Goal: Task Accomplishment & Management: Use online tool/utility

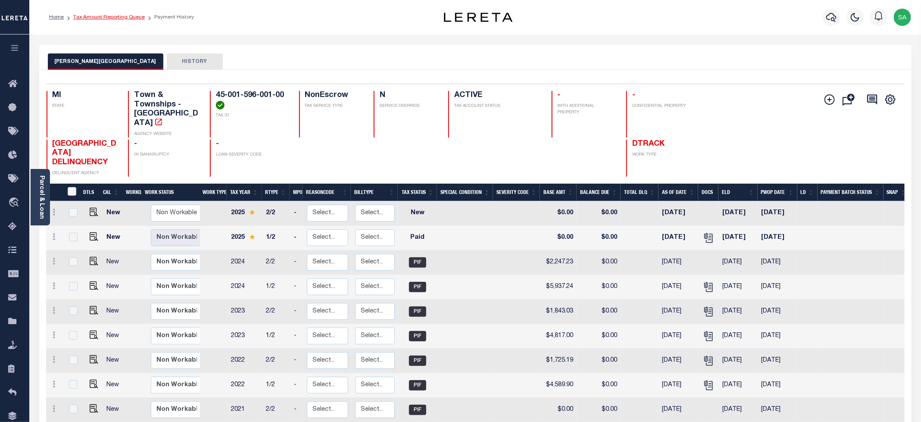
click at [132, 16] on link "Tax Amount Reporting Queue" at bounding box center [109, 17] width 72 height 5
click at [132, 19] on link "Tax Amount Reporting Queue" at bounding box center [109, 17] width 72 height 5
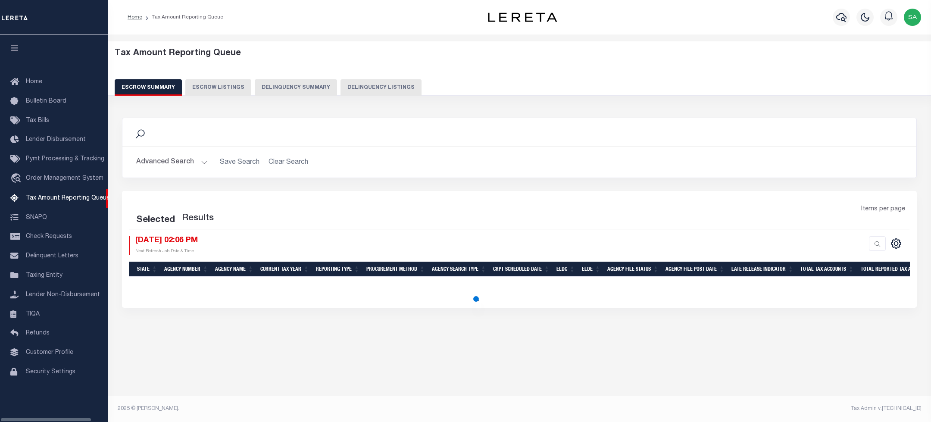
select select "100"
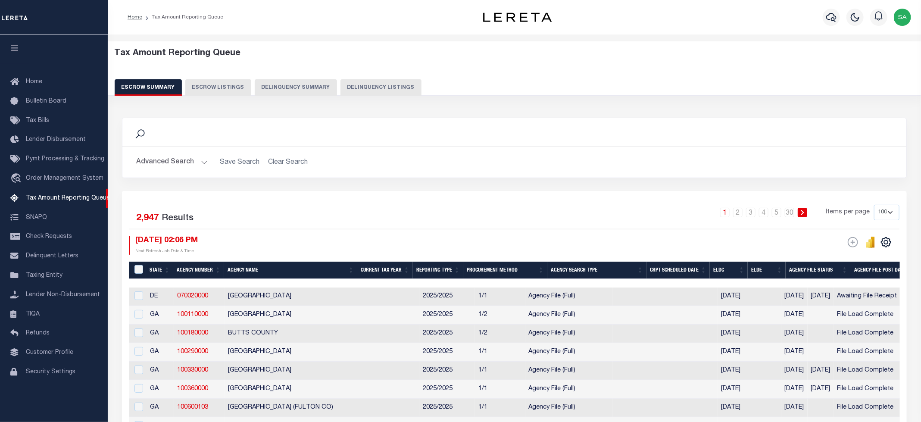
click at [396, 92] on button "Delinquency Listings" at bounding box center [381, 87] width 81 height 16
select select "100"
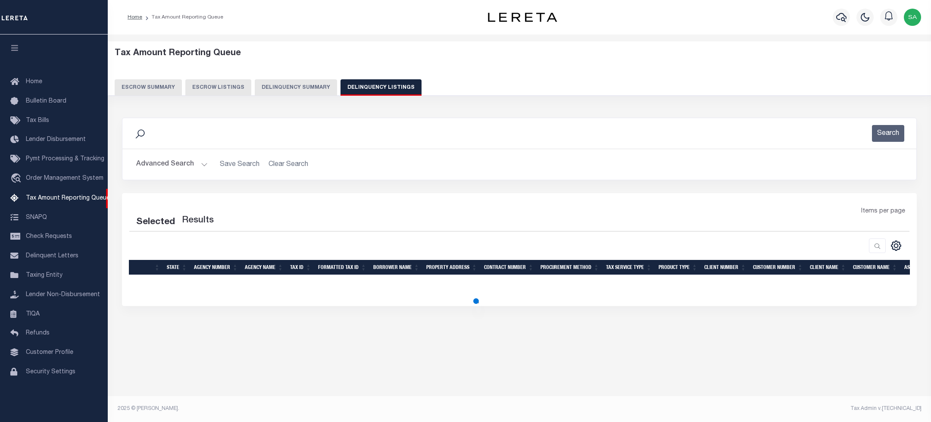
click at [188, 169] on button "Advanced Search" at bounding box center [172, 164] width 72 height 17
select select "100"
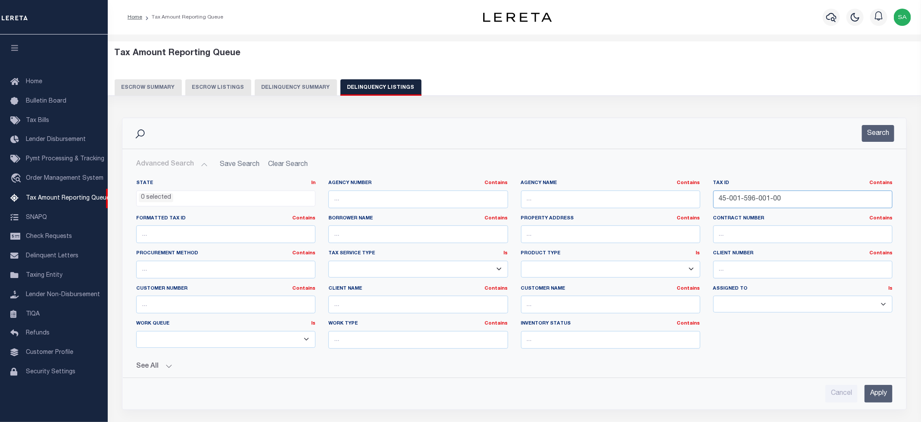
click at [767, 200] on input "45-001-596-001-00" at bounding box center [803, 200] width 179 height 18
drag, startPoint x: 788, startPoint y: 198, endPoint x: 652, endPoint y: 197, distance: 136.2
click at [652, 197] on div "State In In AK AL AR AZ CA CO CT DC DE FL GA GU HI IA ID IL IN KS KY LA MA MD M…" at bounding box center [515, 268] width 770 height 176
paste input "20440020230"
type input "42044002023000"
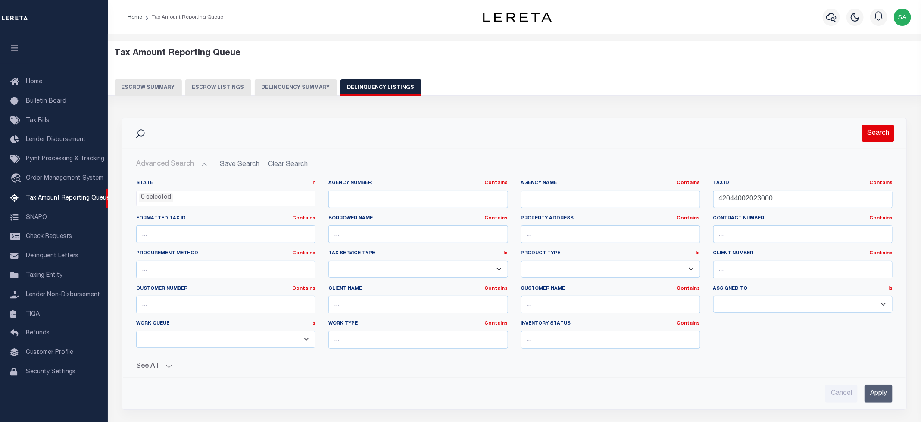
click at [880, 142] on button "Search" at bounding box center [878, 133] width 32 height 17
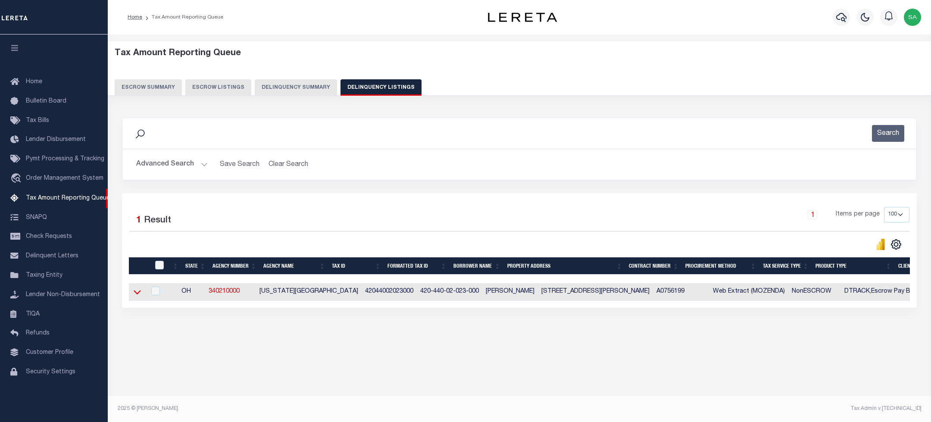
click at [138, 297] on icon at bounding box center [137, 292] width 7 height 9
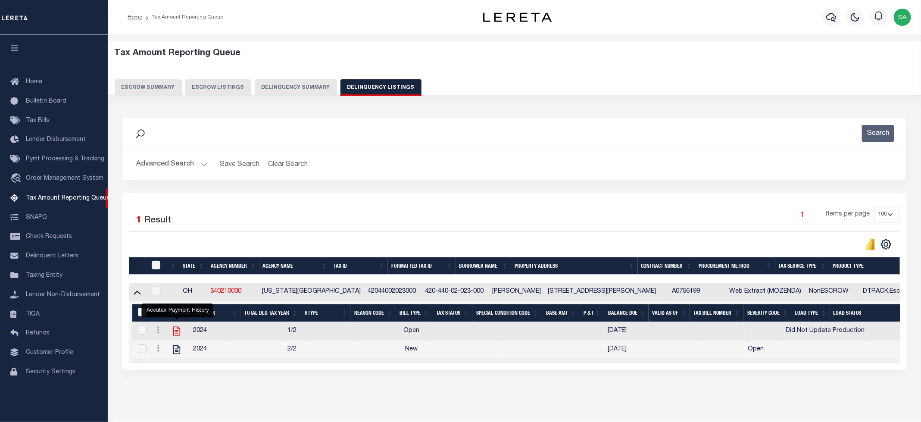
click at [178, 334] on icon "" at bounding box center [176, 331] width 11 height 11
checkbox input "true"
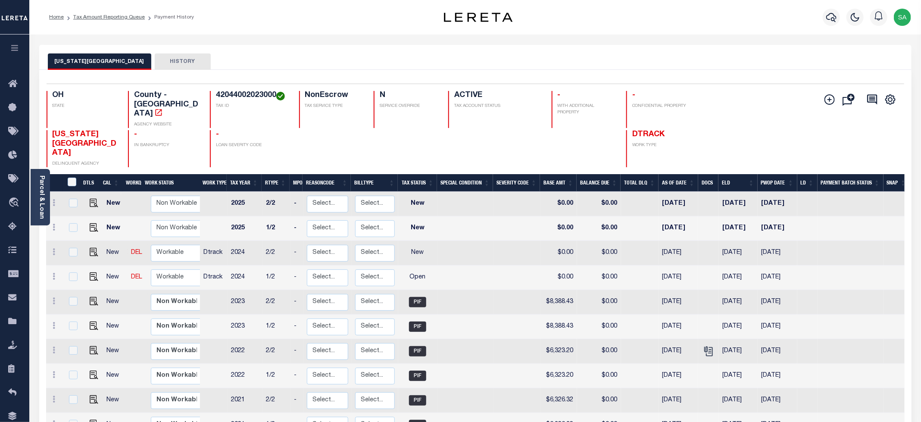
click at [327, 69] on div "DELAWARE COUNTY HISTORY" at bounding box center [475, 61] width 855 height 16
click at [185, 269] on select "Non Workable Workable" at bounding box center [177, 277] width 52 height 17
checkbox input "true"
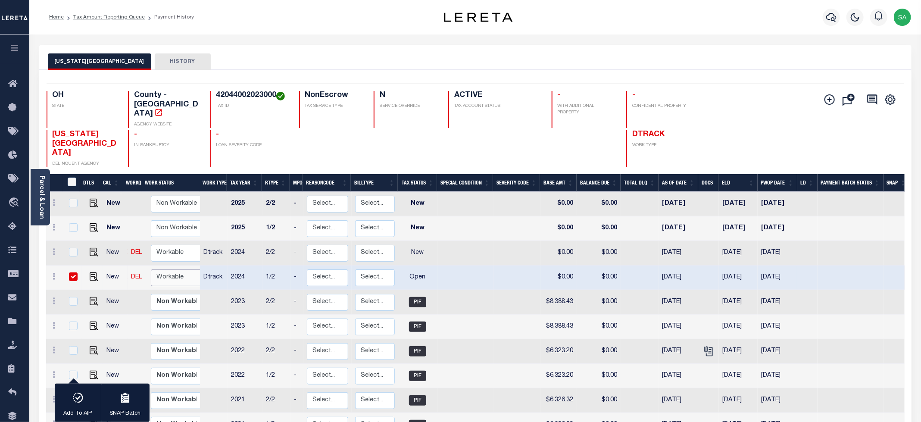
select select "true"
click at [151, 269] on select "Non Workable Workable" at bounding box center [177, 277] width 52 height 17
checkbox input "false"
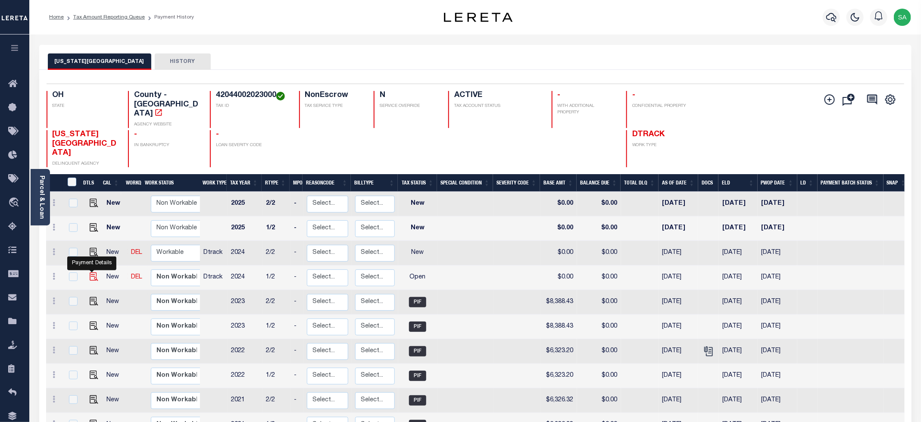
click at [92, 272] on img "" at bounding box center [94, 276] width 9 height 9
checkbox input "true"
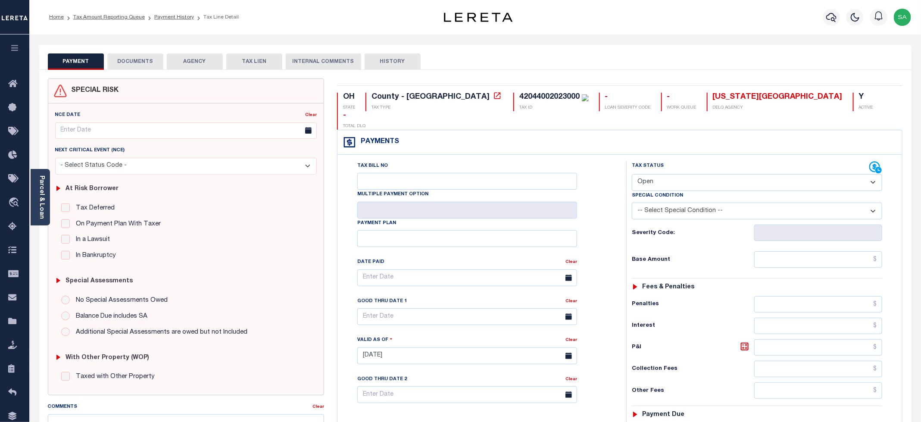
click at [46, 213] on div "Parcel & Loan" at bounding box center [40, 197] width 19 height 56
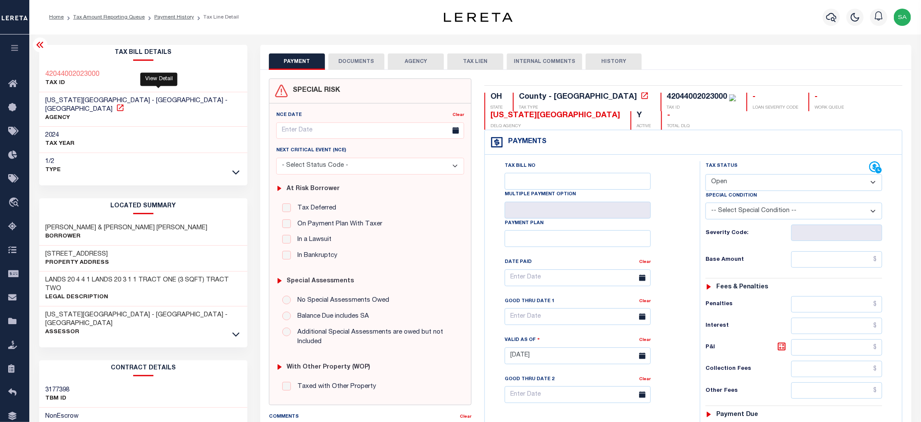
click at [123, 104] on icon at bounding box center [120, 107] width 6 height 6
click at [762, 180] on select "- Select Status Code - Open Due/Unpaid Paid Incomplete No Tax Due Internal Refu…" at bounding box center [794, 182] width 177 height 17
select select "PYD"
click at [706, 175] on select "- Select Status Code - Open Due/Unpaid Paid Incomplete No Tax Due Internal Refu…" at bounding box center [794, 182] width 177 height 17
type input "[DATE]"
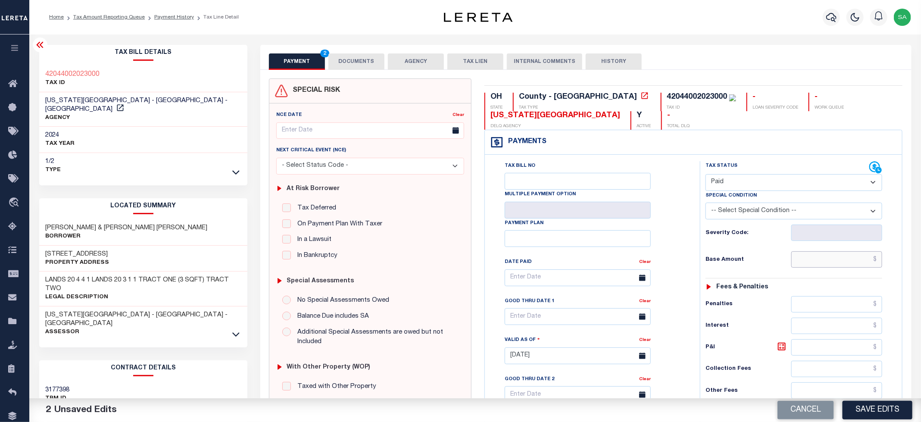
click at [813, 260] on input "text" at bounding box center [837, 259] width 91 height 16
type input "$0.00"
click at [687, 246] on div "Tax Bill No Multiple Payment Option Payment Plan Clear" at bounding box center [591, 282] width 194 height 242
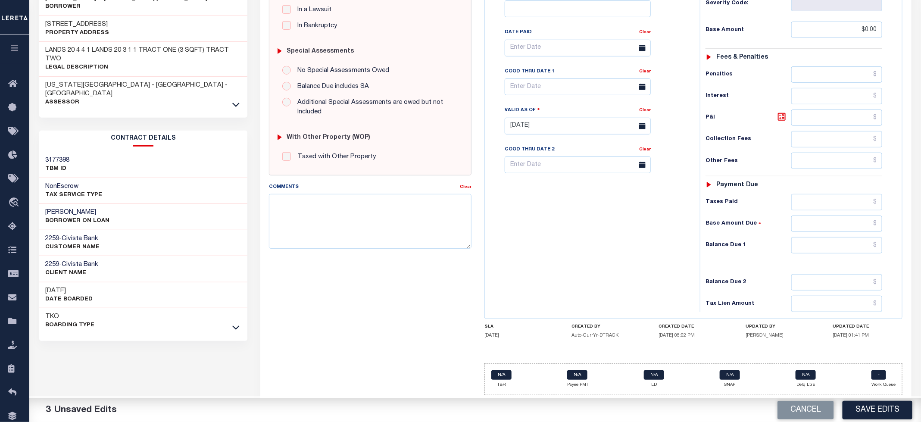
scroll to position [238, 0]
click at [806, 244] on input "text" at bounding box center [837, 245] width 91 height 16
type input "$0.00"
click at [554, 230] on div "Tax Bill No Multiple Payment Option Payment Plan Clear" at bounding box center [590, 121] width 207 height 381
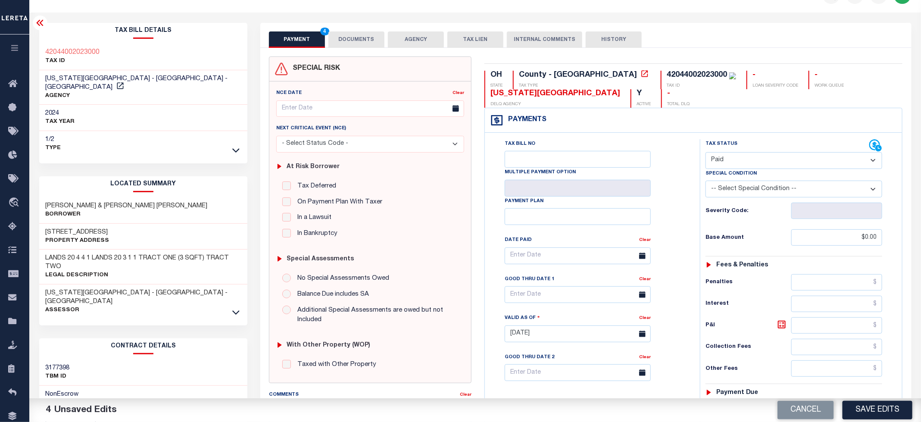
scroll to position [0, 0]
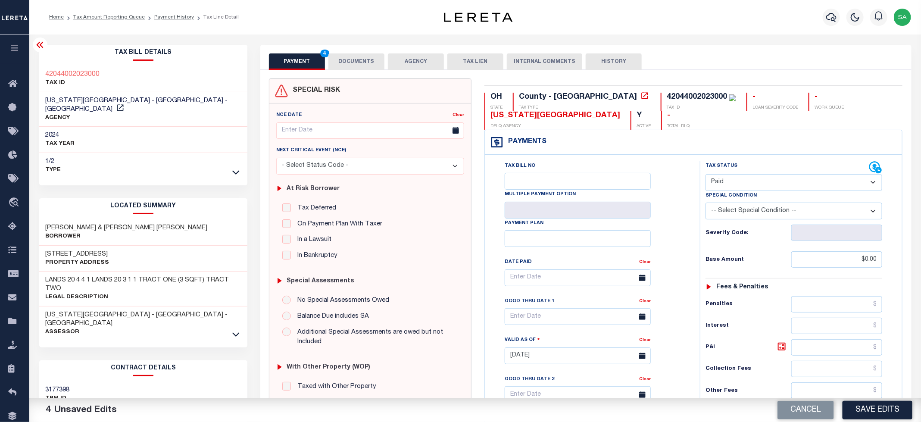
click at [337, 62] on button "DOCUMENTS" at bounding box center [357, 61] width 56 height 16
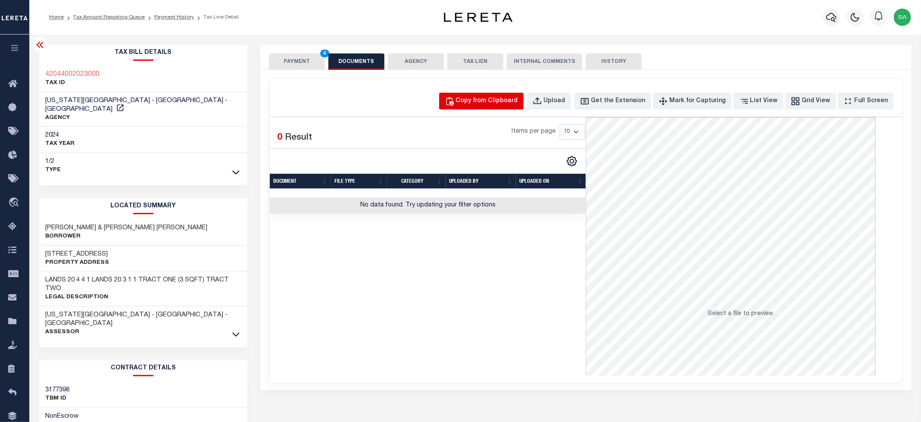
click at [518, 103] on div "Copy from Clipboard" at bounding box center [487, 101] width 62 height 9
select select "POP"
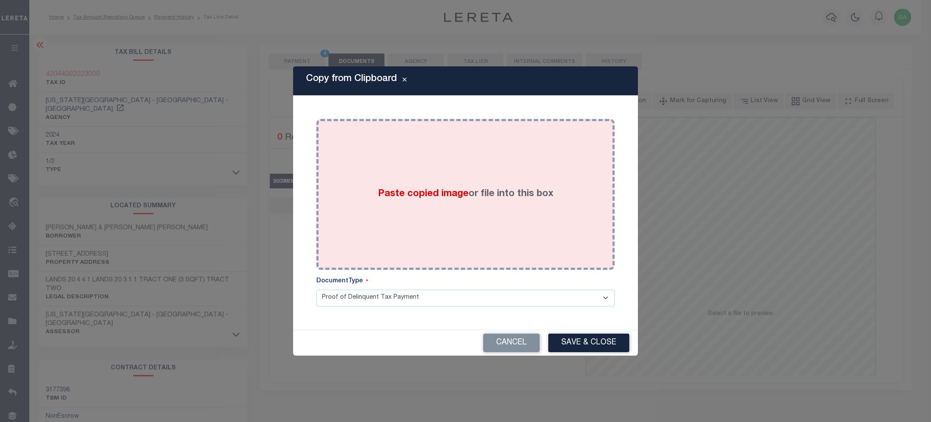
click at [550, 195] on label "Paste copied image or file into this box" at bounding box center [465, 194] width 175 height 14
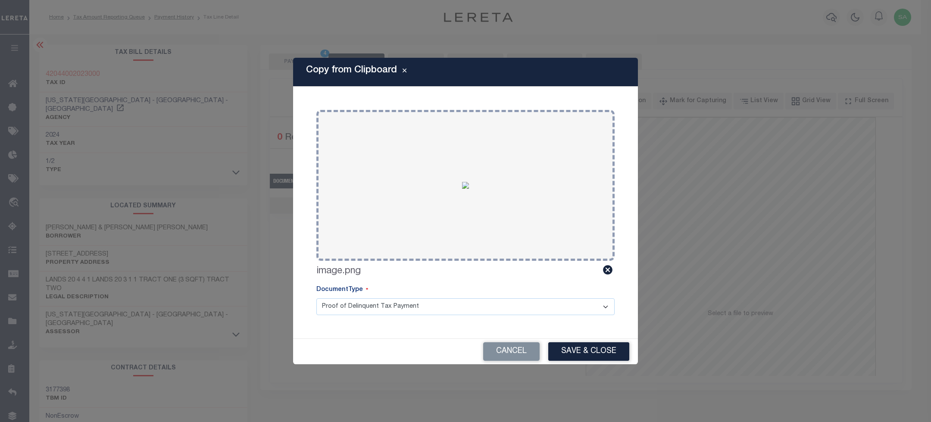
click at [596, 360] on button "Save & Close" at bounding box center [588, 351] width 81 height 19
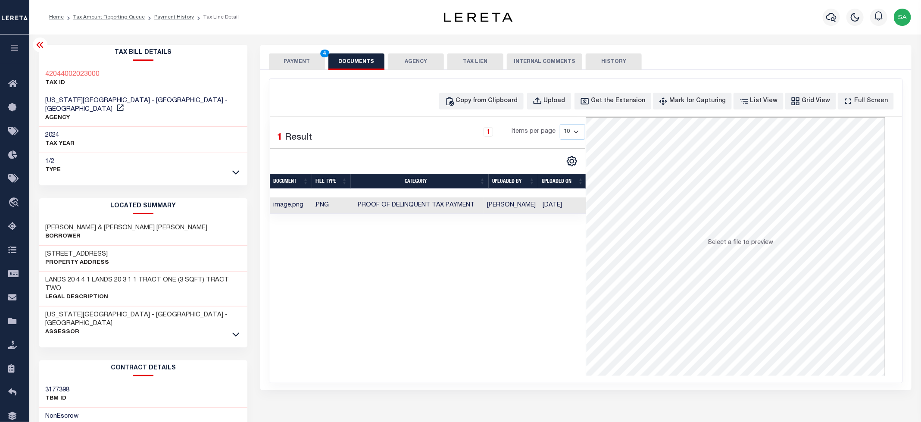
click at [294, 61] on button "PAYMENT 4" at bounding box center [297, 61] width 56 height 16
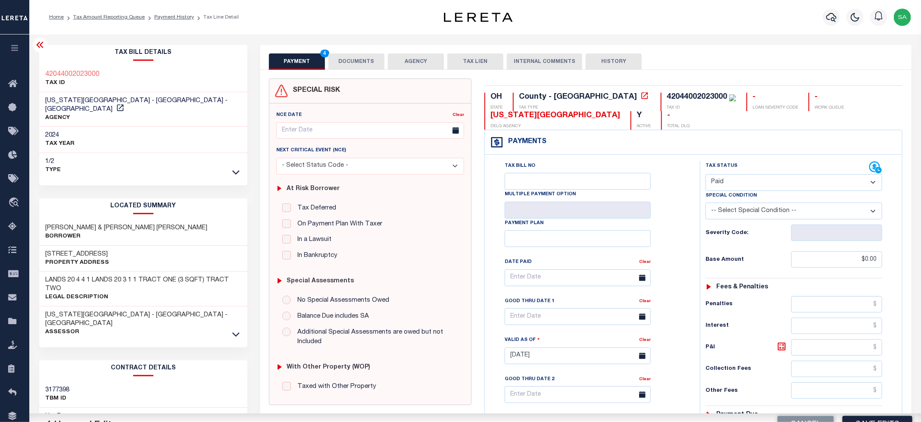
click at [294, 61] on button "PAYMENT 4" at bounding box center [297, 61] width 56 height 16
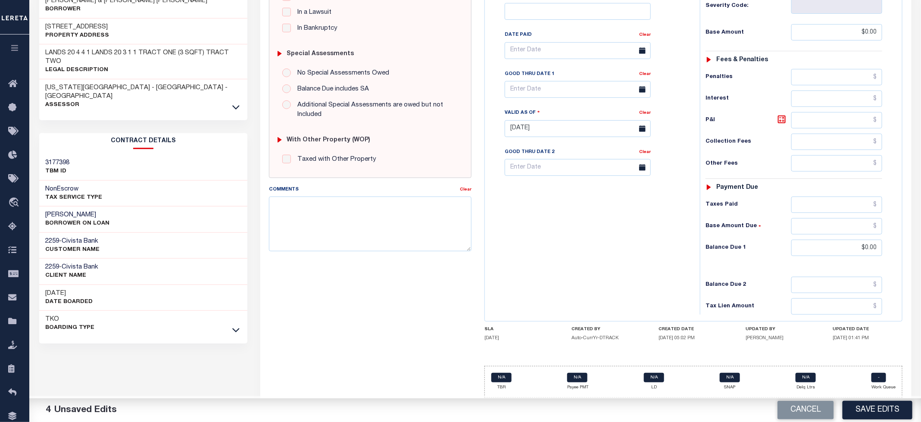
scroll to position [235, 0]
click at [883, 410] on button "Save Edits" at bounding box center [878, 410] width 70 height 19
click at [669, 266] on div "Tax Bill No Multiple Payment Option Payment Plan Clear" at bounding box center [590, 124] width 207 height 381
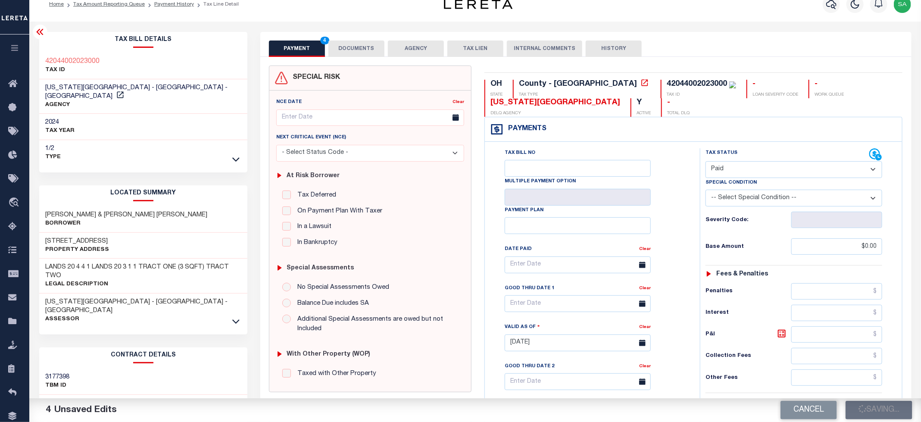
scroll to position [0, 0]
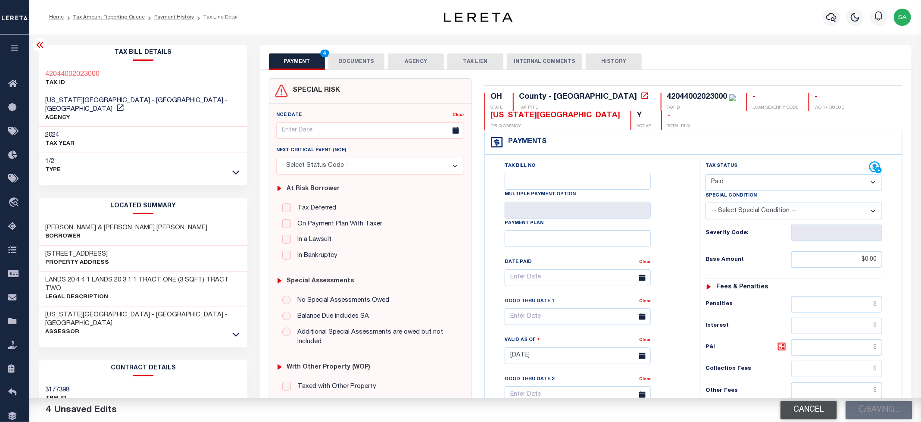
checkbox input "false"
type input "$0"
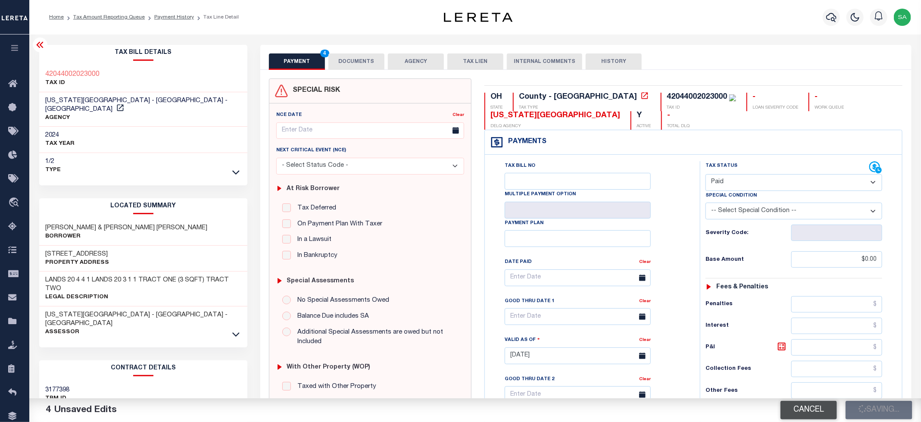
type input "$0"
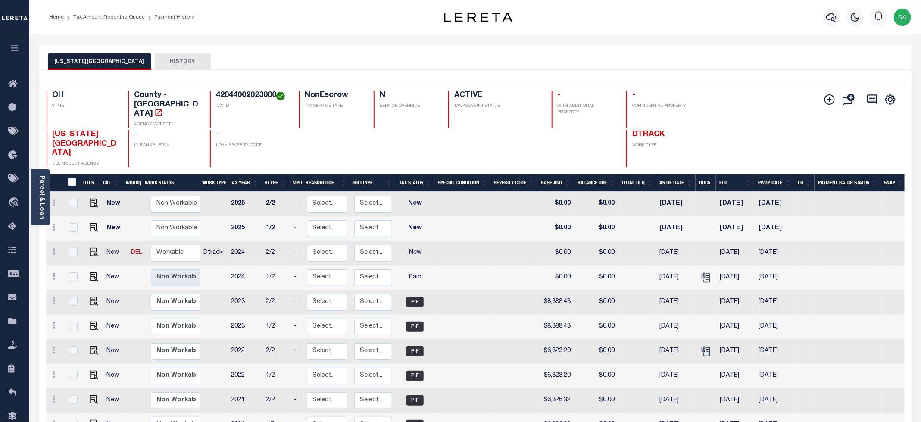
click at [246, 19] on div "Home Tax Amount Reporting Queue Payment History" at bounding box center [223, 17] width 363 height 18
click at [196, 245] on select "Non Workable Workable" at bounding box center [177, 253] width 52 height 17
click at [189, 245] on select "Non Workable Workable" at bounding box center [177, 253] width 52 height 17
checkbox input "false"
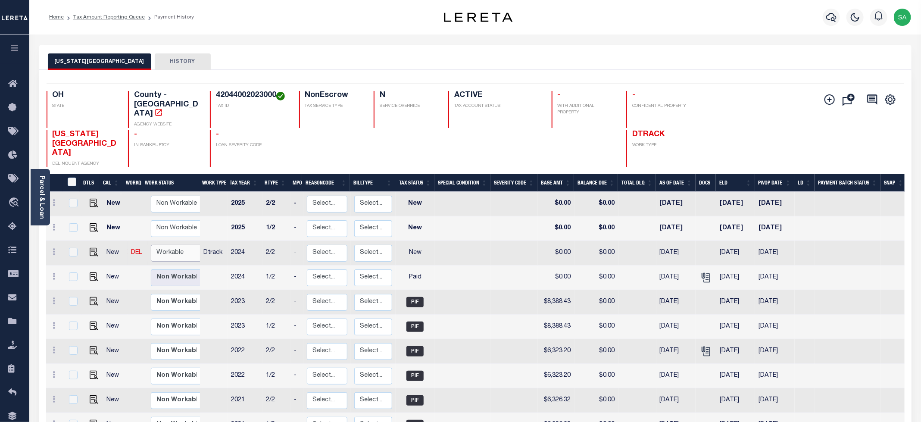
click at [185, 245] on select "Non Workable Workable" at bounding box center [177, 253] width 52 height 17
checkbox input "true"
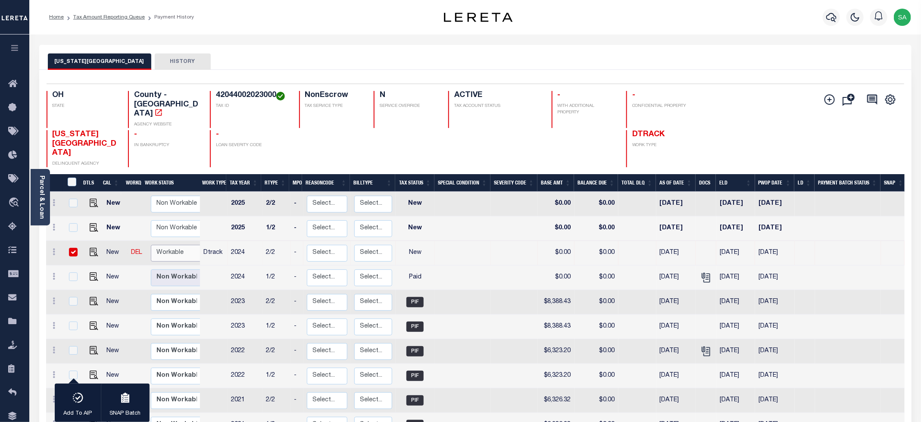
select select "true"
click at [151, 245] on select "Non Workable Workable" at bounding box center [177, 253] width 52 height 17
checkbox input "false"
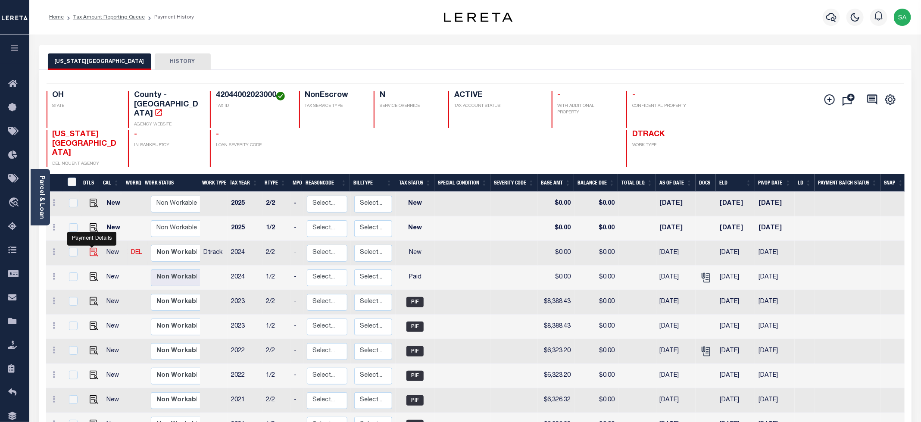
click at [94, 248] on img "" at bounding box center [94, 252] width 9 height 9
checkbox input "true"
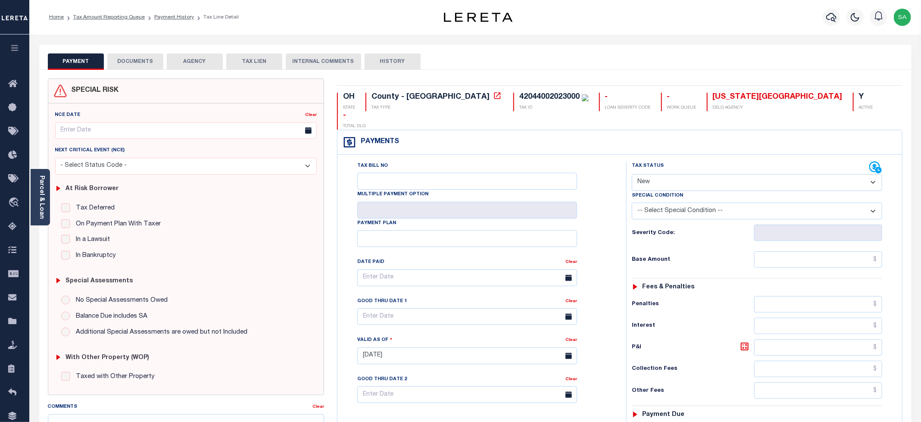
click at [689, 174] on select "- Select Status Code - Open Due/Unpaid Paid Incomplete No Tax Due Internal Refu…" at bounding box center [757, 182] width 250 height 17
select select "PYD"
click at [632, 174] on select "- Select Status Code - Open Due/Unpaid Paid Incomplete No Tax Due Internal Refu…" at bounding box center [757, 182] width 250 height 17
type input "[DATE]"
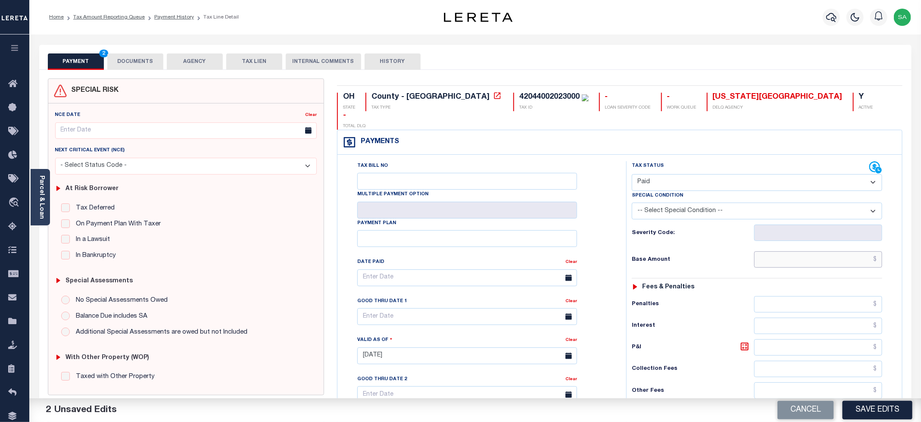
click at [760, 251] on input "text" at bounding box center [818, 259] width 128 height 16
type input "$0.00"
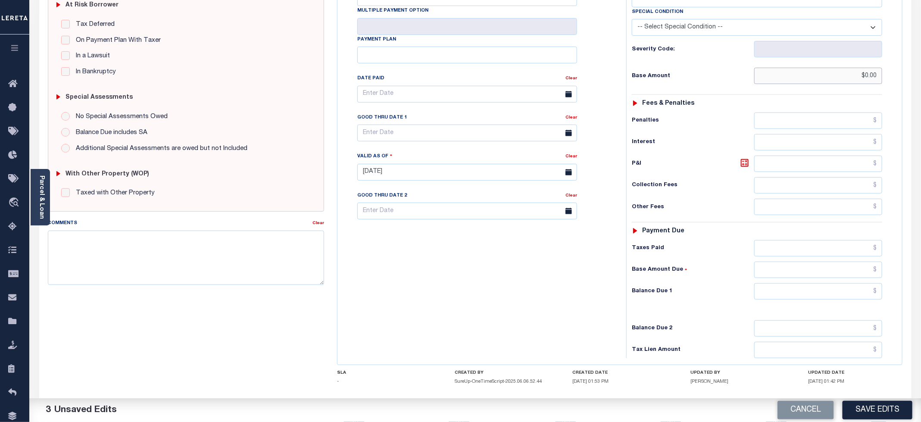
scroll to position [219, 0]
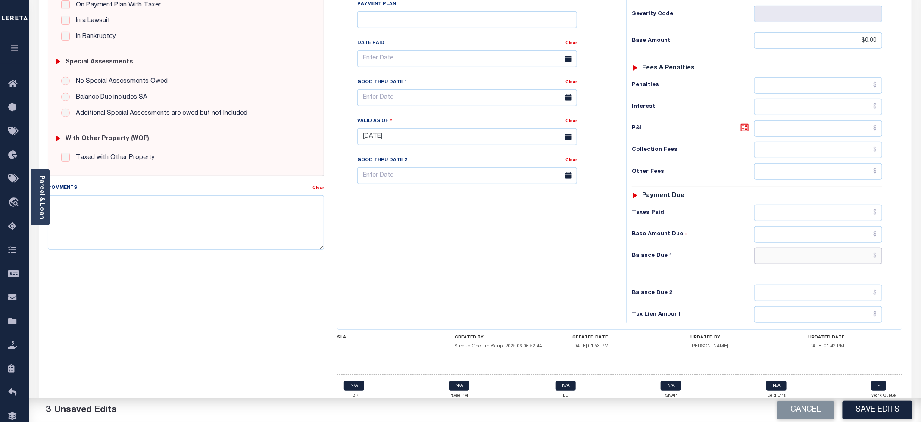
click at [792, 248] on input "text" at bounding box center [818, 256] width 128 height 16
click at [770, 248] on input "text" at bounding box center [818, 256] width 128 height 16
click at [477, 270] on div "Tax Bill No Multiple Payment Option Payment Plan Clear" at bounding box center [480, 132] width 280 height 381
click at [775, 248] on input "text" at bounding box center [818, 256] width 128 height 16
type input "$0.00"
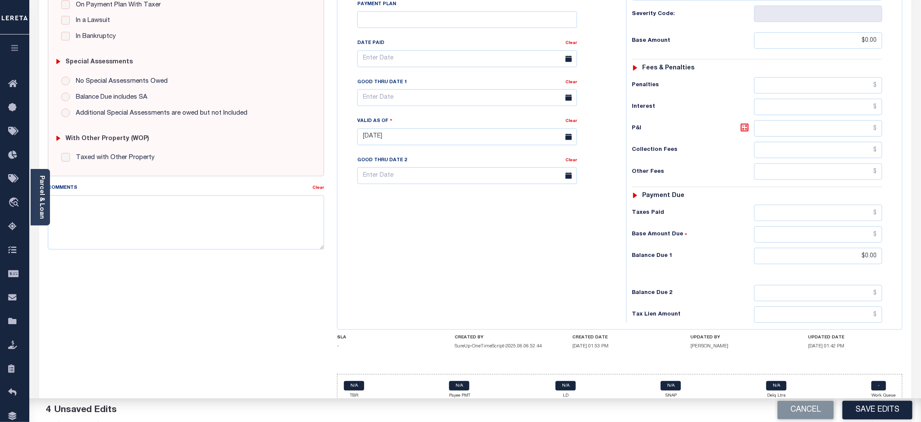
click at [357, 248] on div "Tax Bill No Multiple Payment Option Payment Plan Clear" at bounding box center [480, 132] width 280 height 381
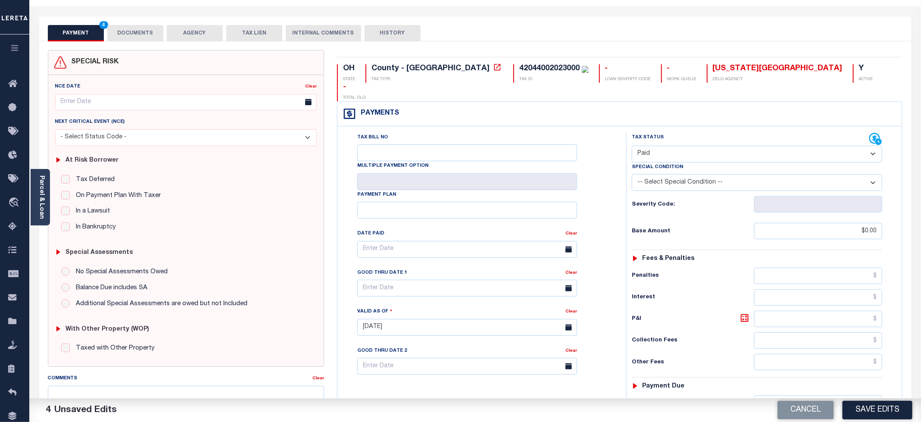
scroll to position [0, 0]
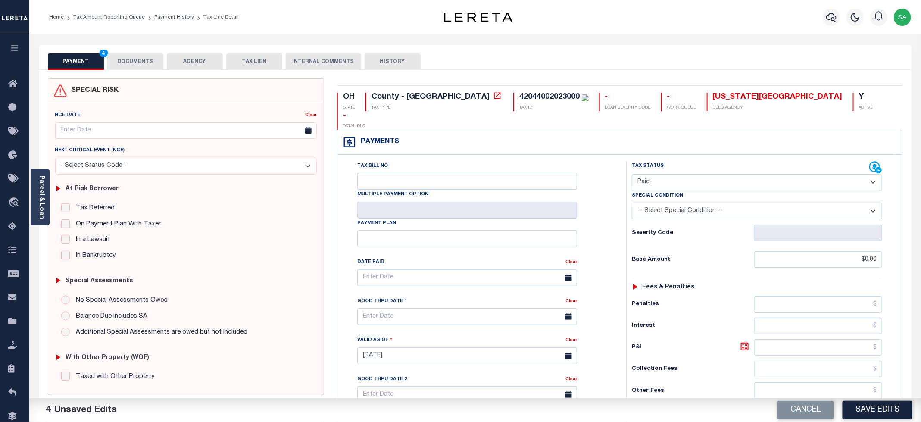
click at [120, 65] on button "DOCUMENTS" at bounding box center [135, 61] width 56 height 16
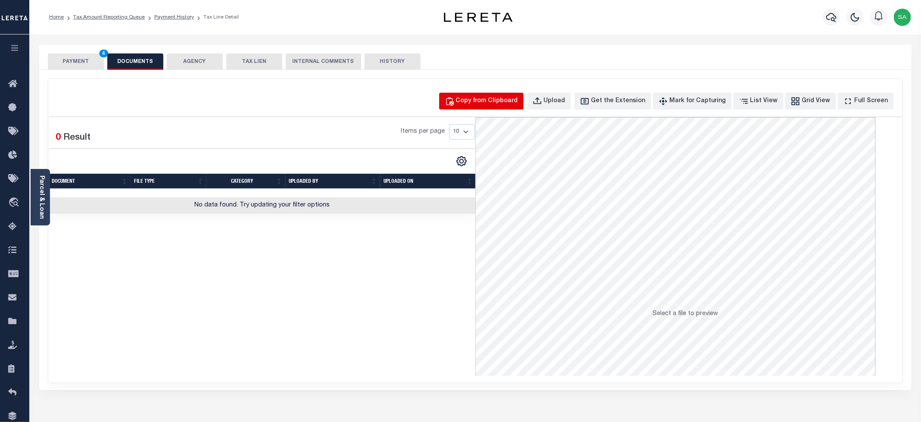
click at [496, 100] on div "Copy from Clipboard" at bounding box center [487, 101] width 62 height 9
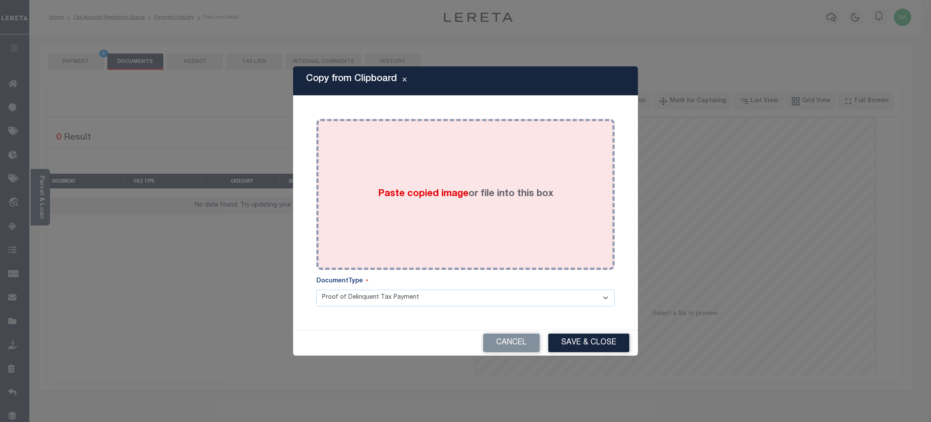
click at [529, 210] on div "Paste copied image or file into this box" at bounding box center [465, 194] width 285 height 138
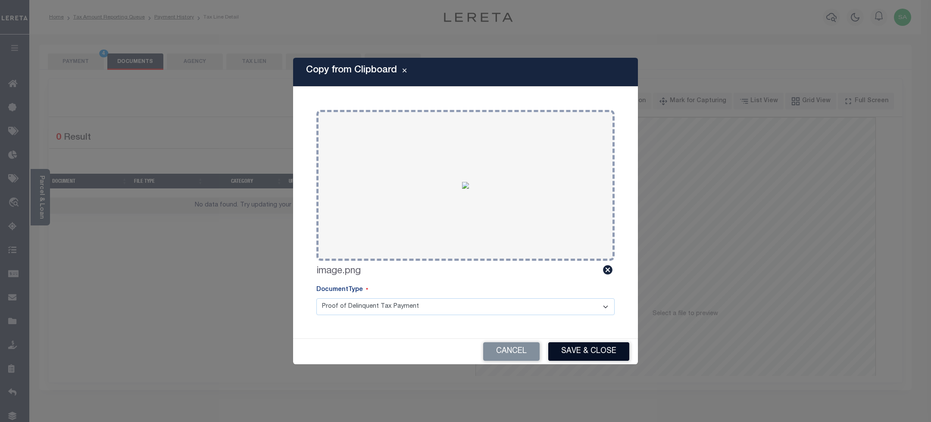
click at [579, 348] on button "Save & Close" at bounding box center [588, 351] width 81 height 19
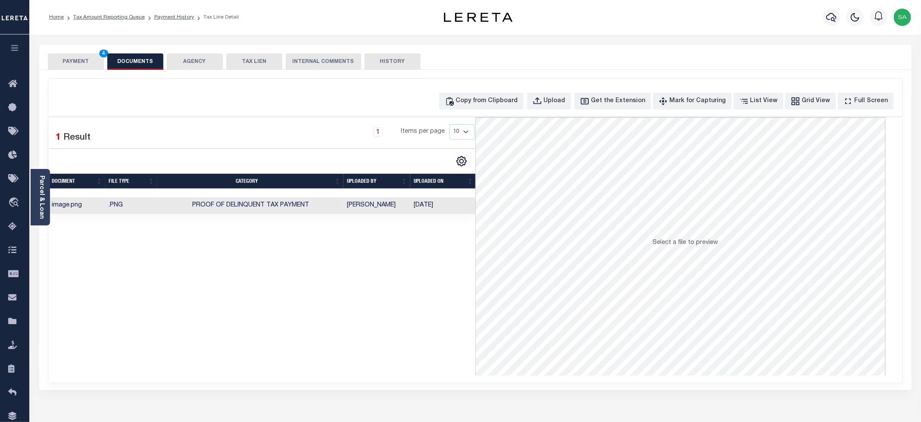
click at [69, 61] on button "PAYMENT 4" at bounding box center [76, 61] width 56 height 16
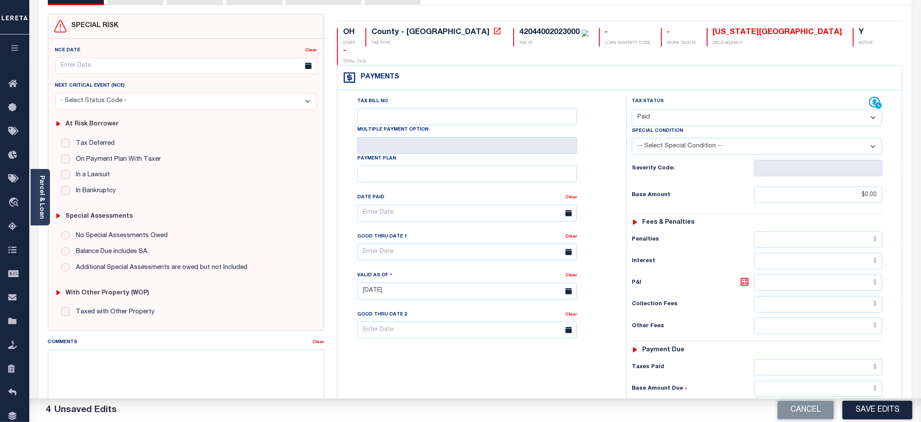
scroll to position [216, 0]
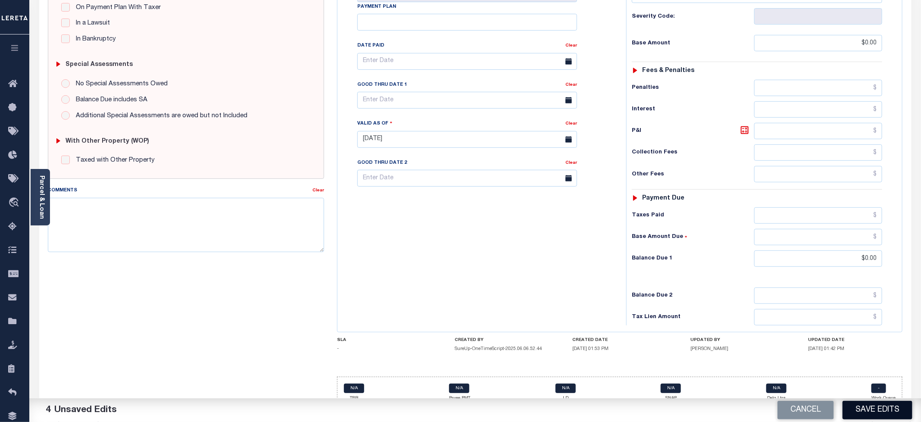
click at [854, 403] on button "Save Edits" at bounding box center [878, 410] width 70 height 19
checkbox input "false"
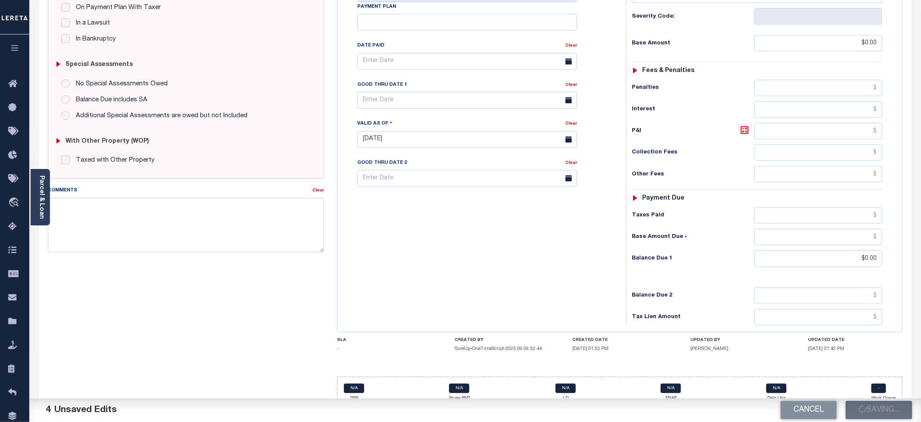
type input "$0"
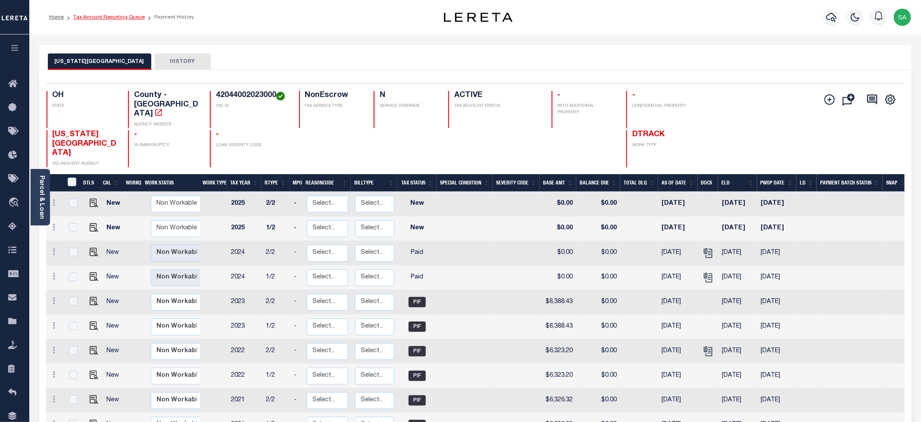
click at [119, 17] on link "Tax Amount Reporting Queue" at bounding box center [109, 17] width 72 height 5
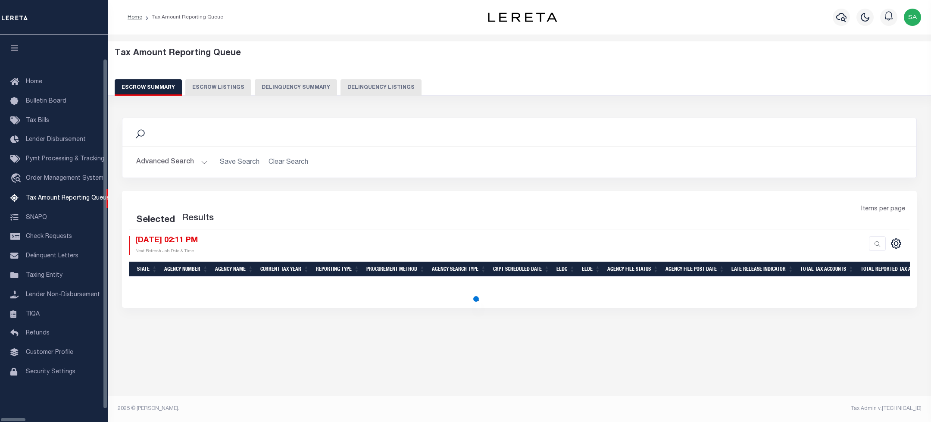
click at [354, 87] on button "Delinquency Listings" at bounding box center [381, 87] width 81 height 16
select select "100"
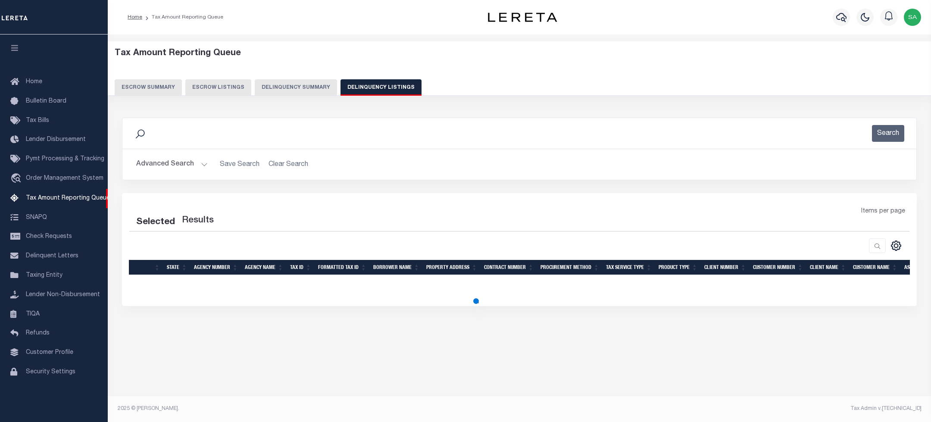
select select "100"
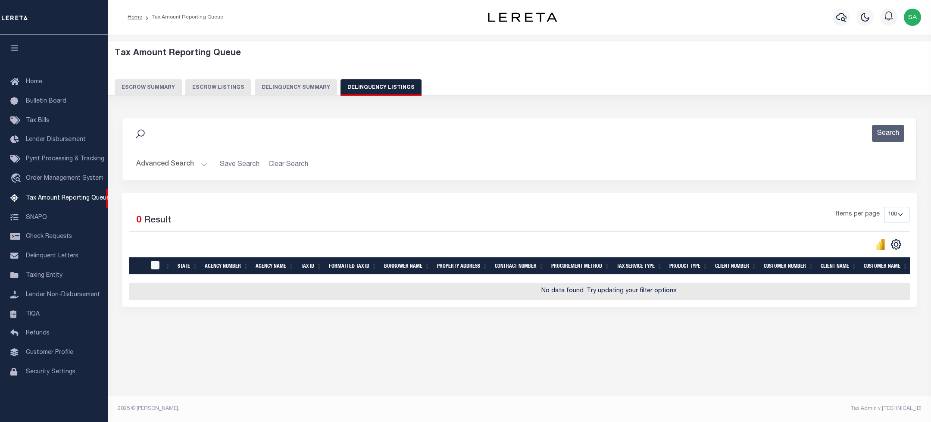
click at [144, 169] on button "Advanced Search" at bounding box center [172, 164] width 72 height 17
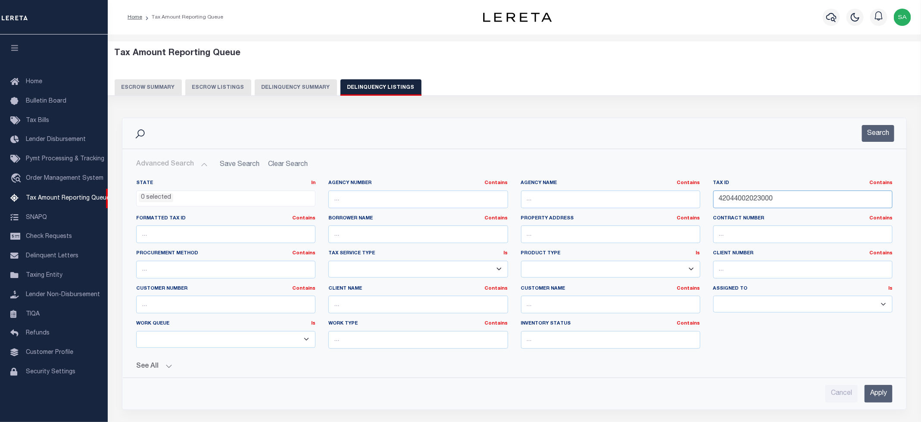
click at [774, 198] on input "42044002023000" at bounding box center [803, 200] width 179 height 18
drag, startPoint x: 761, startPoint y: 195, endPoint x: 666, endPoint y: 187, distance: 95.2
click at [666, 187] on div "State In In AK AL AR AZ CA CO CT DC DE FL GA GU HI IA ID IL IN KS KY LA MA MD M…" at bounding box center [515, 268] width 770 height 176
paste input "5161000113"
type input "51610001133000"
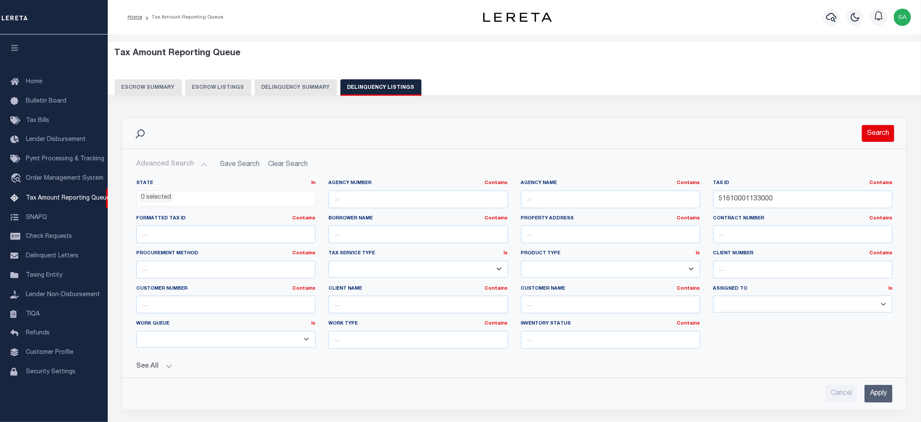
click at [868, 135] on button "Search" at bounding box center [878, 133] width 32 height 17
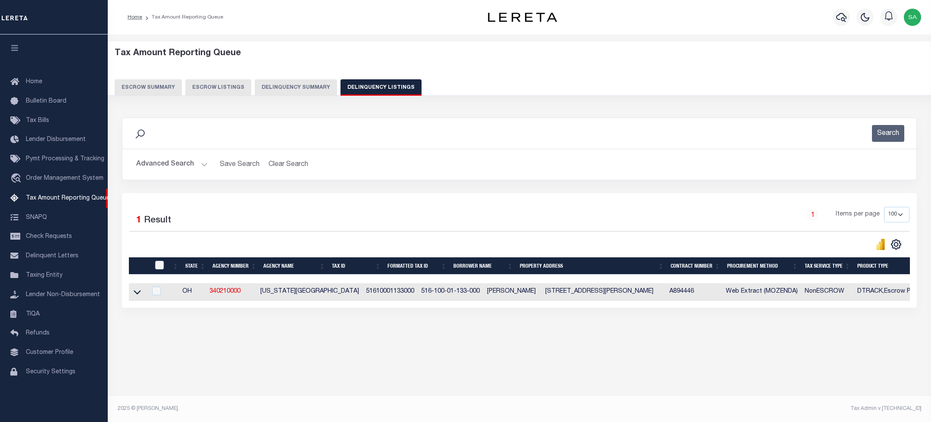
click at [135, 290] on td at bounding box center [138, 292] width 18 height 18
checkbox input "true"
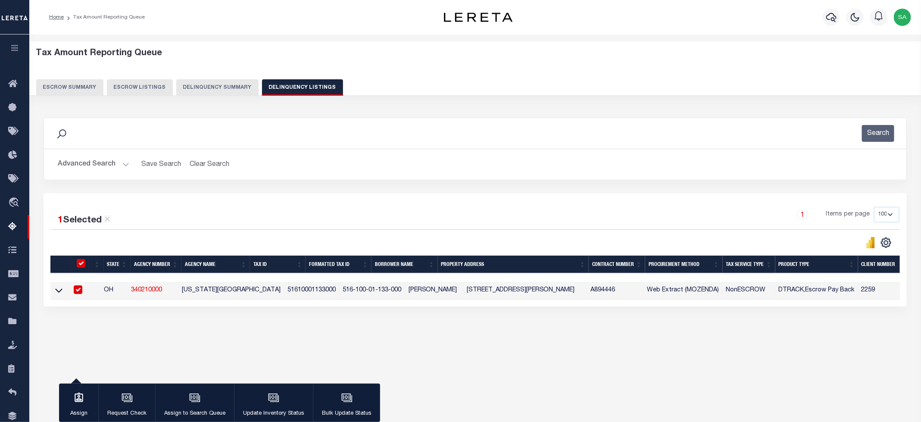
click at [128, 296] on td "OH" at bounding box center [113, 291] width 27 height 18
checkbox input "false"
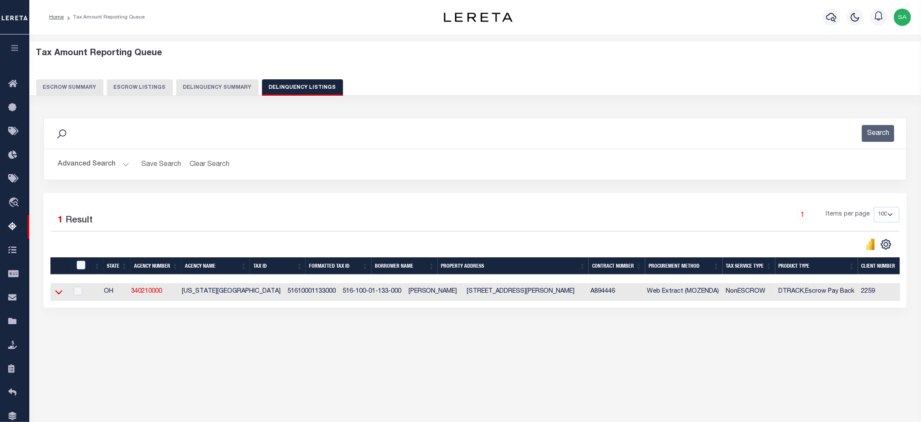
click at [59, 294] on icon at bounding box center [58, 292] width 7 height 9
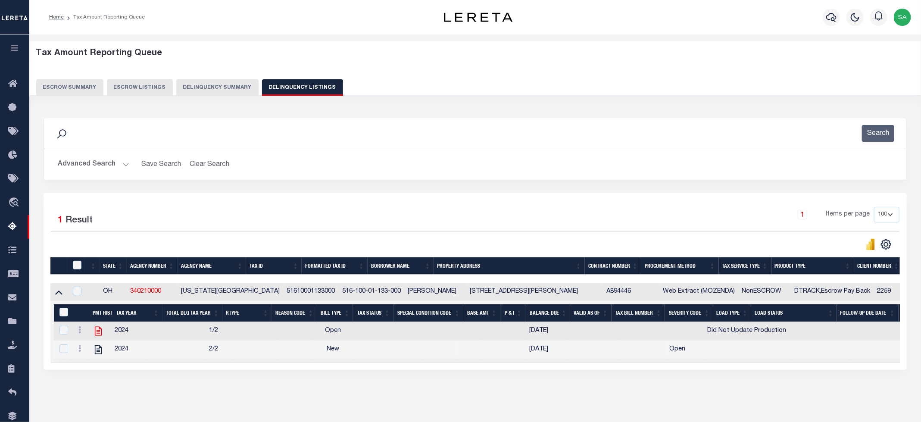
click at [97, 334] on icon at bounding box center [98, 331] width 11 height 11
checkbox input "true"
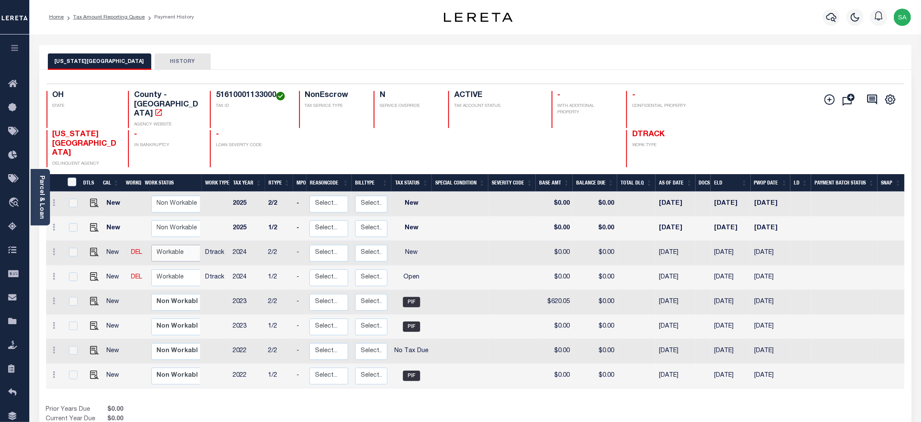
click at [151, 245] on select "Non Workable Workable" at bounding box center [177, 253] width 52 height 17
checkbox input "true"
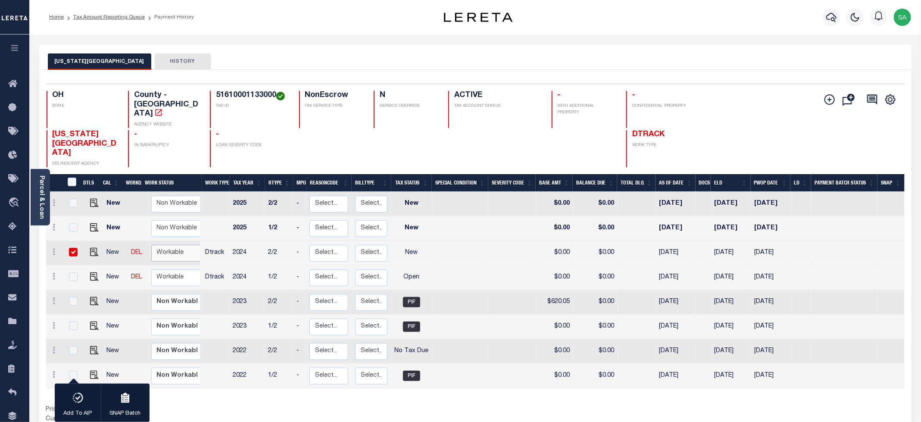
select select "true"
click at [151, 245] on select "Non Workable Workable" at bounding box center [177, 253] width 52 height 17
checkbox input "false"
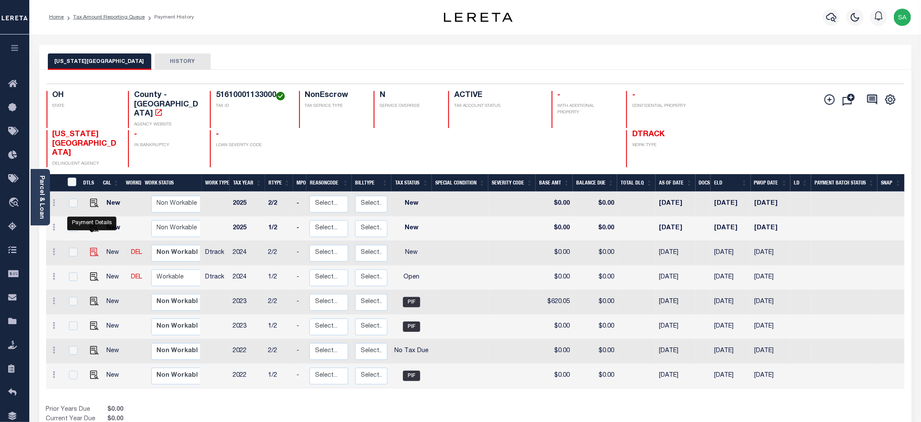
click at [90, 248] on img "" at bounding box center [94, 252] width 9 height 9
checkbox input "true"
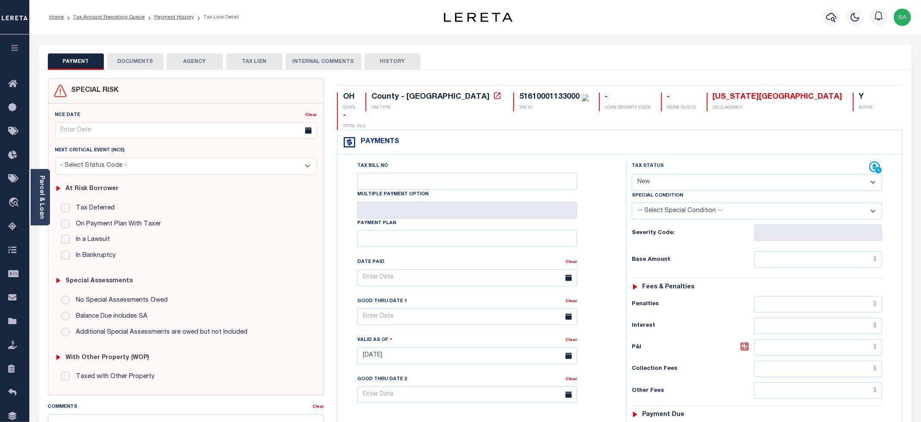
click at [670, 174] on select "- Select Status Code - Open Due/Unpaid Paid Incomplete No Tax Due Internal Refu…" at bounding box center [757, 182] width 250 height 17
click at [658, 163] on label "Tax Status" at bounding box center [648, 166] width 32 height 7
click at [660, 174] on select "- Select Status Code - Open Due/Unpaid Paid Incomplete No Tax Due Internal Refu…" at bounding box center [757, 182] width 250 height 17
select select "PYD"
click at [632, 174] on select "- Select Status Code - Open Due/Unpaid Paid Incomplete No Tax Due Internal Refu…" at bounding box center [757, 182] width 250 height 17
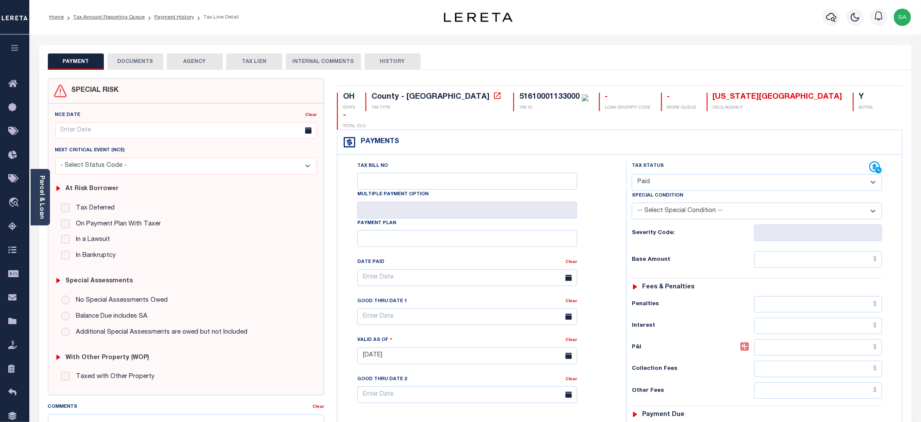
type input "[DATE]"
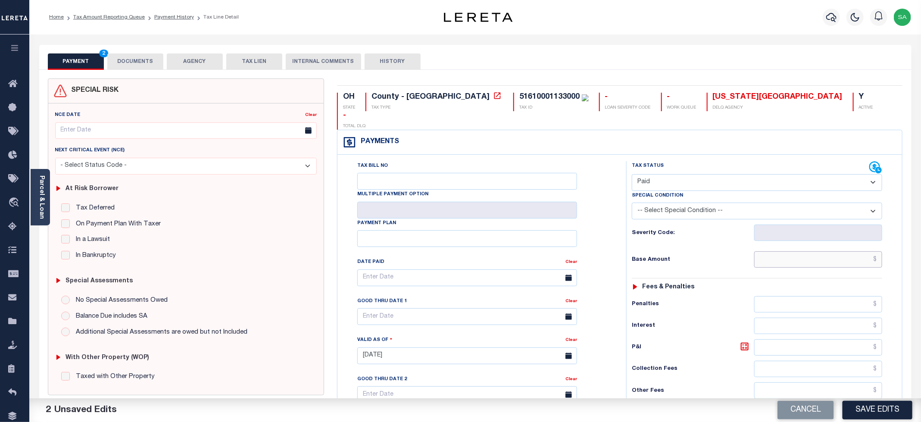
click at [797, 251] on input "text" at bounding box center [818, 259] width 128 height 16
type input "$0.00"
click at [610, 203] on div "Tax Bill No Multiple Payment Option Payment Plan Clear" at bounding box center [479, 282] width 267 height 242
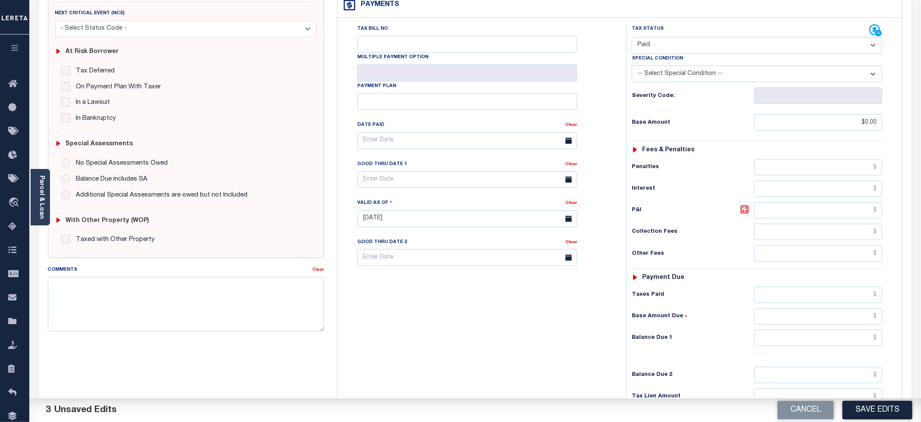
scroll to position [219, 0]
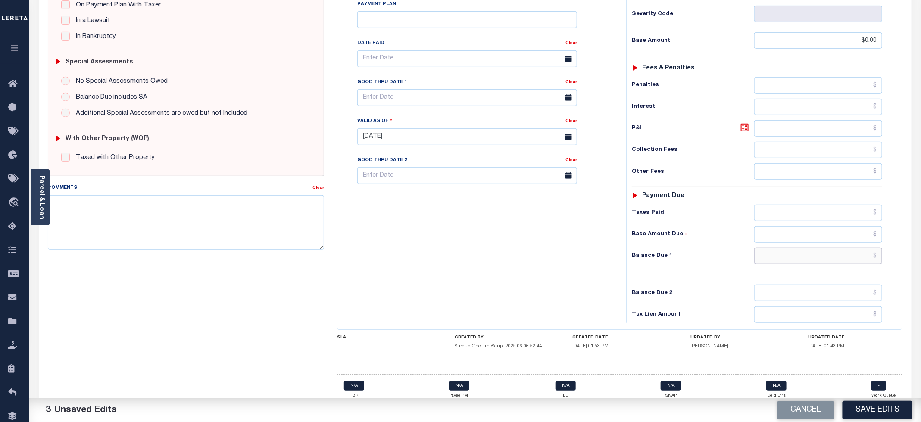
click at [781, 248] on input "text" at bounding box center [818, 256] width 128 height 16
type input "$0.00"
click at [510, 254] on div "Tax Bill No Multiple Payment Option Payment Plan Clear" at bounding box center [480, 132] width 280 height 381
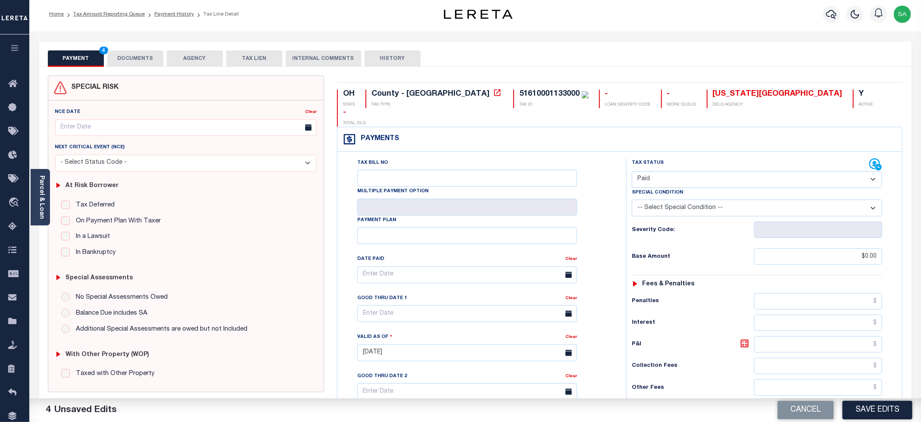
scroll to position [0, 0]
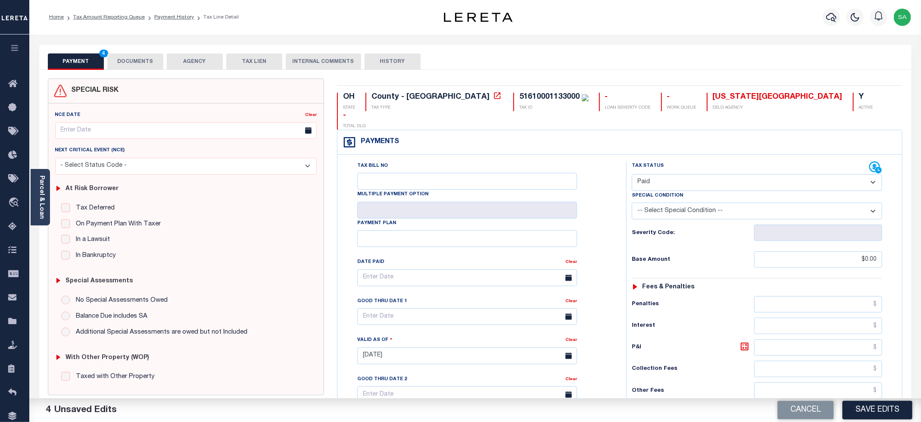
drag, startPoint x: 140, startPoint y: 64, endPoint x: 258, endPoint y: 83, distance: 119.7
click at [140, 63] on button "DOCUMENTS" at bounding box center [135, 61] width 56 height 16
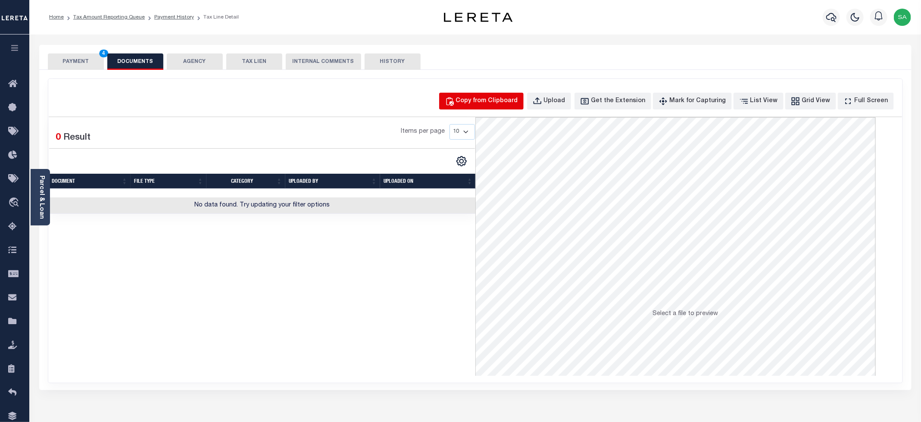
click at [517, 103] on div "Copy from Clipboard" at bounding box center [487, 101] width 62 height 9
select select "POP"
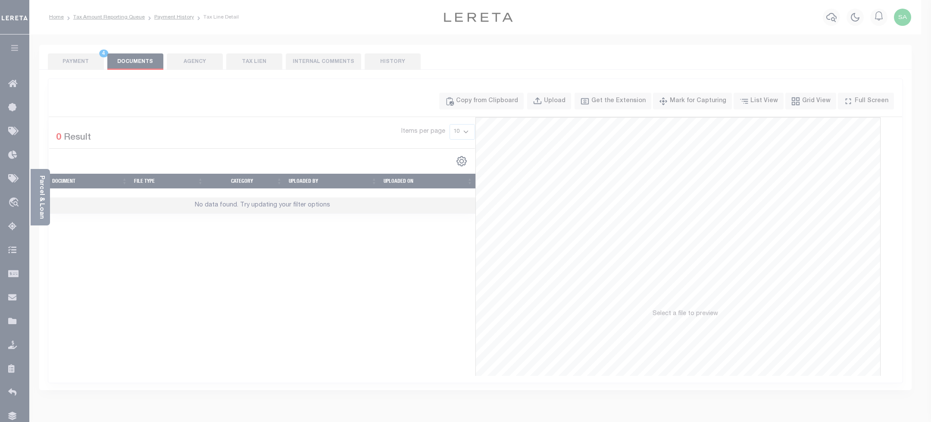
click at [0, 0] on div "Paste copied image or file into this box" at bounding box center [0, 0] width 0 height 0
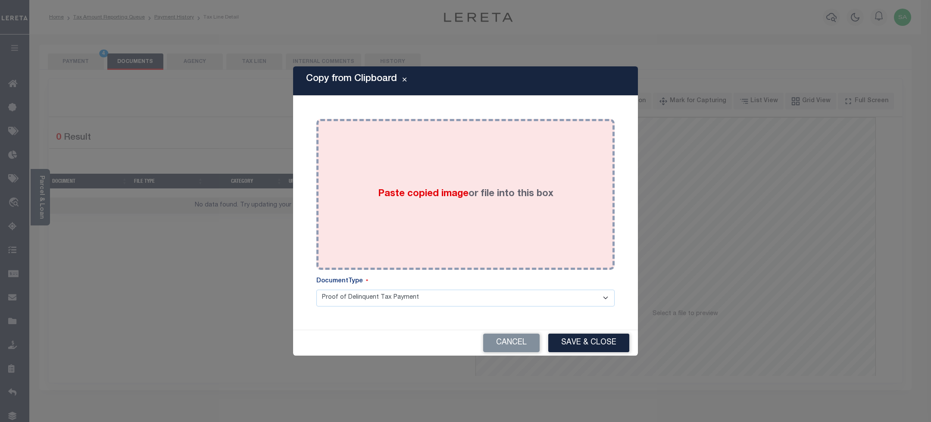
click at [511, 197] on label "Paste copied image or file into this box" at bounding box center [465, 194] width 175 height 14
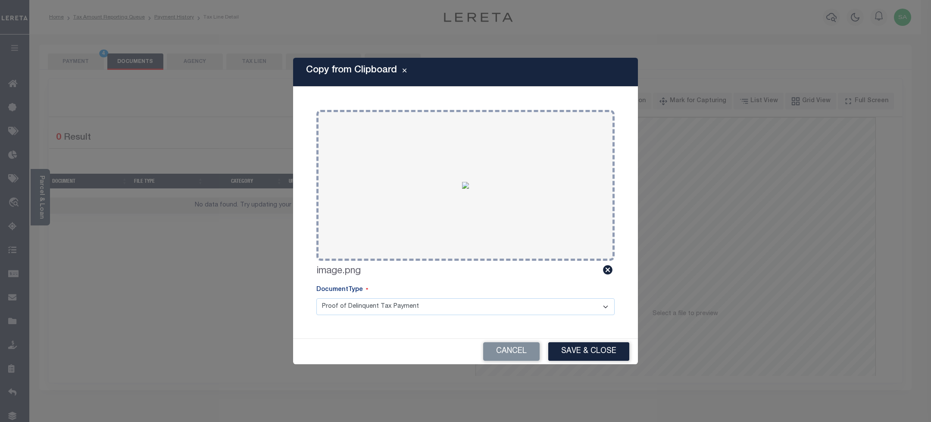
click at [596, 352] on button "Save & Close" at bounding box center [588, 351] width 81 height 19
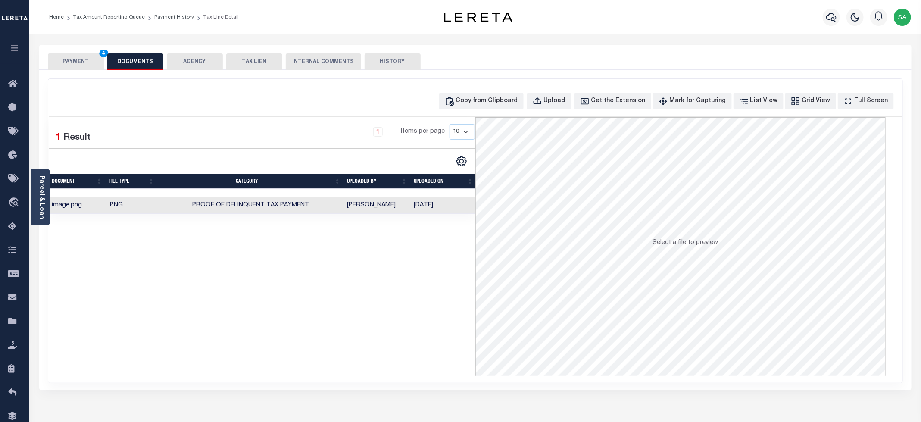
click at [83, 64] on button "PAYMENT 4" at bounding box center [76, 61] width 56 height 16
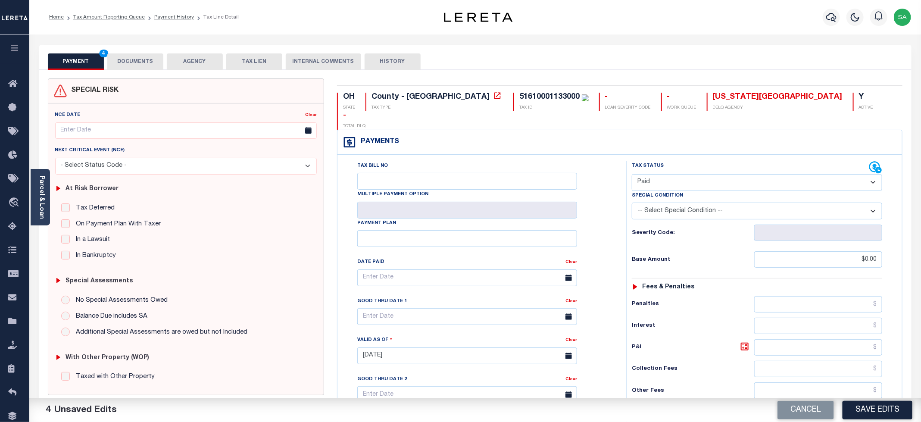
click at [83, 64] on button "PAYMENT 4" at bounding box center [76, 61] width 56 height 16
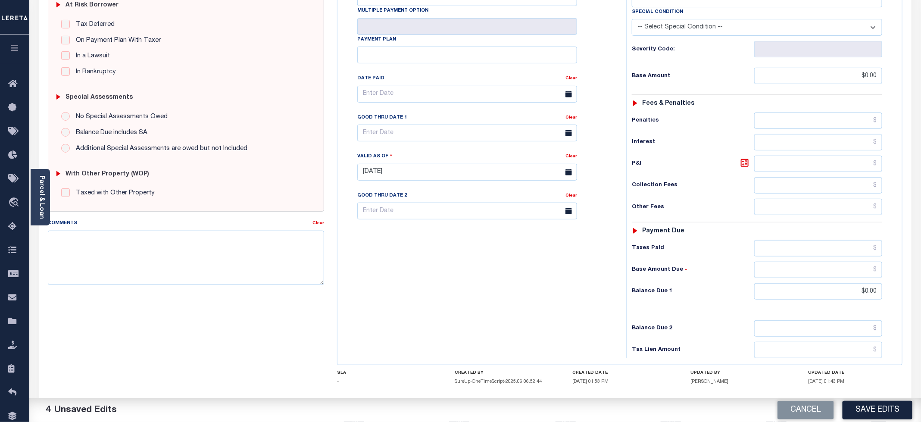
scroll to position [216, 0]
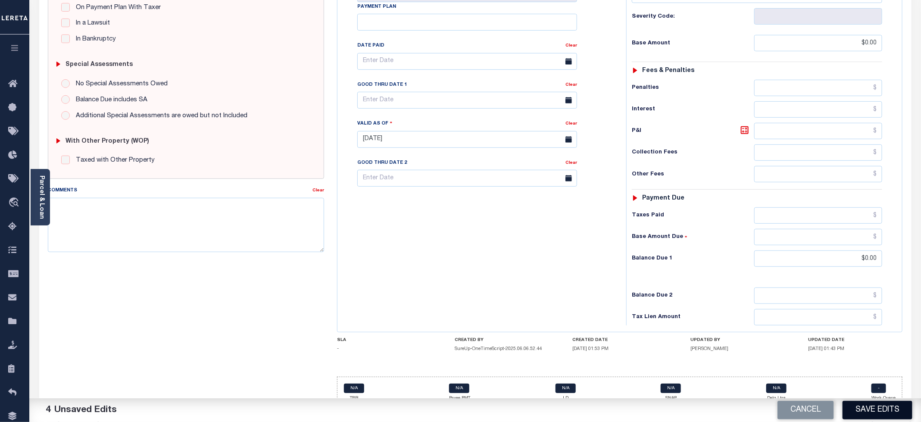
click at [877, 405] on button "Save Edits" at bounding box center [878, 410] width 70 height 19
checkbox input "false"
type input "$0"
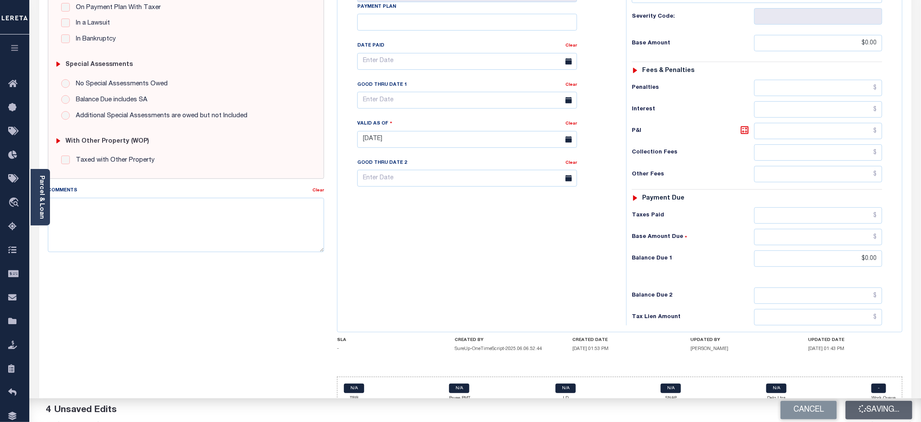
type input "$0"
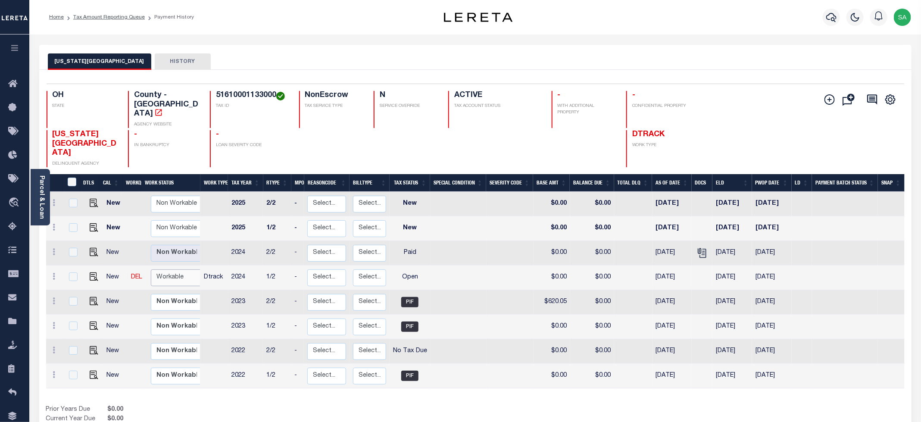
click at [162, 269] on select "Non Workable Workable" at bounding box center [177, 277] width 52 height 17
checkbox input "true"
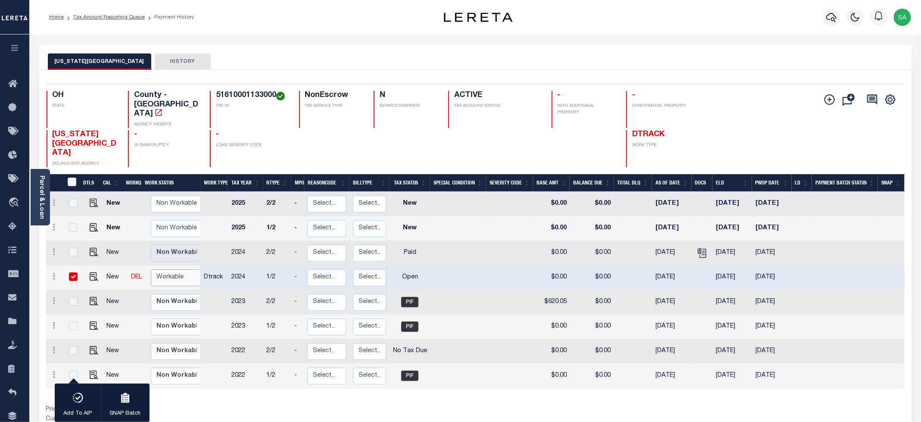
select select "true"
click at [151, 269] on select "Non Workable Workable" at bounding box center [177, 277] width 52 height 17
checkbox input "false"
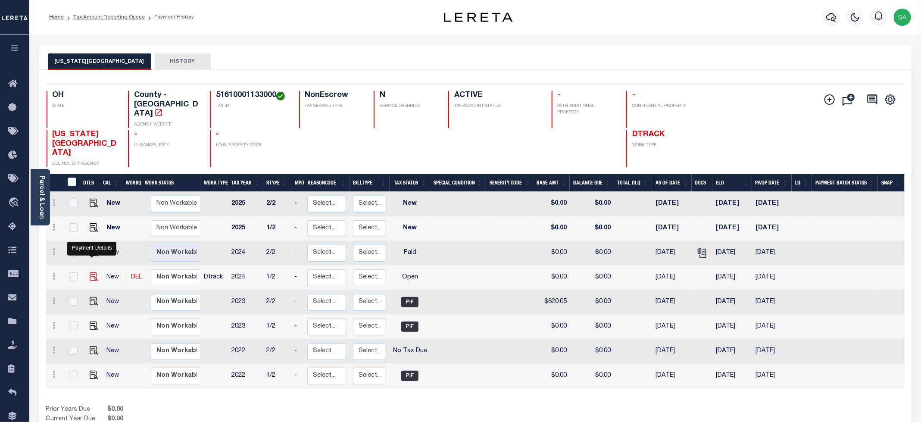
click at [91, 272] on img "" at bounding box center [94, 276] width 9 height 9
checkbox input "true"
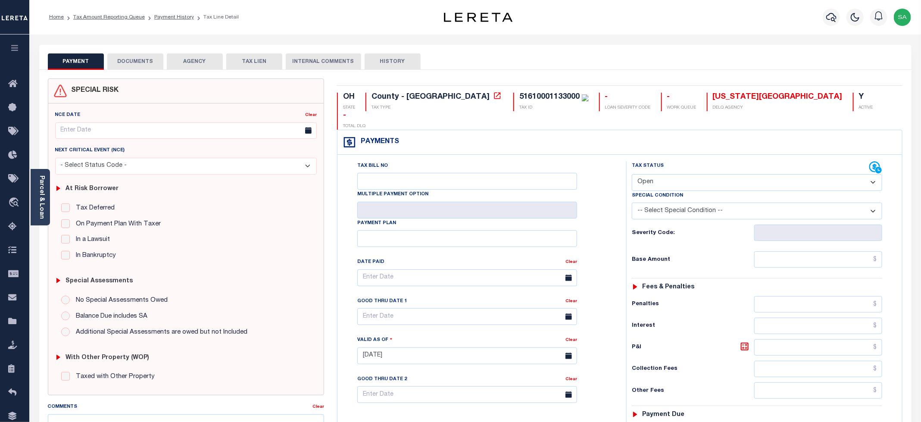
click at [635, 174] on select "- Select Status Code - Open Due/Unpaid Paid Incomplete No Tax Due Internal Refu…" at bounding box center [757, 182] width 250 height 17
select select "PYD"
click at [632, 174] on select "- Select Status Code - Open Due/Unpaid Paid Incomplete No Tax Due Internal Refu…" at bounding box center [757, 182] width 250 height 17
type input "[DATE]"
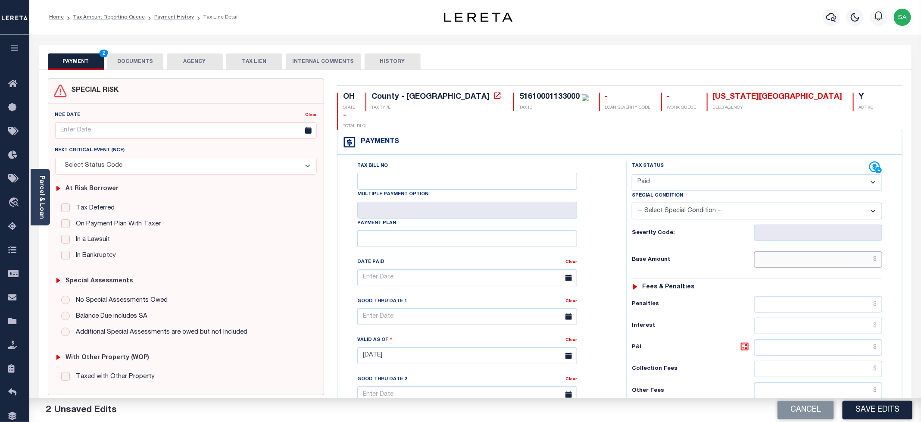
click at [766, 251] on input "text" at bounding box center [818, 259] width 128 height 16
type input "$0.00"
click at [713, 251] on div "Base Amount $0.00" at bounding box center [757, 259] width 250 height 16
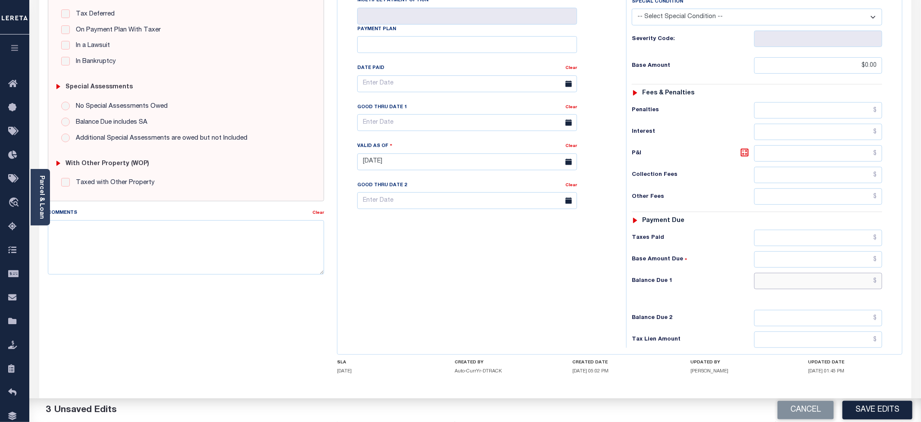
click at [789, 273] on input "text" at bounding box center [818, 281] width 128 height 16
type input "$0.00"
click at [436, 303] on div "Tax Bill No Multiple Payment Option Payment Plan Clear" at bounding box center [480, 157] width 280 height 381
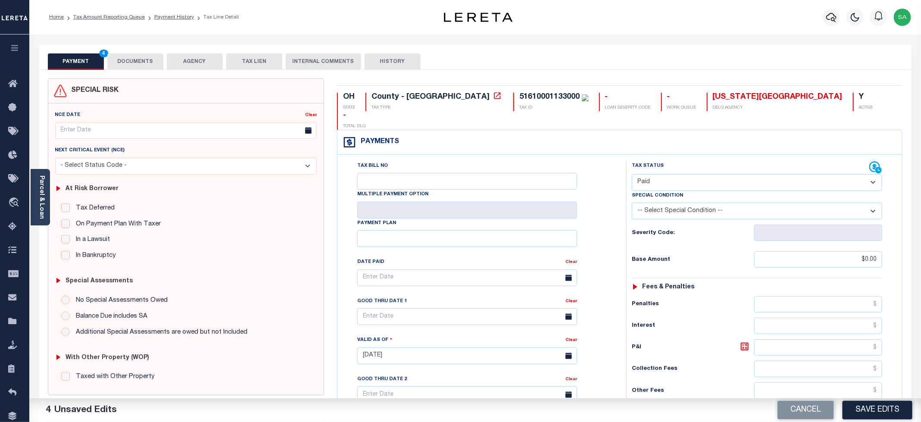
click at [124, 63] on button "DOCUMENTS" at bounding box center [135, 61] width 56 height 16
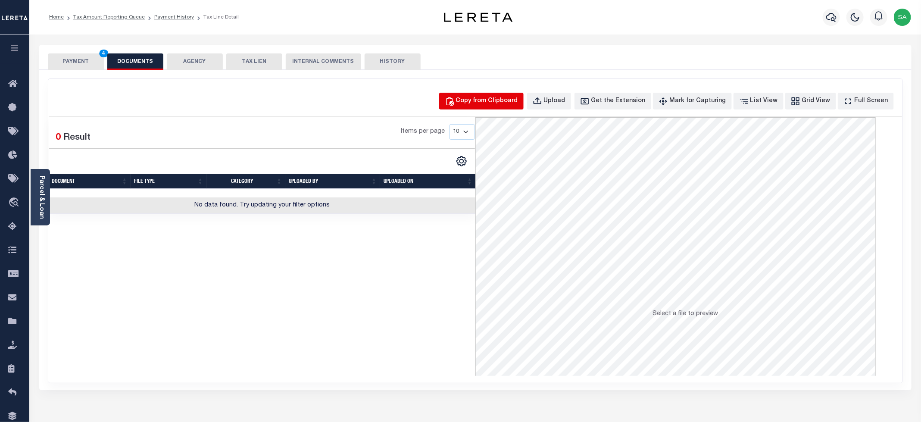
click at [490, 100] on div "Copy from Clipboard" at bounding box center [487, 101] width 62 height 9
select select "POP"
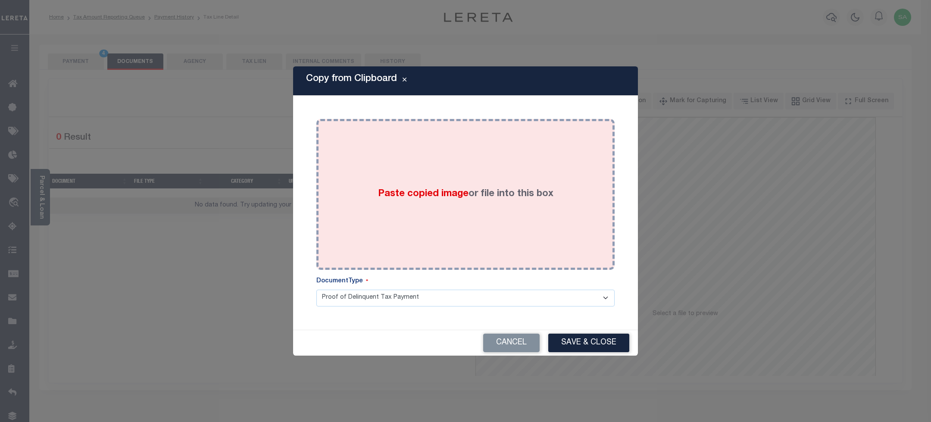
click at [501, 197] on label "Paste copied image or file into this box" at bounding box center [465, 194] width 175 height 14
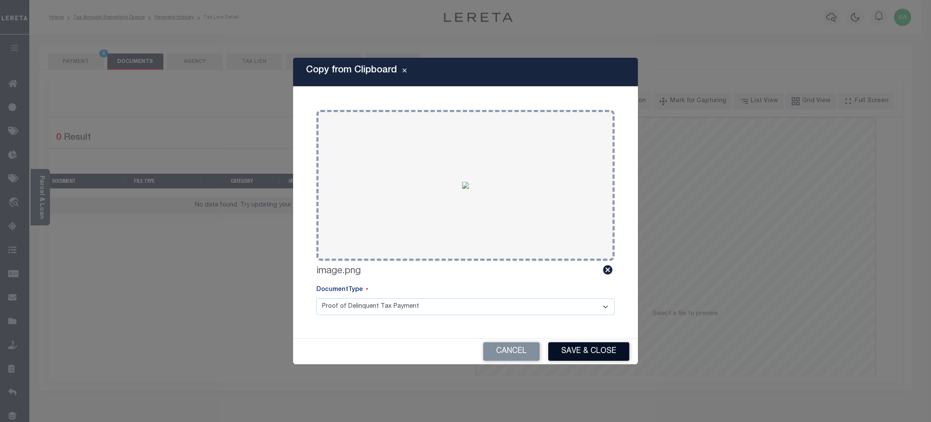
click at [586, 360] on button "Save & Close" at bounding box center [588, 351] width 81 height 19
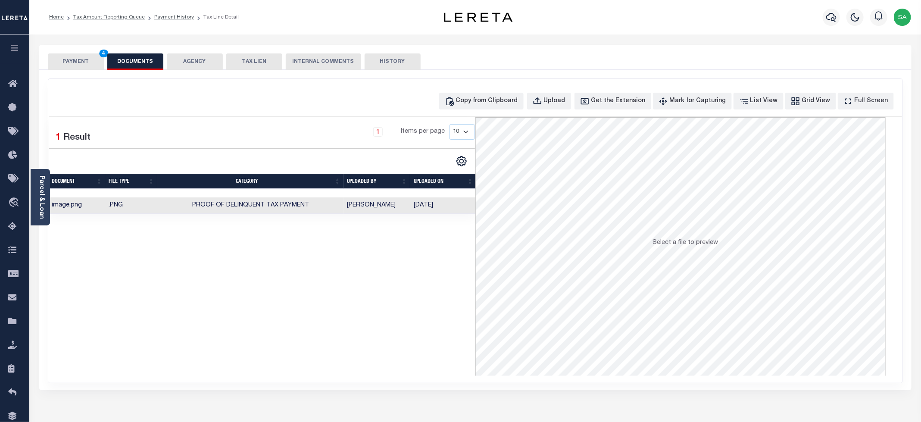
click at [78, 65] on button "PAYMENT 4" at bounding box center [76, 61] width 56 height 16
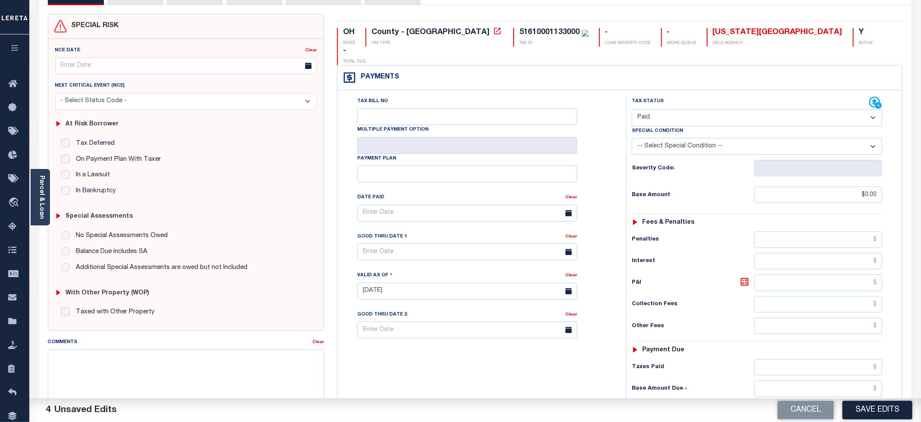
scroll to position [216, 0]
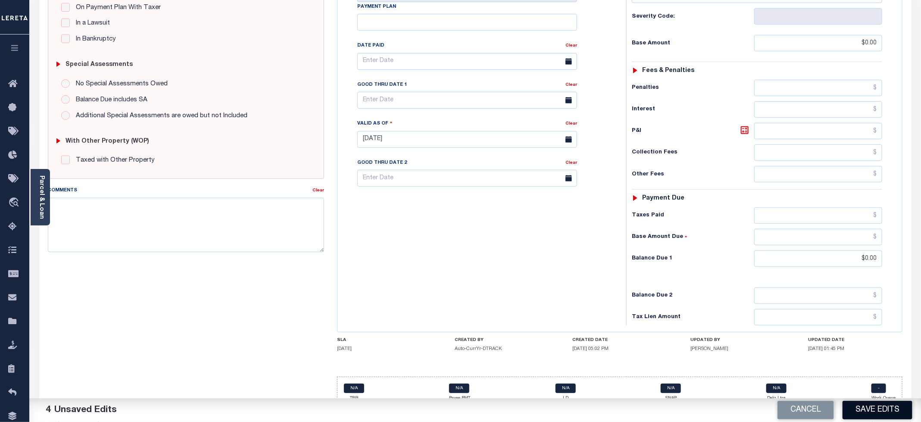
click at [865, 409] on button "Save Edits" at bounding box center [878, 410] width 70 height 19
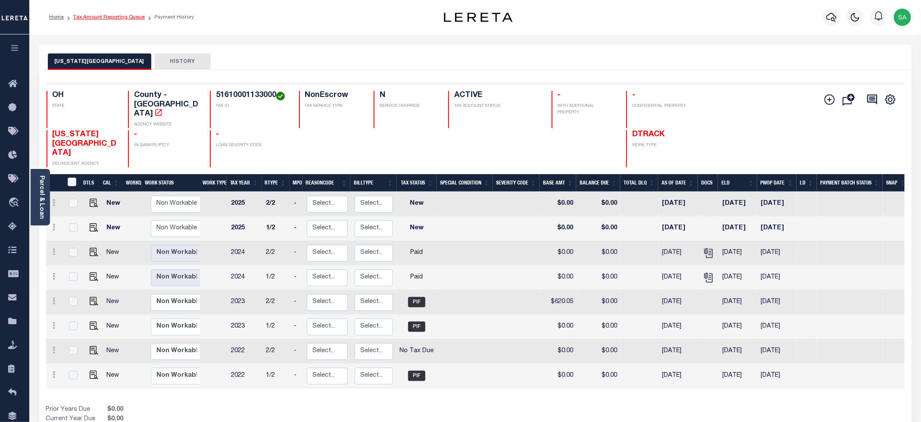
click at [131, 18] on link "Tax Amount Reporting Queue" at bounding box center [109, 17] width 72 height 5
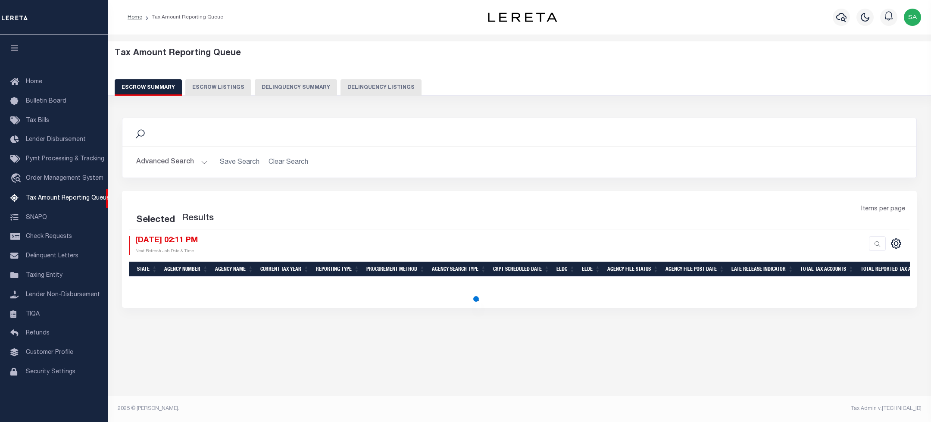
click at [385, 83] on button "Delinquency Listings" at bounding box center [381, 87] width 81 height 16
select select "100"
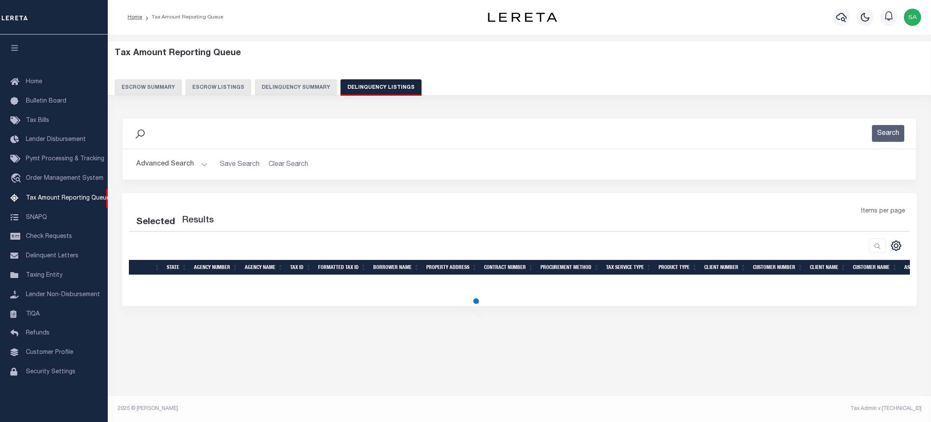
select select "100"
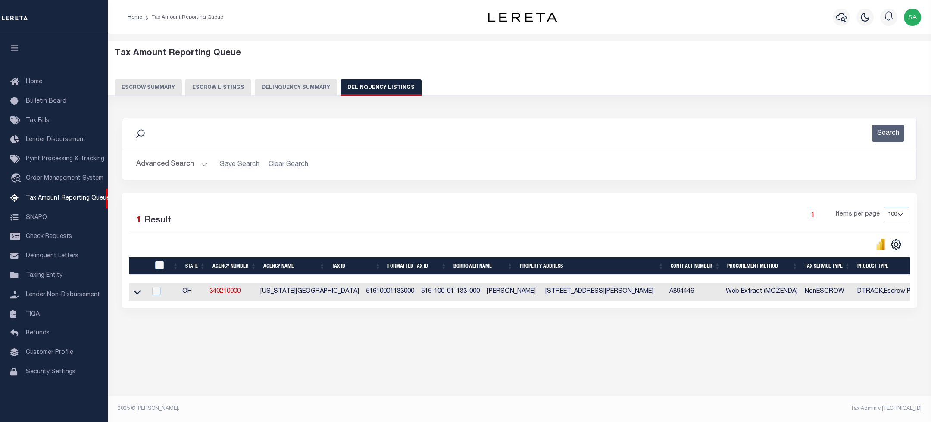
click at [188, 169] on button "Advanced Search" at bounding box center [172, 164] width 72 height 17
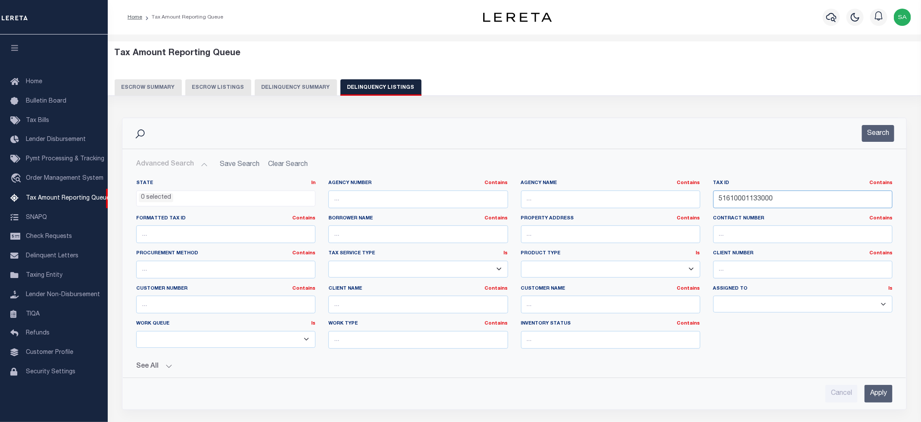
click at [745, 196] on input "51610001133000" at bounding box center [803, 200] width 179 height 18
click at [754, 203] on input "51610001133000" at bounding box center [803, 200] width 179 height 18
click at [754, 202] on input "51610001133000" at bounding box center [803, 200] width 179 height 18
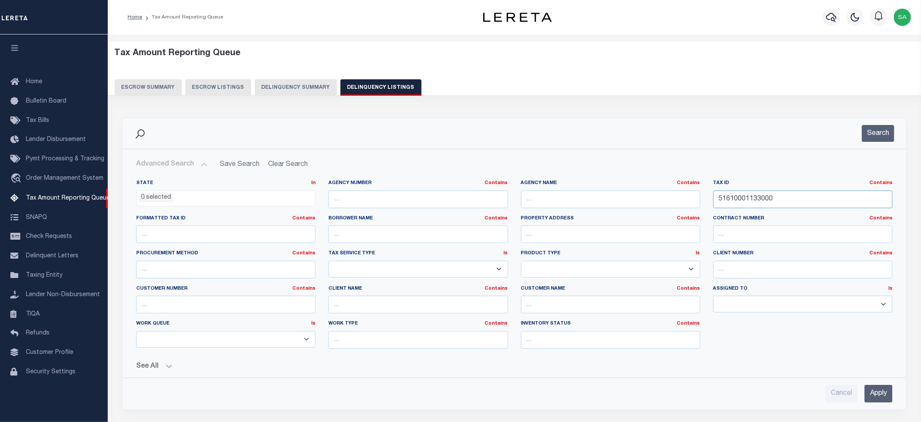
paste input "30004054006"
type input "51630004054006"
click at [864, 137] on button "Search" at bounding box center [878, 133] width 32 height 17
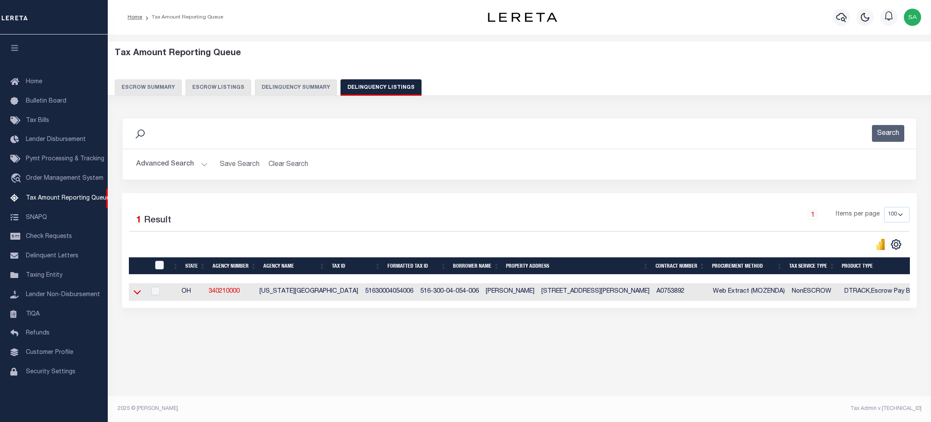
click at [138, 296] on icon at bounding box center [137, 292] width 7 height 9
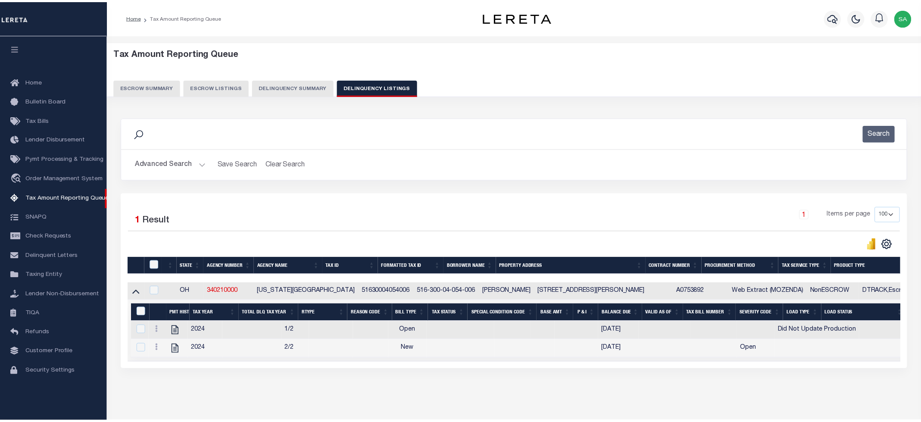
scroll to position [35, 0]
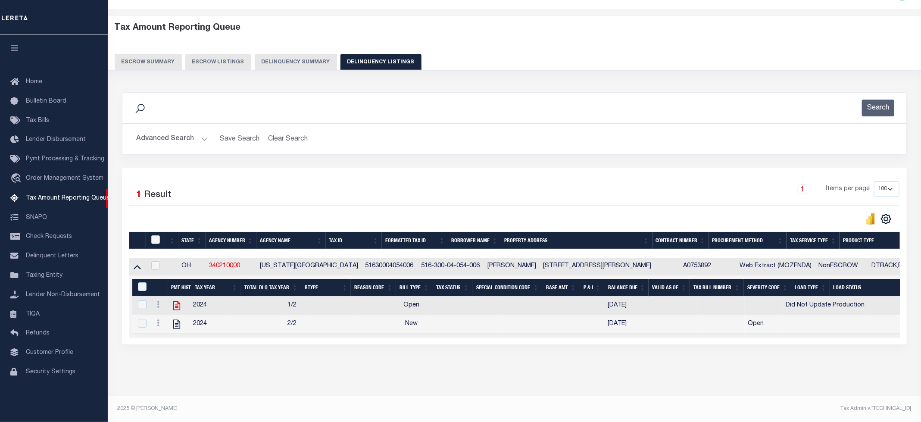
click at [179, 301] on icon at bounding box center [176, 305] width 7 height 9
checkbox input "true"
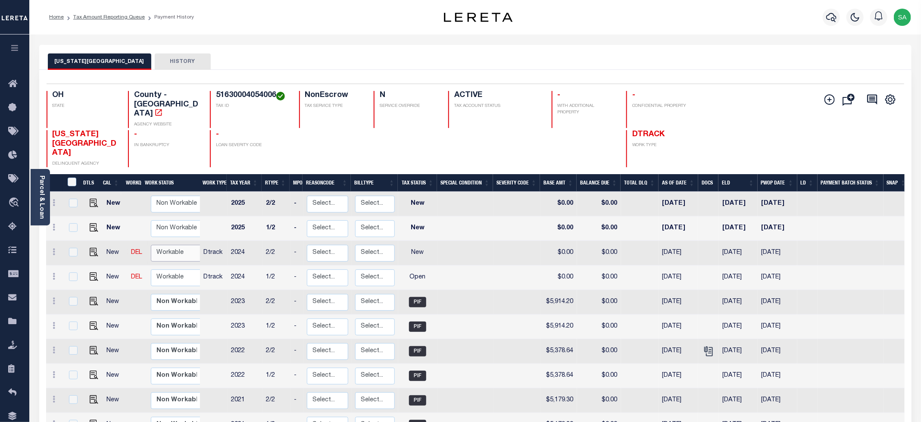
click at [168, 245] on select "Non Workable Workable" at bounding box center [177, 253] width 52 height 17
checkbox input "true"
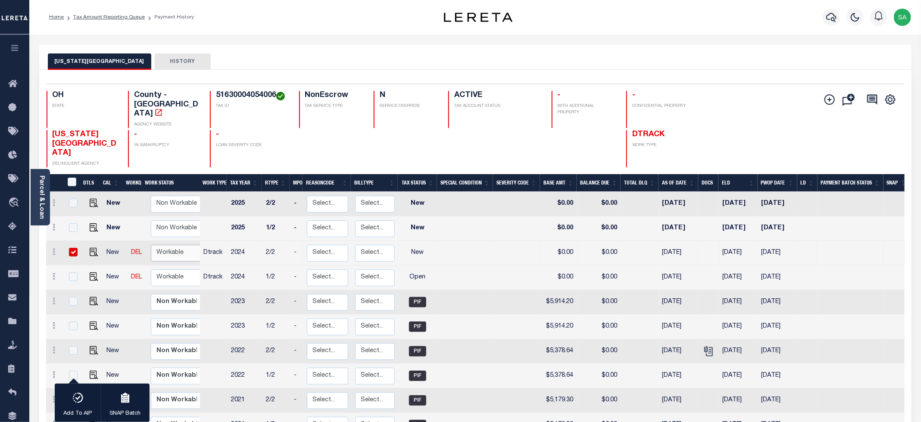
select select "true"
click at [151, 245] on select "Non Workable Workable" at bounding box center [177, 253] width 52 height 17
checkbox input "false"
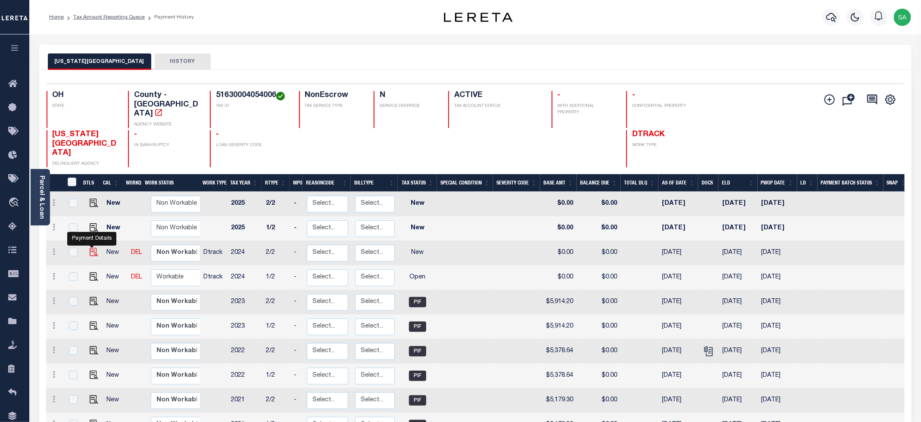
click at [91, 248] on img "" at bounding box center [94, 252] width 9 height 9
checkbox input "true"
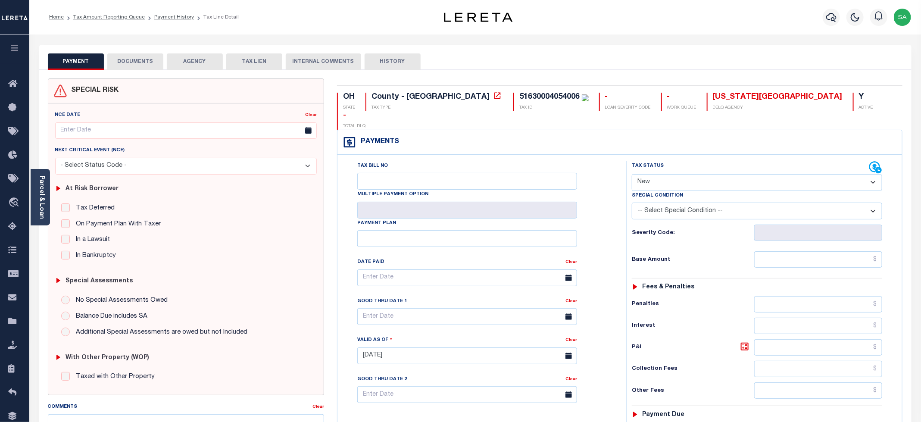
click at [696, 174] on select "- Select Status Code - Open Due/Unpaid Paid Incomplete No Tax Due Internal Refu…" at bounding box center [757, 182] width 250 height 17
select select "PYD"
click at [632, 174] on select "- Select Status Code - Open Due/Unpaid Paid Incomplete No Tax Due Internal Refu…" at bounding box center [757, 182] width 250 height 17
type input "[DATE]"
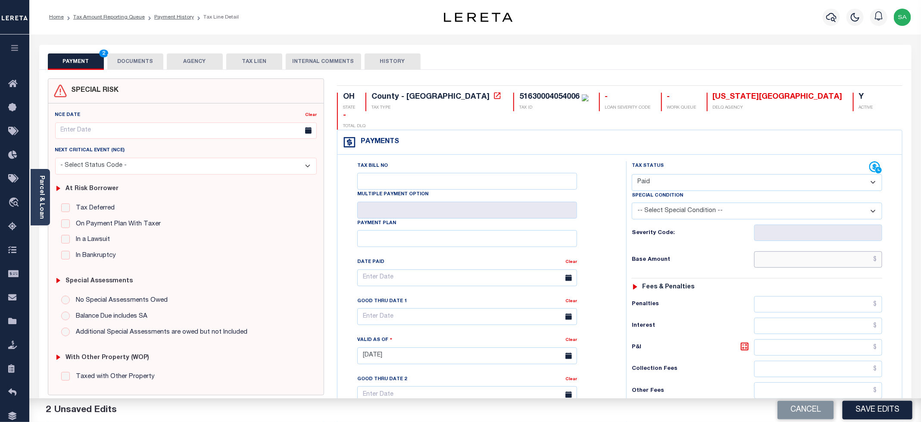
click at [786, 251] on input "text" at bounding box center [818, 259] width 128 height 16
type input "$0.00"
click at [630, 219] on div "Severity Code:" at bounding box center [757, 230] width 263 height 22
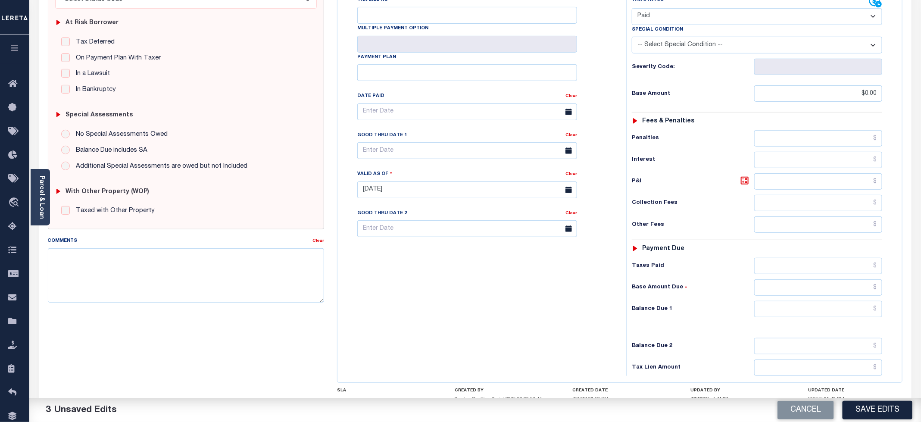
scroll to position [194, 0]
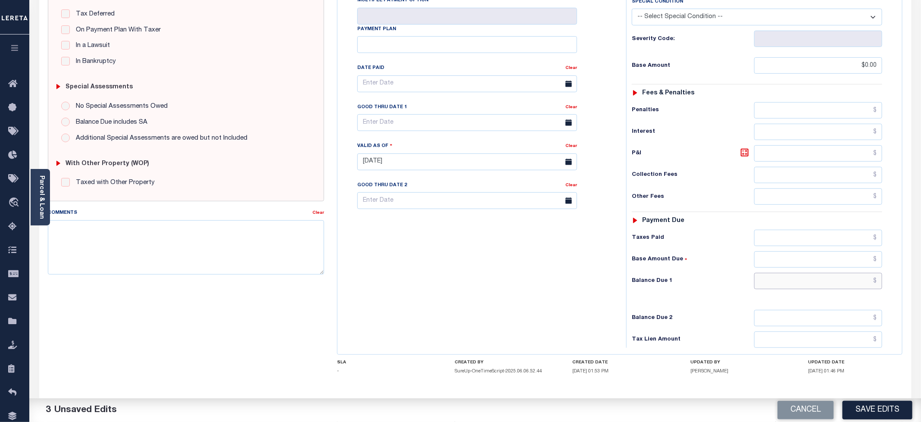
click at [798, 273] on input "text" at bounding box center [818, 281] width 128 height 16
type input "$0.00"
click at [458, 257] on div "Tax Bill No Multiple Payment Option Payment Plan Clear" at bounding box center [480, 157] width 280 height 381
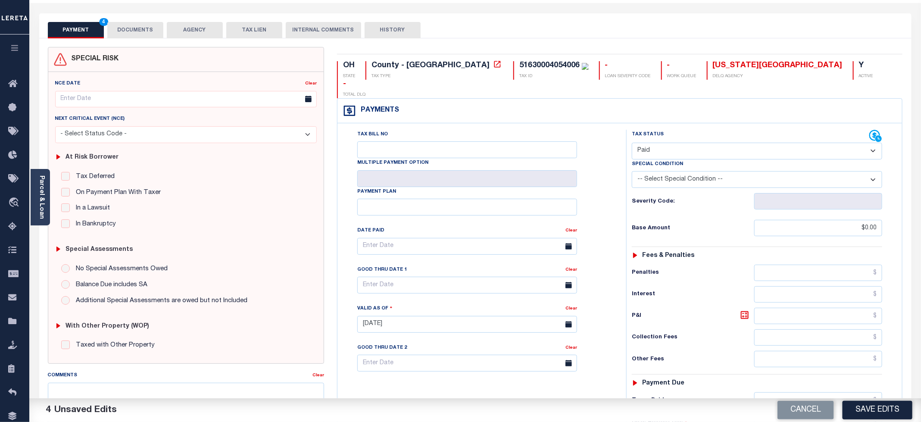
scroll to position [0, 0]
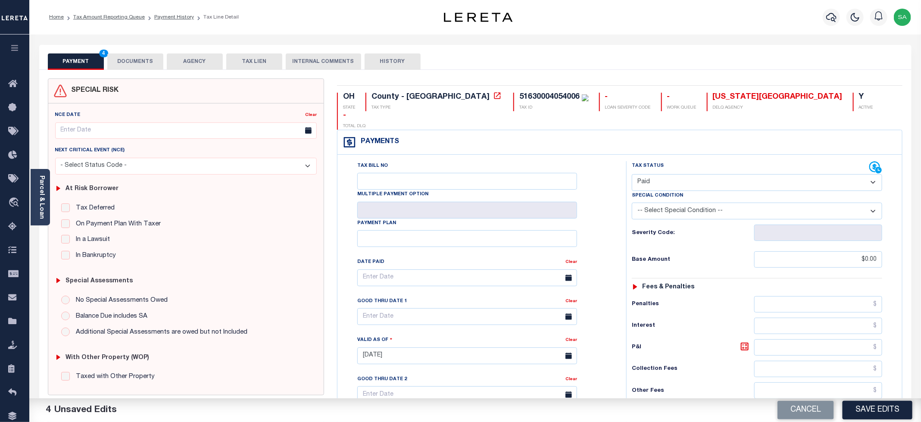
click at [138, 69] on button "DOCUMENTS" at bounding box center [135, 61] width 56 height 16
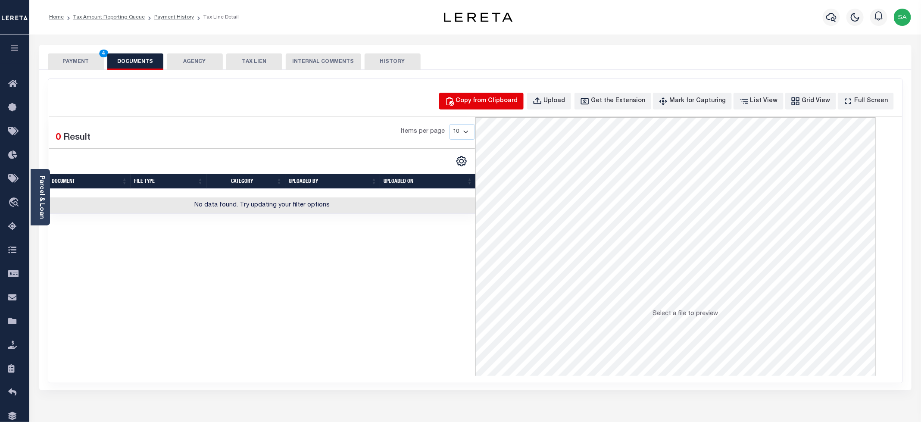
click at [482, 101] on div "Copy from Clipboard" at bounding box center [487, 101] width 62 height 9
select select "POP"
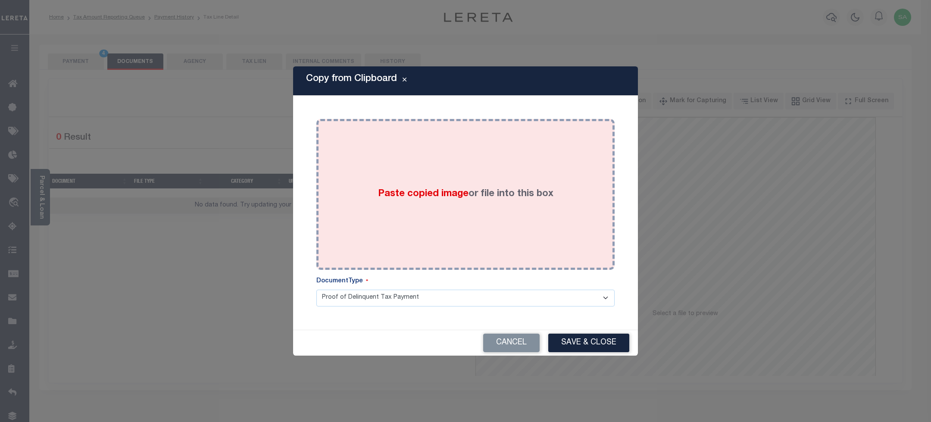
click at [532, 198] on label "Paste copied image or file into this box" at bounding box center [465, 194] width 175 height 14
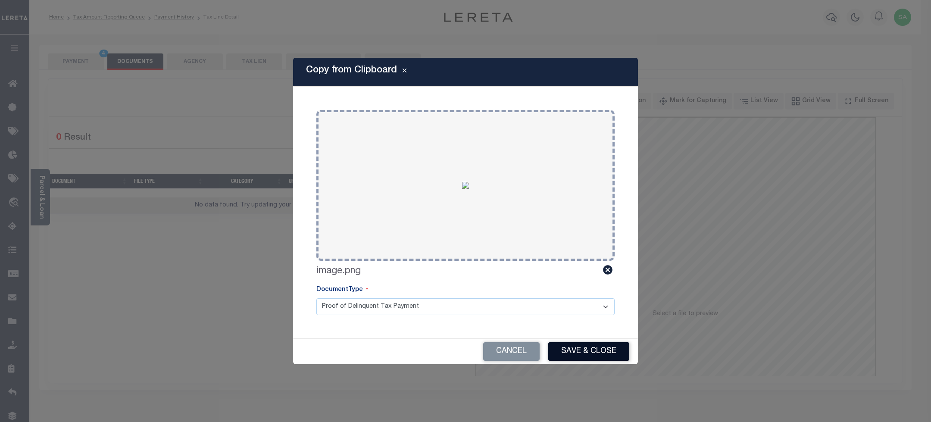
click at [580, 351] on button "Save & Close" at bounding box center [588, 351] width 81 height 19
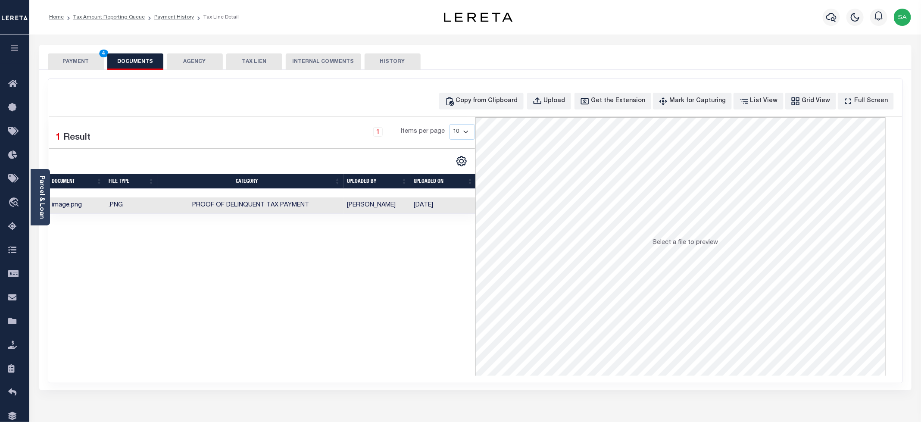
click at [74, 57] on button "PAYMENT 4" at bounding box center [76, 61] width 56 height 16
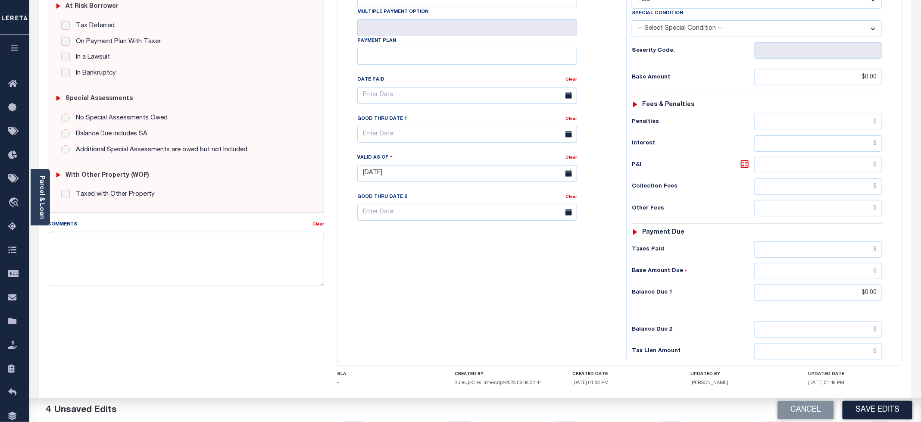
scroll to position [216, 0]
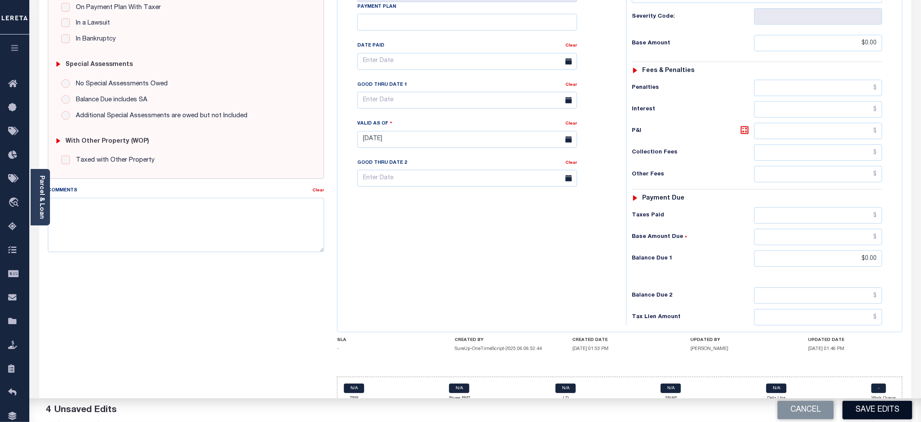
click at [870, 413] on button "Save Edits" at bounding box center [878, 410] width 70 height 19
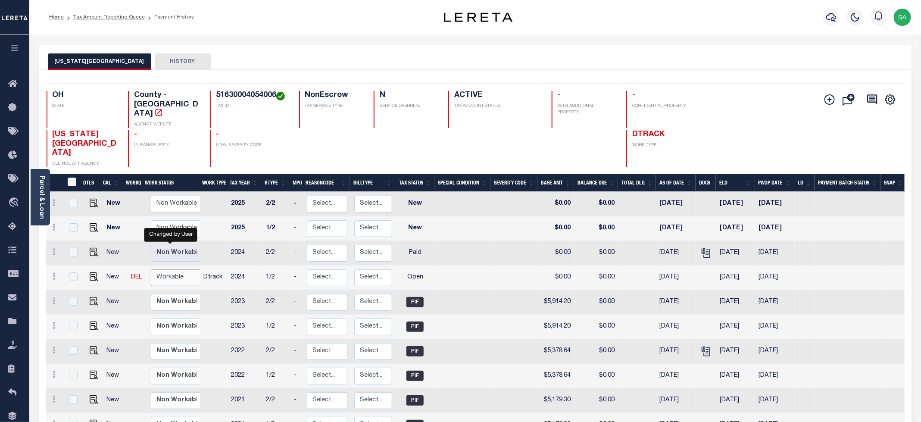
click at [177, 269] on select "Non Workable Workable" at bounding box center [177, 277] width 52 height 17
checkbox input "true"
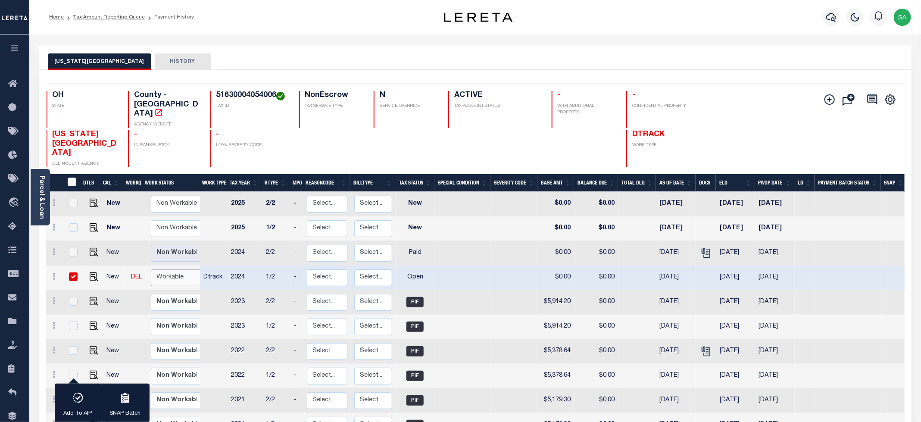
select select "true"
click at [151, 269] on select "Non Workable Workable" at bounding box center [177, 277] width 52 height 17
checkbox input "false"
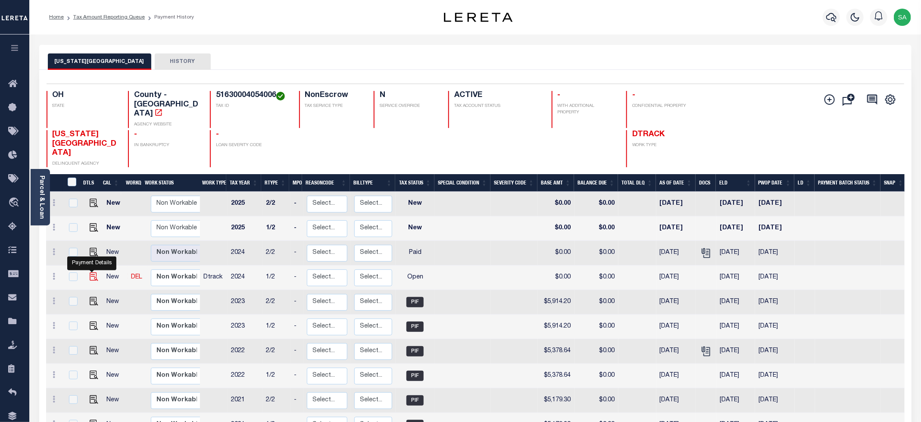
click at [91, 272] on img "" at bounding box center [94, 276] width 9 height 9
checkbox input "true"
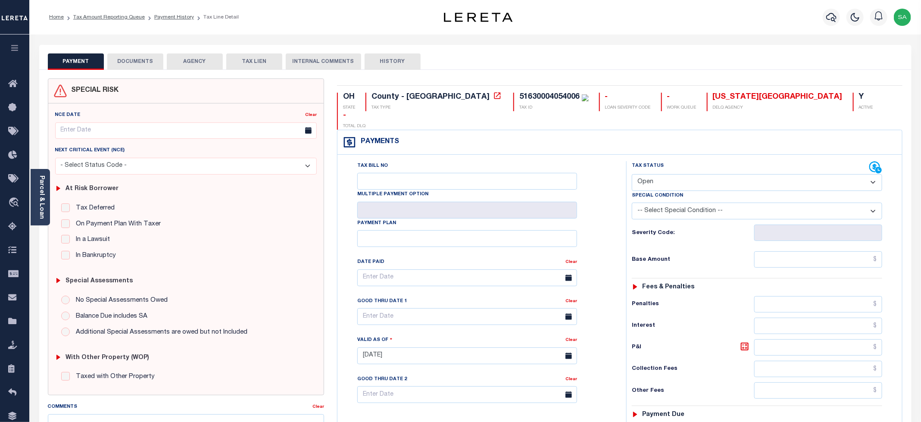
click at [684, 174] on select "- Select Status Code - Open Due/Unpaid Paid Incomplete No Tax Due Internal Refu…" at bounding box center [757, 182] width 250 height 17
select select "PYD"
click at [632, 174] on select "- Select Status Code - Open Due/Unpaid Paid Incomplete No Tax Due Internal Refu…" at bounding box center [757, 182] width 250 height 17
type input "[DATE]"
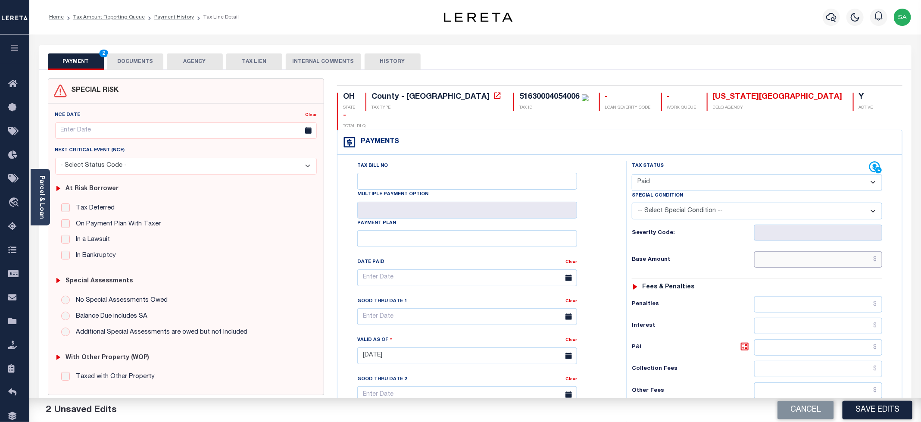
click at [793, 251] on input "text" at bounding box center [818, 259] width 128 height 16
type input "$0.00"
click at [589, 193] on div "Tax Bill No Multiple Payment Option Payment Plan Clear" at bounding box center [479, 282] width 267 height 242
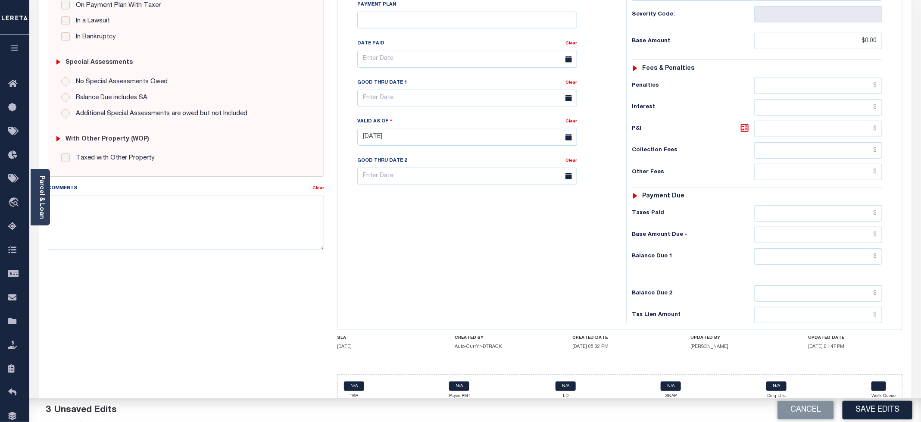
scroll to position [219, 0]
click at [773, 265] on div "Tax Status Status - Select Status Code -" at bounding box center [759, 132] width 267 height 381
click at [771, 248] on input "text" at bounding box center [818, 256] width 128 height 16
type input "$0.00"
click at [400, 243] on div "Tax Bill No Multiple Payment Option Payment Plan Clear" at bounding box center [480, 132] width 280 height 381
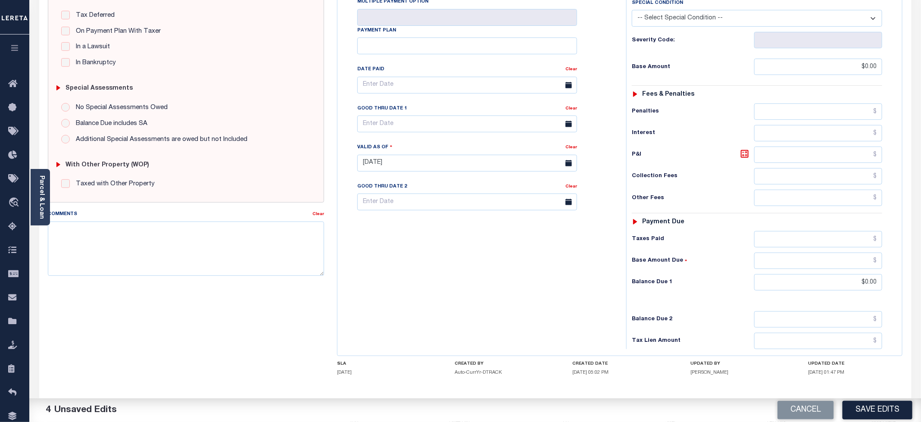
scroll to position [0, 0]
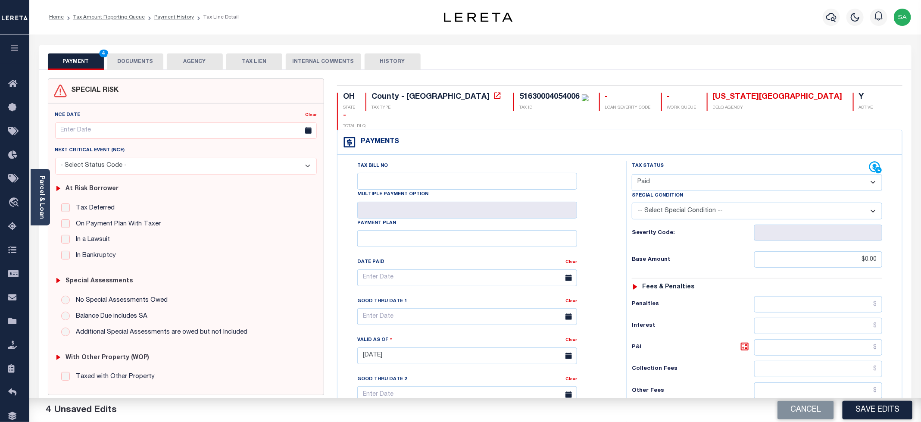
click at [150, 66] on button "DOCUMENTS" at bounding box center [135, 61] width 56 height 16
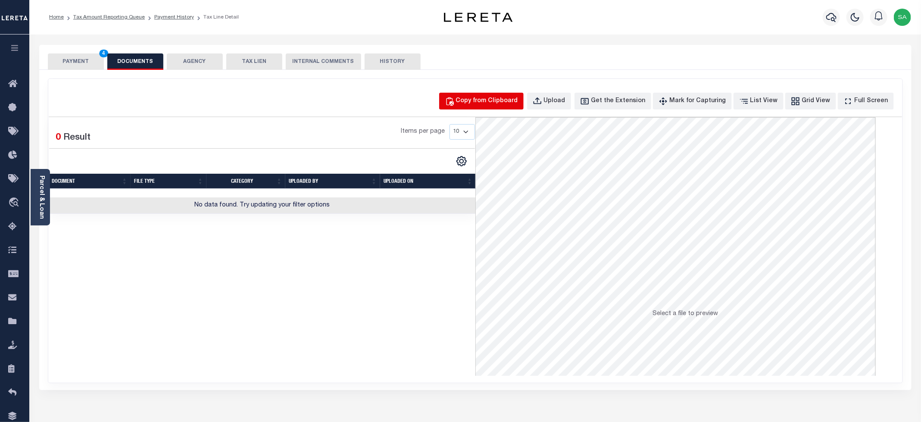
click at [480, 94] on button "Copy from Clipboard" at bounding box center [481, 101] width 85 height 17
select select "POP"
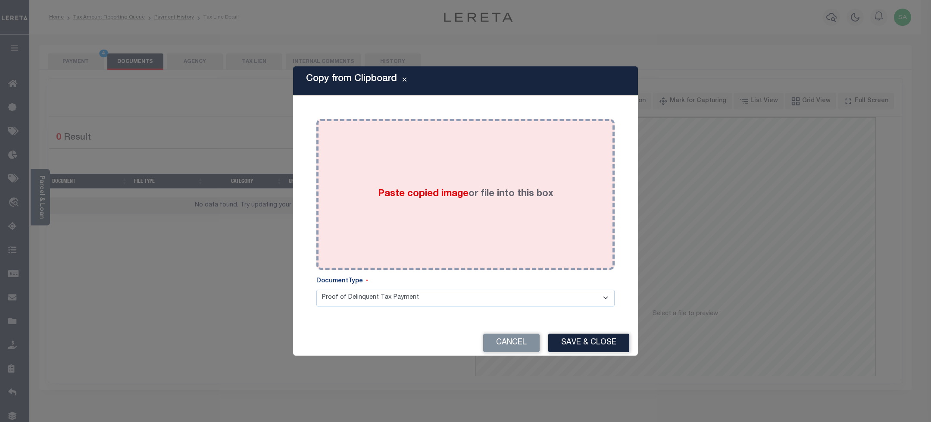
click at [538, 200] on label "Paste copied image or file into this box" at bounding box center [465, 194] width 175 height 14
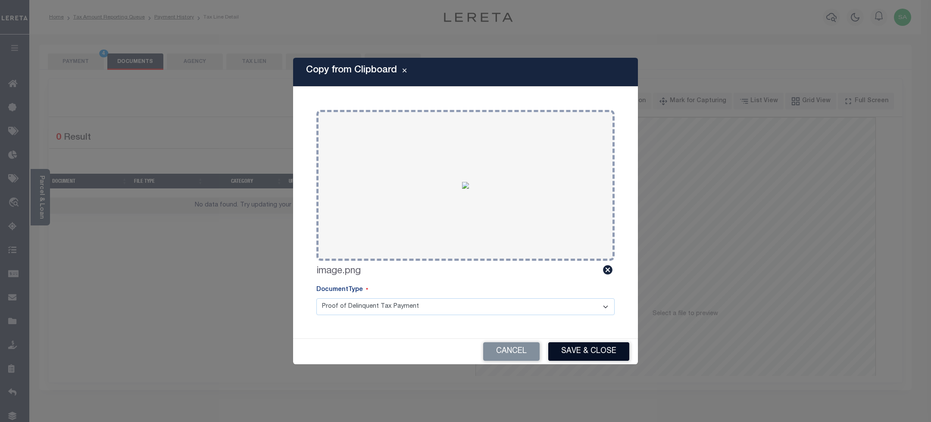
click at [577, 345] on button "Save & Close" at bounding box center [588, 351] width 81 height 19
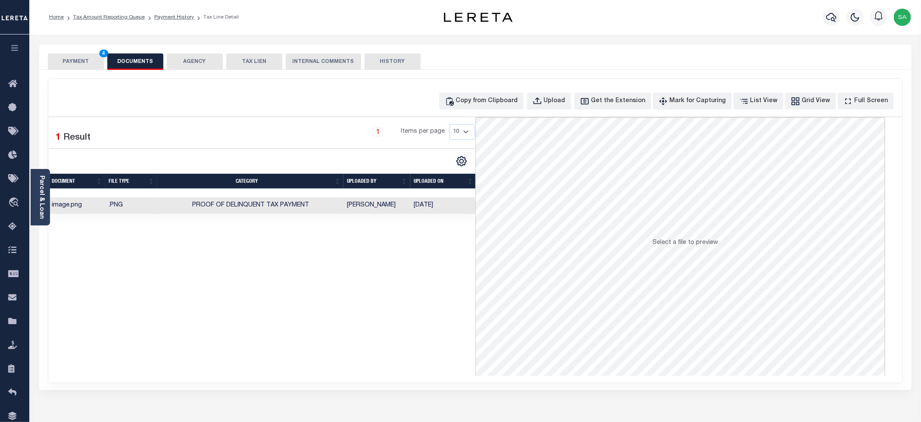
click at [85, 63] on button "PAYMENT 4" at bounding box center [76, 61] width 56 height 16
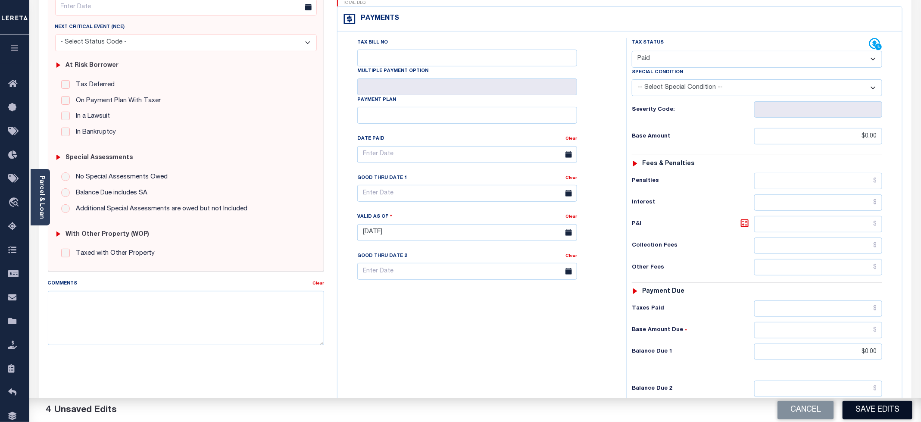
scroll to position [216, 0]
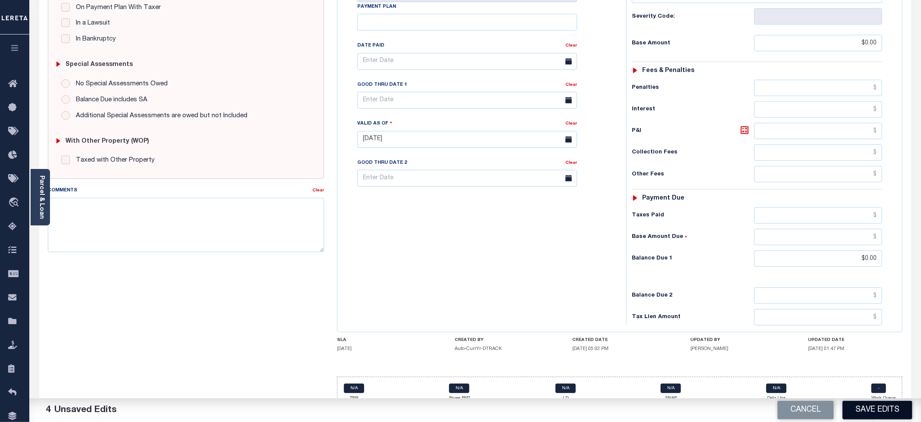
click at [889, 413] on button "Save Edits" at bounding box center [878, 410] width 70 height 19
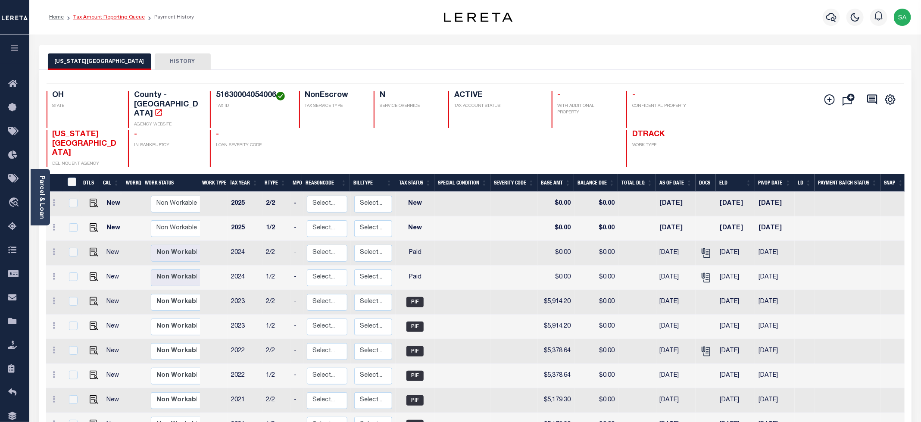
click at [114, 17] on link "Tax Amount Reporting Queue" at bounding box center [109, 17] width 72 height 5
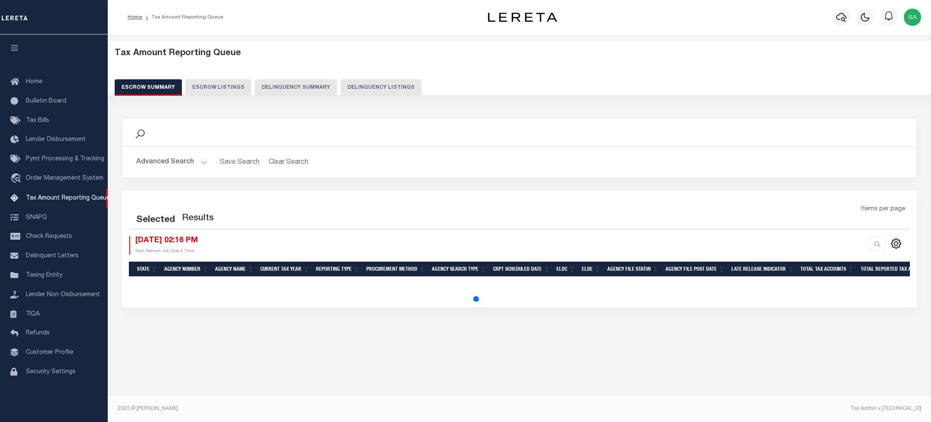
select select "100"
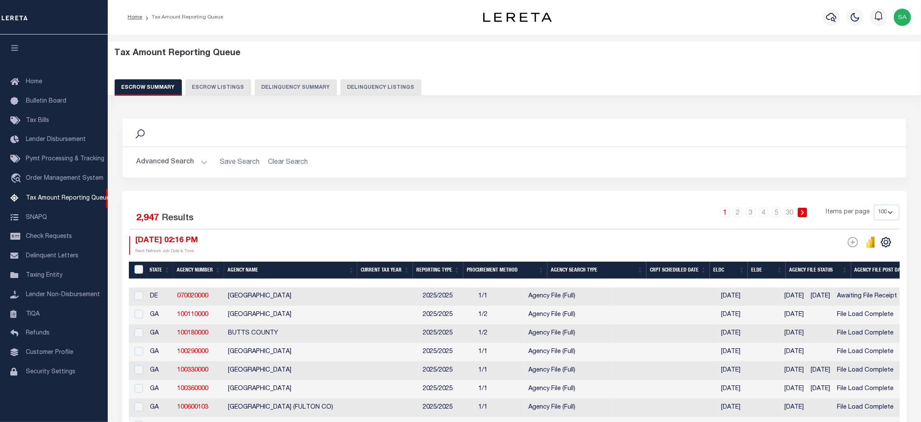
click at [382, 96] on div "Escrow Summary Escrow Listings Delinquency Summary Delinquency Listings" at bounding box center [514, 87] width 813 height 16
click at [384, 92] on button "Delinquency Listings" at bounding box center [381, 87] width 81 height 16
select select "100"
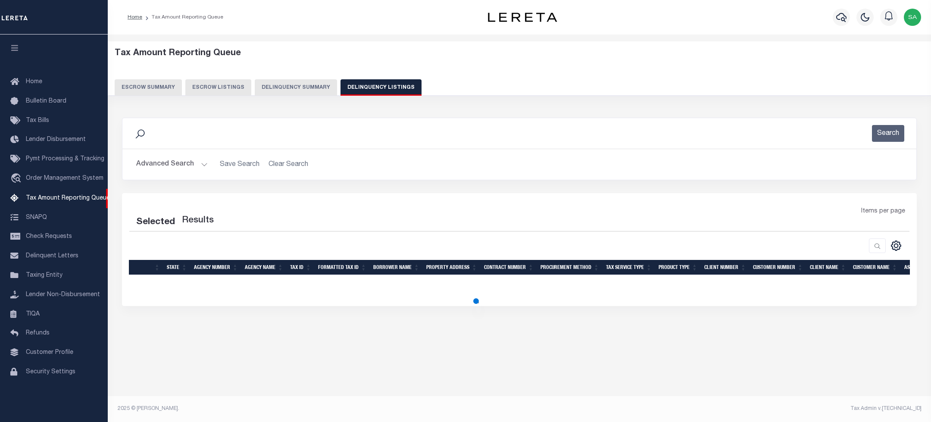
select select "100"
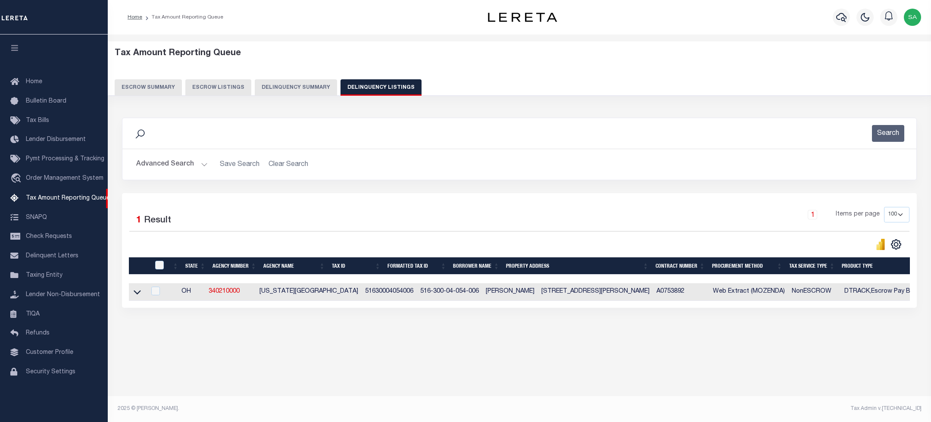
click at [200, 167] on button "Advanced Search" at bounding box center [172, 164] width 72 height 17
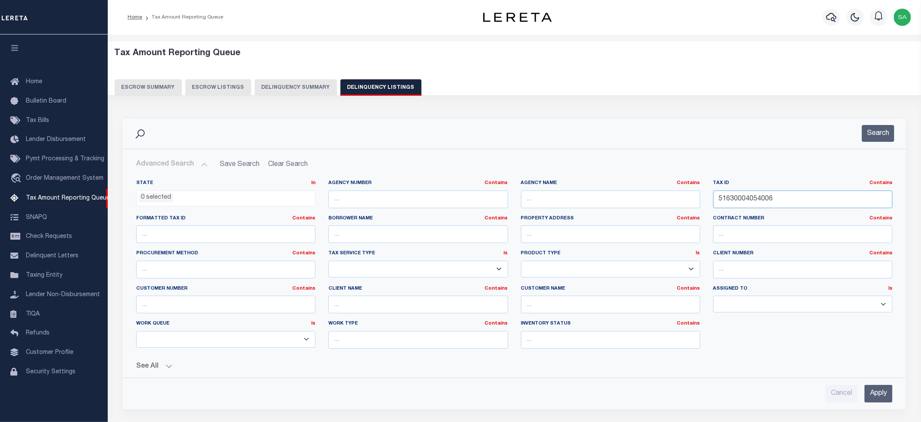
click at [768, 203] on input "51630004054006" at bounding box center [803, 200] width 179 height 18
paste input "720001060011"
type input "51720001060011"
click at [892, 134] on button "Search" at bounding box center [878, 133] width 32 height 17
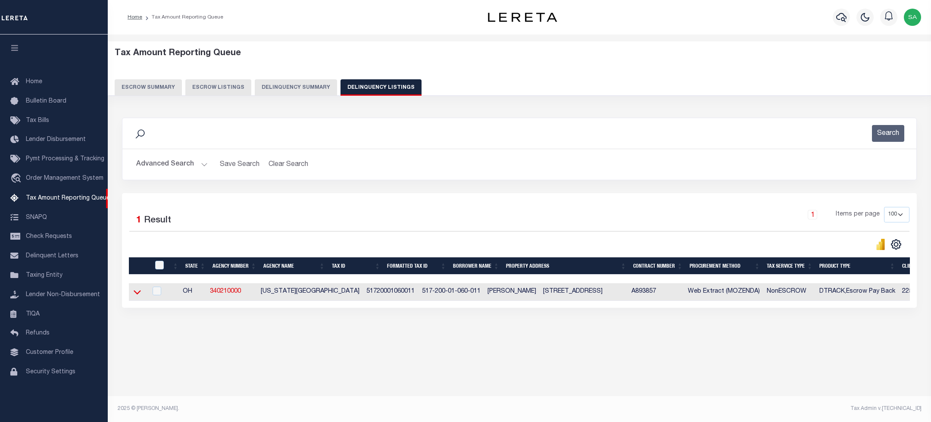
click at [136, 295] on icon at bounding box center [137, 293] width 7 height 4
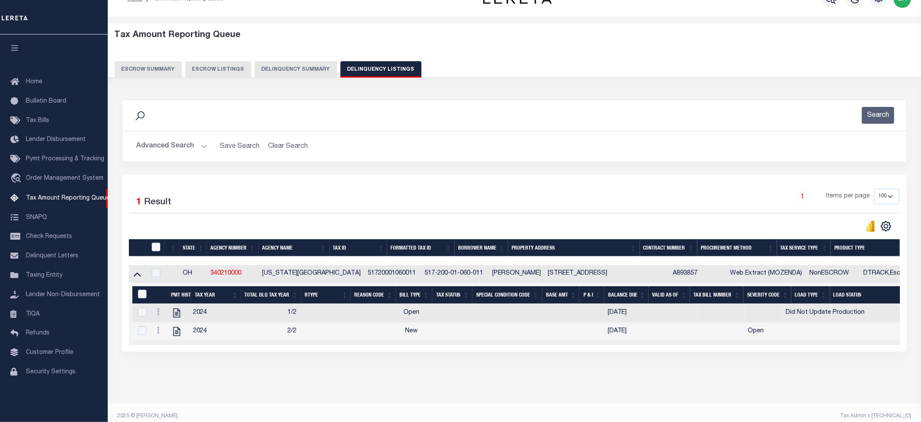
scroll to position [35, 0]
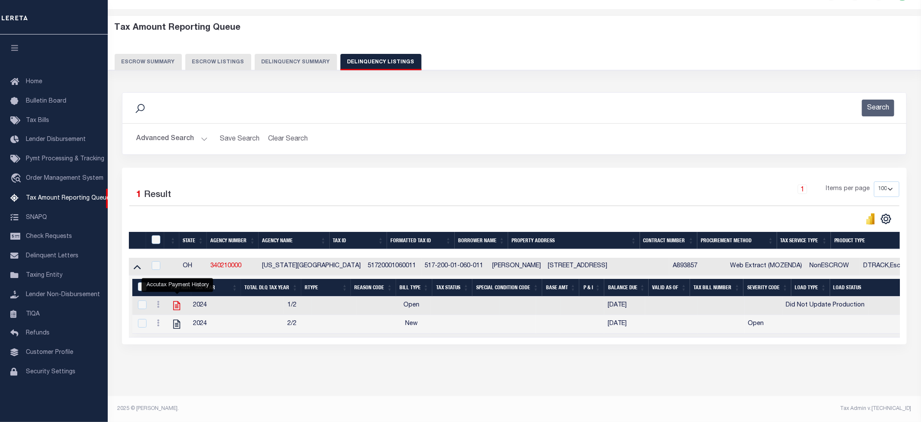
click at [175, 301] on icon "" at bounding box center [176, 305] width 11 height 11
checkbox input "true"
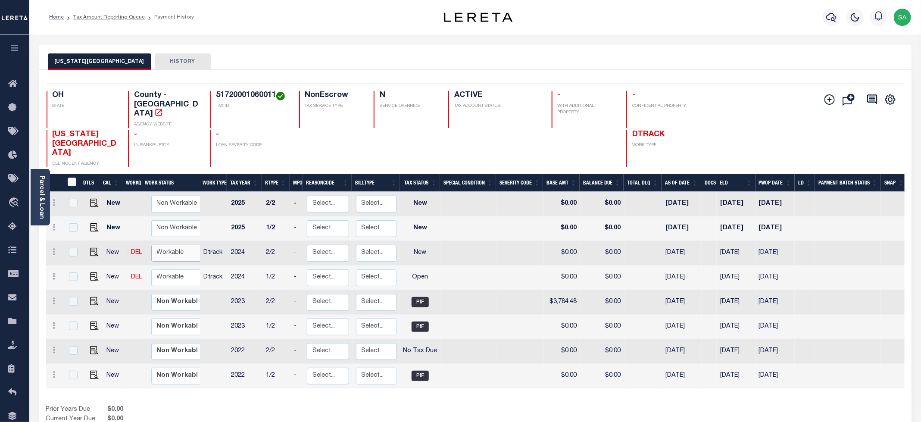
click at [189, 245] on select "Non Workable Workable" at bounding box center [177, 253] width 52 height 17
checkbox input "true"
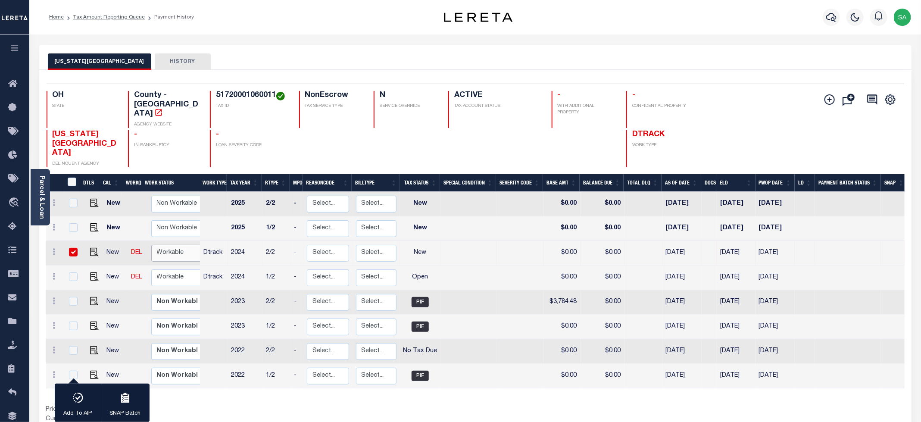
select select "true"
click at [151, 245] on select "Non Workable Workable" at bounding box center [177, 253] width 52 height 17
checkbox input "false"
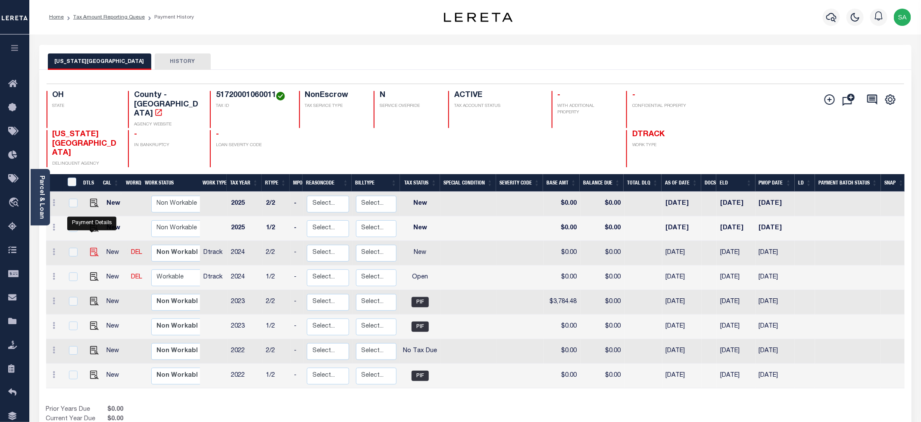
click at [92, 248] on img "" at bounding box center [94, 252] width 9 height 9
checkbox input "true"
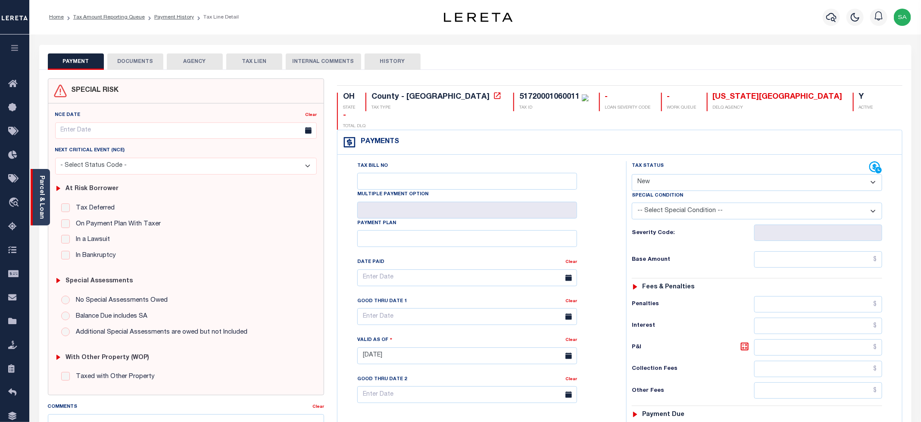
click at [43, 214] on link "Parcel & Loan" at bounding box center [41, 197] width 6 height 44
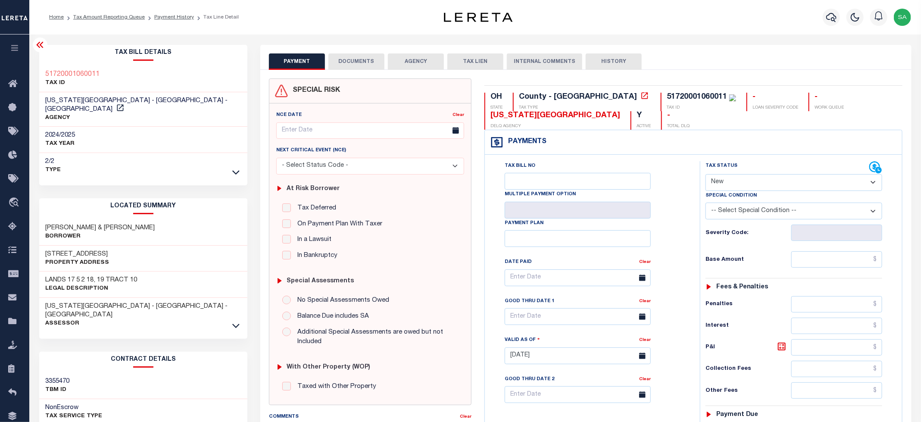
click at [41, 47] on icon at bounding box center [39, 45] width 7 height 6
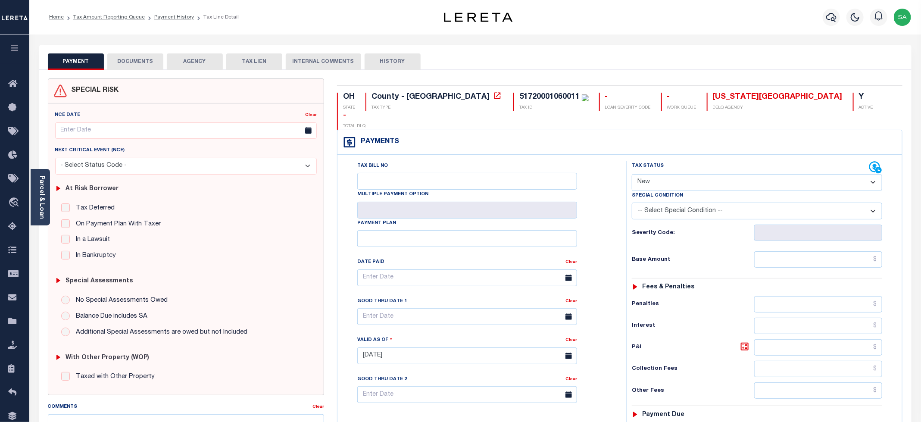
click at [674, 174] on select "- Select Status Code - Open Due/Unpaid Paid Incomplete No Tax Due Internal Refu…" at bounding box center [757, 182] width 250 height 17
select select "PYD"
click at [632, 174] on select "- Select Status Code - Open Due/Unpaid Paid Incomplete No Tax Due Internal Refu…" at bounding box center [757, 182] width 250 height 17
type input "[DATE]"
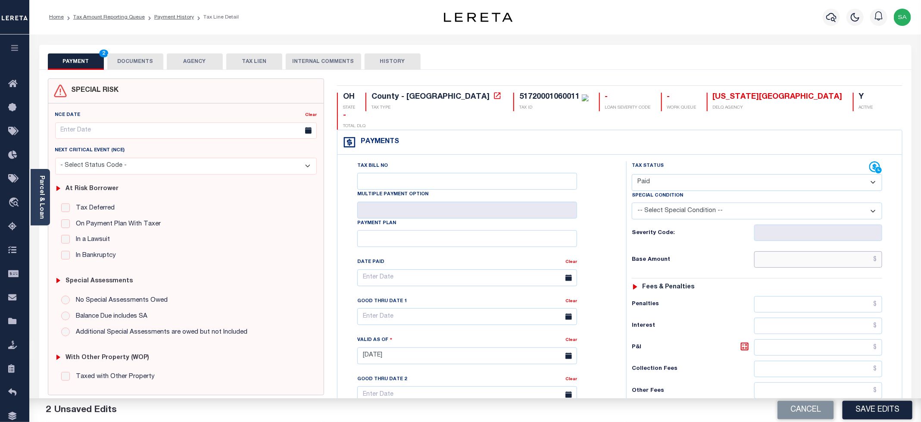
click at [786, 251] on input "text" at bounding box center [818, 259] width 128 height 16
type input "$0.00"
click at [610, 191] on div "Tax Bill No Multiple Payment Option Payment Plan Clear" at bounding box center [479, 282] width 267 height 242
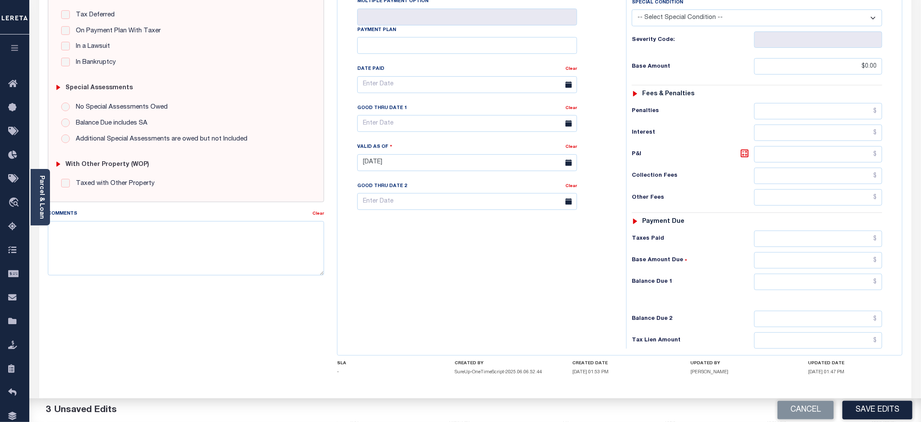
scroll to position [194, 0]
click at [781, 273] on input "text" at bounding box center [818, 281] width 128 height 16
type input "$0.00"
click at [331, 260] on div "OH STATE County - OH TAX TYPE 51720001060011 TAX ID - LOAN SEVERITY CODE - WORK…" at bounding box center [620, 161] width 579 height 554
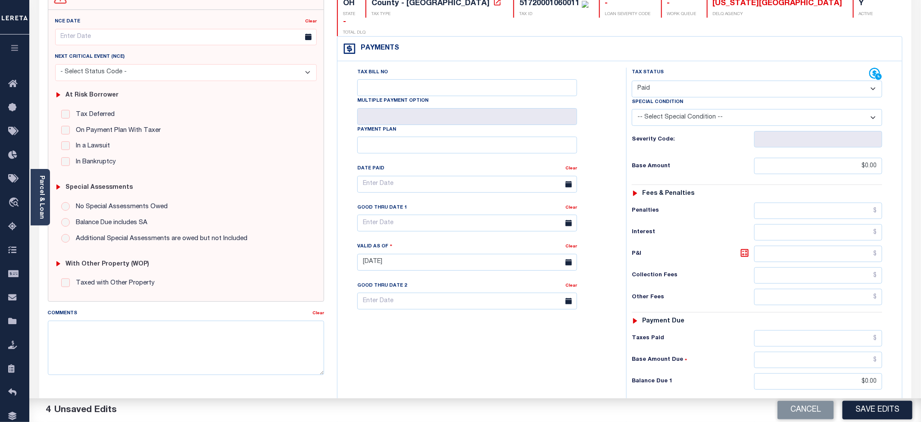
scroll to position [0, 0]
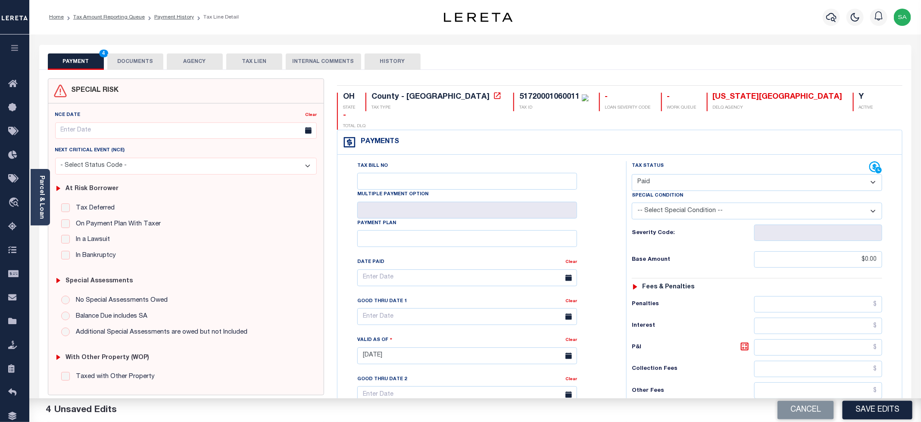
click at [146, 59] on button "DOCUMENTS" at bounding box center [135, 61] width 56 height 16
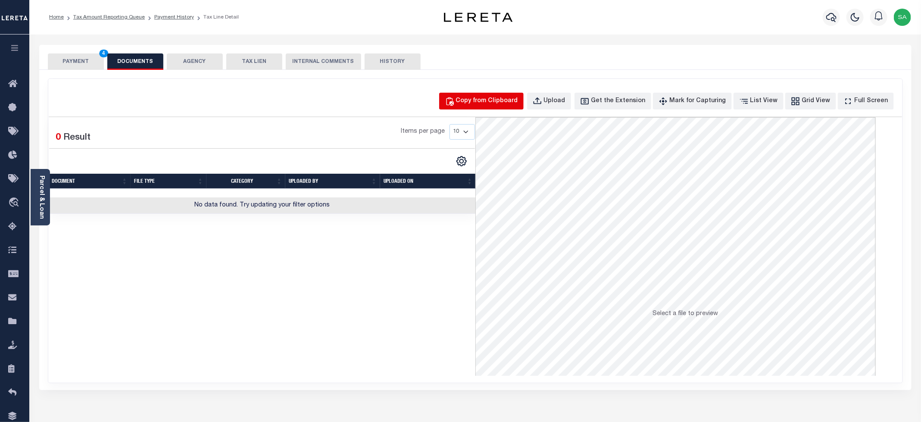
click at [492, 105] on div "Copy from Clipboard" at bounding box center [487, 101] width 62 height 9
select select "POP"
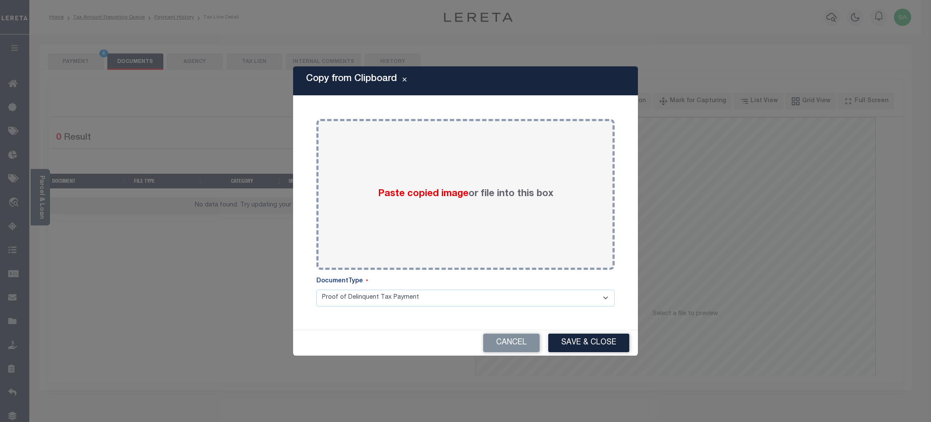
click at [545, 281] on div "DocumentType" at bounding box center [465, 283] width 298 height 13
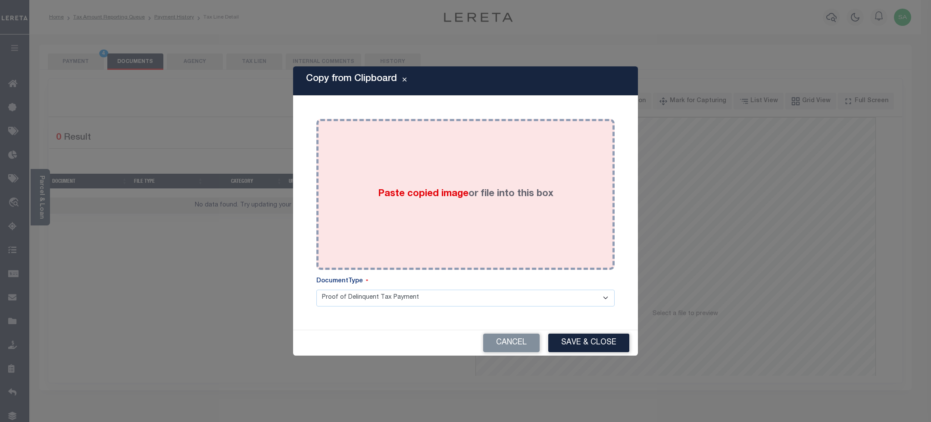
click at [534, 242] on div "Paste copied image or file into this box" at bounding box center [465, 194] width 285 height 138
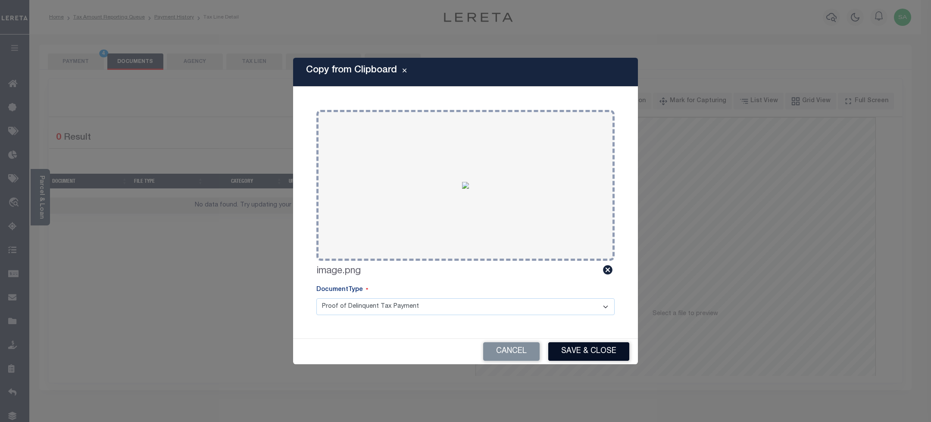
click at [599, 350] on button "Save & Close" at bounding box center [588, 351] width 81 height 19
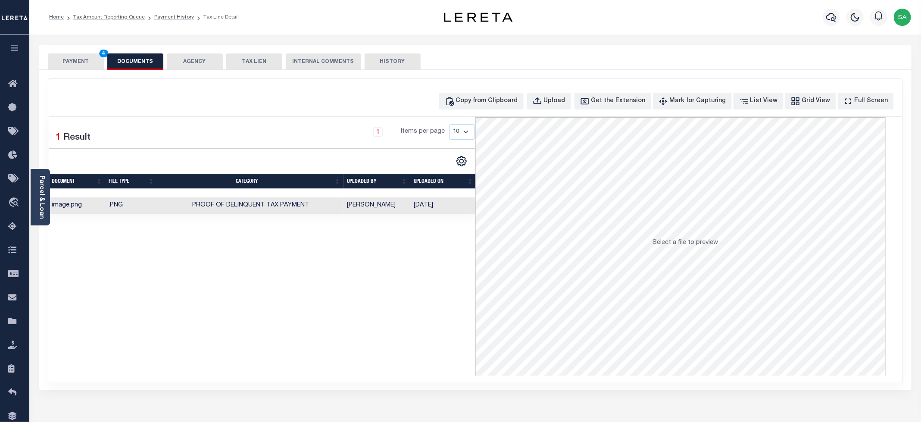
click at [69, 67] on button "PAYMENT 4" at bounding box center [76, 61] width 56 height 16
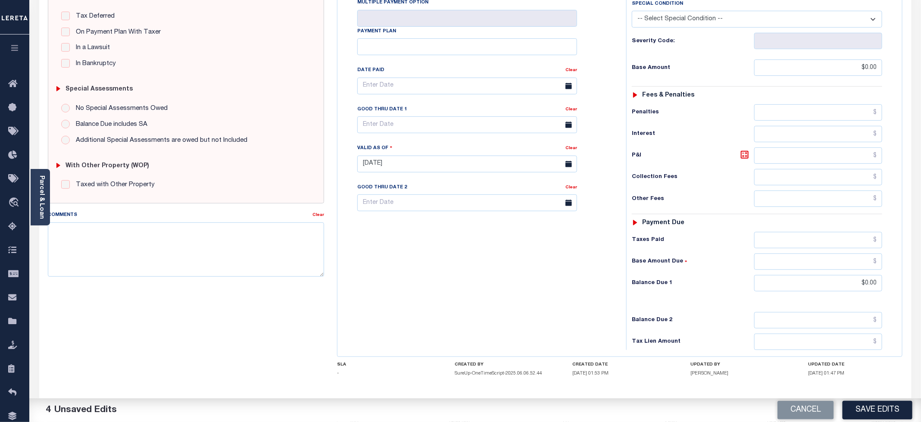
scroll to position [216, 0]
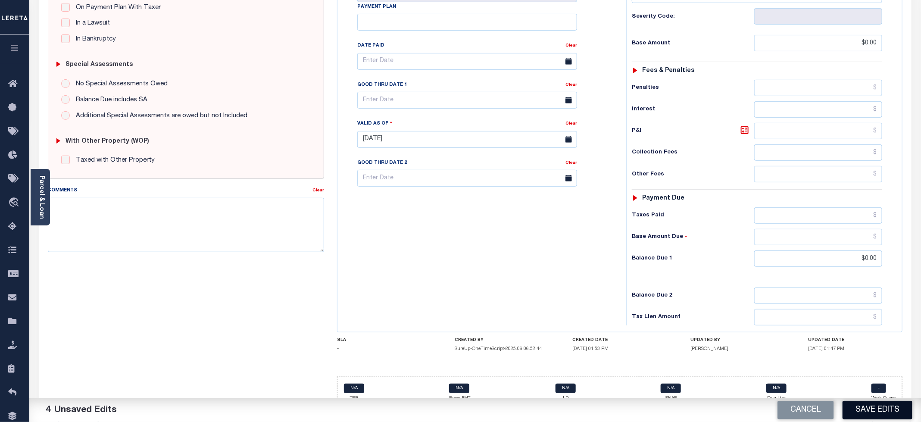
click at [873, 411] on button "Save Edits" at bounding box center [878, 410] width 70 height 19
checkbox input "false"
type input "$0"
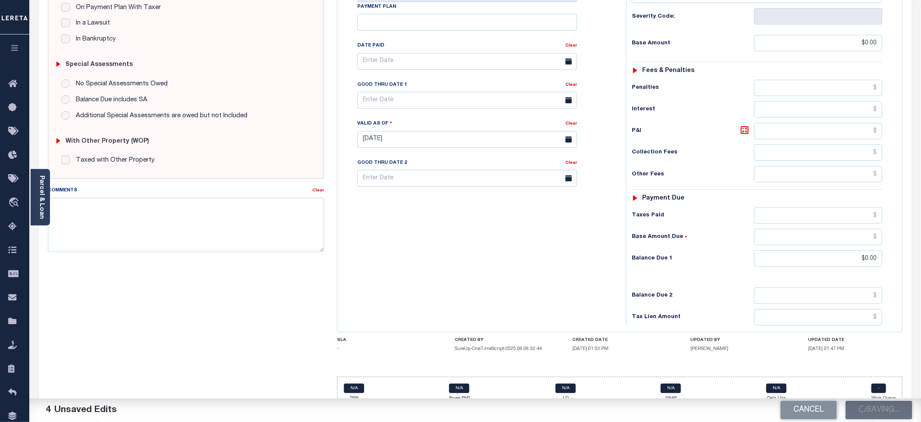
type input "$0"
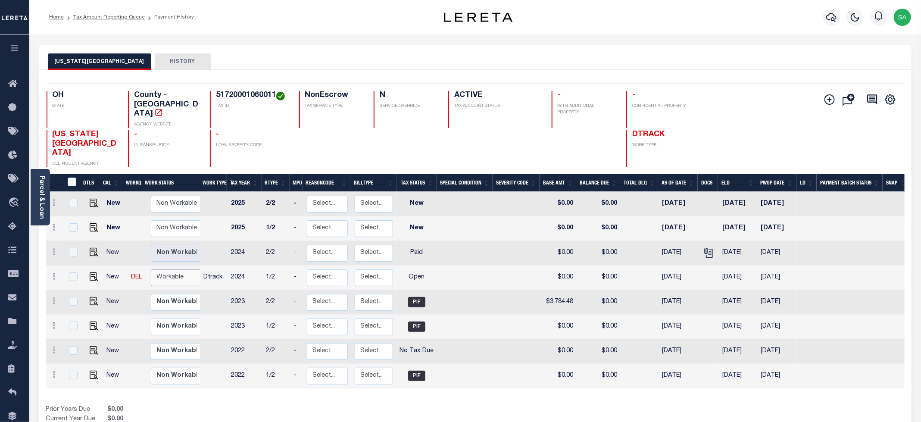
click at [163, 269] on select "Non Workable Workable" at bounding box center [177, 277] width 52 height 17
checkbox input "true"
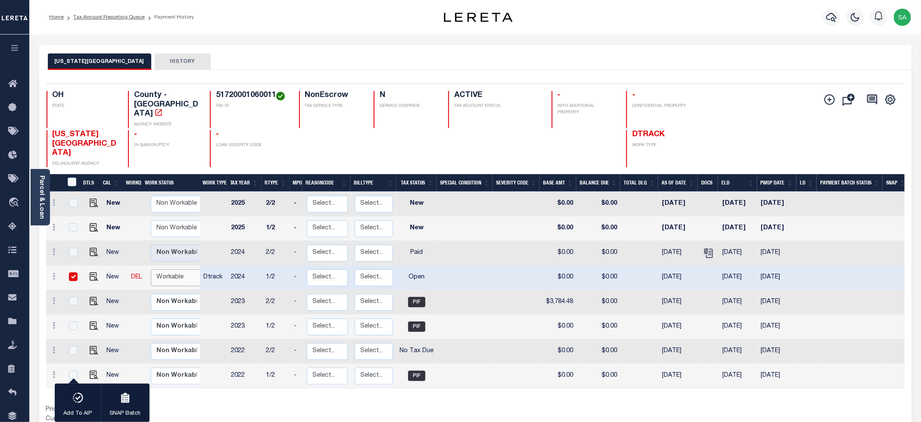
select select "true"
click at [151, 269] on select "Non Workable Workable" at bounding box center [177, 277] width 52 height 17
checkbox input "false"
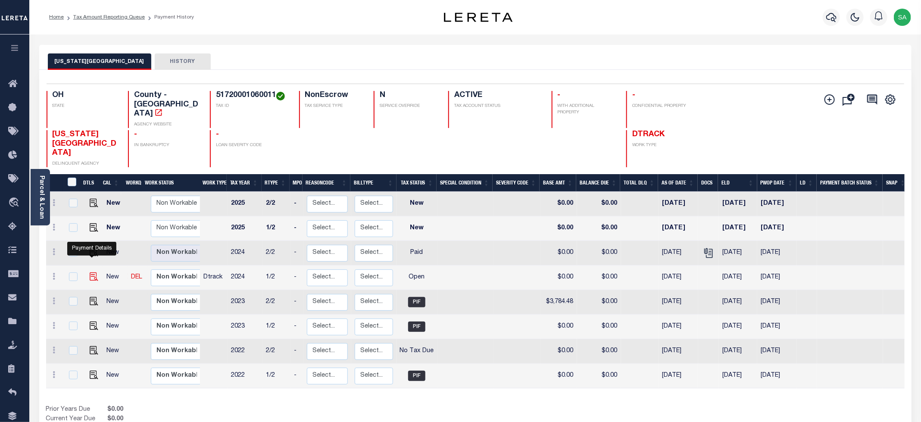
click at [90, 272] on img "" at bounding box center [94, 276] width 9 height 9
checkbox input "true"
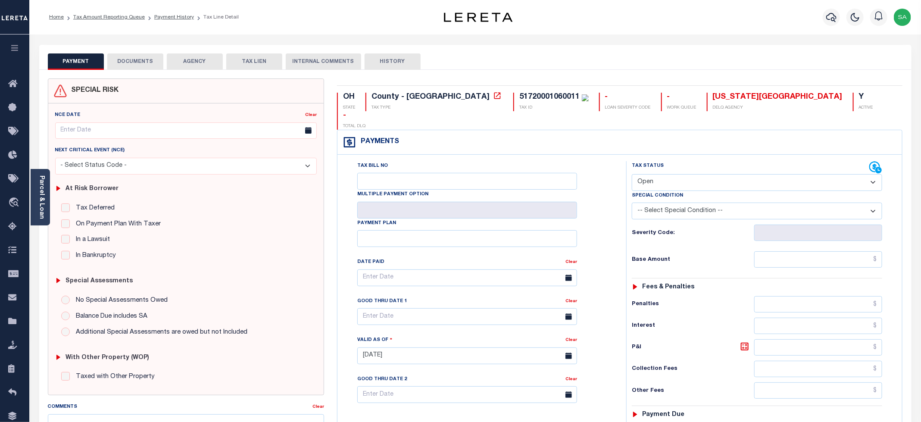
click at [674, 174] on select "- Select Status Code - Open Due/Unpaid Paid Incomplete No Tax Due Internal Refu…" at bounding box center [757, 182] width 250 height 17
select select "PYD"
click at [632, 174] on select "- Select Status Code - Open Due/Unpaid Paid Incomplete No Tax Due Internal Refu…" at bounding box center [757, 182] width 250 height 17
type input "[DATE]"
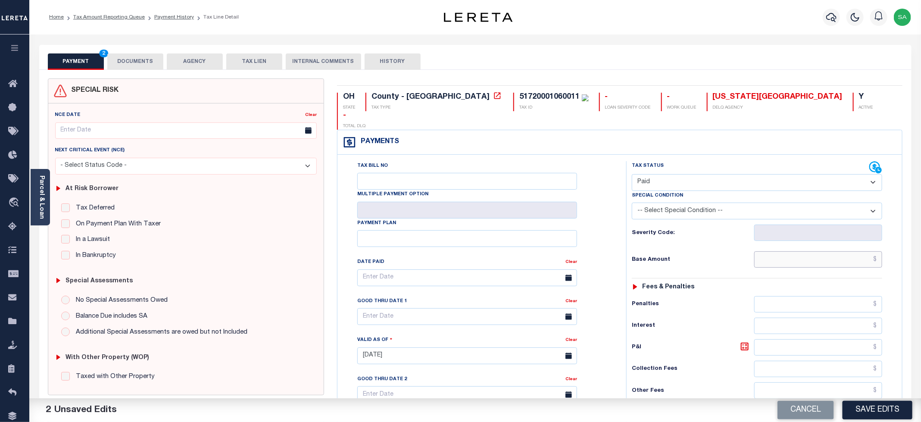
click at [767, 251] on input "text" at bounding box center [818, 259] width 128 height 16
click at [771, 251] on input "text" at bounding box center [818, 259] width 128 height 16
type input "$0.00"
click at [618, 200] on div "Tax Bill No Multiple Payment Option Payment Plan Clear" at bounding box center [480, 351] width 280 height 381
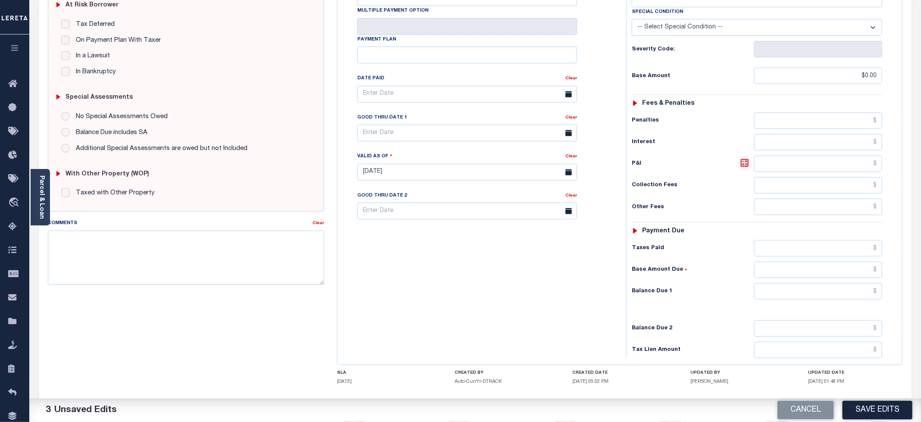
scroll to position [219, 0]
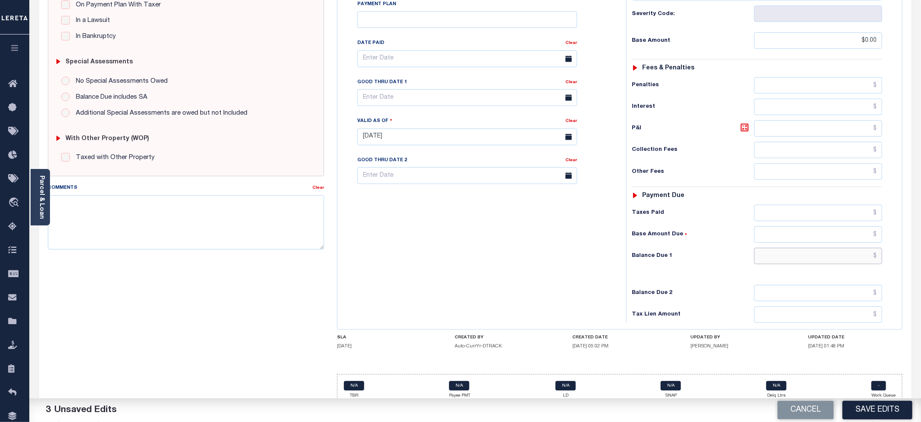
click at [773, 248] on input "text" at bounding box center [818, 256] width 128 height 16
type input "$0.00"
click at [504, 258] on div "Tax Bill No Multiple Payment Option Payment Plan Clear" at bounding box center [480, 132] width 280 height 381
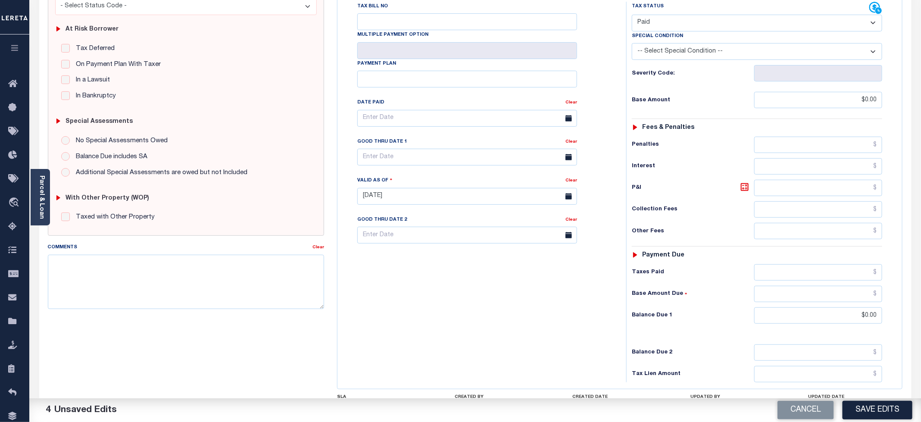
scroll to position [0, 0]
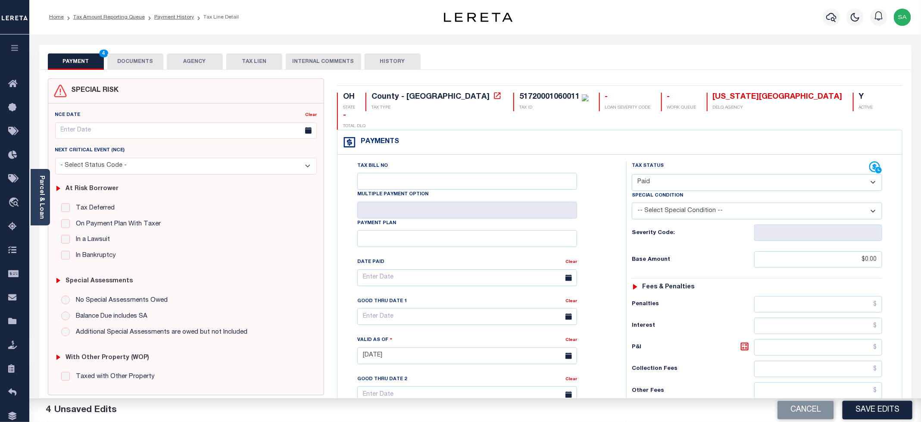
click at [141, 60] on button "DOCUMENTS" at bounding box center [135, 61] width 56 height 16
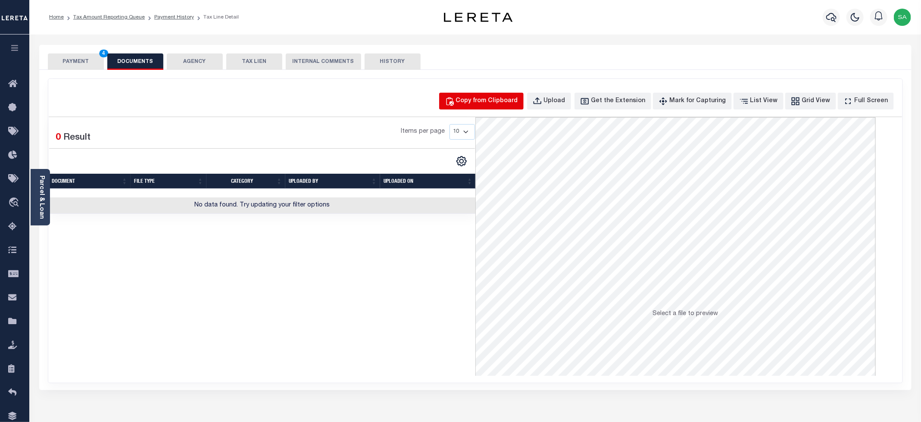
click at [501, 109] on button "Copy from Clipboard" at bounding box center [481, 101] width 85 height 17
select select "POP"
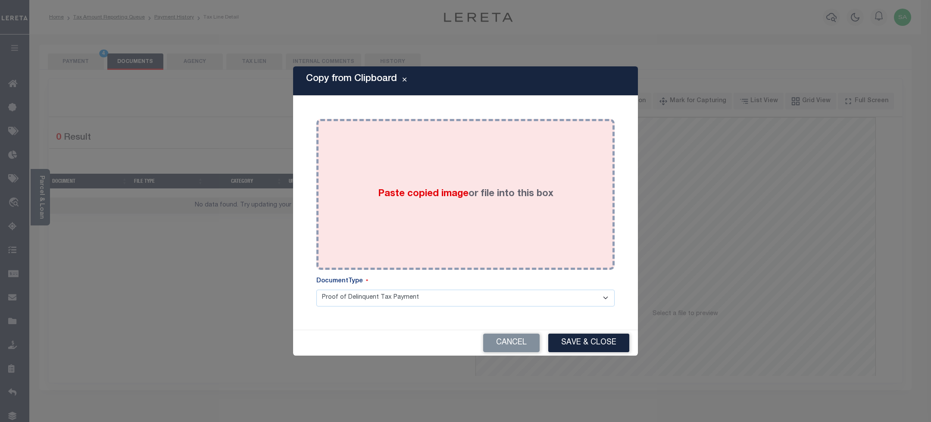
click at [508, 184] on div "Paste copied image or file into this box" at bounding box center [465, 194] width 285 height 138
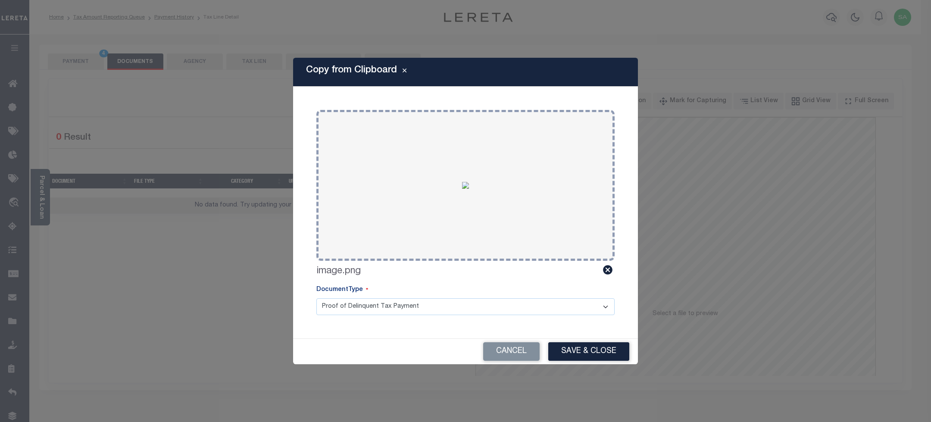
click at [593, 357] on button "Save & Close" at bounding box center [588, 351] width 81 height 19
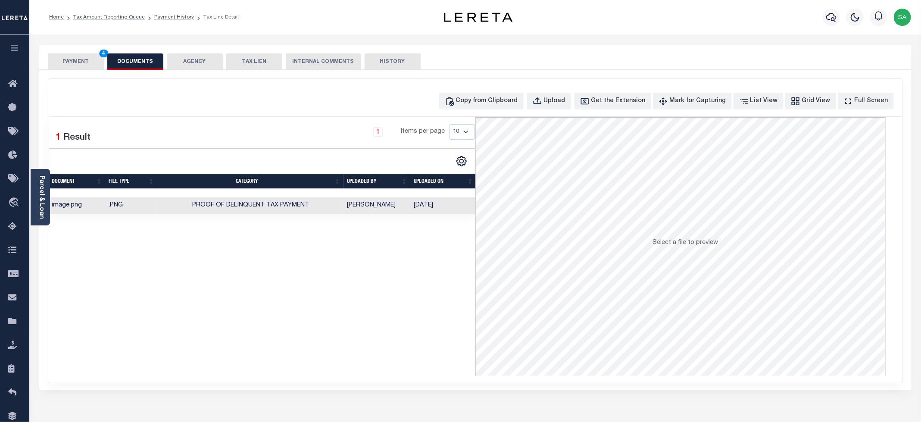
click at [79, 63] on button "PAYMENT 4" at bounding box center [76, 61] width 56 height 16
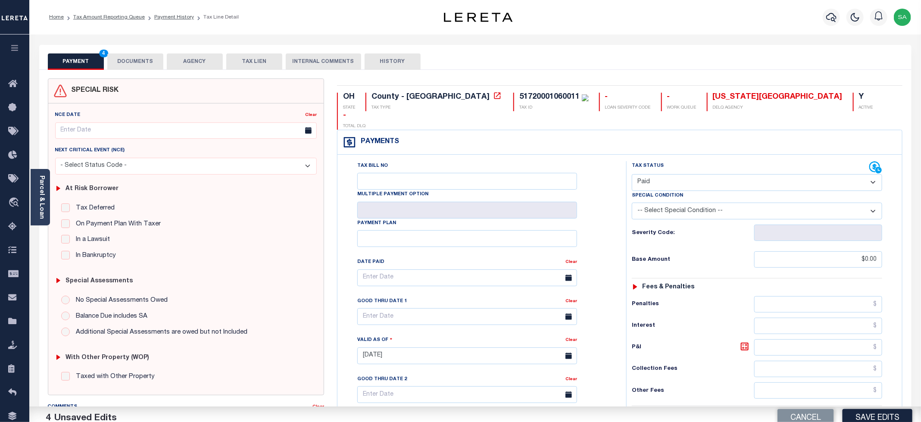
click at [79, 63] on button "PAYMENT 4" at bounding box center [76, 61] width 56 height 16
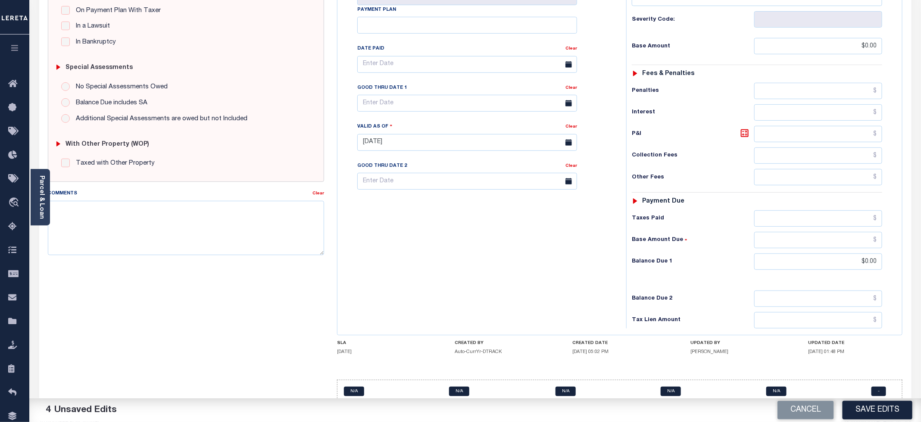
scroll to position [216, 0]
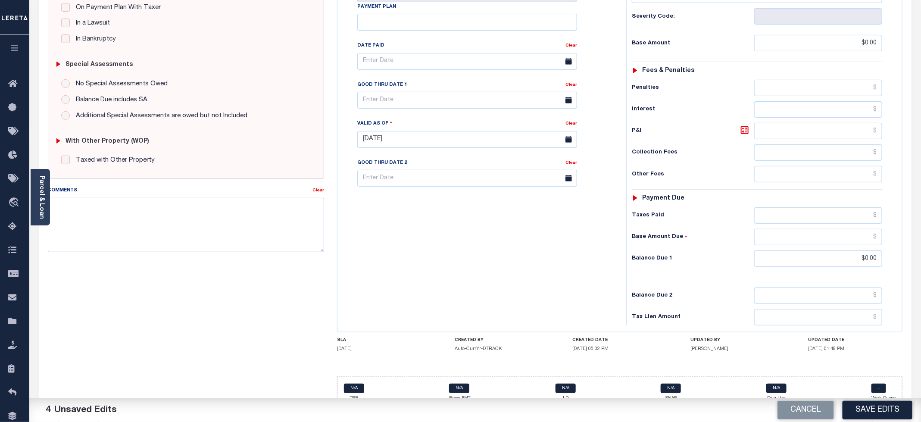
click at [870, 409] on button "Save Edits" at bounding box center [878, 410] width 70 height 19
checkbox input "false"
type input "$0"
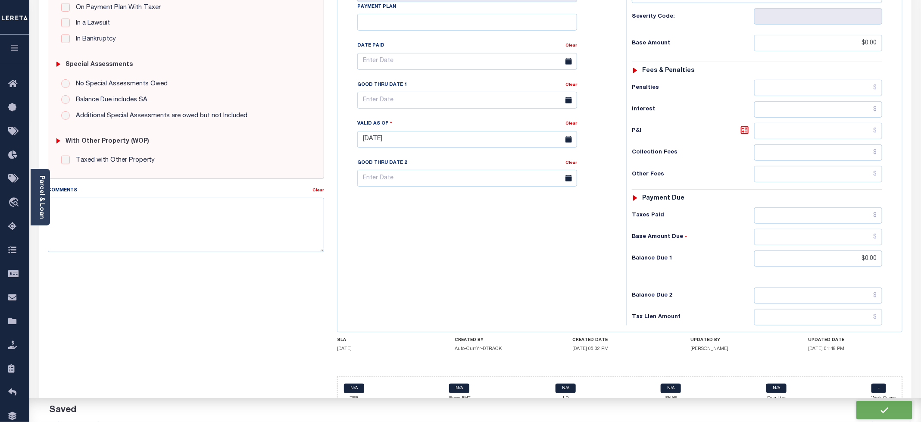
type input "$0"
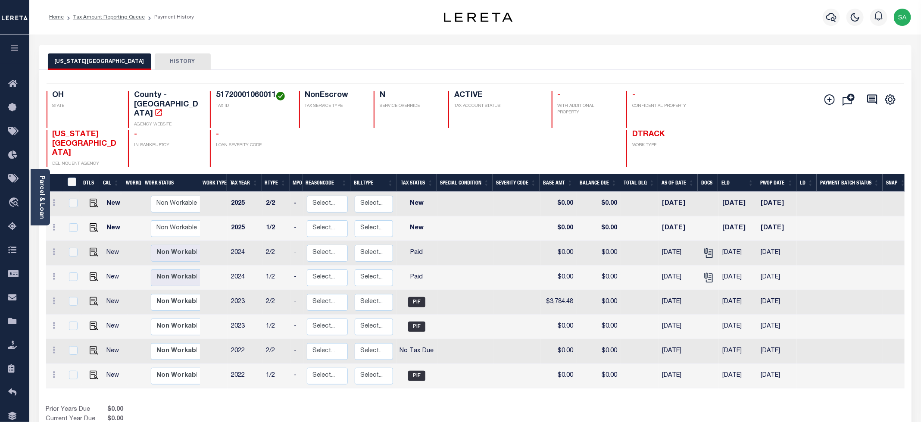
click at [241, 41] on div "Parcel & Loan Loan Details 10048489 LOAN NO TKO" at bounding box center [476, 287] width 886 height 506
click at [122, 19] on link "Tax Amount Reporting Queue" at bounding box center [109, 17] width 72 height 5
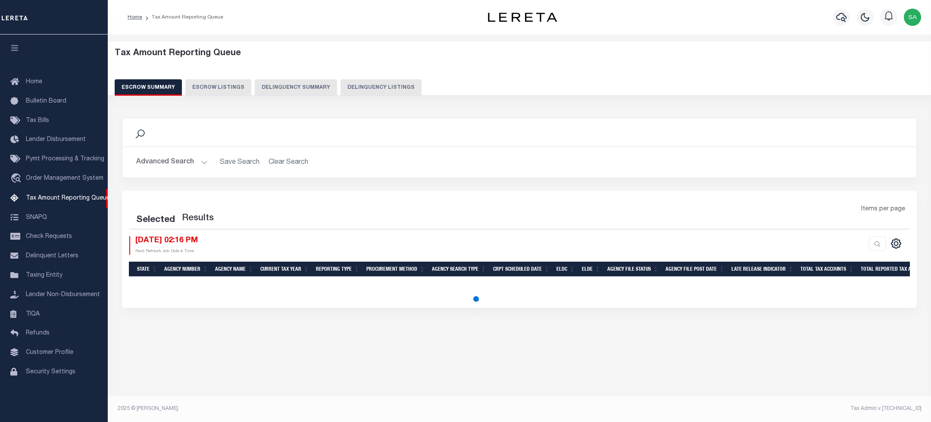
select select "100"
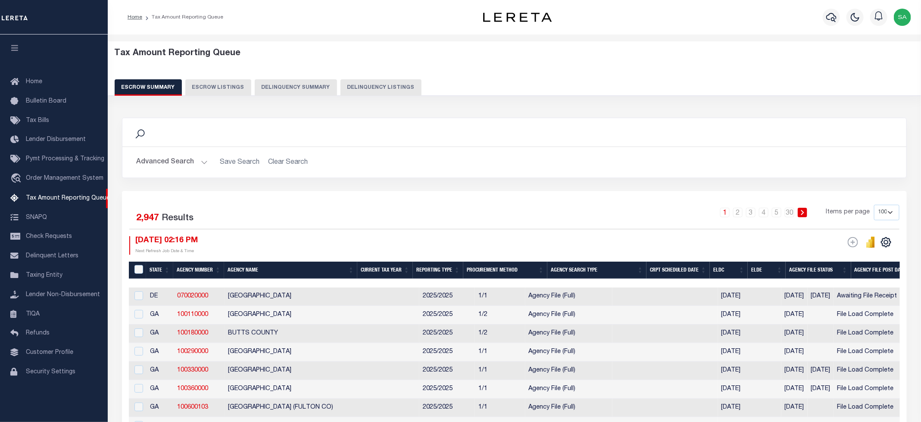
click at [378, 87] on button "Delinquency Listings" at bounding box center [381, 87] width 81 height 16
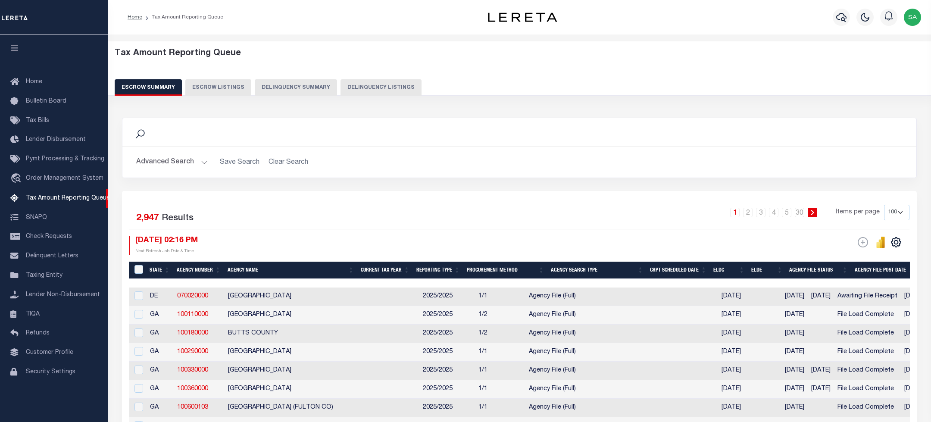
select select "100"
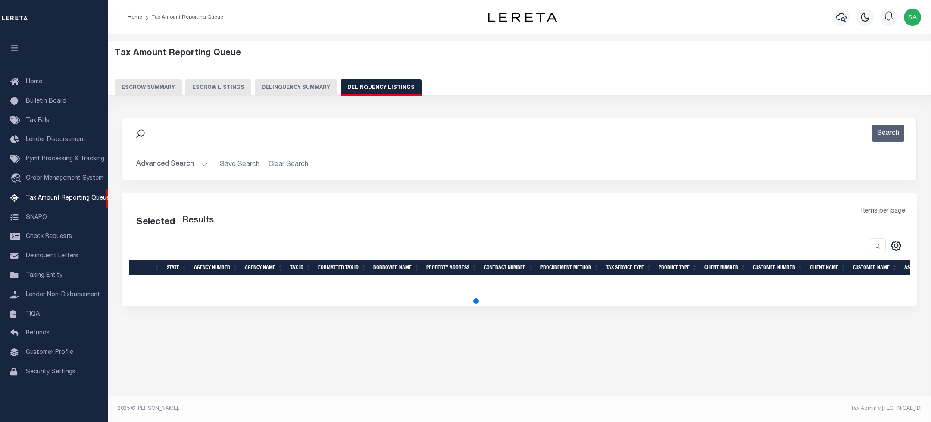
select select "100"
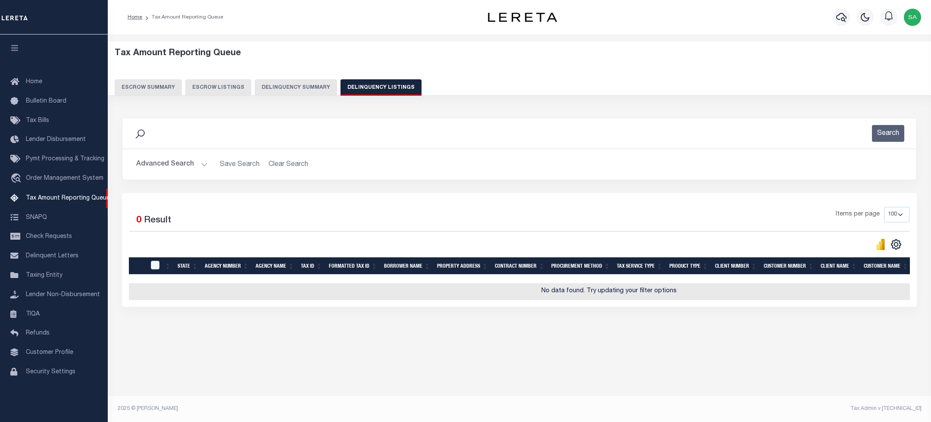
click at [188, 162] on button "Advanced Search" at bounding box center [172, 164] width 72 height 17
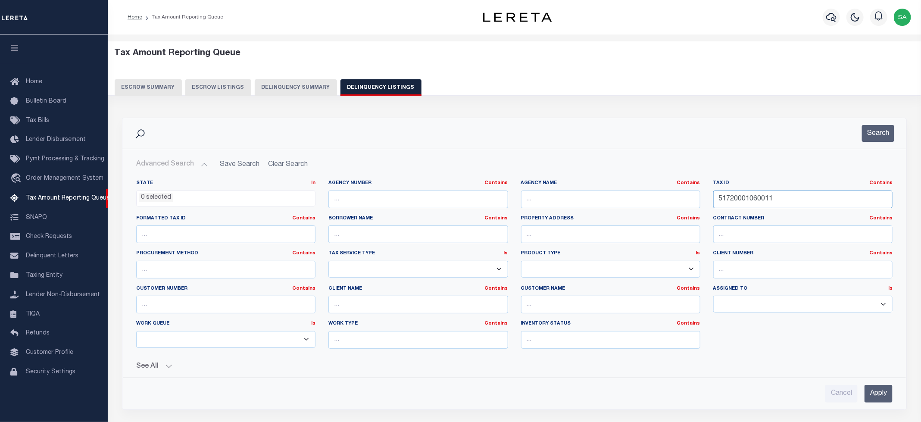
click at [754, 197] on input "51720001060011" at bounding box center [803, 200] width 179 height 18
paste input "40006005000"
type input "51740006005000"
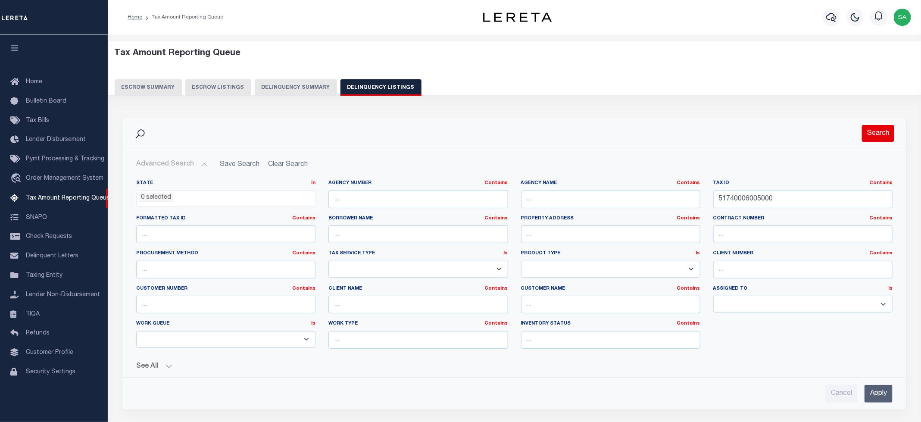
click at [890, 134] on button "Search" at bounding box center [878, 133] width 32 height 17
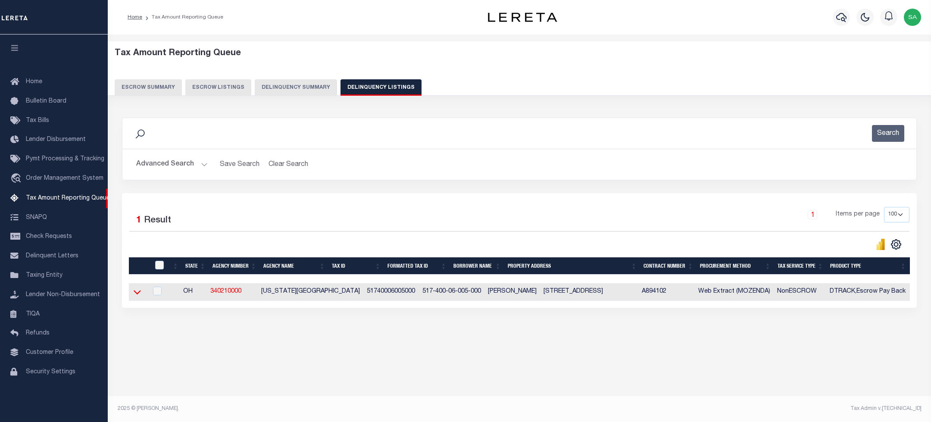
click at [135, 294] on icon at bounding box center [137, 292] width 7 height 9
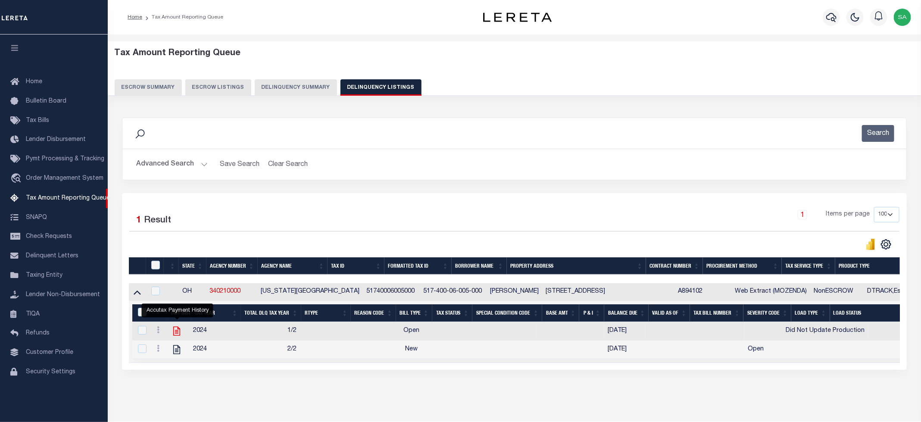
click at [178, 335] on icon "" at bounding box center [176, 331] width 7 height 9
checkbox input "true"
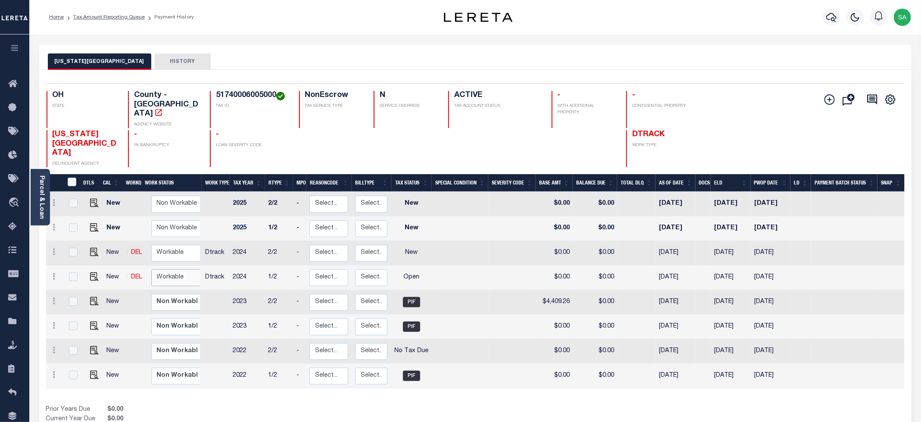
click at [184, 269] on select "Non Workable Workable" at bounding box center [177, 277] width 52 height 17
checkbox input "true"
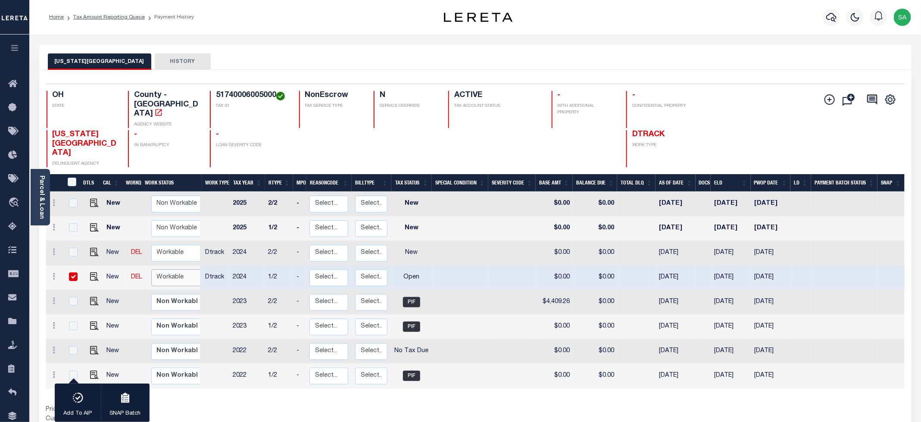
select select "true"
click at [151, 269] on select "Non Workable Workable" at bounding box center [177, 277] width 52 height 17
checkbox input "false"
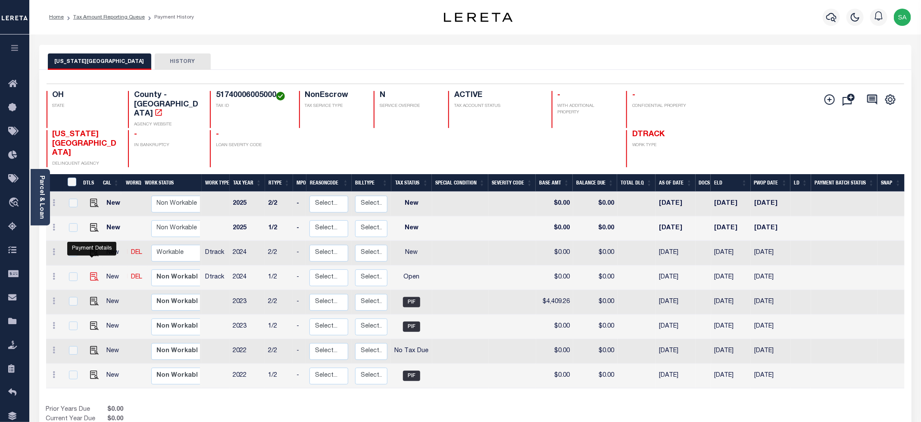
click at [92, 272] on img "" at bounding box center [94, 276] width 9 height 9
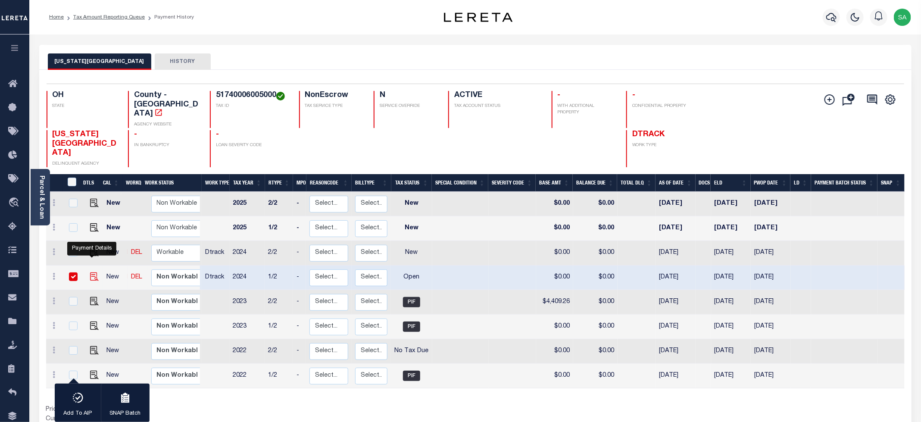
checkbox input "true"
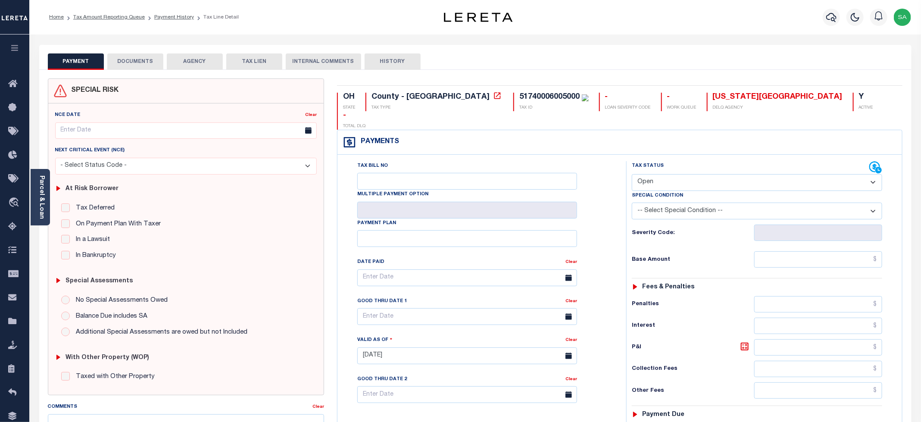
click at [150, 66] on button "DOCUMENTS" at bounding box center [135, 61] width 56 height 16
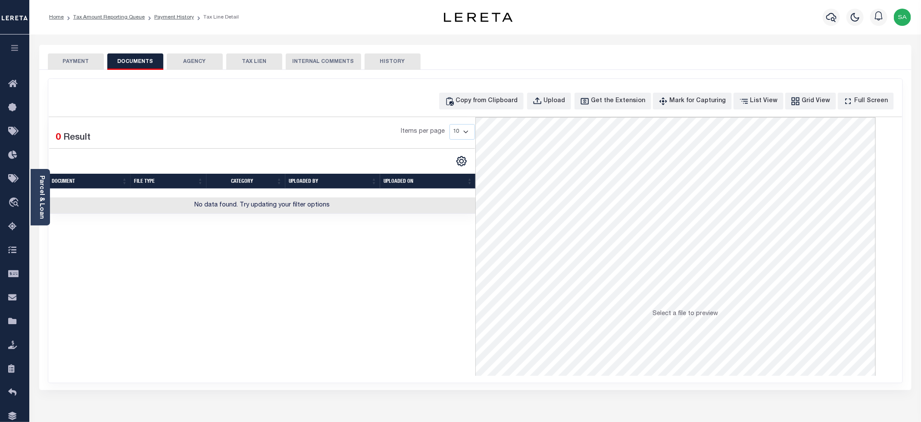
click at [77, 71] on div "SPECIAL RISK NCE Date Clear" at bounding box center [475, 230] width 873 height 320
click at [78, 66] on button "PAYMENT" at bounding box center [76, 61] width 56 height 16
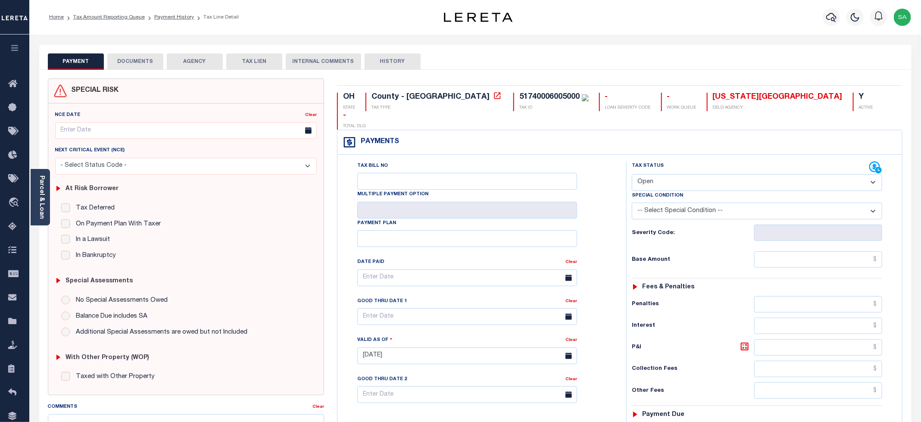
click at [675, 174] on select "- Select Status Code - Open Due/Unpaid Paid Incomplete No Tax Due Internal Refu…" at bounding box center [757, 182] width 250 height 17
select select "PYD"
click at [632, 174] on select "- Select Status Code - Open Due/Unpaid Paid Incomplete No Tax Due Internal Refu…" at bounding box center [757, 182] width 250 height 17
type input "[DATE]"
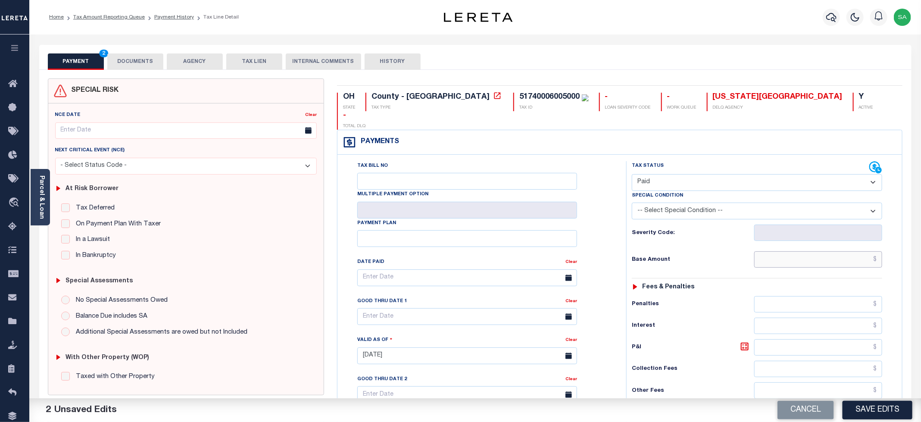
click at [780, 252] on input "text" at bounding box center [818, 259] width 128 height 16
type input "$0.00"
click at [626, 191] on div "Special Condition -- Select Special Condition -- 3RD PARTY TAX LIEN AGENCY TAX …" at bounding box center [757, 205] width 263 height 28
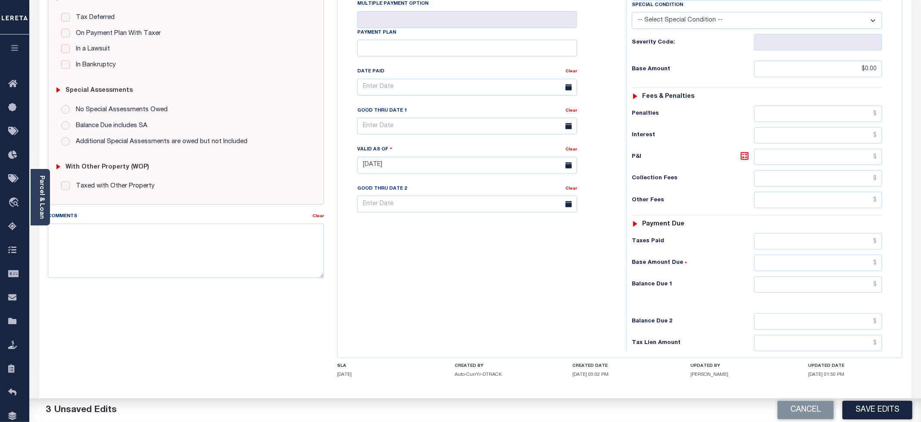
scroll to position [194, 0]
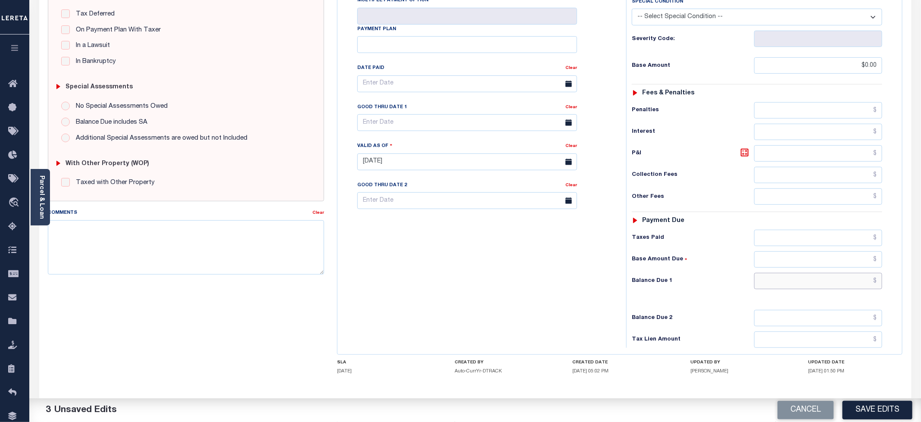
click at [768, 273] on input "text" at bounding box center [818, 281] width 128 height 16
click at [758, 291] on div "Tax Status Status - Select Status Code -" at bounding box center [759, 157] width 267 height 381
click at [765, 273] on input "text" at bounding box center [818, 281] width 128 height 16
type input "$0.00"
click at [474, 271] on div "Tax Bill No Multiple Payment Option Payment Plan Clear" at bounding box center [480, 157] width 280 height 381
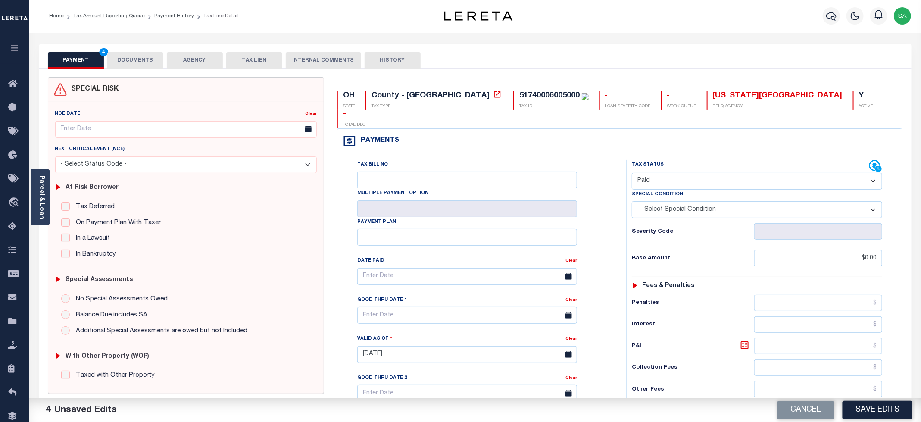
scroll to position [0, 0]
click at [131, 61] on button "DOCUMENTS" at bounding box center [135, 61] width 56 height 16
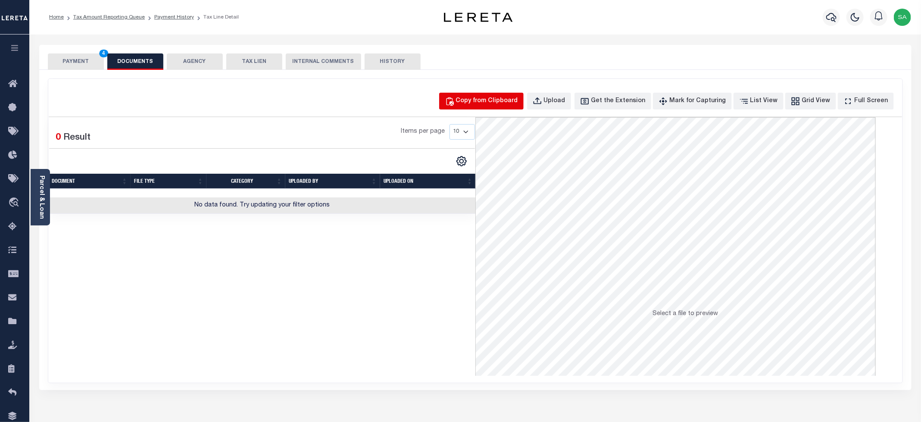
click at [507, 95] on button "Copy from Clipboard" at bounding box center [481, 101] width 85 height 17
select select "POP"
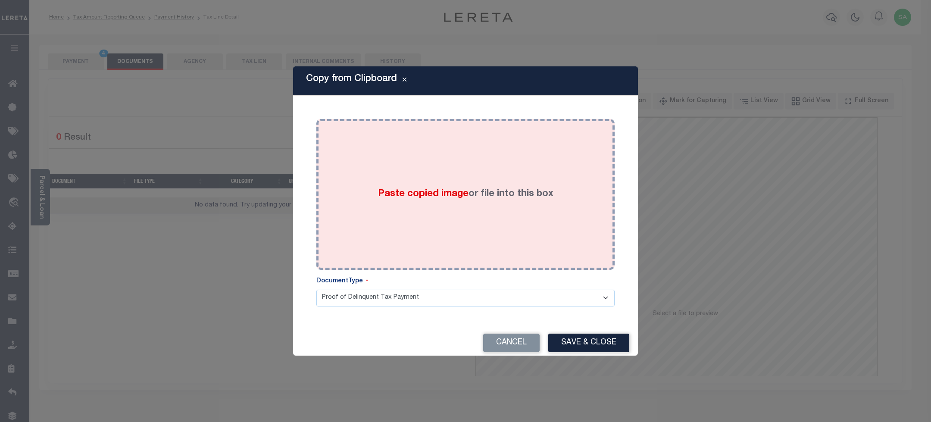
click at [492, 189] on label "Paste copied image or file into this box" at bounding box center [465, 194] width 175 height 14
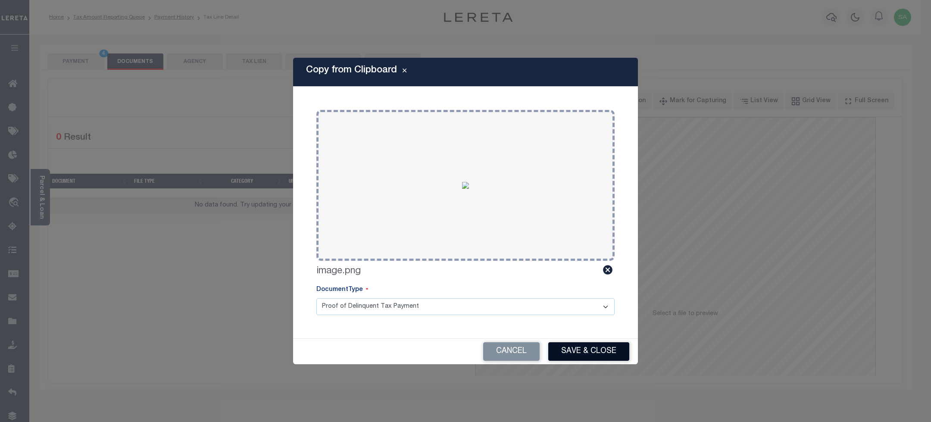
click at [582, 355] on button "Save & Close" at bounding box center [588, 351] width 81 height 19
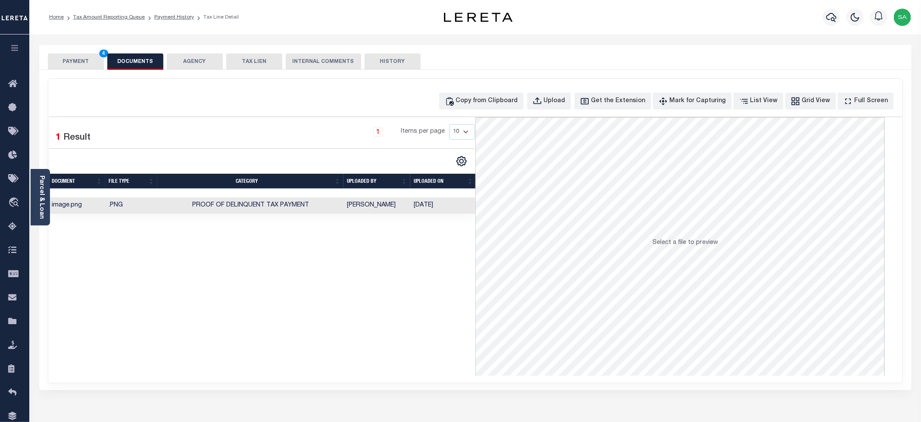
click at [88, 63] on button "PAYMENT 4" at bounding box center [76, 61] width 56 height 16
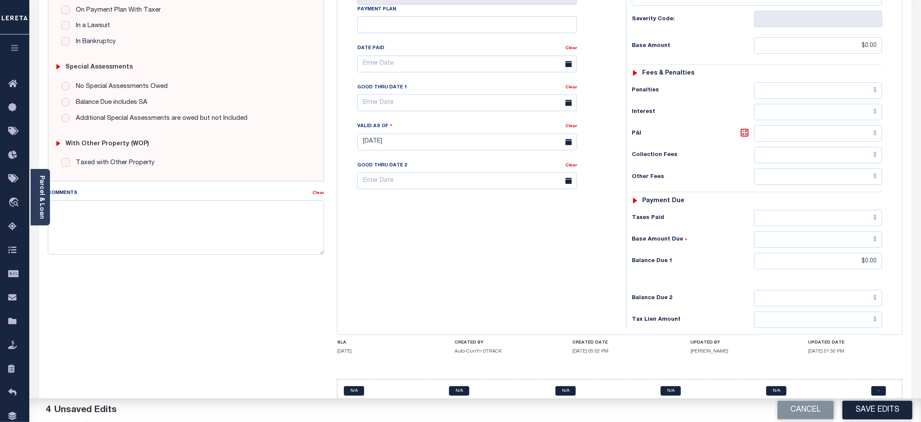
scroll to position [216, 0]
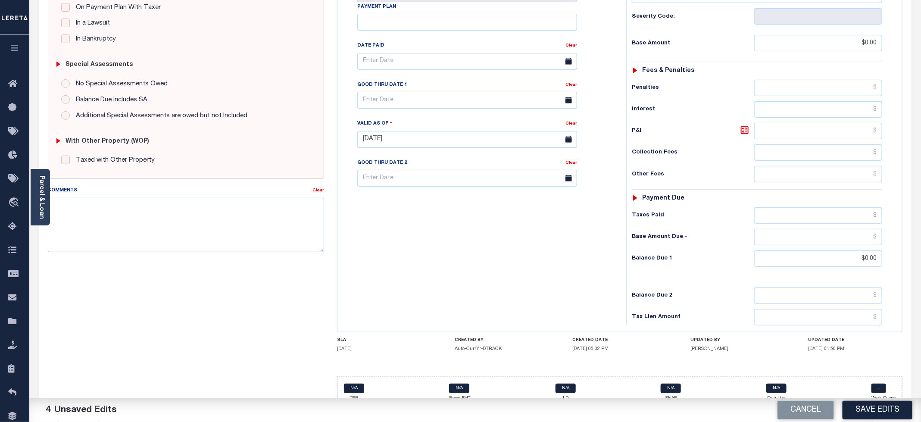
click at [859, 412] on button "Save Edits" at bounding box center [878, 410] width 70 height 19
click at [101, 298] on div "SPECIAL RISK NCE Date Clear - Select Status Code -" at bounding box center [185, 139] width 289 height 554
click at [182, 306] on div "SPECIAL RISK NCE Date Clear - Select Status Code -" at bounding box center [185, 139] width 289 height 554
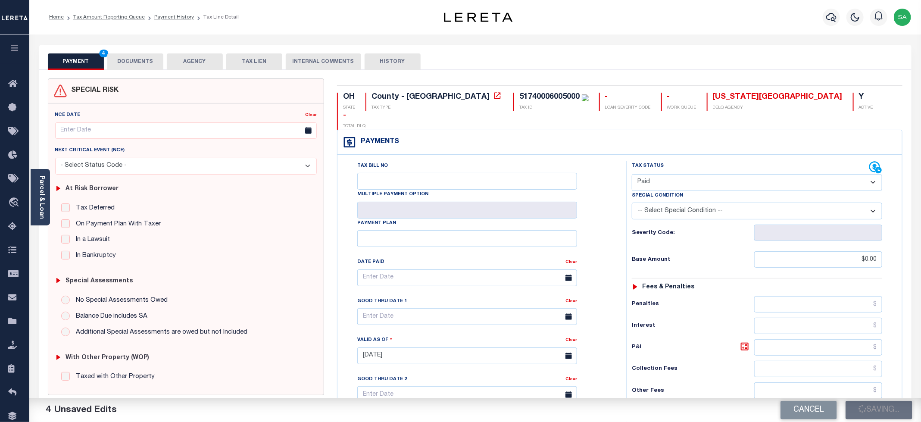
click at [153, 66] on button "DOCUMENTS" at bounding box center [135, 61] width 56 height 16
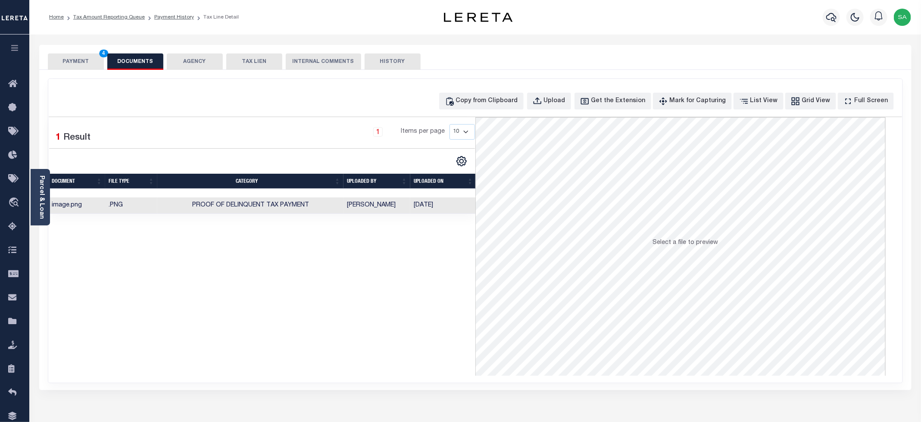
click at [89, 61] on button "PAYMENT 4" at bounding box center [76, 61] width 56 height 16
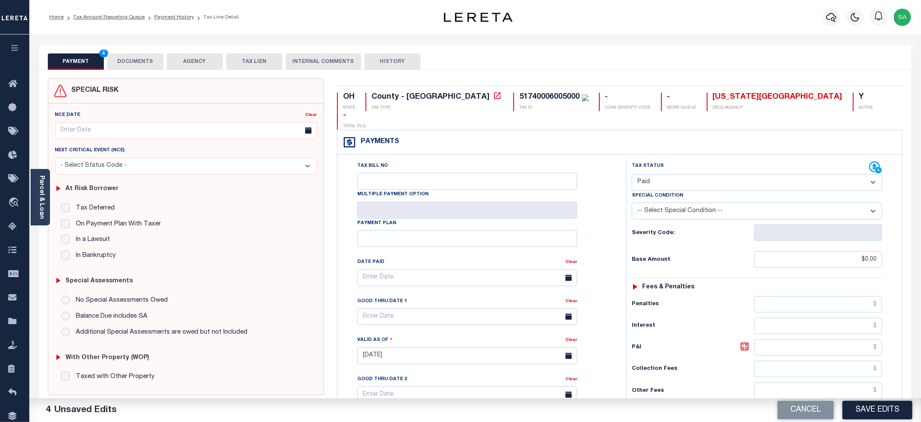
checkbox input "false"
type input "$0"
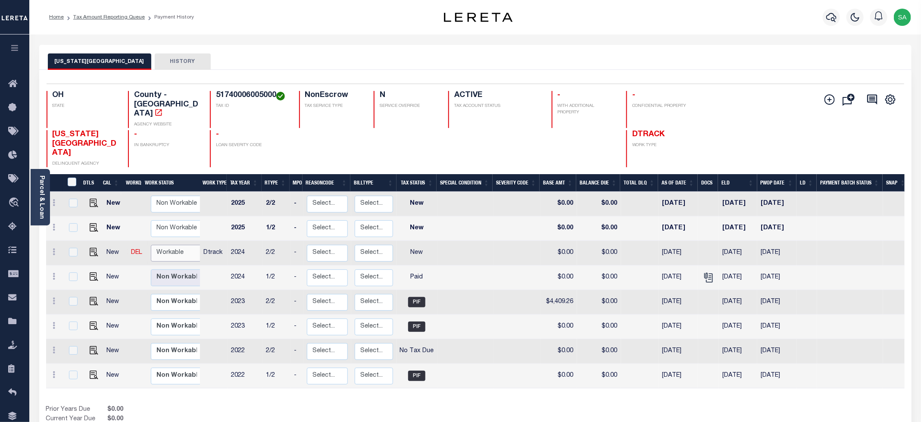
click at [158, 245] on select "Non Workable Workable" at bounding box center [177, 253] width 52 height 17
checkbox input "true"
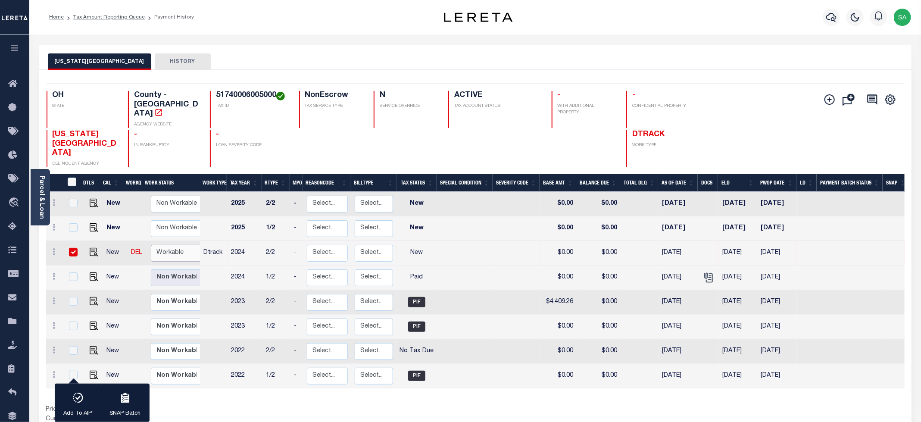
select select "true"
click at [151, 245] on select "Non Workable Workable" at bounding box center [177, 253] width 52 height 17
checkbox input "false"
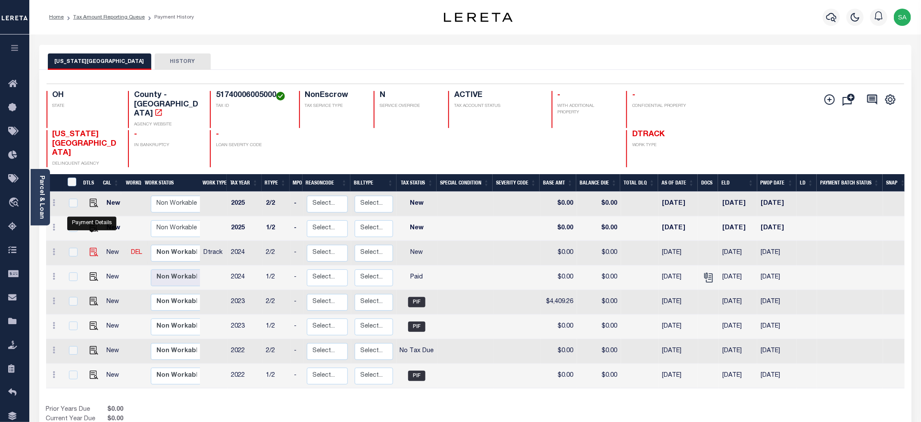
click at [91, 248] on img "" at bounding box center [94, 252] width 9 height 9
checkbox input "true"
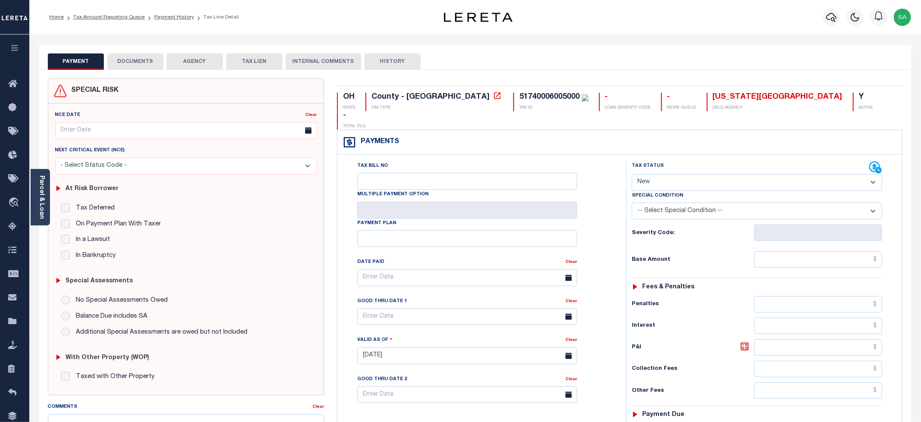
click at [639, 174] on select "- Select Status Code - Open Due/Unpaid Paid Incomplete No Tax Due Internal Refu…" at bounding box center [757, 182] width 250 height 17
select select "PYD"
click at [632, 174] on select "- Select Status Code - Open Due/Unpaid Paid Incomplete No Tax Due Internal Refu…" at bounding box center [757, 182] width 250 height 17
type input "[DATE]"
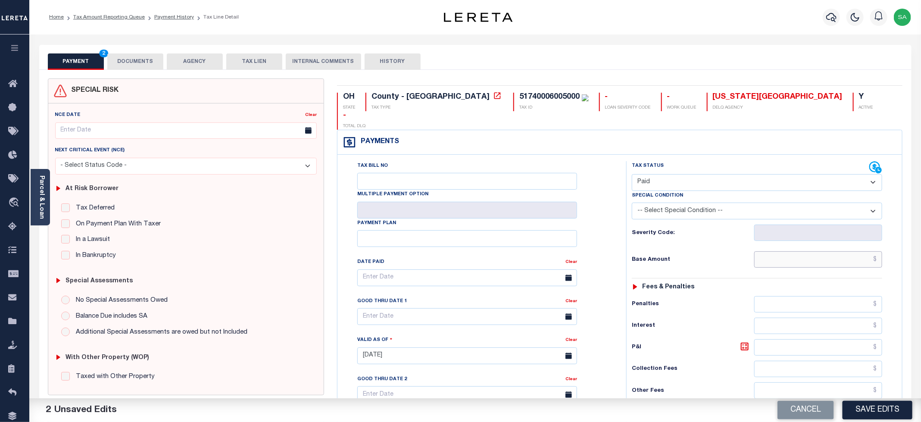
click at [771, 251] on input "text" at bounding box center [818, 259] width 128 height 16
click at [806, 251] on input "text" at bounding box center [818, 259] width 128 height 16
type input "$0.00"
click at [588, 227] on div "Tax Bill No Multiple Payment Option Payment Plan Clear" at bounding box center [479, 282] width 267 height 242
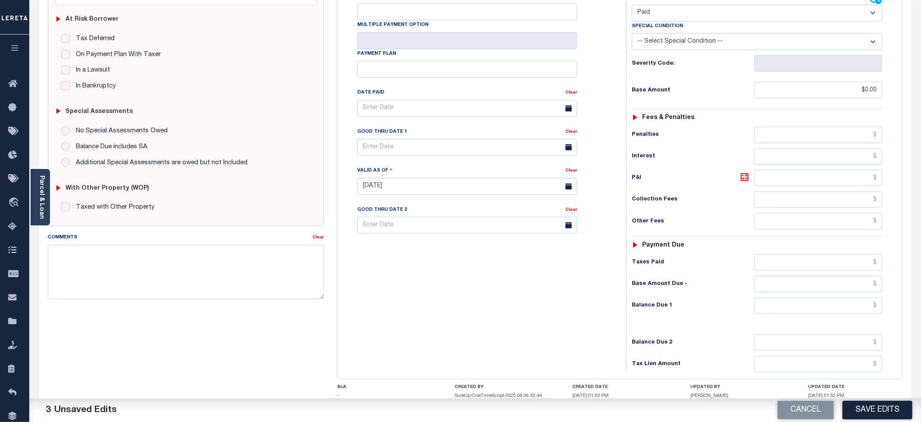
scroll to position [194, 0]
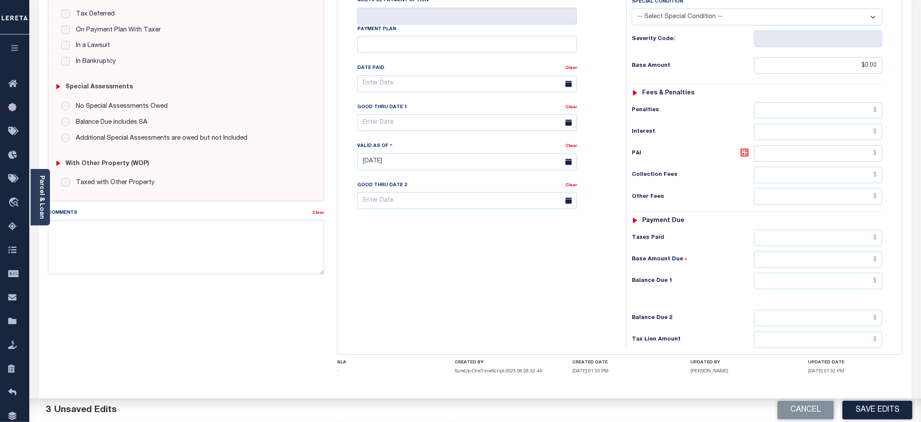
click at [767, 279] on div "Tax Status Status - Select Status Code -" at bounding box center [759, 157] width 267 height 381
click at [770, 273] on input "text" at bounding box center [818, 281] width 128 height 16
type input "$0.00"
click at [454, 234] on div "Tax Bill No Multiple Payment Option Payment Plan Clear" at bounding box center [480, 157] width 280 height 381
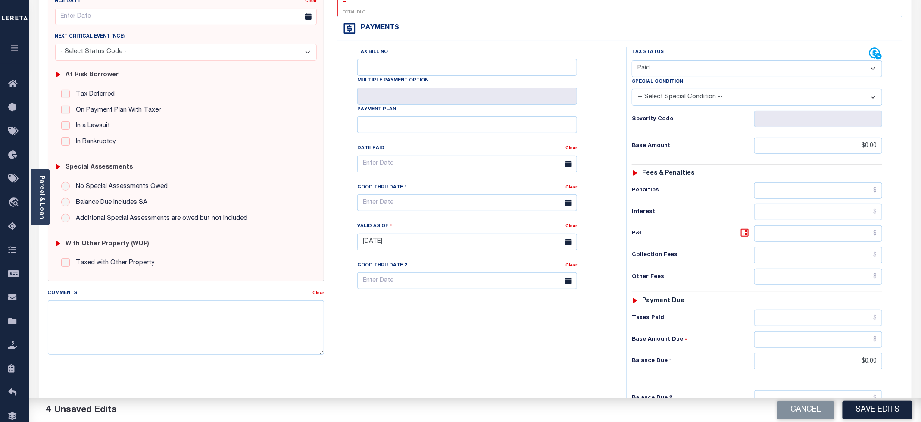
scroll to position [0, 0]
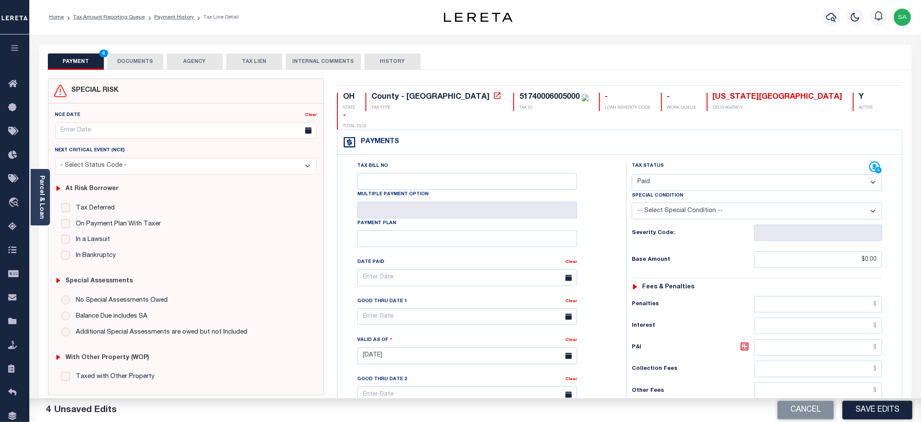
click at [131, 62] on button "DOCUMENTS" at bounding box center [135, 61] width 56 height 16
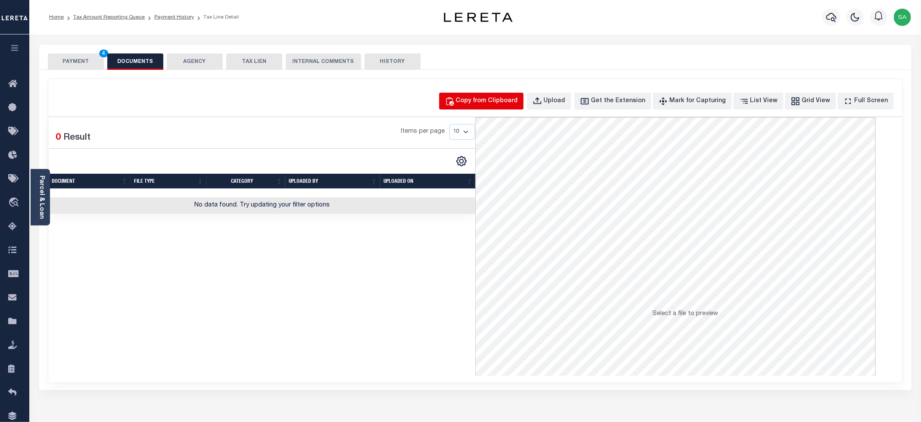
click at [497, 101] on div "Copy from Clipboard" at bounding box center [487, 101] width 62 height 9
select select "POP"
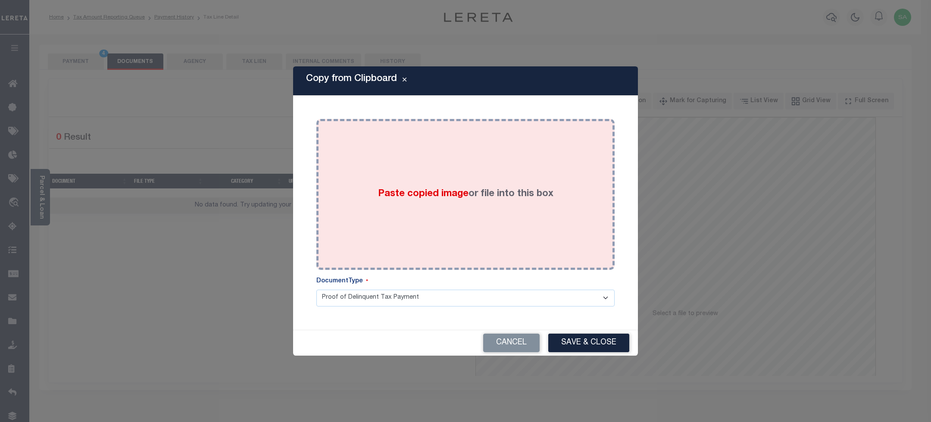
click at [536, 208] on div "Paste copied image or file into this box" at bounding box center [465, 194] width 285 height 138
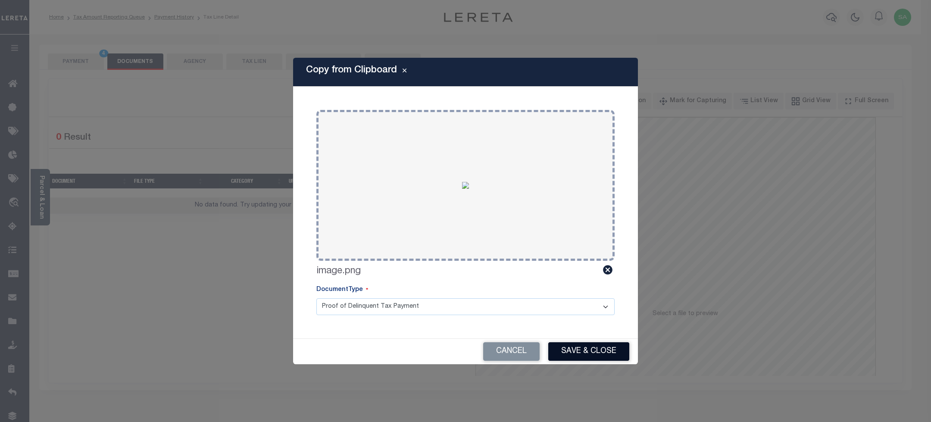
click at [575, 339] on div "Cancel Save & Close" at bounding box center [465, 351] width 345 height 25
click at [576, 354] on button "Save & Close" at bounding box center [588, 351] width 81 height 19
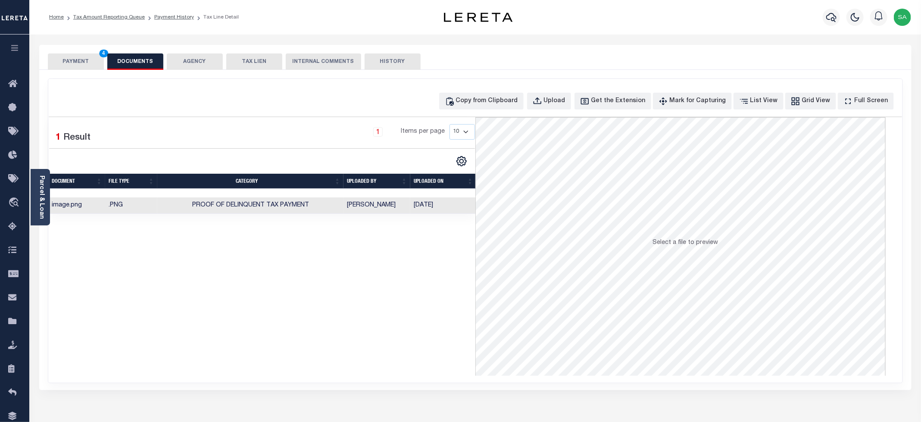
click at [75, 60] on button "PAYMENT 4" at bounding box center [76, 61] width 56 height 16
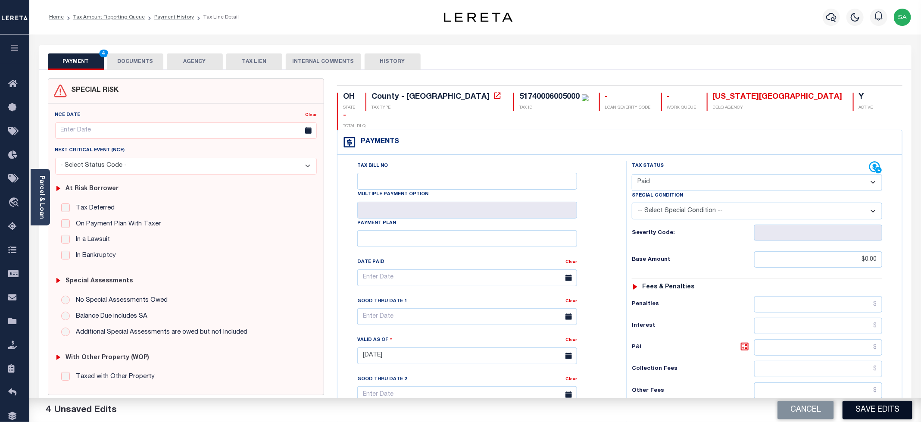
click at [868, 404] on button "Save Edits" at bounding box center [878, 410] width 70 height 19
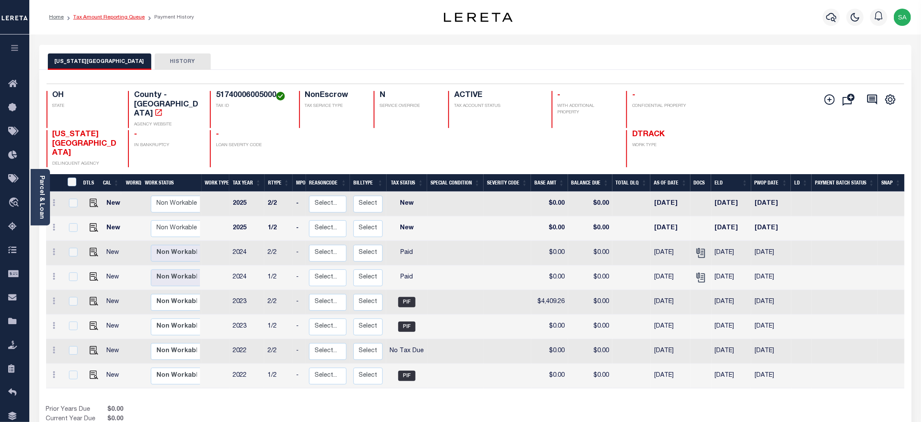
click at [130, 18] on link "Tax Amount Reporting Queue" at bounding box center [109, 17] width 72 height 5
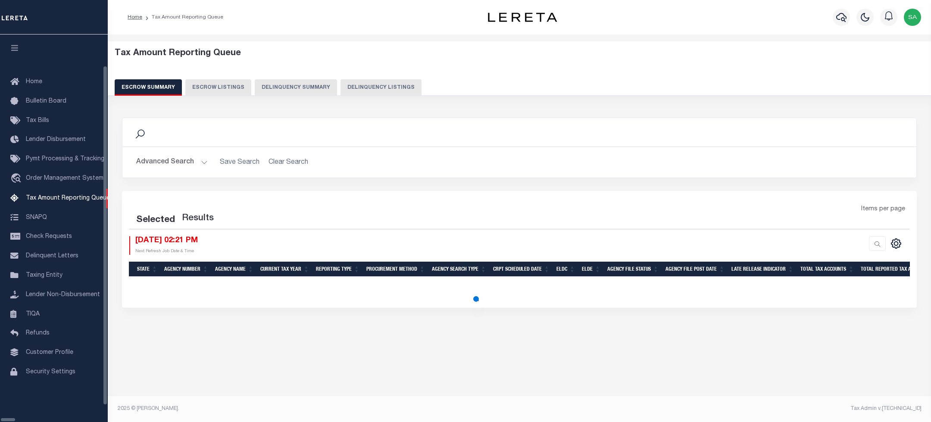
click at [352, 87] on button "Delinquency Listings" at bounding box center [381, 87] width 81 height 16
select select "100"
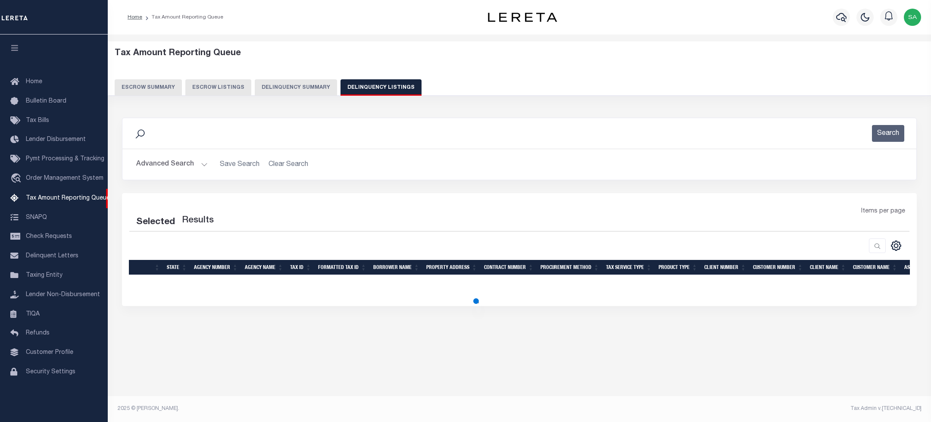
select select "100"
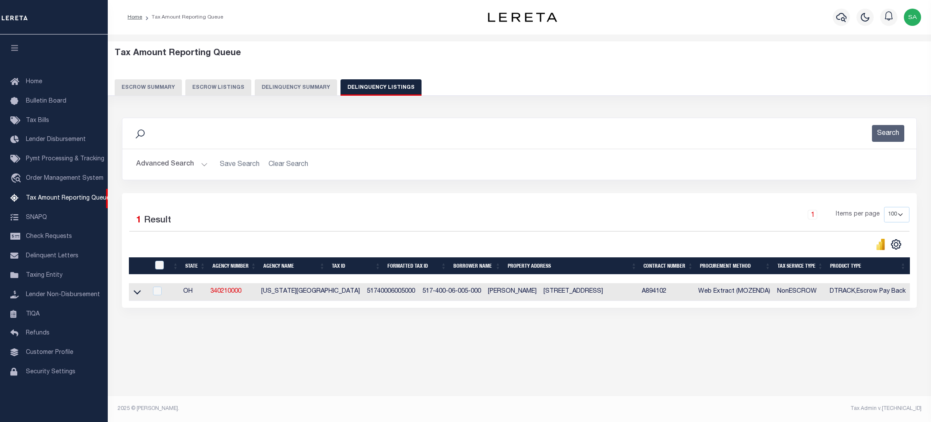
click at [148, 164] on button "Advanced Search" at bounding box center [172, 164] width 72 height 17
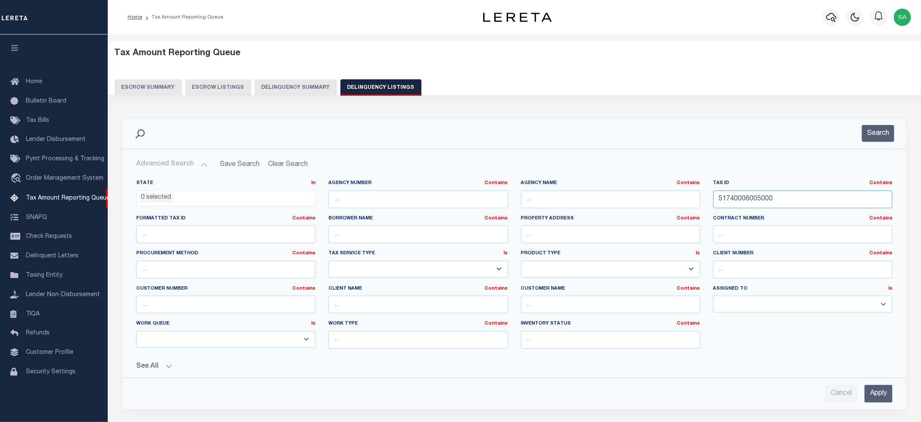
click at [754, 203] on input "51740006005000" at bounding box center [803, 200] width 179 height 18
paste input "840001029005"
type input "51840001029005"
click at [876, 136] on button "Search" at bounding box center [878, 133] width 32 height 17
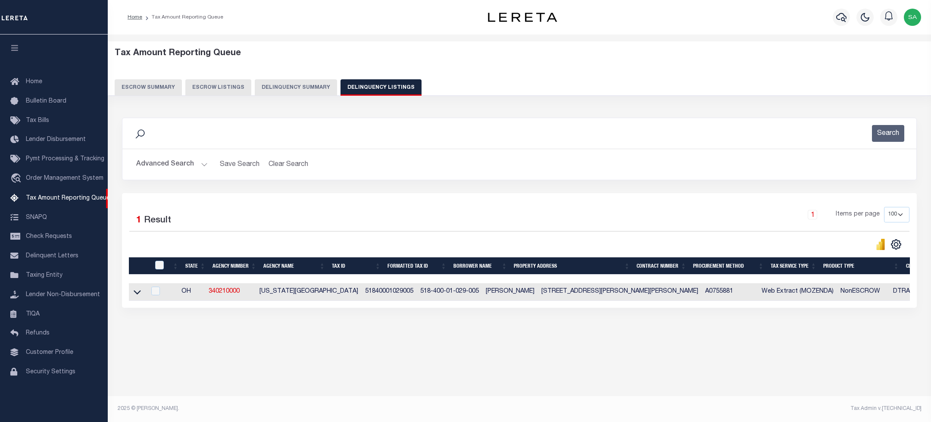
click at [141, 294] on link at bounding box center [137, 291] width 10 height 6
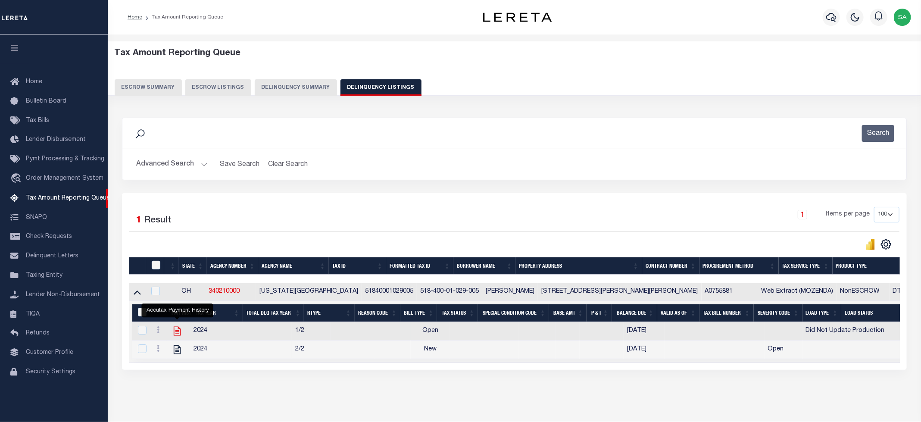
click at [175, 337] on icon "" at bounding box center [177, 331] width 11 height 11
checkbox input "true"
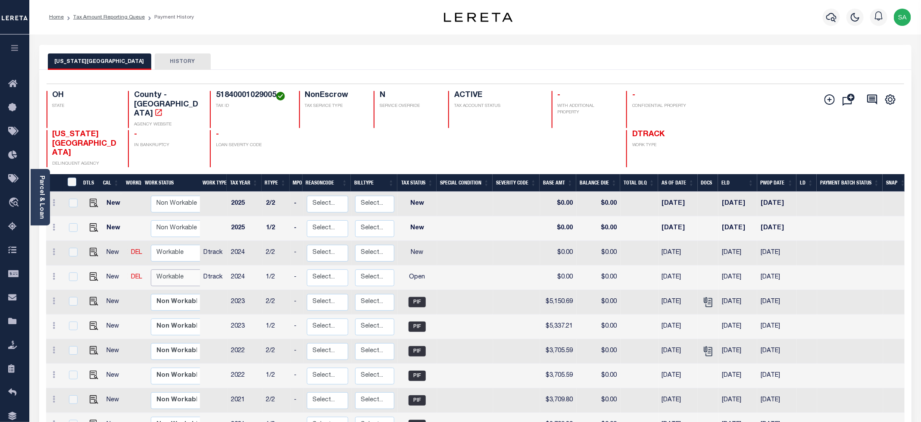
click at [178, 269] on select "Non Workable Workable" at bounding box center [177, 277] width 52 height 17
checkbox input "true"
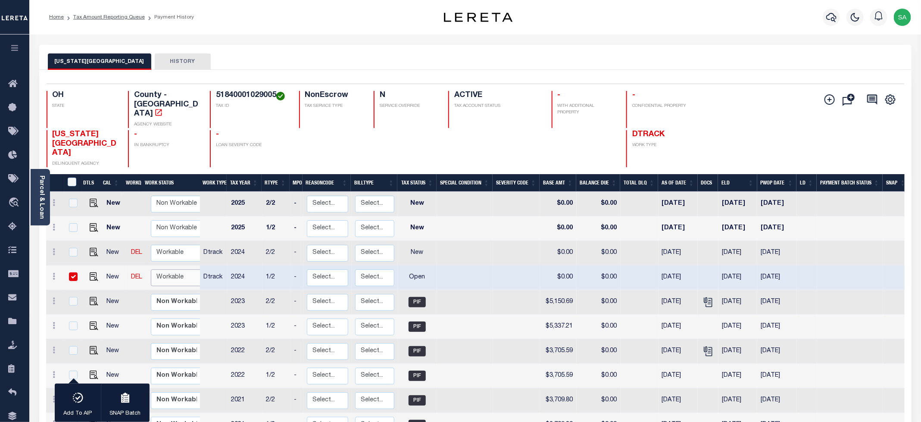
select select "true"
click at [151, 269] on select "Non Workable Workable" at bounding box center [177, 277] width 52 height 17
checkbox input "false"
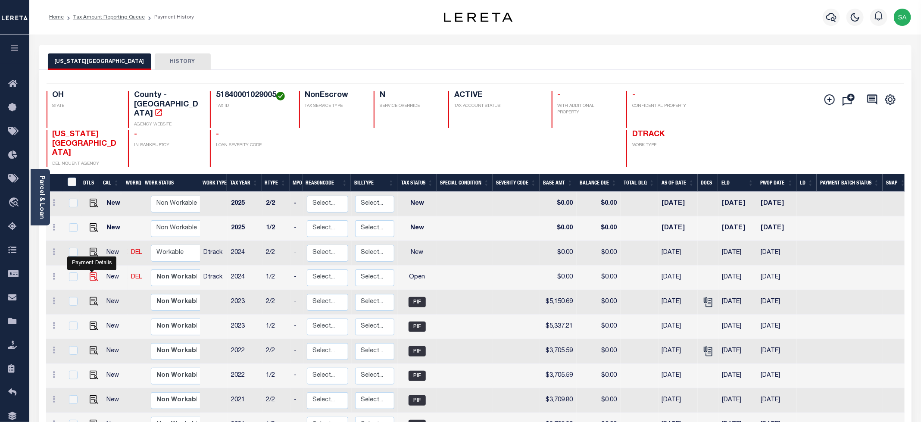
click at [90, 272] on img "" at bounding box center [94, 276] width 9 height 9
checkbox input "true"
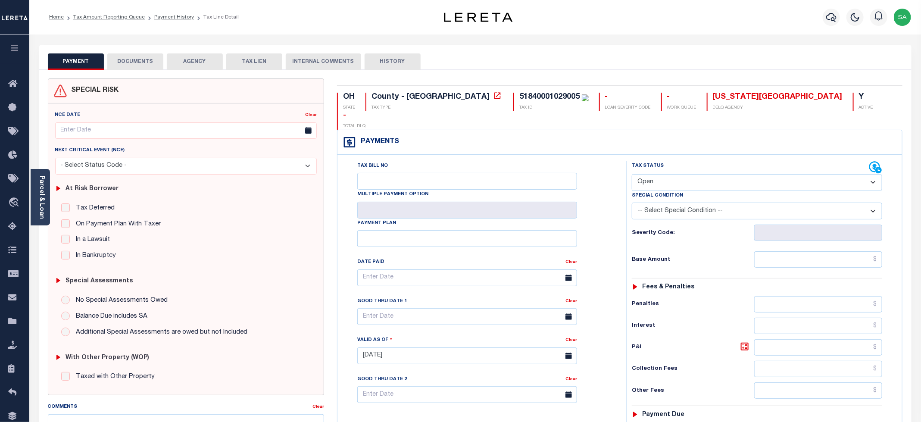
click at [655, 174] on select "- Select Status Code - Open Due/Unpaid Paid Incomplete No Tax Due Internal Refu…" at bounding box center [757, 182] width 250 height 17
select select "PYD"
click at [632, 174] on select "- Select Status Code - Open Due/Unpaid Paid Incomplete No Tax Due Internal Refu…" at bounding box center [757, 182] width 250 height 17
type input "[DATE]"
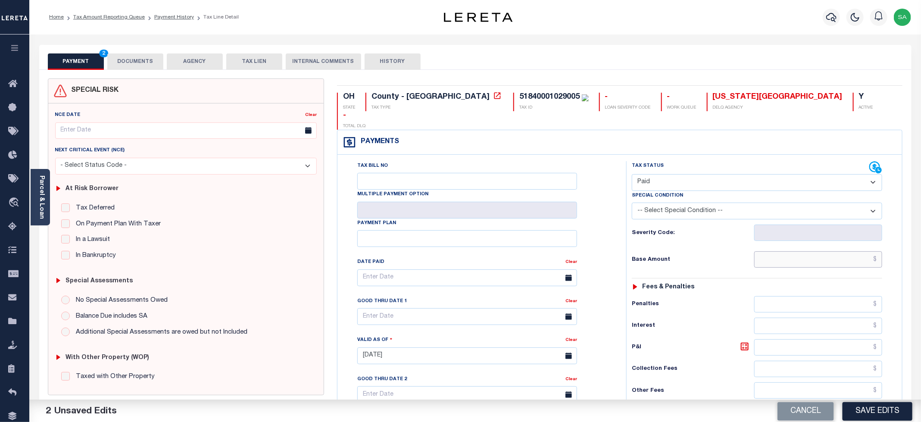
click at [780, 251] on input "text" at bounding box center [818, 259] width 128 height 16
type input "$0.00"
click at [611, 184] on div "Tax Bill No Multiple Payment Option Payment Plan Clear" at bounding box center [479, 282] width 267 height 242
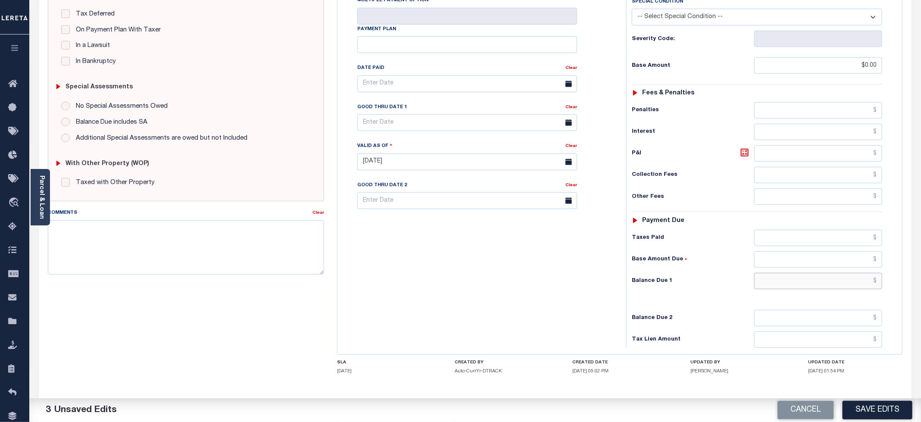
click at [775, 273] on input "text" at bounding box center [818, 281] width 128 height 16
type input "$0.00"
click at [535, 259] on div "Tax Bill No Multiple Payment Option Payment Plan Clear" at bounding box center [480, 157] width 280 height 381
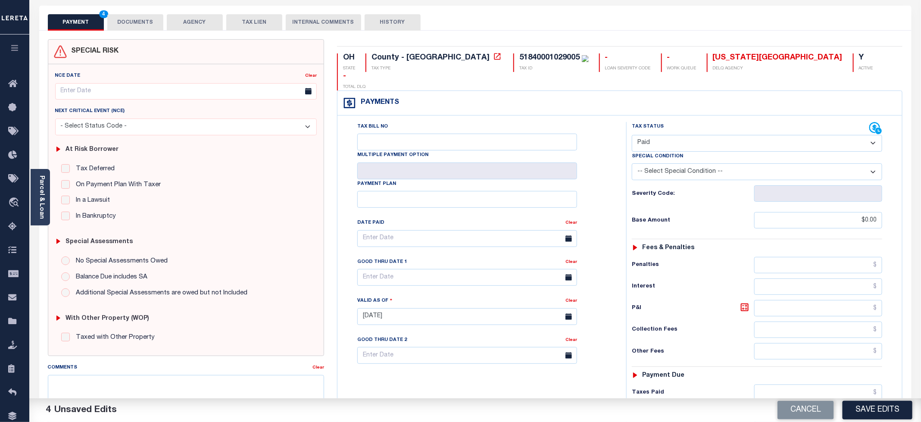
scroll to position [0, 0]
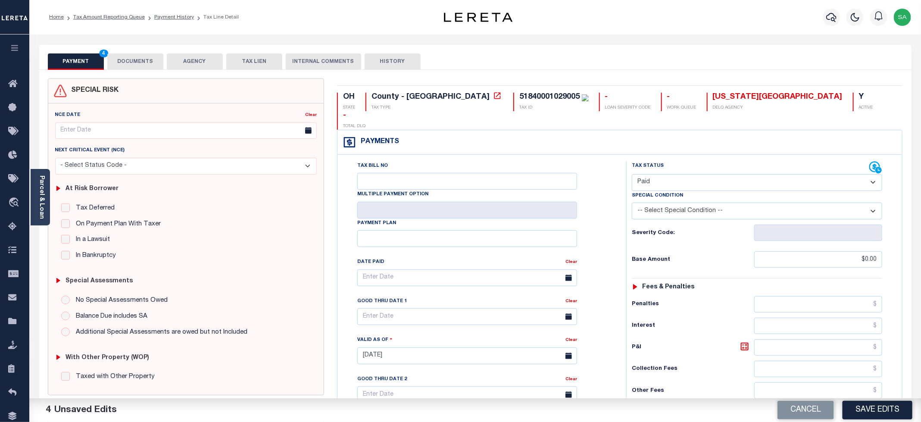
click at [169, 60] on button "AGENCY" at bounding box center [195, 61] width 56 height 16
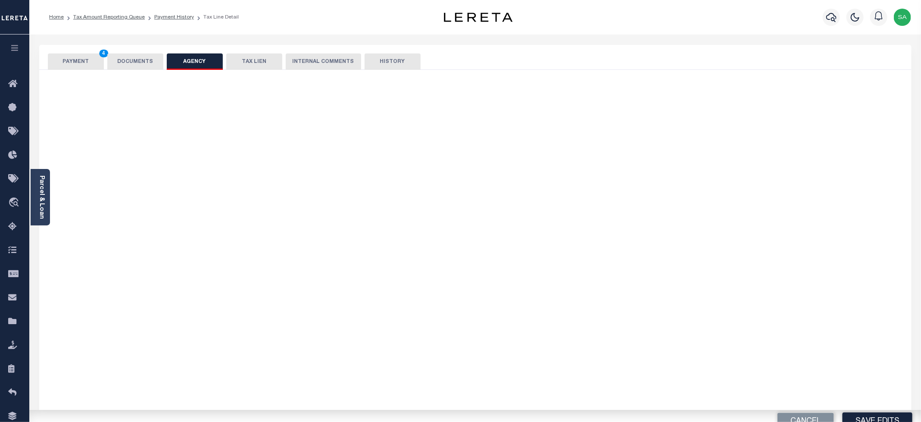
click at [141, 62] on button "DOCUMENTS" at bounding box center [135, 61] width 56 height 16
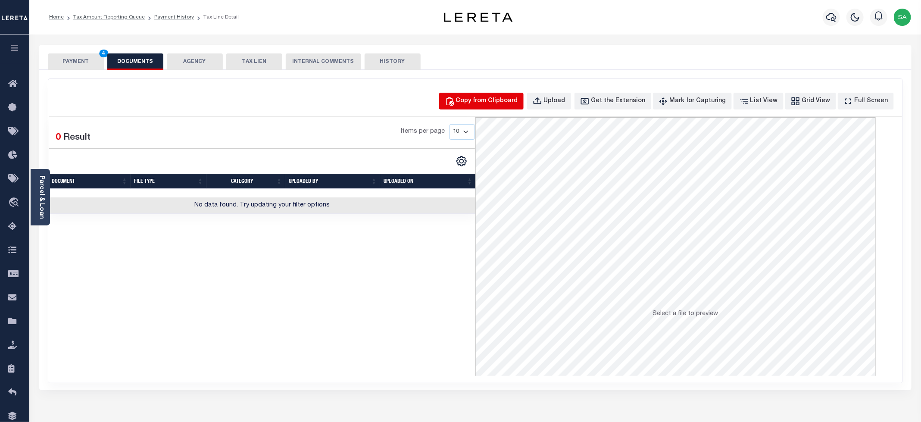
click at [513, 105] on div "Copy from Clipboard" at bounding box center [487, 101] width 62 height 9
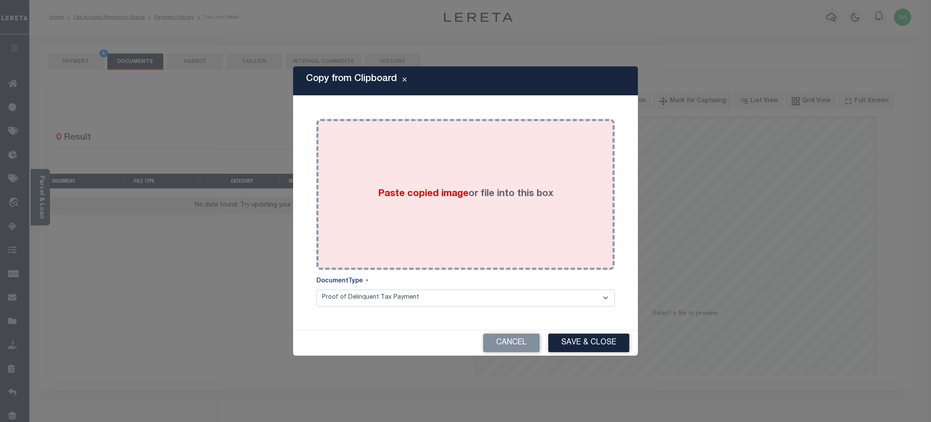
click at [459, 207] on div "Paste copied image or file into this box" at bounding box center [465, 194] width 285 height 138
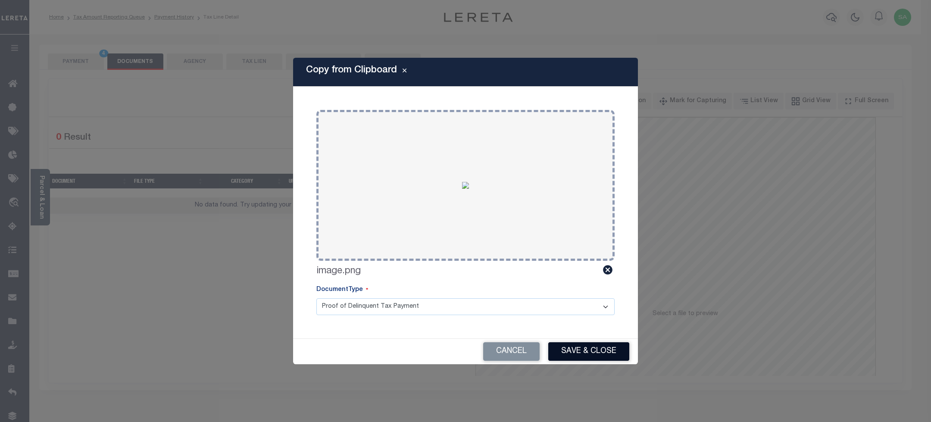
click at [578, 356] on button "Save & Close" at bounding box center [588, 351] width 81 height 19
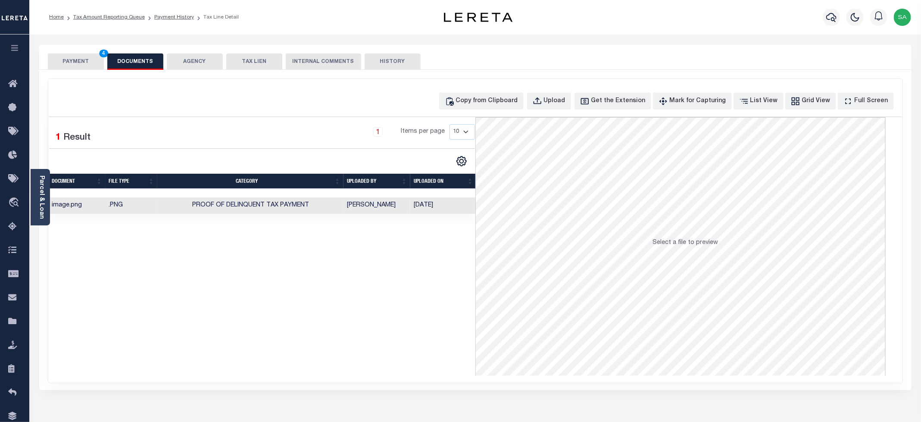
click at [63, 66] on button "PAYMENT 4" at bounding box center [76, 61] width 56 height 16
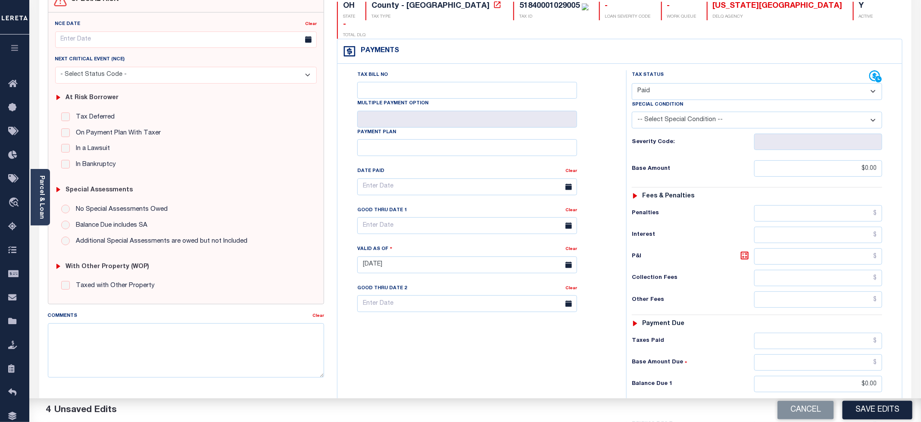
scroll to position [216, 0]
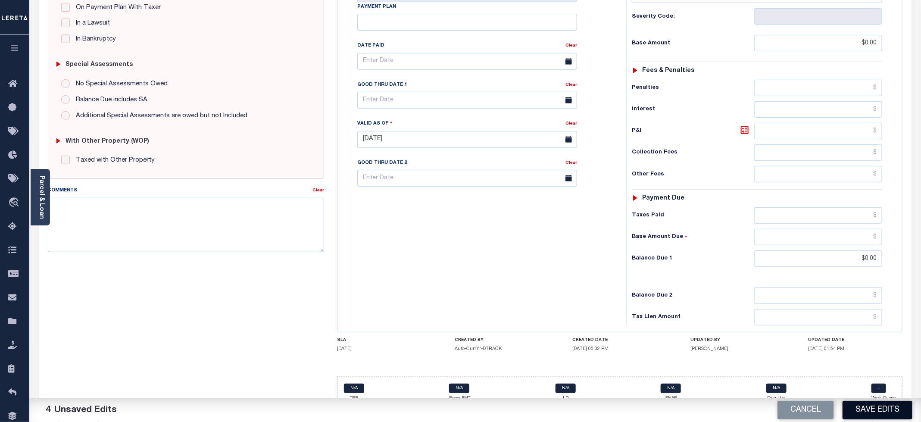
click at [877, 405] on button "Save Edits" at bounding box center [878, 410] width 70 height 19
checkbox input "false"
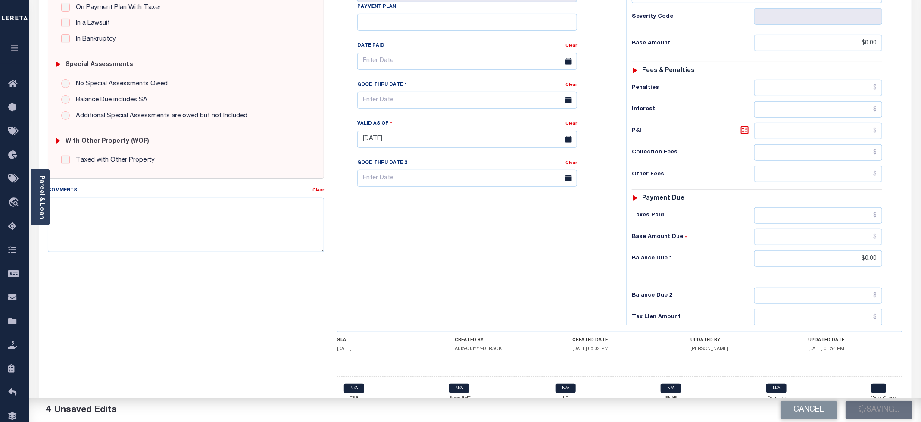
type input "$0"
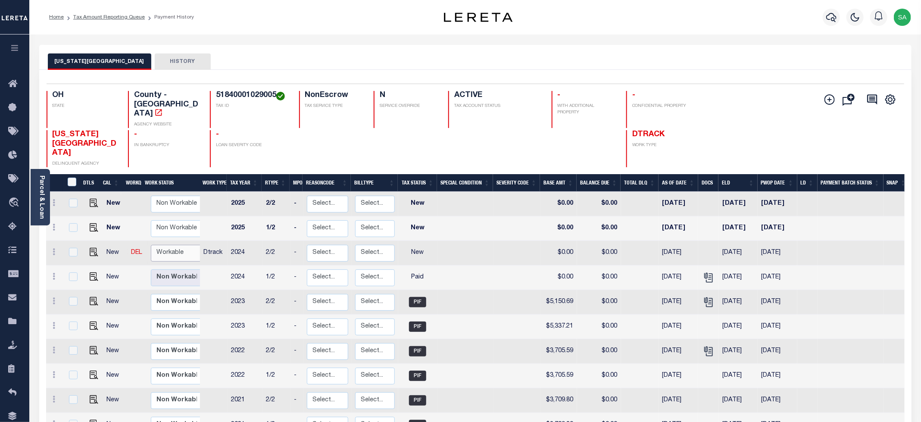
click at [178, 245] on select "Non Workable Workable" at bounding box center [177, 253] width 52 height 17
checkbox input "true"
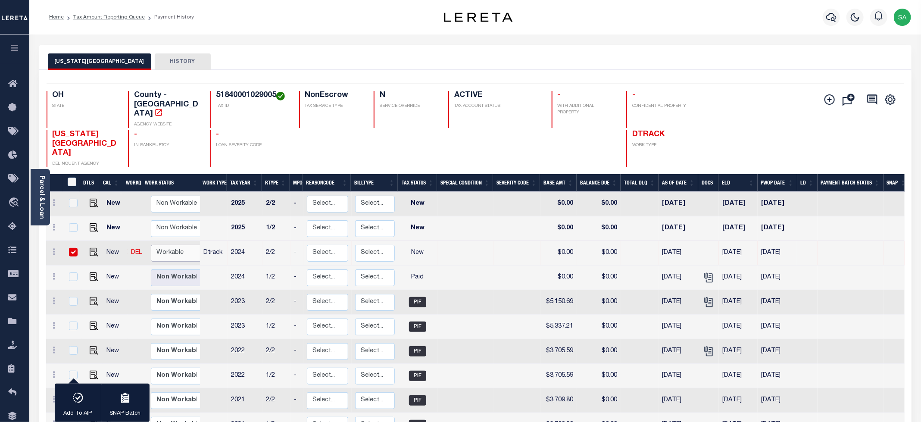
select select "true"
click at [151, 245] on select "Non Workable Workable" at bounding box center [177, 253] width 52 height 17
checkbox input "false"
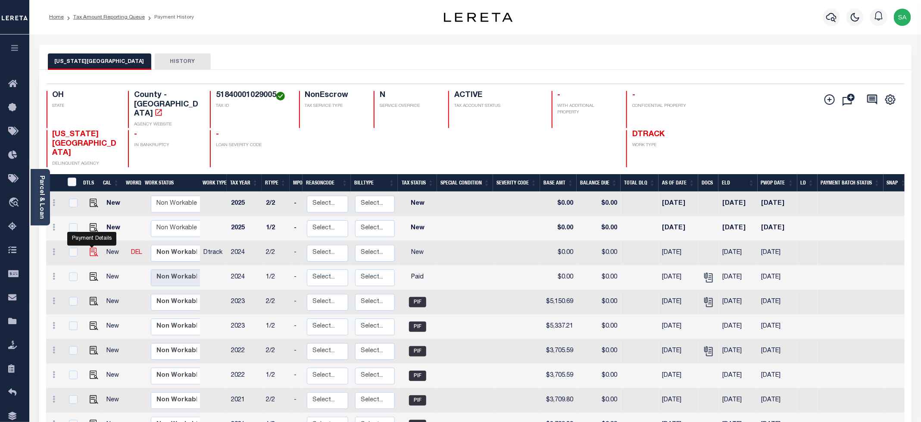
click at [90, 248] on img "" at bounding box center [94, 252] width 9 height 9
checkbox input "true"
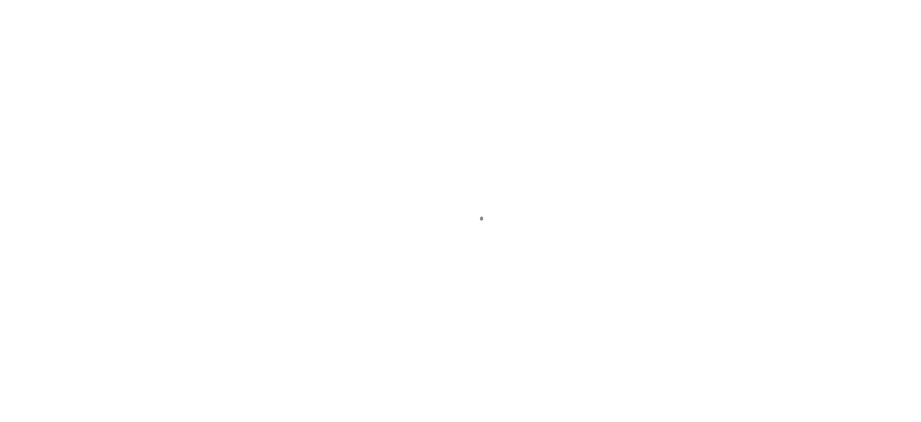
select select "NW2"
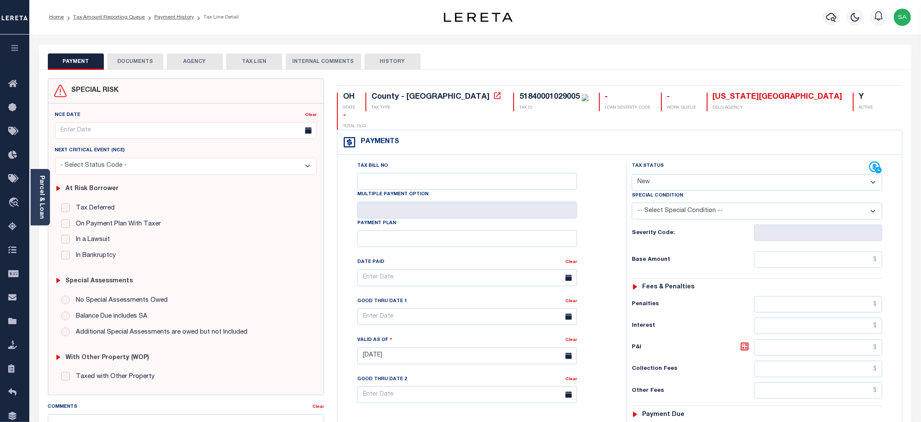
click at [145, 66] on button "DOCUMENTS" at bounding box center [135, 61] width 56 height 16
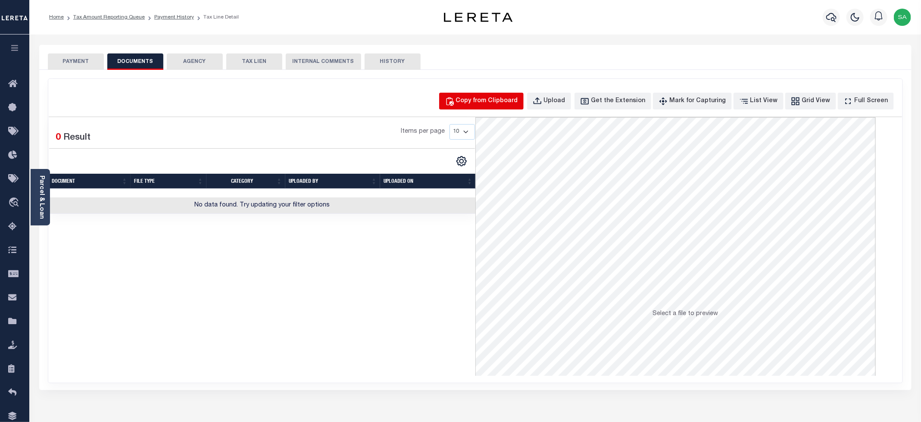
click at [507, 97] on div "Copy from Clipboard" at bounding box center [487, 101] width 62 height 9
select select "POP"
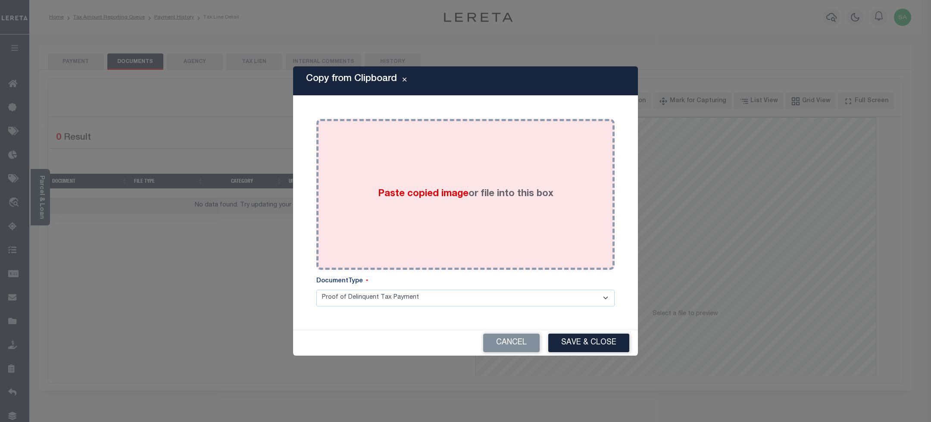
click at [498, 175] on div "Paste copied image or file into this box" at bounding box center [465, 194] width 285 height 138
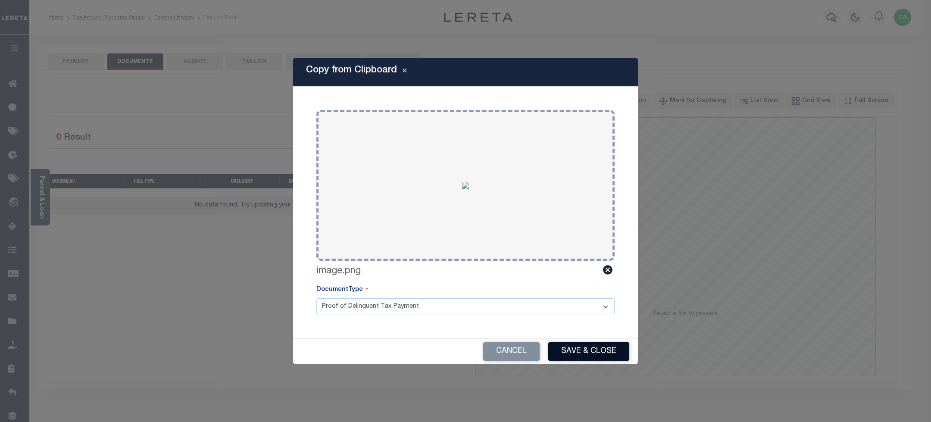
click at [598, 348] on button "Save & Close" at bounding box center [588, 351] width 81 height 19
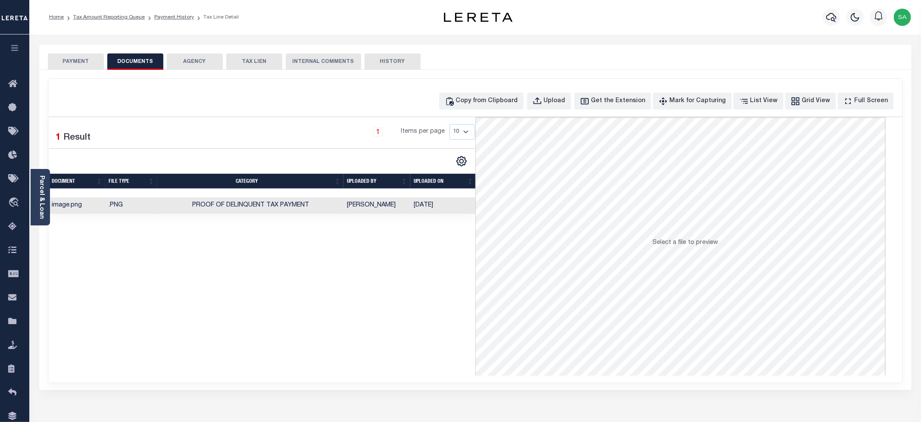
click at [62, 59] on button "PAYMENT" at bounding box center [76, 61] width 56 height 16
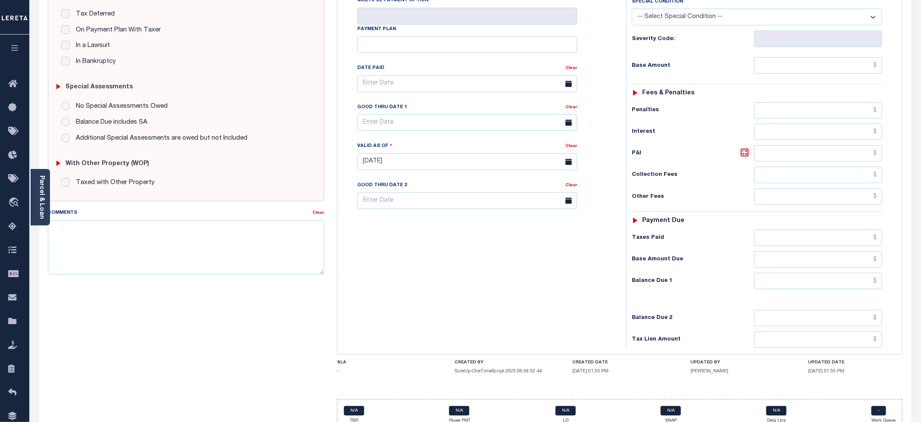
scroll to position [65, 0]
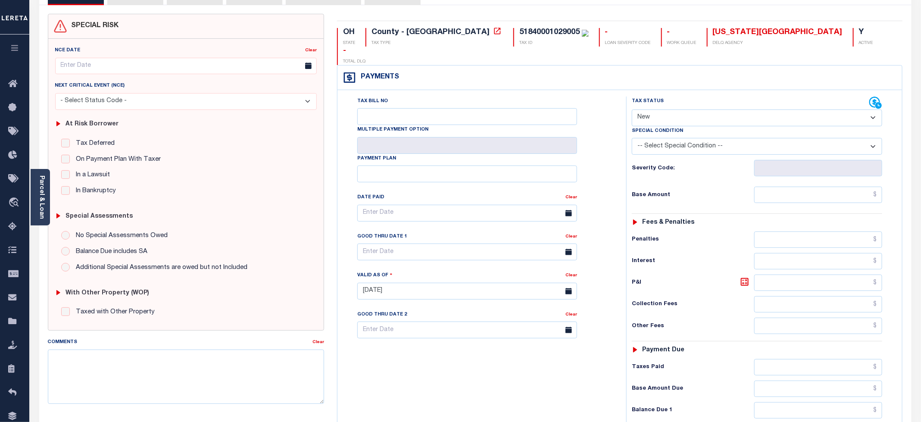
click at [656, 110] on select "- Select Status Code - Open Due/Unpaid Paid Incomplete No Tax Due Internal Refu…" at bounding box center [757, 118] width 250 height 17
select select "PYD"
click at [632, 110] on select "- Select Status Code - Open Due/Unpaid Paid Incomplete No Tax Due Internal Refu…" at bounding box center [757, 118] width 250 height 17
type input "[DATE]"
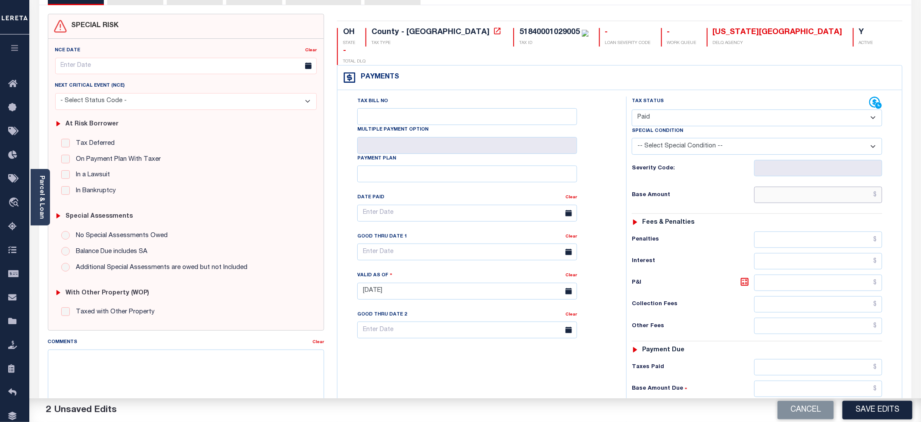
click at [816, 187] on input "text" at bounding box center [818, 195] width 128 height 16
type input "$0.00"
click at [607, 186] on div "Tax Bill No Multiple Payment Option Payment Plan Clear" at bounding box center [479, 218] width 267 height 242
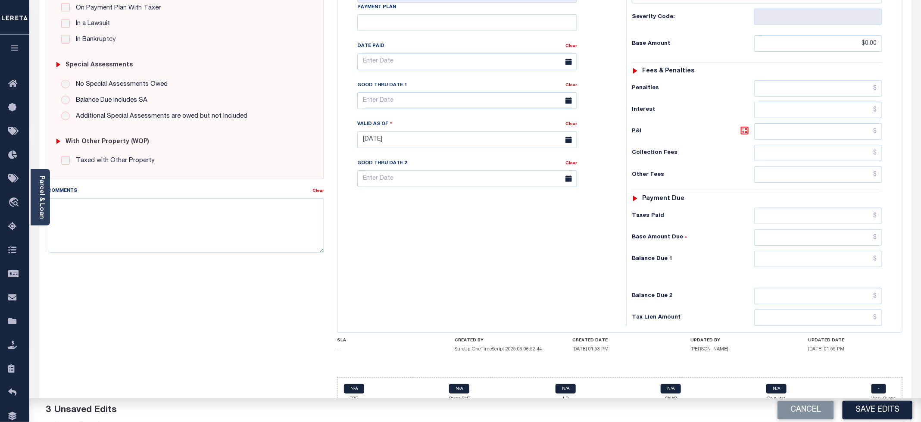
scroll to position [216, 0]
click at [795, 250] on input "text" at bounding box center [818, 258] width 128 height 16
type input "$0.00"
click at [497, 256] on div "Tax Bill No Multiple Payment Option Payment Plan Clear" at bounding box center [480, 135] width 280 height 381
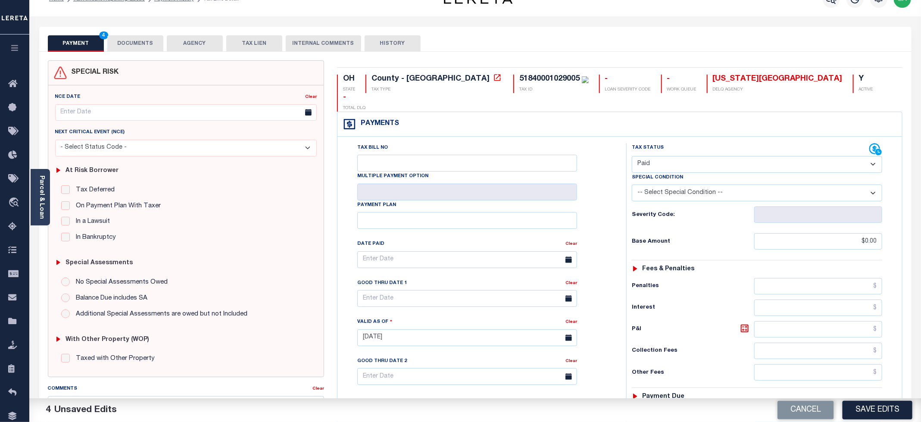
scroll to position [0, 0]
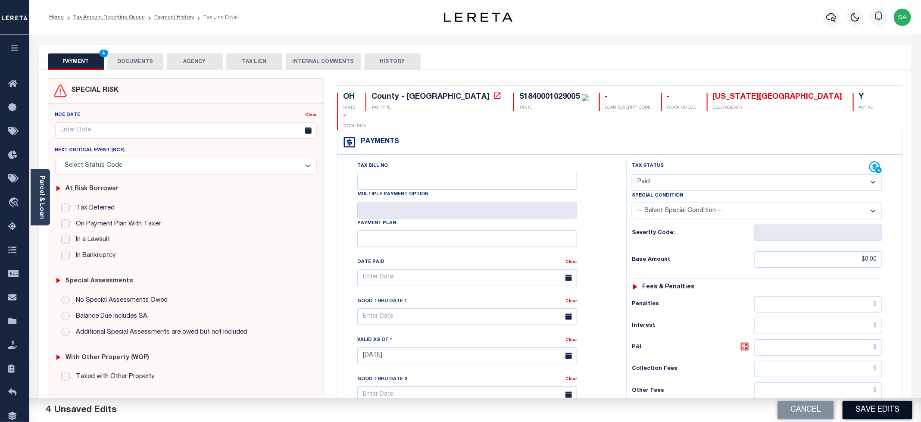
click at [871, 410] on button "Save Edits" at bounding box center [878, 410] width 70 height 19
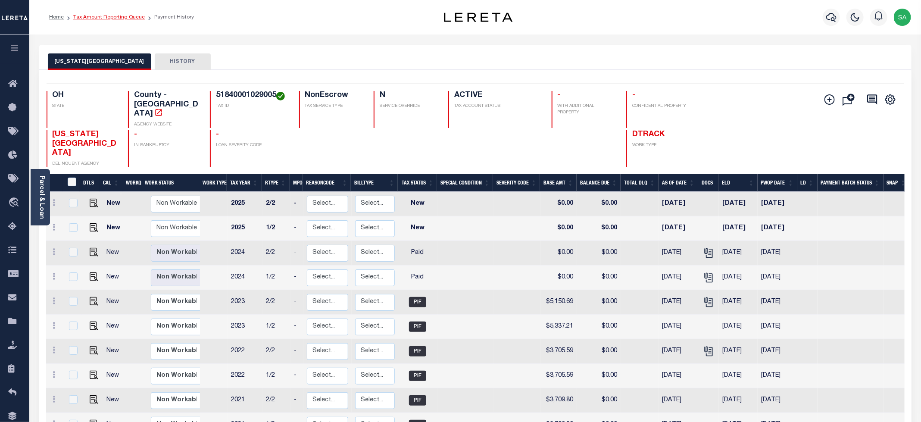
click at [131, 17] on link "Tax Amount Reporting Queue" at bounding box center [109, 17] width 72 height 5
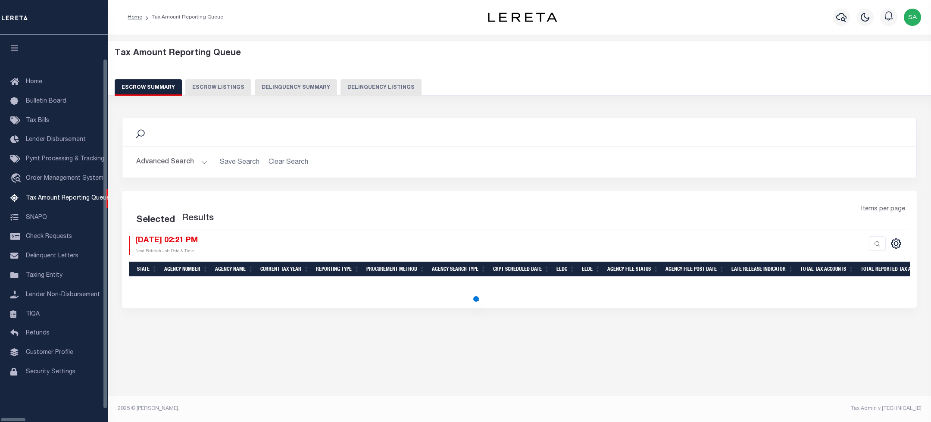
select select "100"
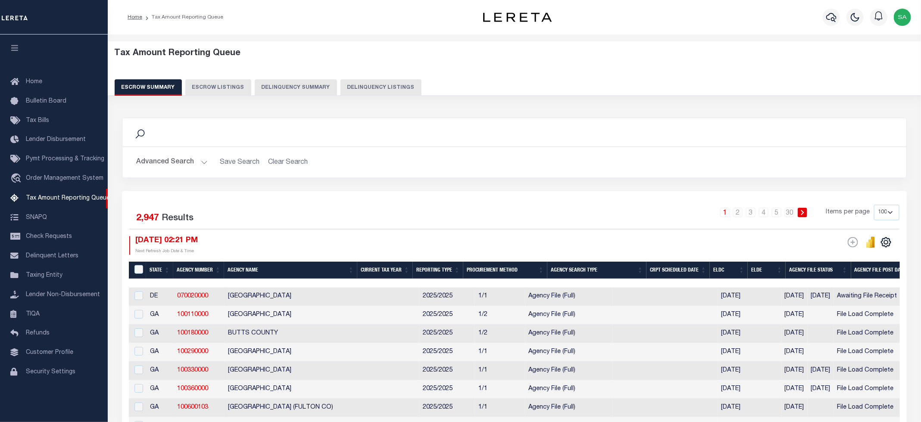
click at [360, 87] on button "Delinquency Listings" at bounding box center [381, 87] width 81 height 16
select select "100"
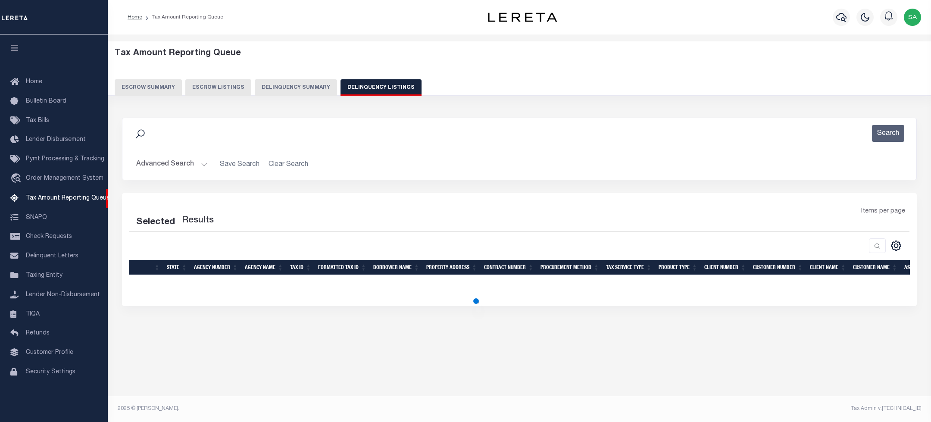
select select "100"
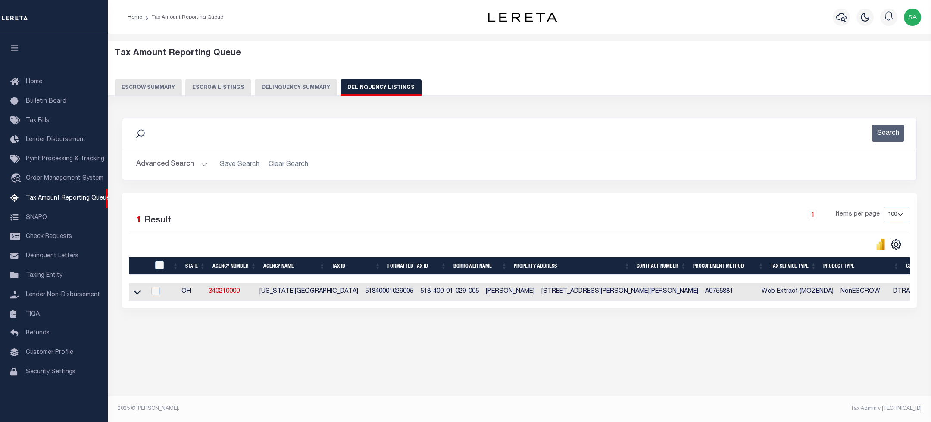
click at [166, 167] on button "Advanced Search" at bounding box center [172, 164] width 72 height 17
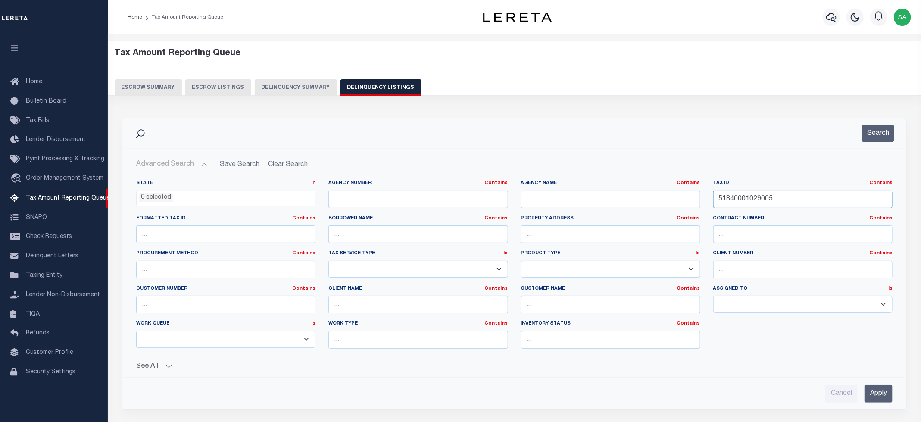
click at [761, 203] on input "51840001029005" at bounding box center [803, 200] width 179 height 18
paste input "35011"
type input "51840001035011"
click at [885, 140] on button "Search" at bounding box center [878, 133] width 32 height 17
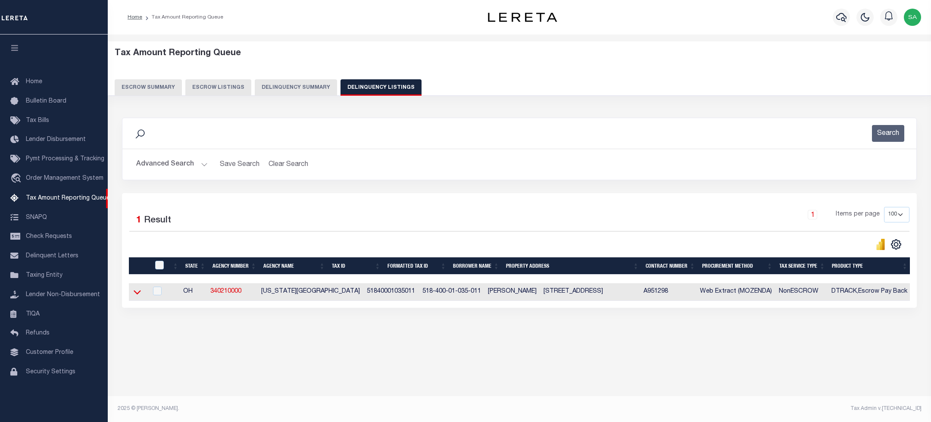
click at [137, 295] on icon at bounding box center [137, 292] width 7 height 9
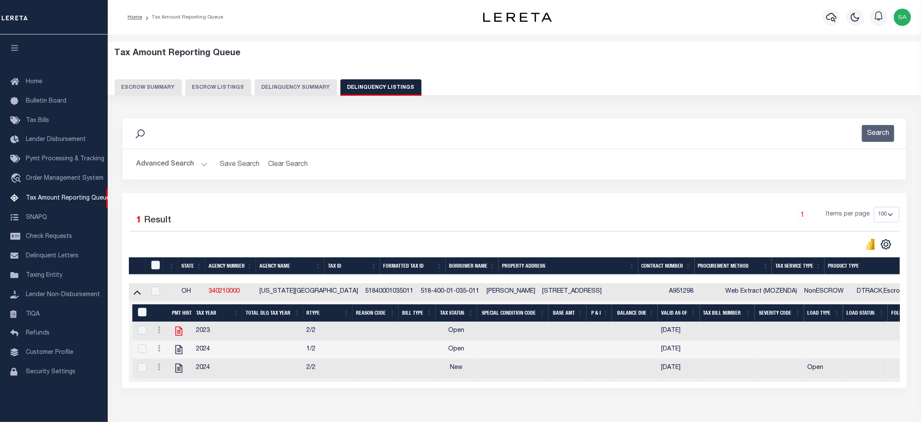
click at [180, 336] on icon "" at bounding box center [178, 331] width 7 height 9
checkbox input "true"
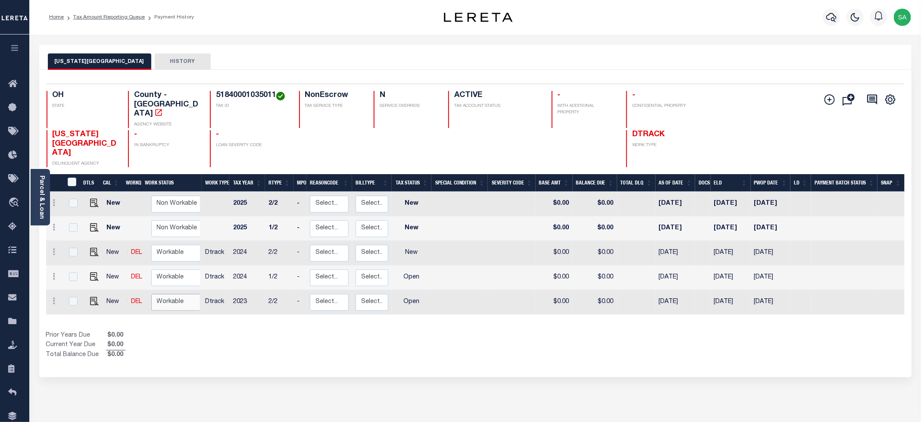
click at [175, 294] on select "Non Workable Workable" at bounding box center [177, 302] width 52 height 17
checkbox input "true"
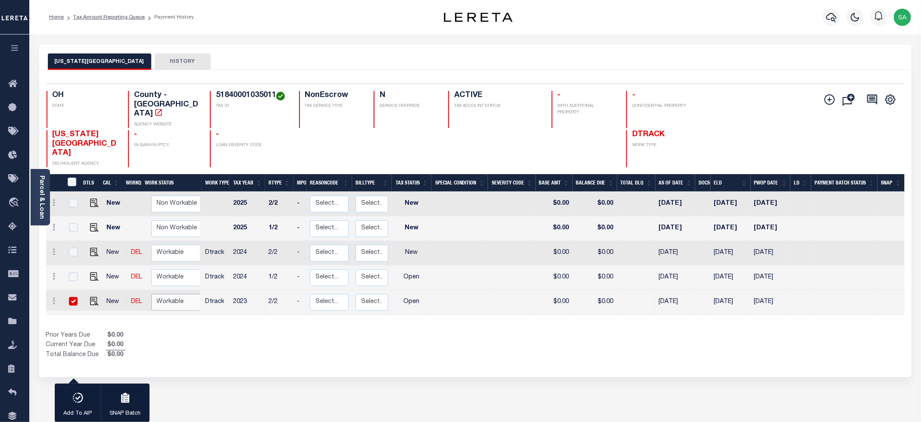
scroll to position [0, 0]
select select "true"
click at [151, 294] on select "Non Workable Workable" at bounding box center [177, 302] width 52 height 17
checkbox input "false"
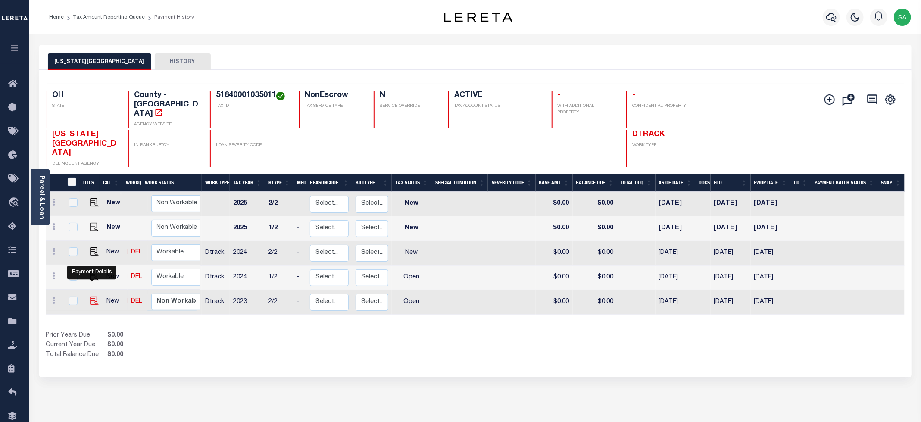
click at [94, 297] on img "" at bounding box center [94, 301] width 9 height 9
checkbox input "true"
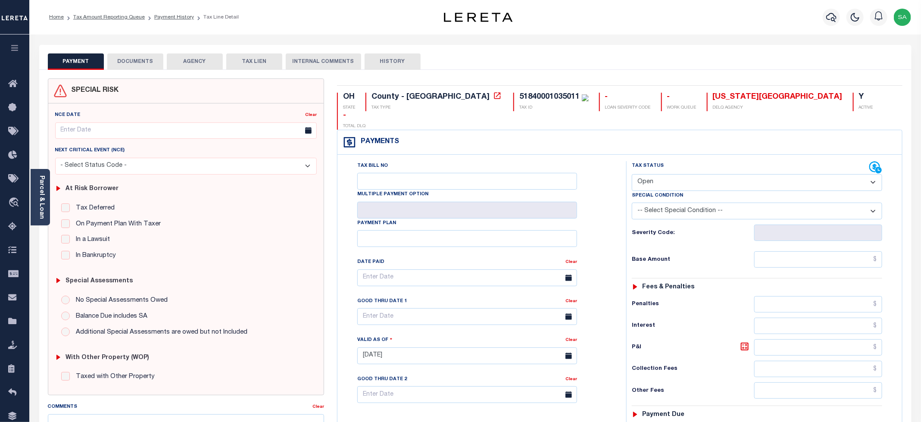
click at [647, 192] on label "Special Condition" at bounding box center [657, 195] width 51 height 7
click at [649, 174] on select "- Select Status Code - Open Due/Unpaid Paid Incomplete No Tax Due Internal Refu…" at bounding box center [757, 182] width 250 height 17
select select "NTX"
click at [632, 174] on select "- Select Status Code - Open Due/Unpaid Paid Incomplete No Tax Due Internal Refu…" at bounding box center [757, 182] width 250 height 17
type input "[DATE]"
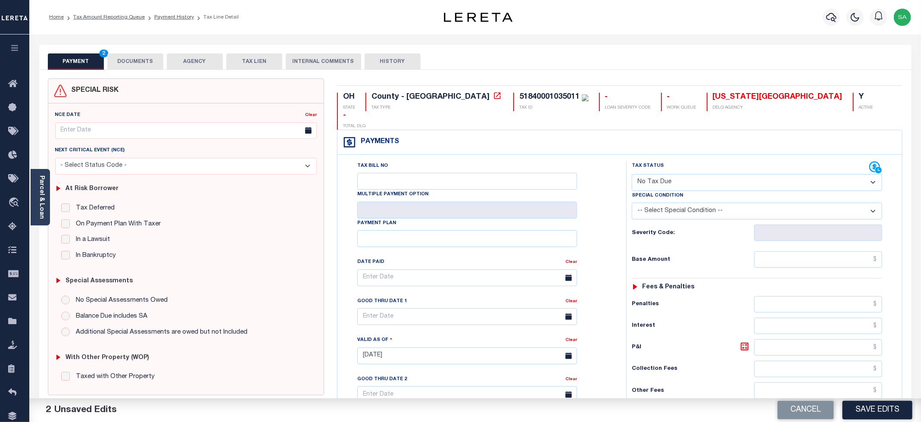
click at [700, 203] on select "-- Select Special Condition -- 3RD PARTY TAX LIEN AGENCY TAX LIEN (A.K.A Inside…" at bounding box center [757, 211] width 250 height 17
select select "5"
click at [632, 203] on select "-- Select Special Condition -- 3RD PARTY TAX LIEN AGENCY TAX LIEN (A.K.A Inside…" at bounding box center [757, 211] width 250 height 17
click at [788, 251] on input "text" at bounding box center [818, 259] width 128 height 16
type input "$0.00"
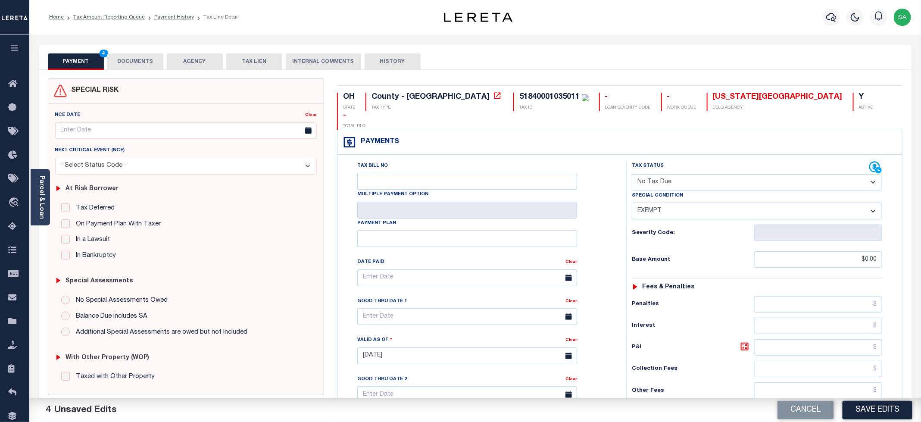
click at [586, 226] on div "Tax Bill No Multiple Payment Option Payment Plan Clear" at bounding box center [479, 282] width 267 height 242
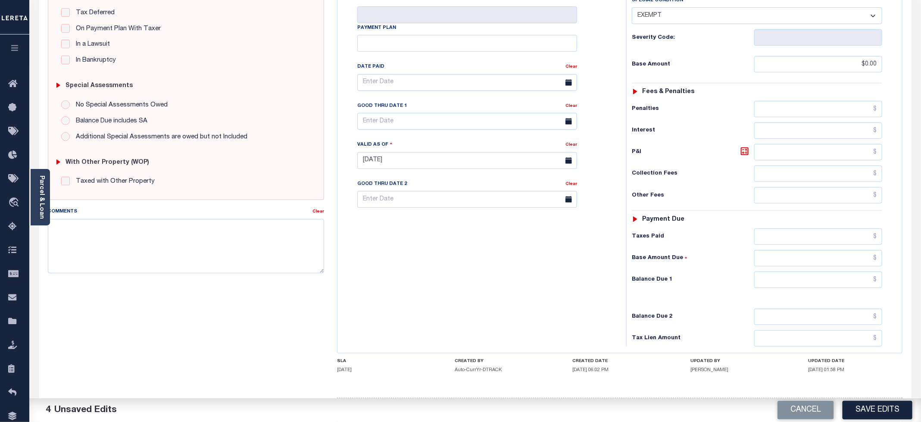
scroll to position [219, 0]
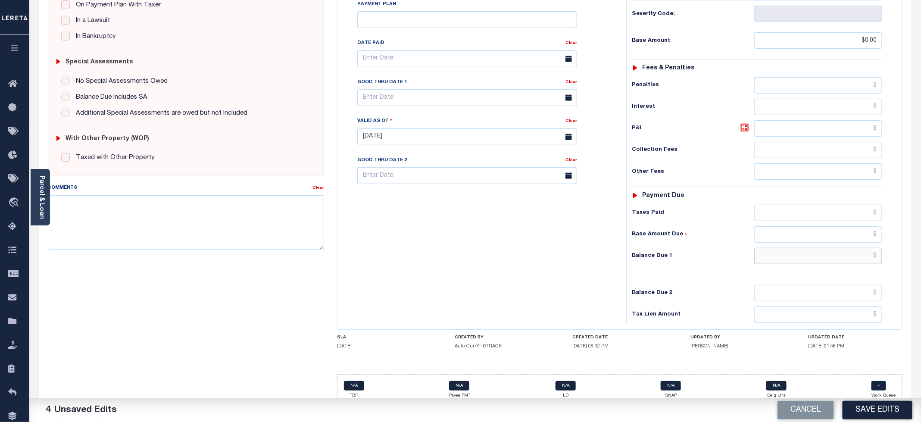
click at [762, 248] on input "text" at bounding box center [818, 256] width 128 height 16
click at [766, 248] on input "text" at bounding box center [818, 256] width 128 height 16
type input "$0.00"
click at [438, 247] on div "Tax Bill No Multiple Payment Option Payment Plan Clear" at bounding box center [480, 132] width 280 height 381
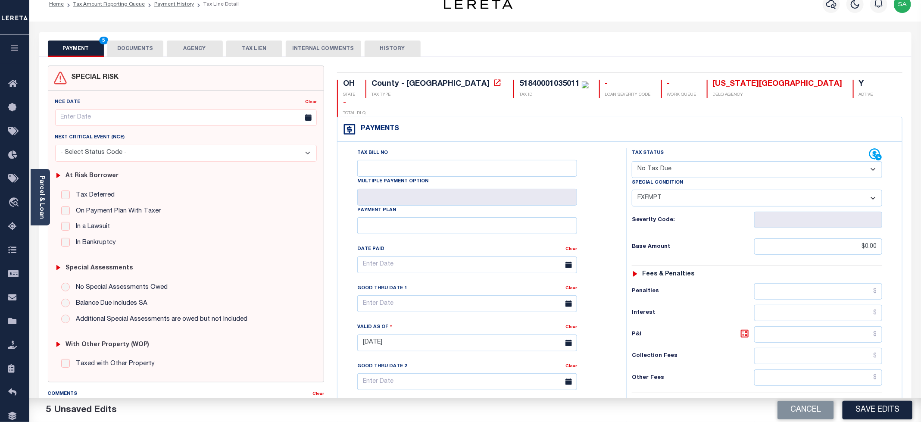
scroll to position [0, 0]
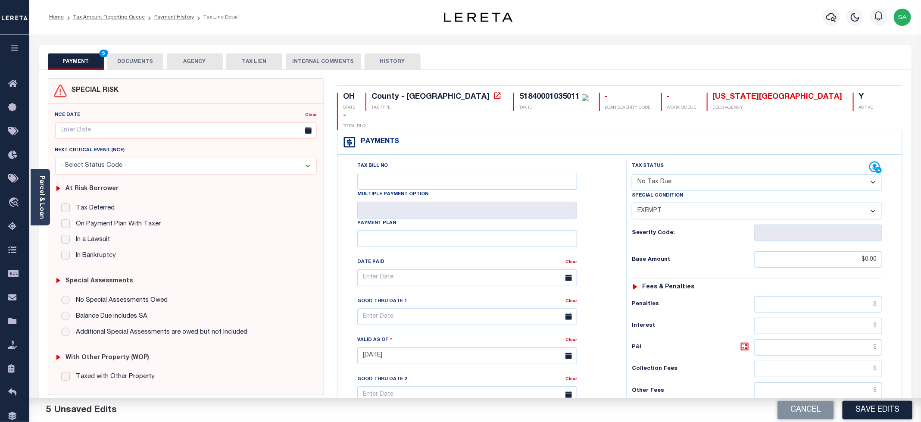
click at [140, 66] on button "DOCUMENTS" at bounding box center [135, 61] width 56 height 16
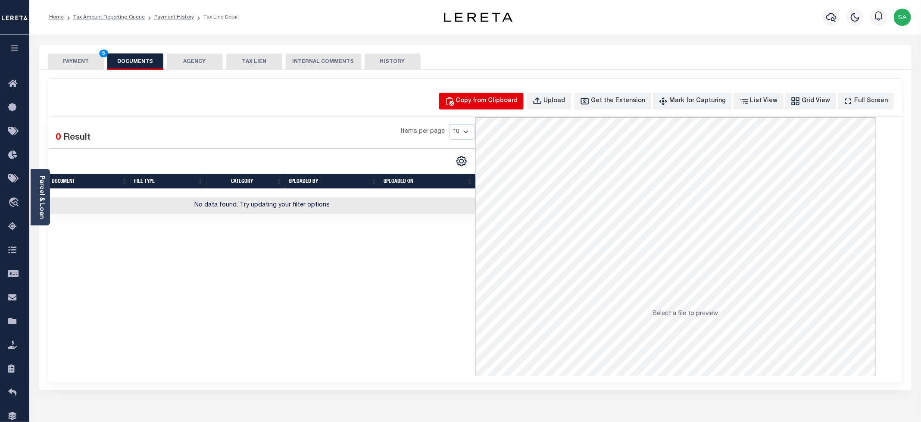
click at [476, 102] on div "Copy from Clipboard" at bounding box center [487, 101] width 62 height 9
select select "POP"
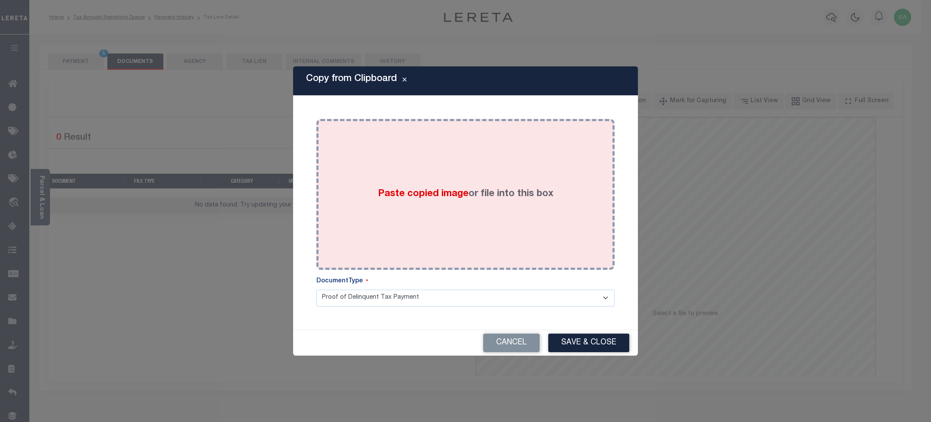
click at [471, 186] on div "Paste copied image or file into this box" at bounding box center [465, 194] width 285 height 138
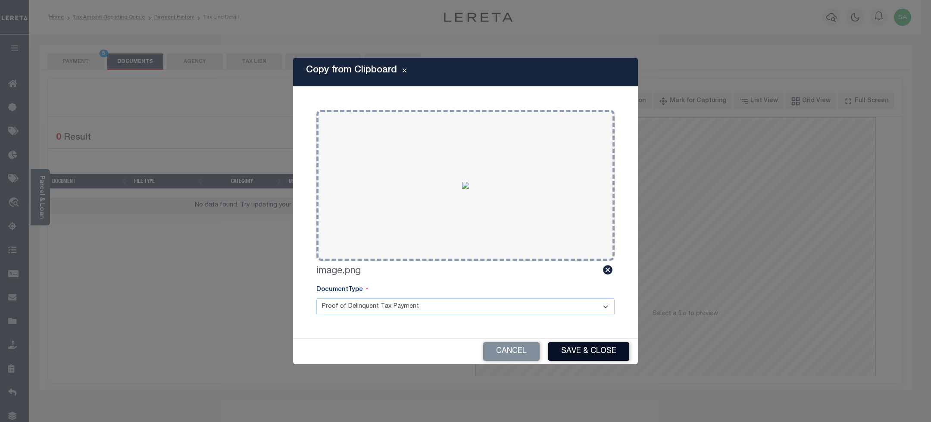
click at [572, 351] on button "Save & Close" at bounding box center [588, 351] width 81 height 19
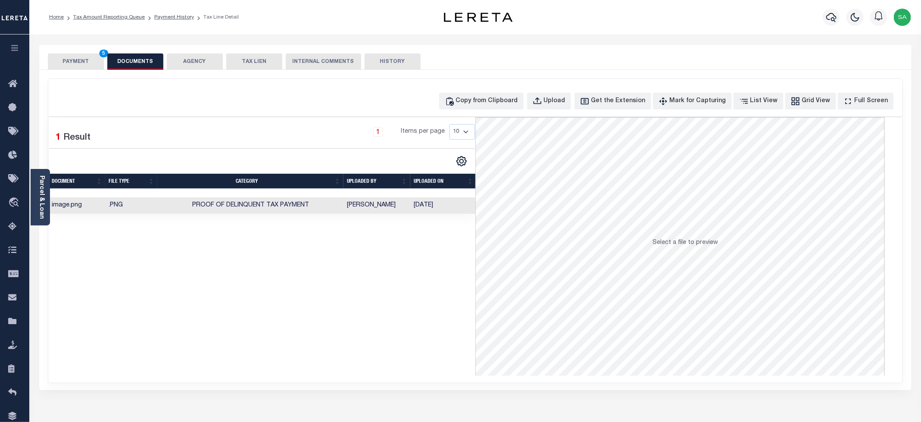
click at [91, 60] on button "PAYMENT 5" at bounding box center [76, 61] width 56 height 16
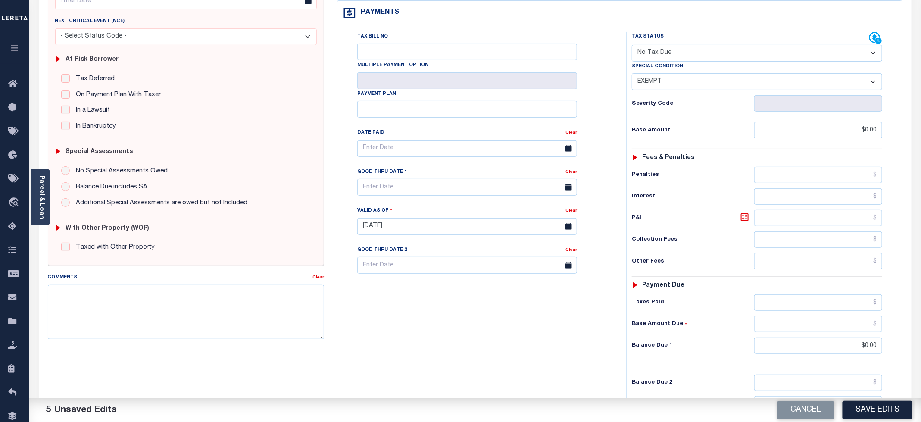
scroll to position [216, 0]
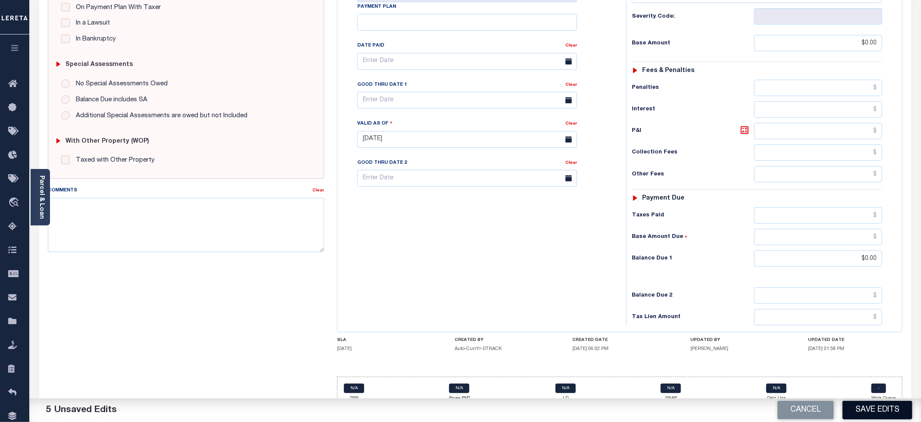
click at [887, 404] on button "Save Edits" at bounding box center [878, 410] width 70 height 19
checkbox input "false"
type input "$0"
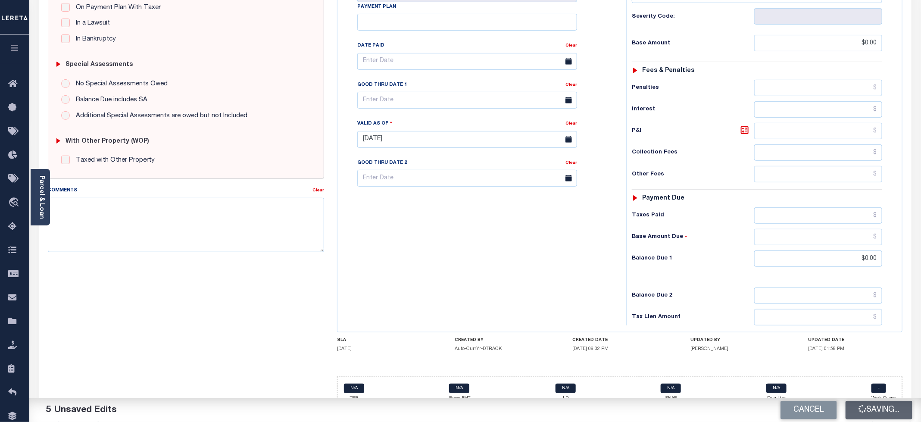
type input "$0"
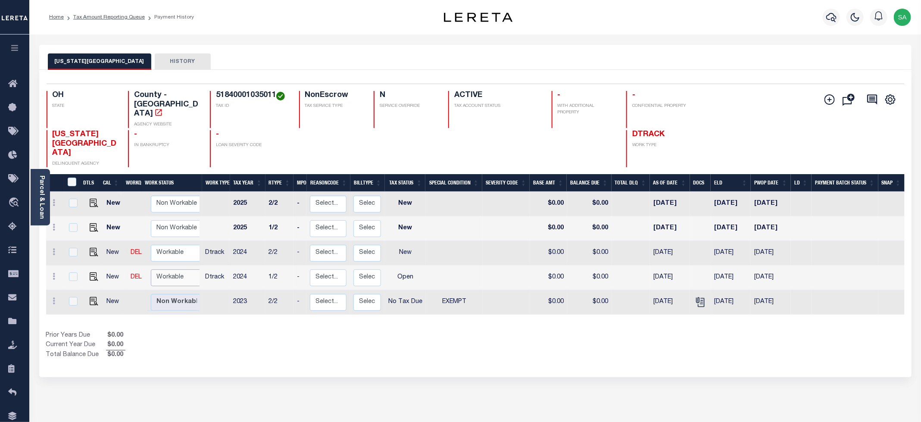
click at [171, 269] on select "Non Workable Workable" at bounding box center [177, 277] width 52 height 17
checkbox input "true"
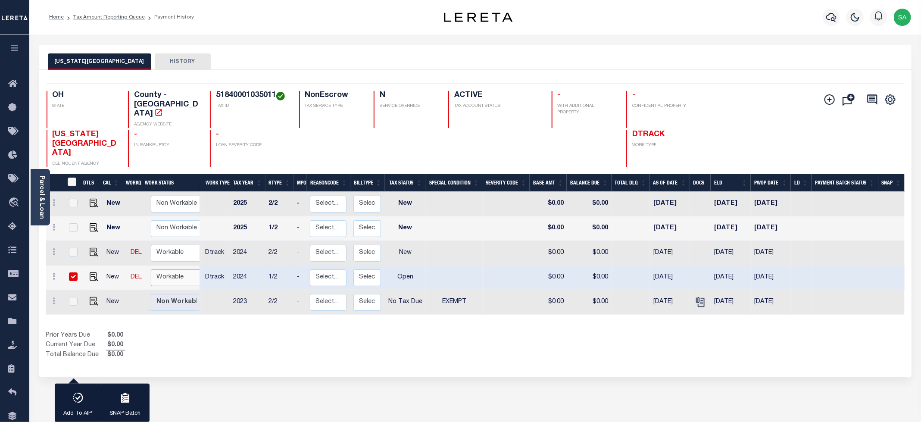
select select "true"
click at [151, 269] on select "Non Workable Workable" at bounding box center [177, 277] width 52 height 17
checkbox input "false"
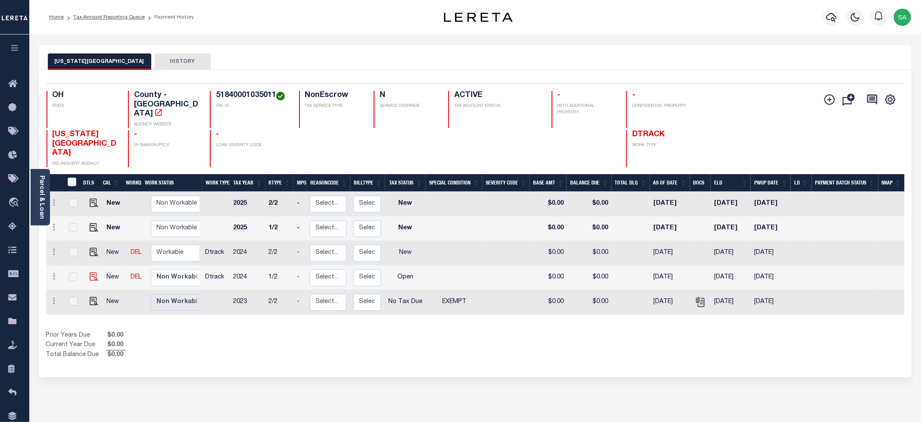
click at [93, 272] on img at bounding box center [94, 276] width 9 height 9
checkbox input "true"
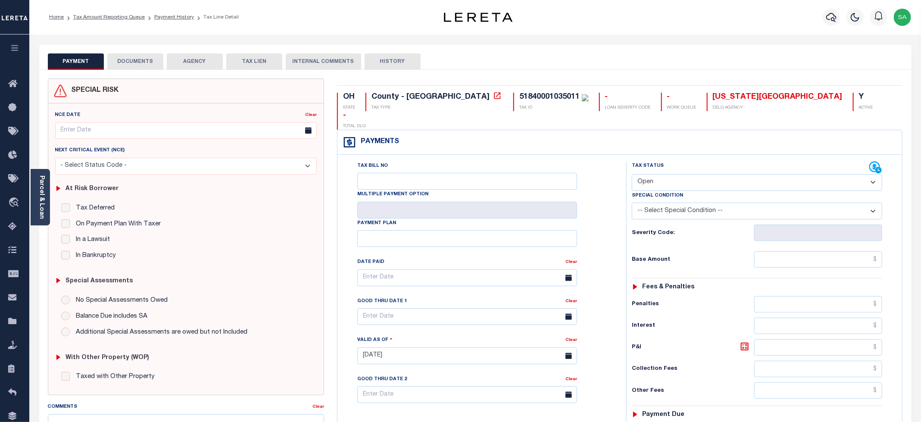
click at [664, 174] on select "- Select Status Code - Open Due/Unpaid Paid Incomplete No Tax Due Internal Refu…" at bounding box center [757, 182] width 250 height 17
select select "PYD"
click at [632, 174] on select "- Select Status Code - Open Due/Unpaid Paid Incomplete No Tax Due Internal Refu…" at bounding box center [757, 182] width 250 height 17
type input "[DATE]"
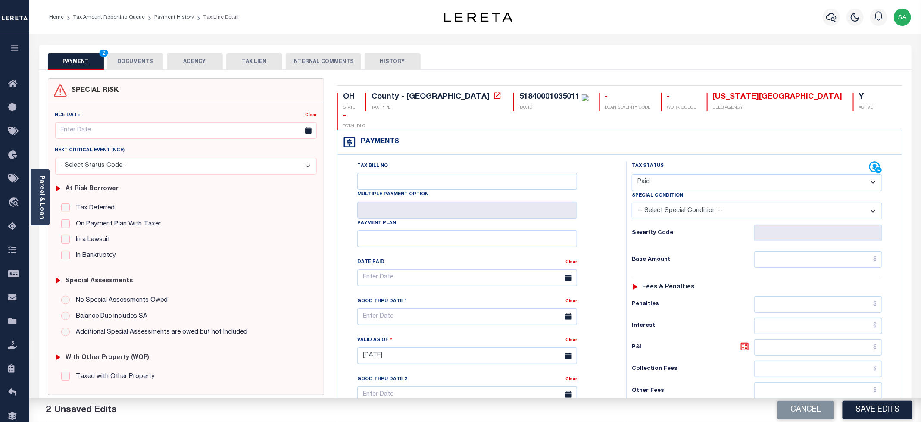
click at [678, 174] on select "- Select Status Code - Open Due/Unpaid Paid Incomplete No Tax Due Internal Refu…" at bounding box center [757, 182] width 250 height 17
select select "NTX"
click at [632, 174] on select "- Select Status Code - Open Due/Unpaid Paid Incomplete No Tax Due Internal Refu…" at bounding box center [757, 182] width 250 height 17
click at [669, 203] on select "-- Select Special Condition -- 3RD PARTY TAX LIEN AGENCY TAX LIEN (A.K.A Inside…" at bounding box center [757, 211] width 250 height 17
select select "5"
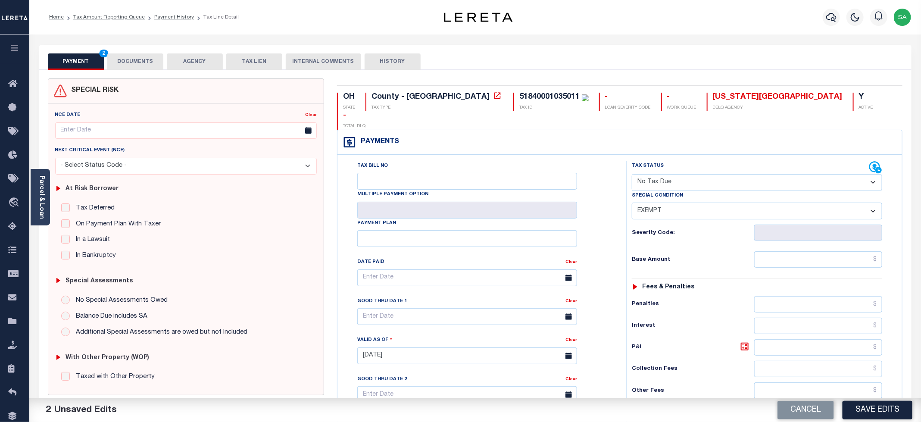
click at [632, 203] on select "-- Select Special Condition -- 3RD PARTY TAX LIEN AGENCY TAX LIEN (A.K.A Inside…" at bounding box center [757, 211] width 250 height 17
click at [820, 251] on input "text" at bounding box center [818, 259] width 128 height 16
type input "$0.00"
click at [601, 215] on div "Tax Bill No Multiple Payment Option Payment Plan Clear" at bounding box center [479, 282] width 267 height 242
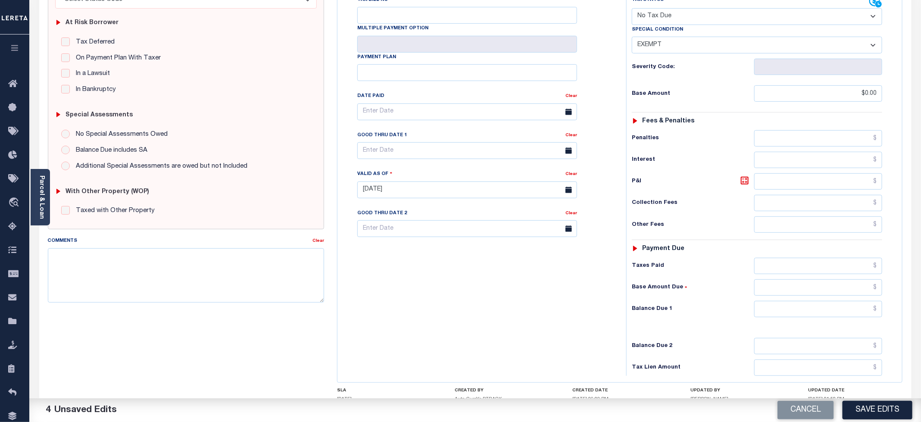
scroll to position [194, 0]
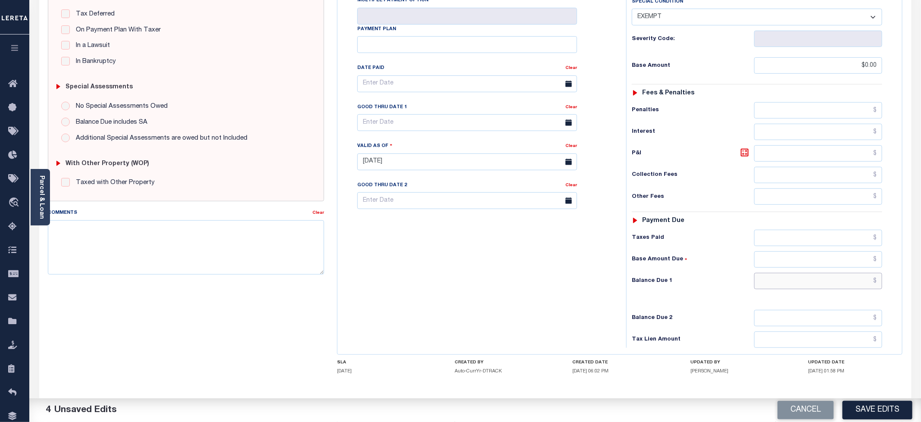
click at [795, 273] on input "text" at bounding box center [818, 281] width 128 height 16
type input "$0.00"
click at [479, 274] on div "Tax Bill No Multiple Payment Option Payment Plan Clear" at bounding box center [480, 157] width 280 height 381
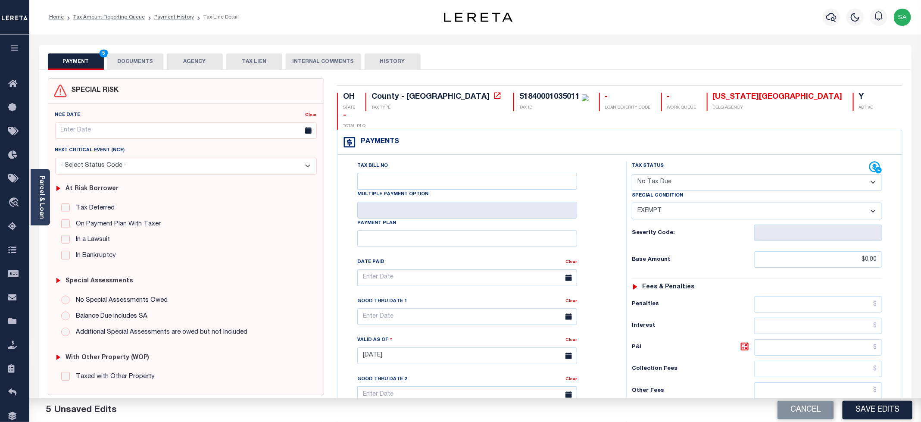
click at [157, 66] on button "DOCUMENTS" at bounding box center [135, 61] width 56 height 16
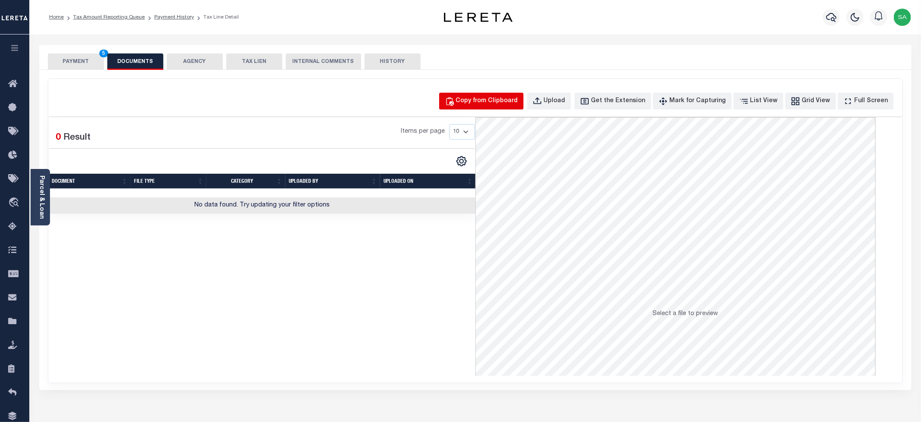
click at [494, 104] on div "Copy from Clipboard" at bounding box center [487, 101] width 62 height 9
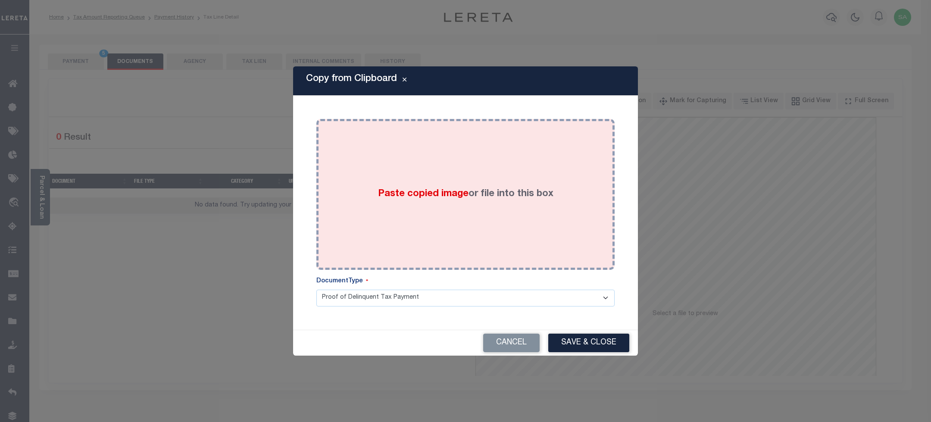
click at [476, 187] on label "Paste copied image or file into this box" at bounding box center [465, 194] width 175 height 14
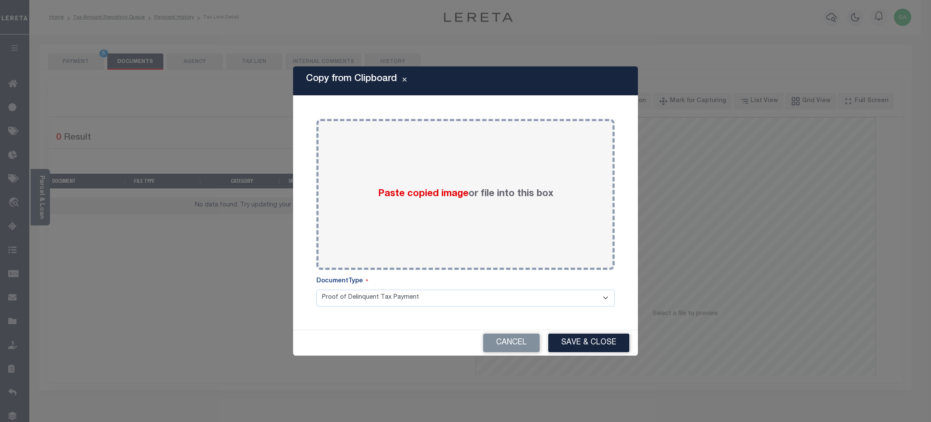
click at [545, 251] on div "Paste copied image or file into this box" at bounding box center [465, 194] width 285 height 138
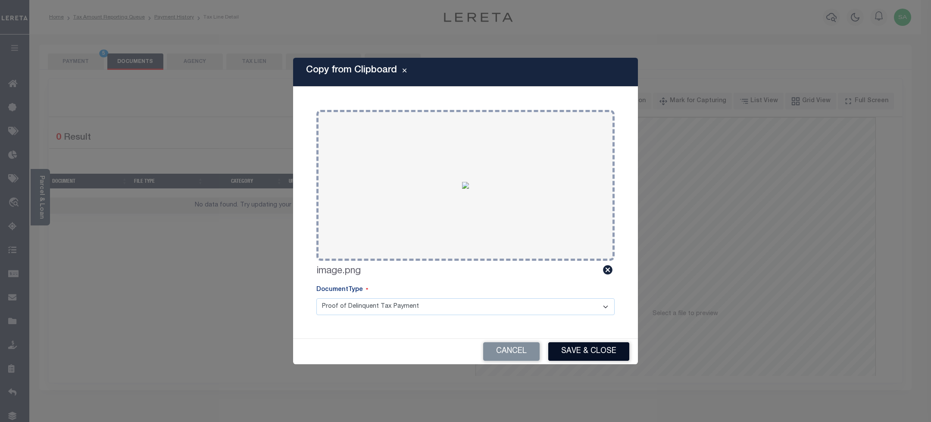
click at [562, 351] on button "Save & Close" at bounding box center [588, 351] width 81 height 19
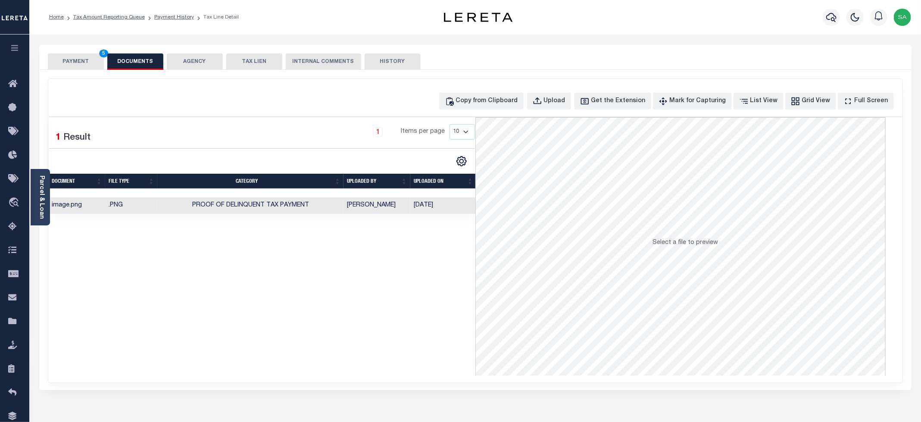
click at [91, 60] on button "PAYMENT 5" at bounding box center [76, 61] width 56 height 16
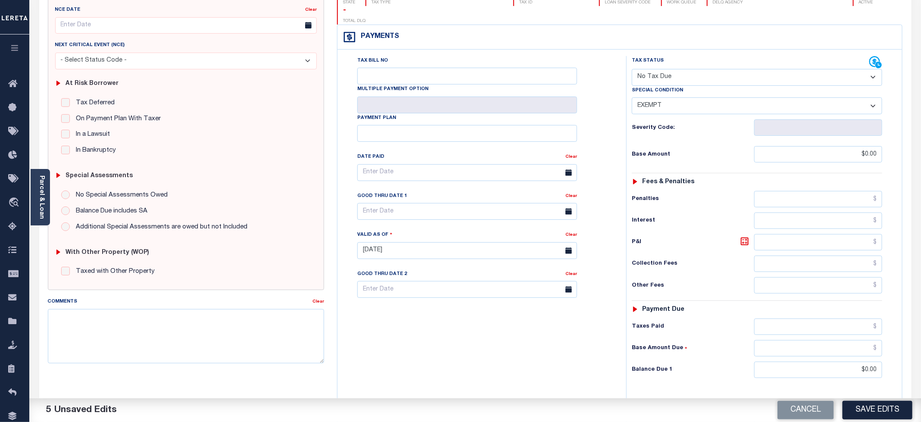
scroll to position [216, 0]
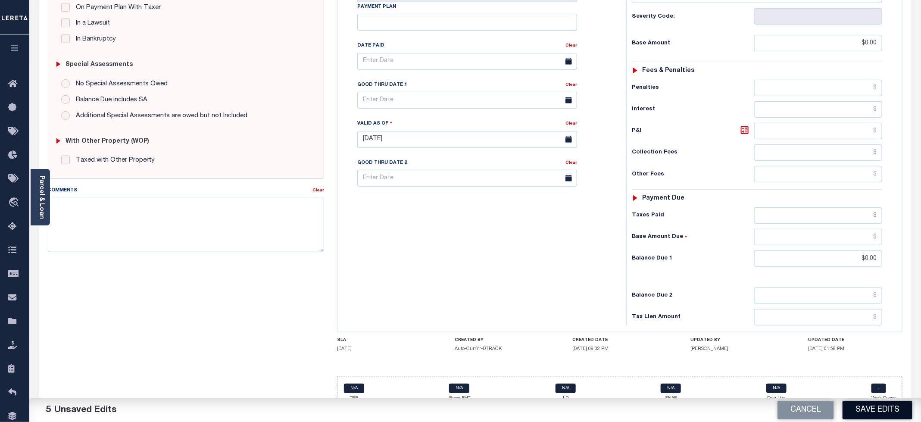
click at [875, 413] on button "Save Edits" at bounding box center [878, 410] width 70 height 19
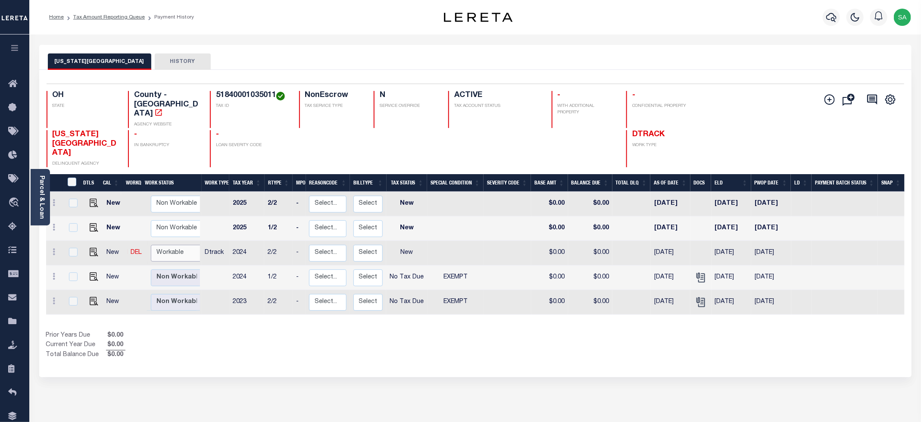
click at [186, 245] on select "Non Workable Workable" at bounding box center [177, 253] width 52 height 17
checkbox input "true"
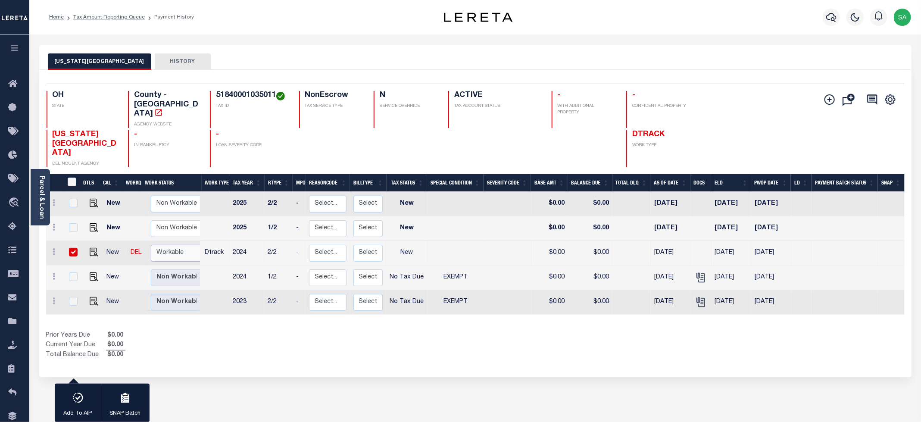
select select "true"
click at [151, 245] on select "Non Workable Workable" at bounding box center [177, 253] width 52 height 17
checkbox input "false"
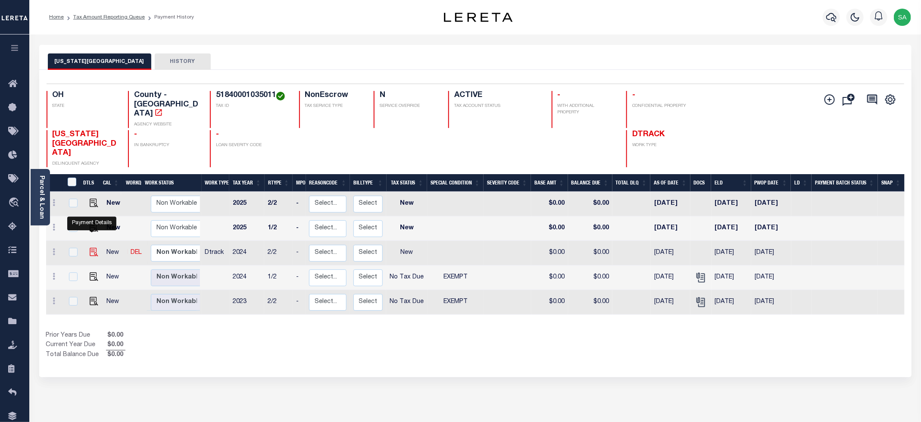
click at [91, 248] on img "" at bounding box center [94, 252] width 9 height 9
checkbox input "true"
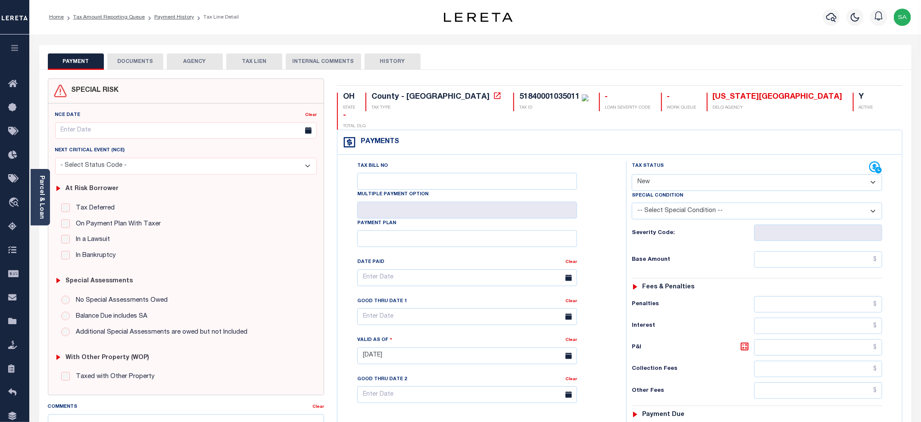
click at [647, 174] on select "- Select Status Code - Open Due/Unpaid Paid Incomplete No Tax Due Internal Refu…" at bounding box center [757, 182] width 250 height 17
select select "NTX"
click at [632, 174] on select "- Select Status Code - Open Due/Unpaid Paid Incomplete No Tax Due Internal Refu…" at bounding box center [757, 182] width 250 height 17
type input "[DATE]"
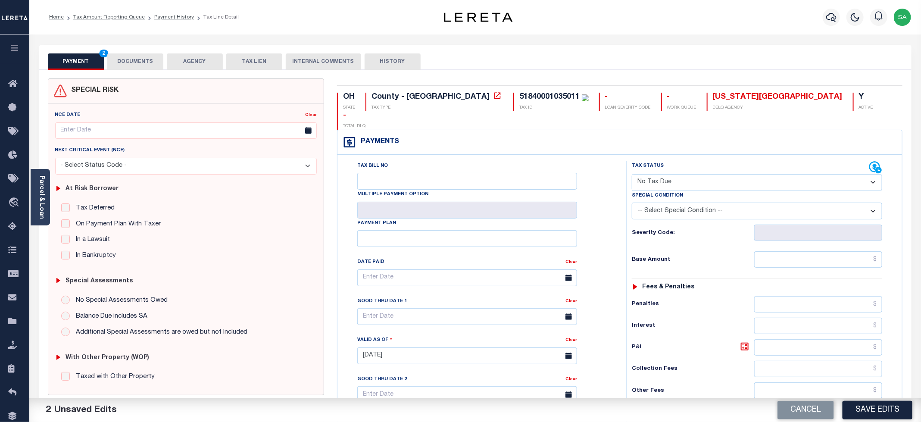
click at [681, 203] on select "-- Select Special Condition -- 3RD PARTY TAX LIEN AGENCY TAX LIEN (A.K.A Inside…" at bounding box center [757, 211] width 250 height 17
select select "5"
click at [632, 203] on select "-- Select Special Condition -- 3RD PARTY TAX LIEN AGENCY TAX LIEN (A.K.A Inside…" at bounding box center [757, 211] width 250 height 17
click at [786, 251] on input "text" at bounding box center [818, 259] width 128 height 16
type input "$0.00"
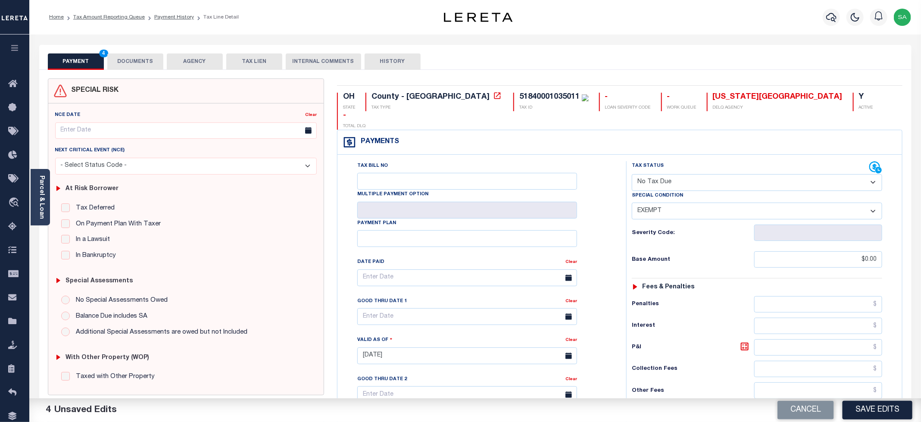
click at [610, 226] on div "Tax Bill No Multiple Payment Option Payment Plan Clear" at bounding box center [479, 282] width 267 height 242
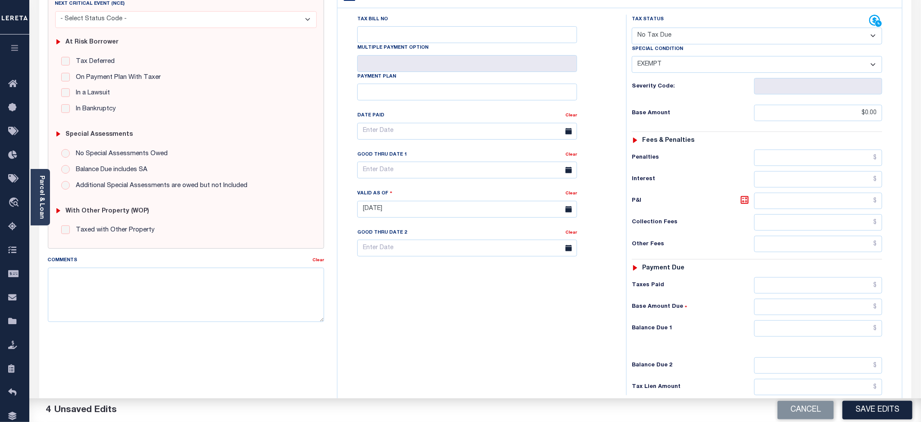
scroll to position [219, 0]
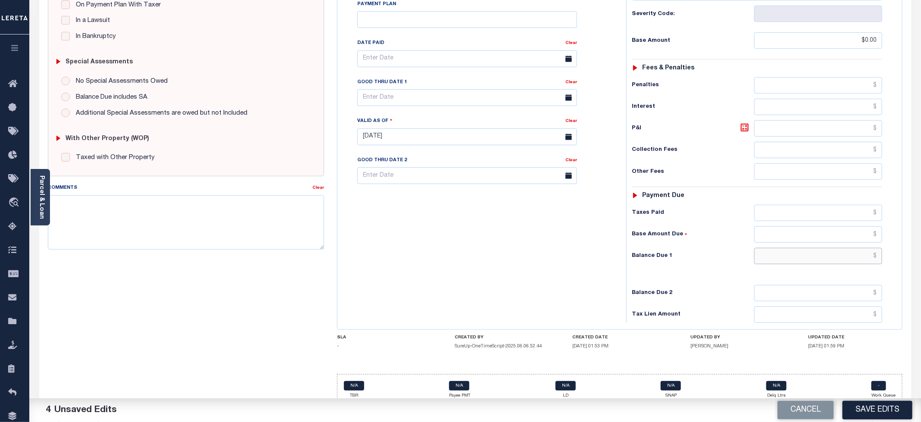
click at [761, 248] on input "text" at bounding box center [818, 256] width 128 height 16
type input "$0.00"
click at [542, 270] on div "Tax Bill No Multiple Payment Option Payment Plan Clear" at bounding box center [480, 132] width 280 height 381
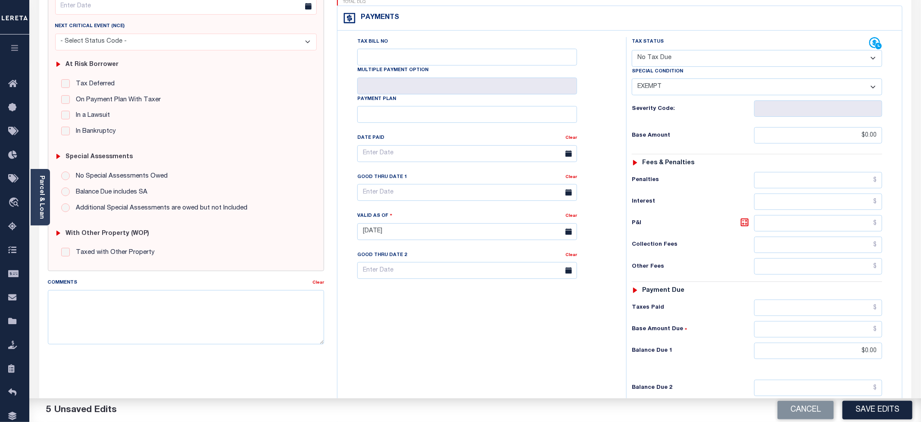
scroll to position [0, 0]
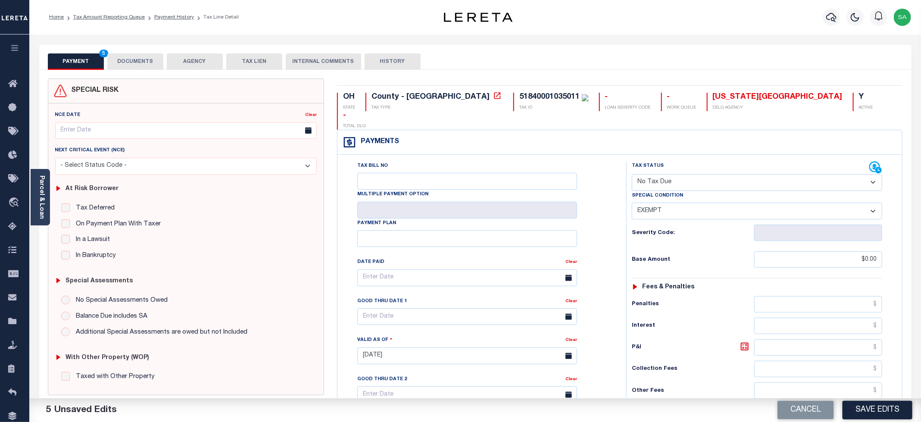
click at [130, 62] on button "DOCUMENTS" at bounding box center [135, 61] width 56 height 16
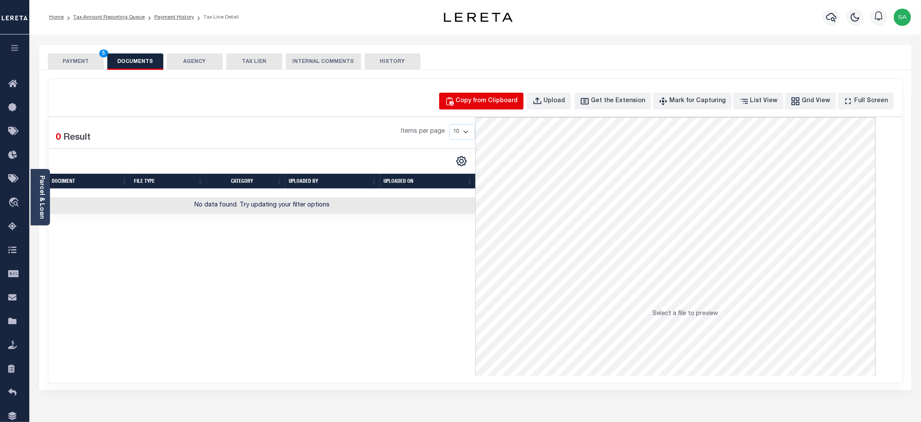
click at [479, 105] on div "Copy from Clipboard" at bounding box center [487, 101] width 62 height 9
select select "POP"
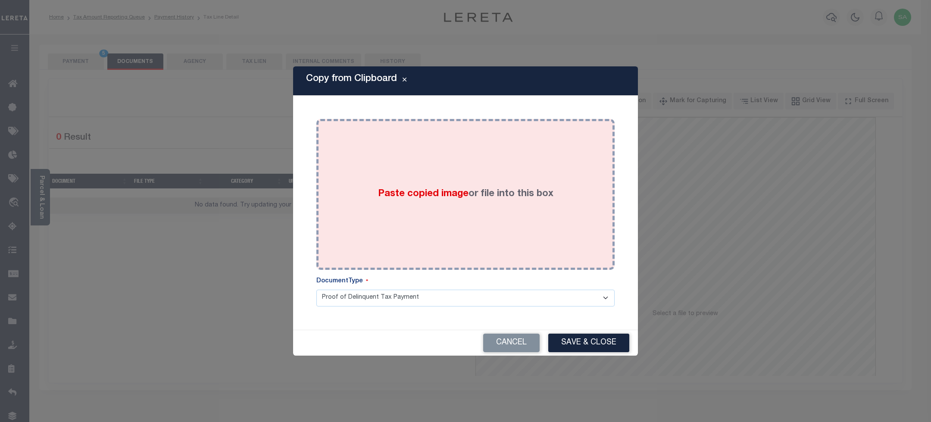
click at [475, 183] on div "Paste copied image or file into this box" at bounding box center [465, 194] width 285 height 138
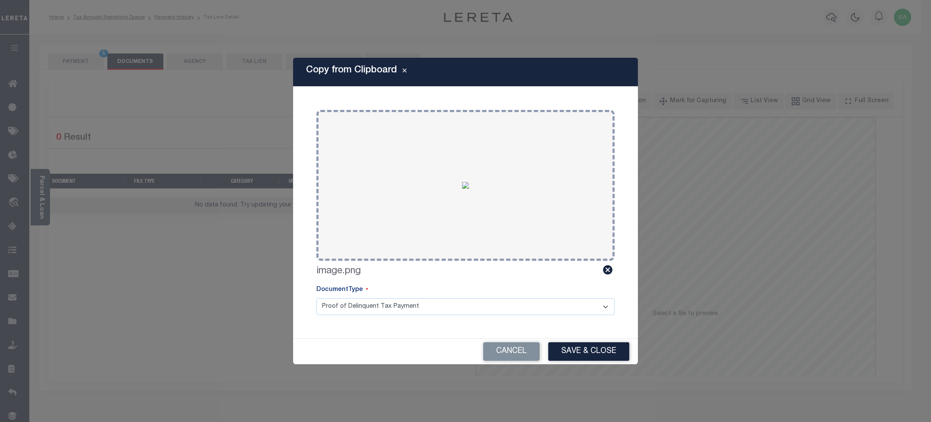
click at [574, 348] on button "Save & Close" at bounding box center [588, 351] width 81 height 19
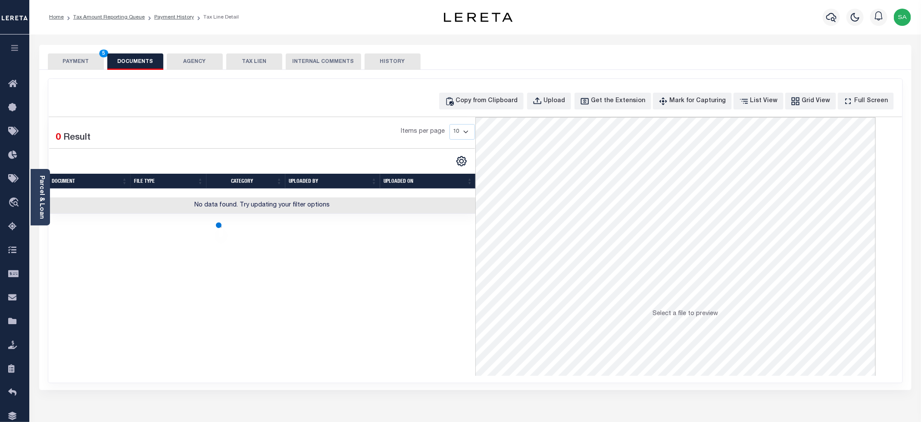
click at [74, 64] on button "PAYMENT 5" at bounding box center [76, 61] width 56 height 16
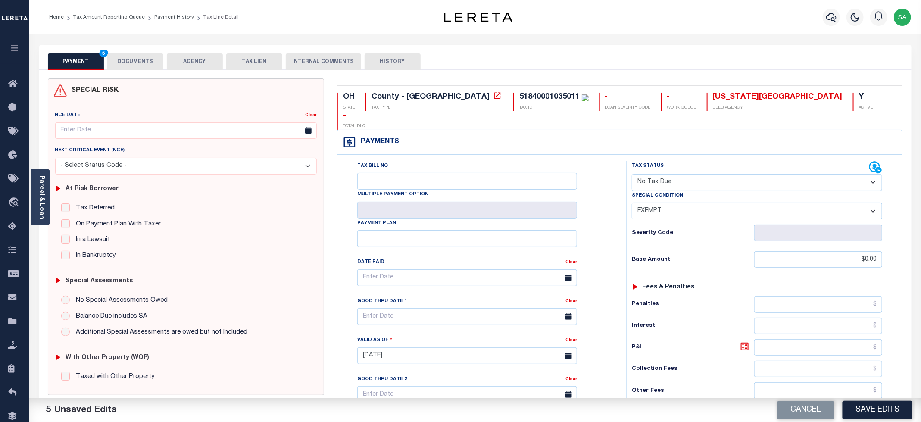
scroll to position [129, 0]
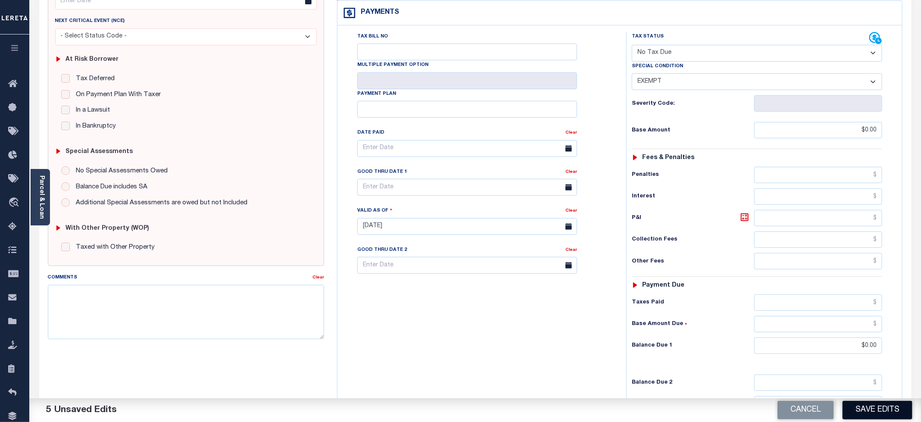
click at [876, 407] on button "Save Edits" at bounding box center [878, 410] width 70 height 19
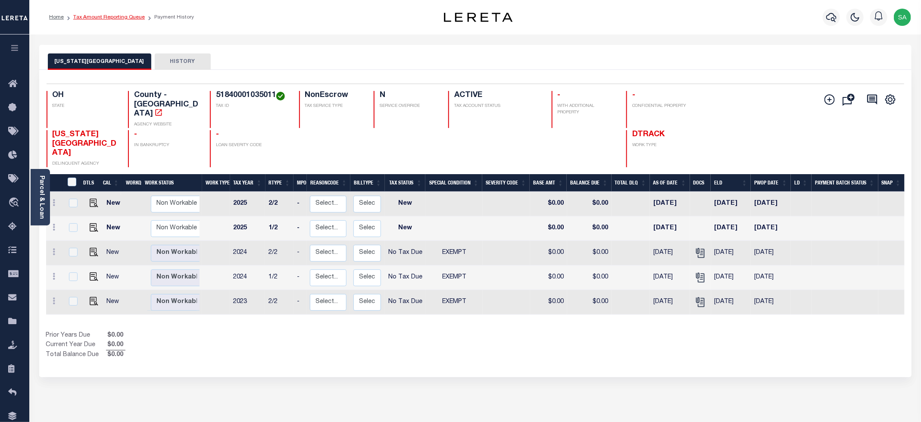
click at [100, 16] on link "Tax Amount Reporting Queue" at bounding box center [109, 17] width 72 height 5
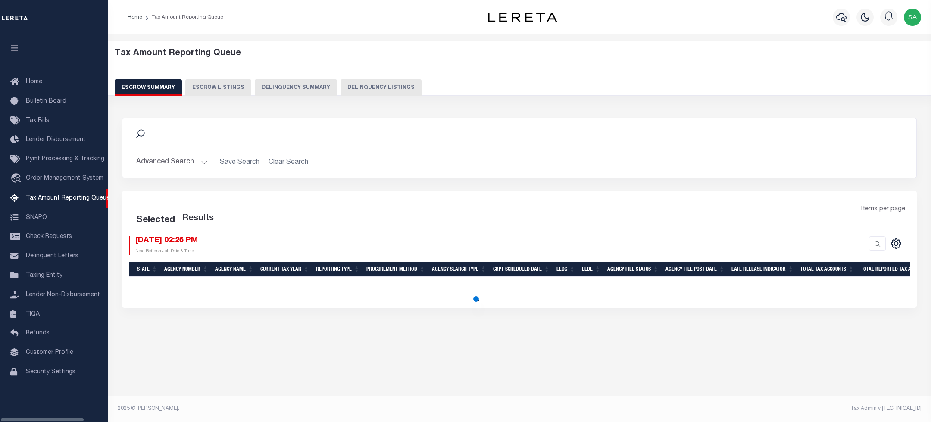
select select "100"
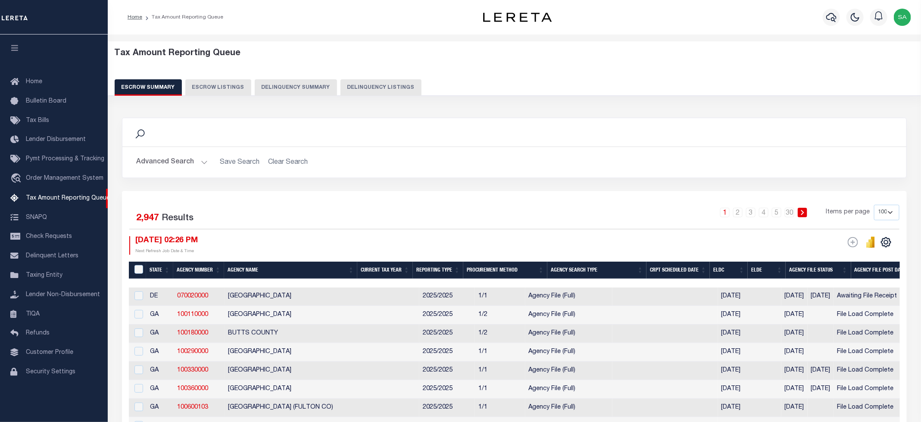
click at [382, 81] on button "Delinquency Listings" at bounding box center [381, 87] width 81 height 16
select select "100"
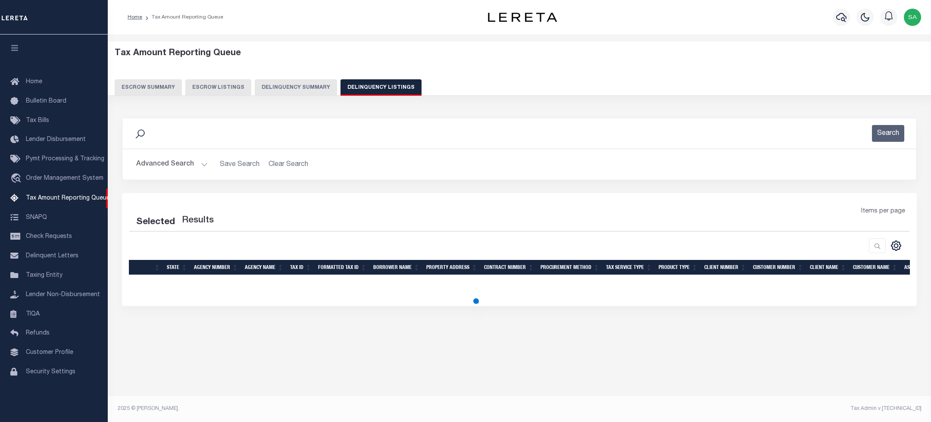
select select "100"
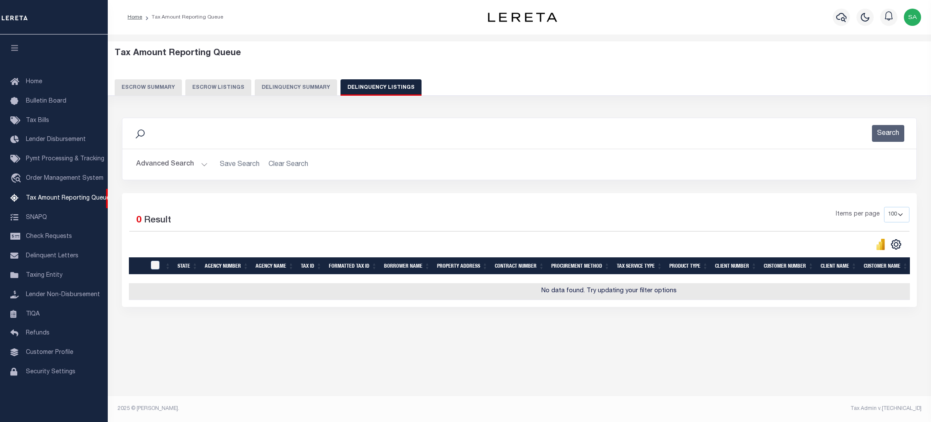
click at [197, 166] on button "Advanced Search" at bounding box center [172, 164] width 72 height 17
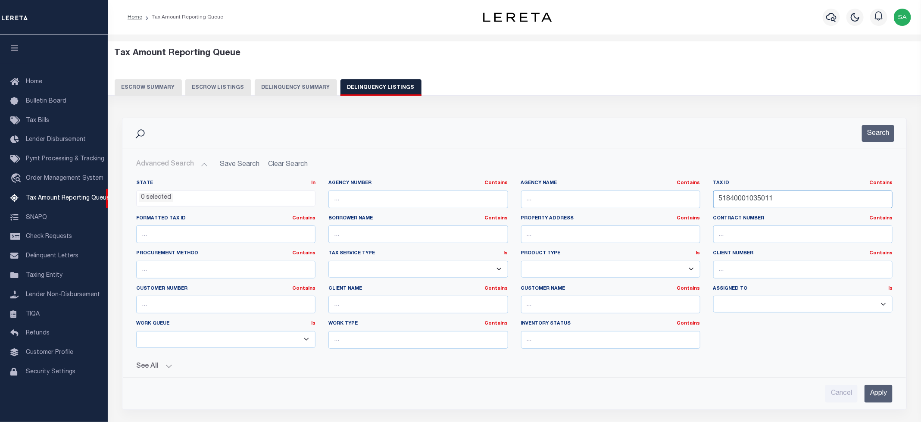
click at [735, 200] on input "51840001035011" at bounding box center [803, 200] width 179 height 18
paste input "943208028000"
type input "51943208028000"
click at [873, 139] on button "Search" at bounding box center [878, 133] width 32 height 17
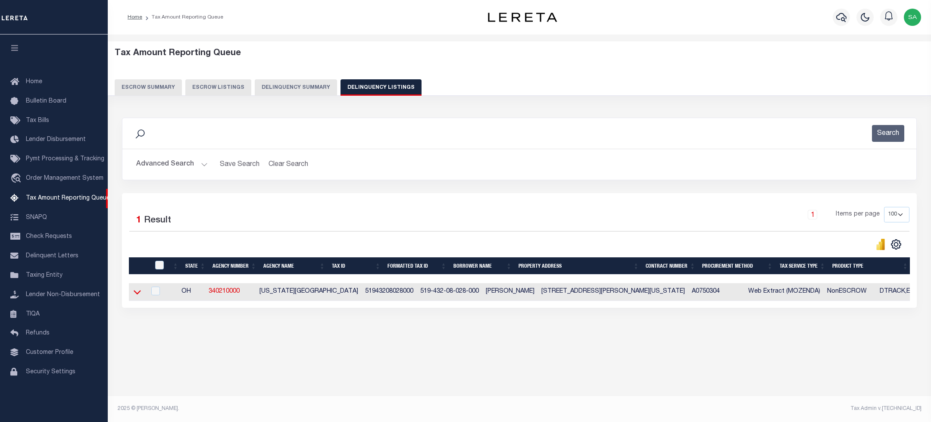
click at [140, 295] on icon at bounding box center [137, 293] width 7 height 4
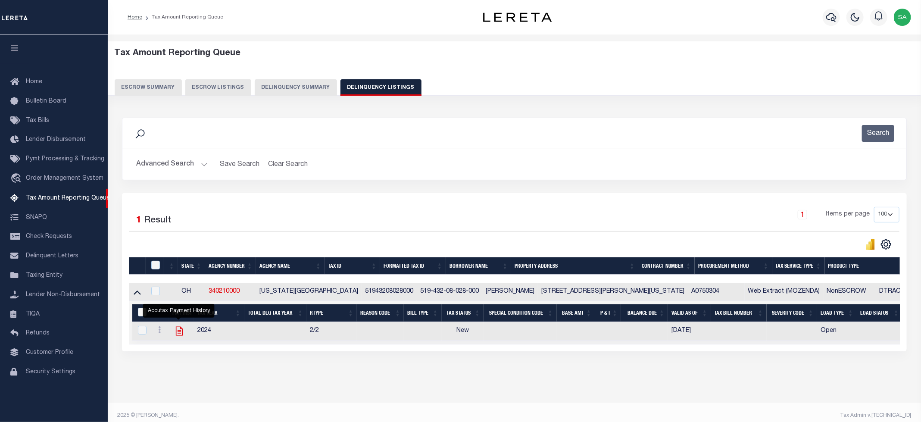
click at [182, 334] on icon "" at bounding box center [179, 331] width 11 height 11
checkbox input "true"
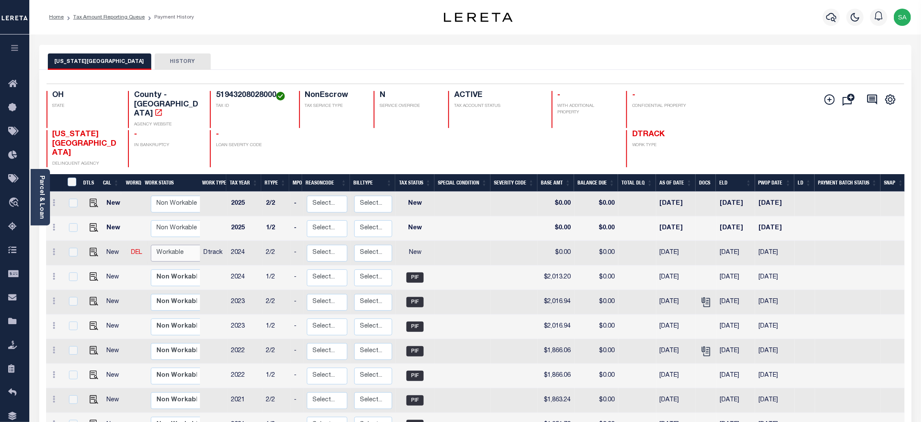
click at [162, 245] on select "Non Workable Workable" at bounding box center [177, 253] width 52 height 17
checkbox input "true"
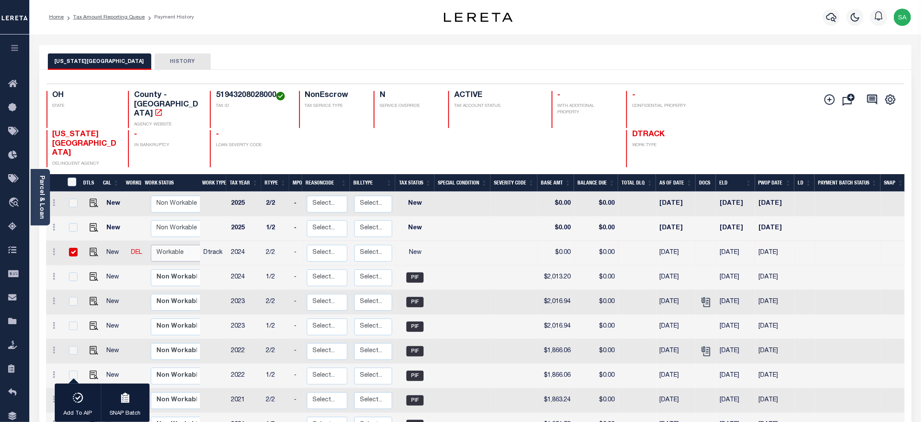
select select "true"
click at [151, 245] on select "Non Workable Workable" at bounding box center [177, 253] width 52 height 17
checkbox input "false"
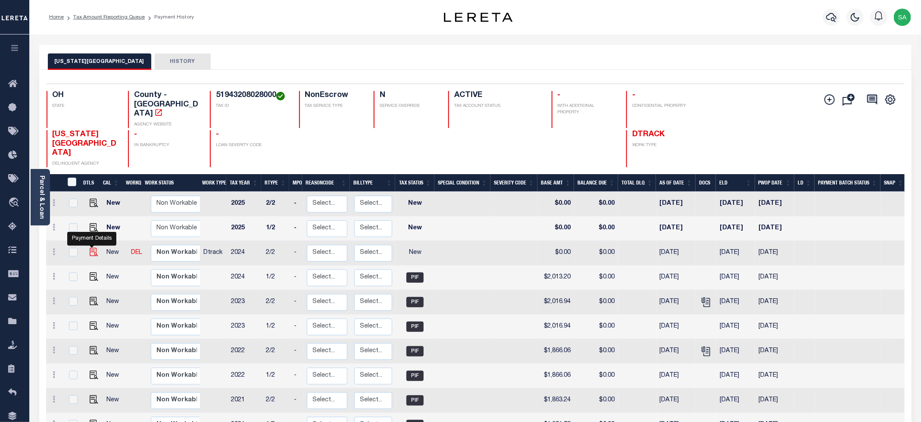
click at [90, 248] on img "" at bounding box center [94, 252] width 9 height 9
checkbox input "true"
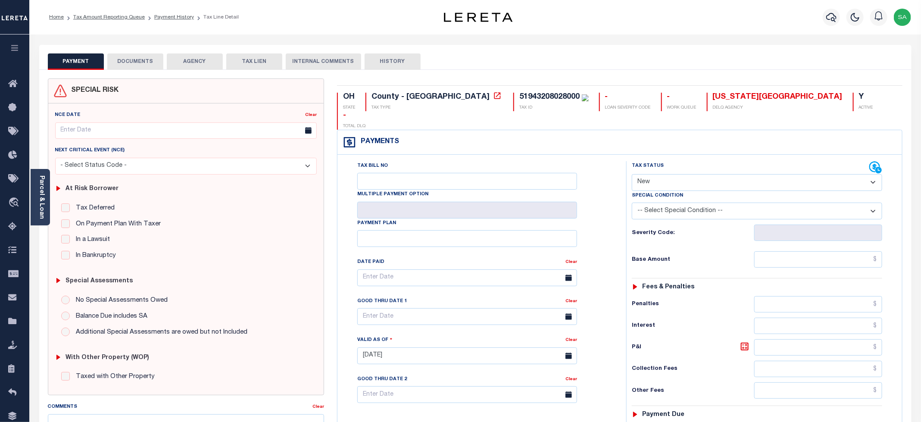
click at [678, 174] on select "- Select Status Code - Open Due/Unpaid Paid Incomplete No Tax Due Internal Refu…" at bounding box center [757, 182] width 250 height 17
select select "PYD"
click at [632, 174] on select "- Select Status Code - Open Due/Unpaid Paid Incomplete No Tax Due Internal Refu…" at bounding box center [757, 182] width 250 height 17
type input "[DATE]"
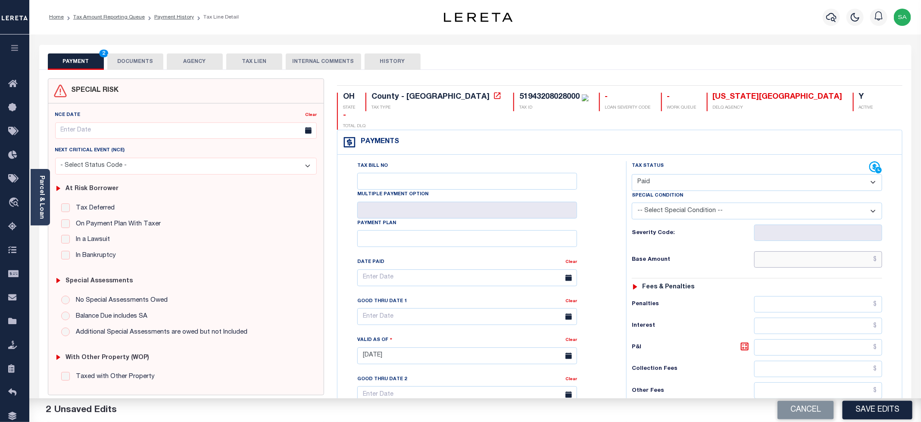
click at [770, 251] on input "text" at bounding box center [818, 259] width 128 height 16
type input "$0.00"
click at [603, 203] on div "Tax Bill No Multiple Payment Option Payment Plan Clear" at bounding box center [479, 282] width 267 height 242
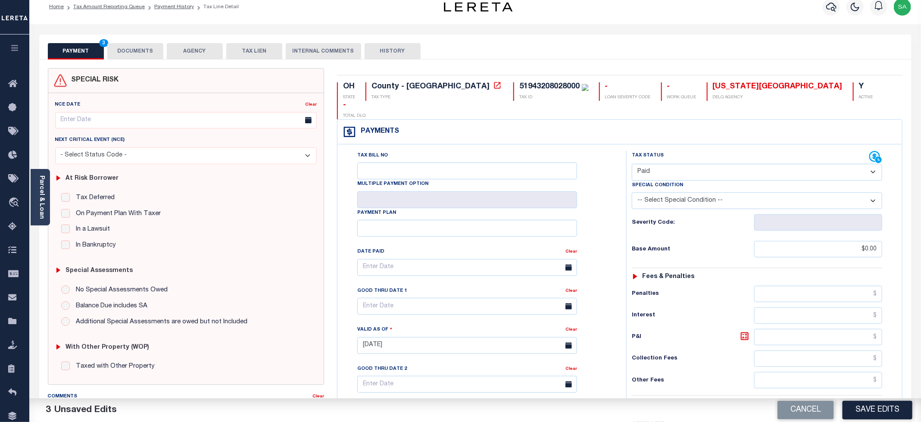
scroll to position [129, 0]
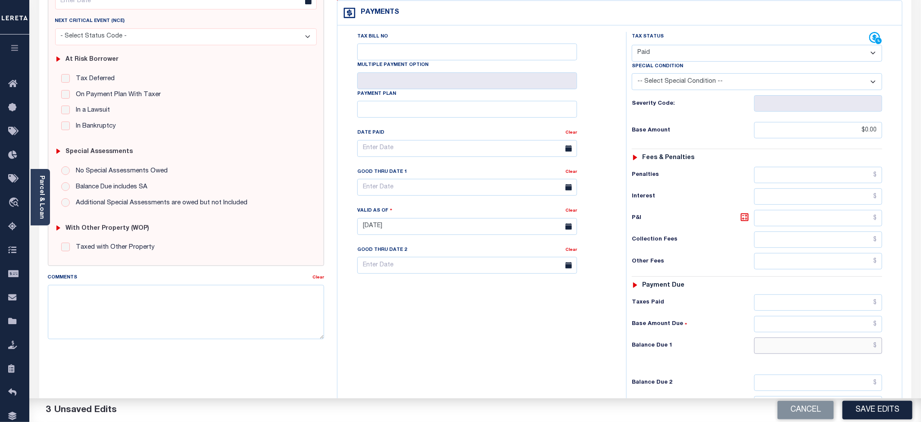
click at [769, 338] on input "text" at bounding box center [818, 346] width 128 height 16
type input "$0.00"
click at [440, 340] on div "Tax Bill No Multiple Payment Option Payment Plan Clear" at bounding box center [480, 222] width 280 height 381
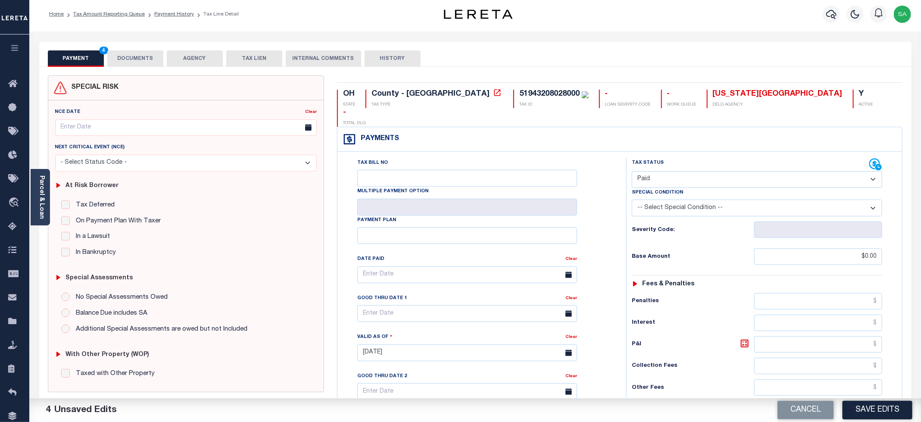
scroll to position [0, 0]
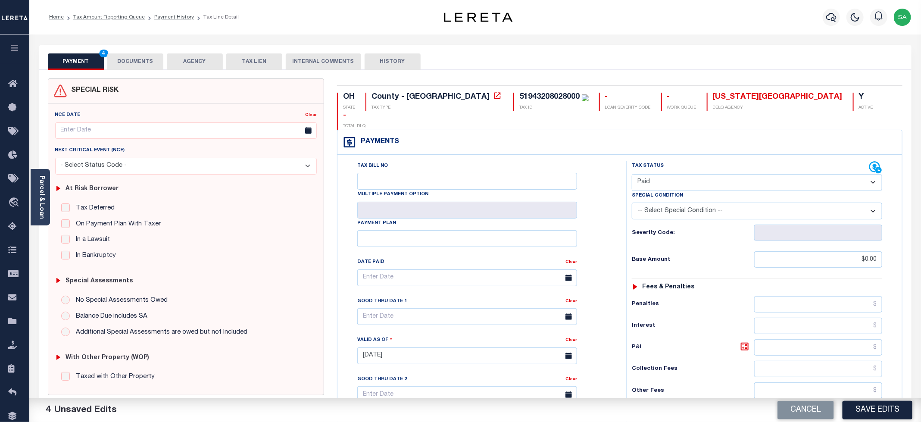
click at [138, 65] on button "DOCUMENTS" at bounding box center [135, 61] width 56 height 16
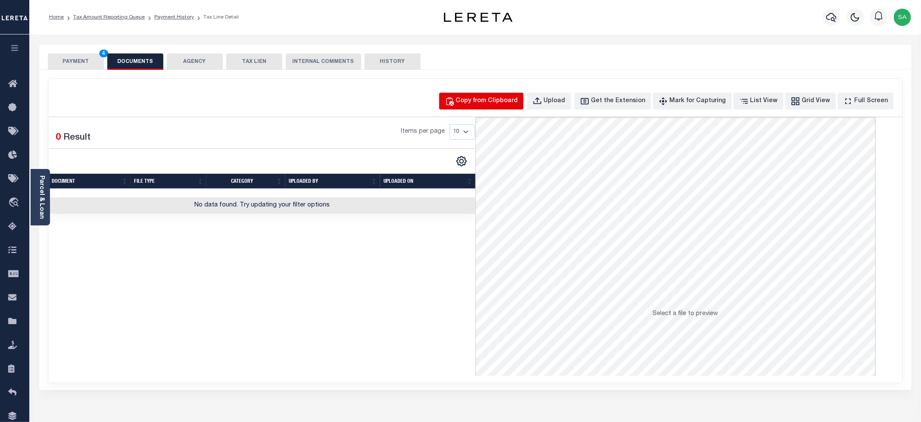
click at [499, 105] on div "Copy from Clipboard" at bounding box center [487, 101] width 62 height 9
select select "POP"
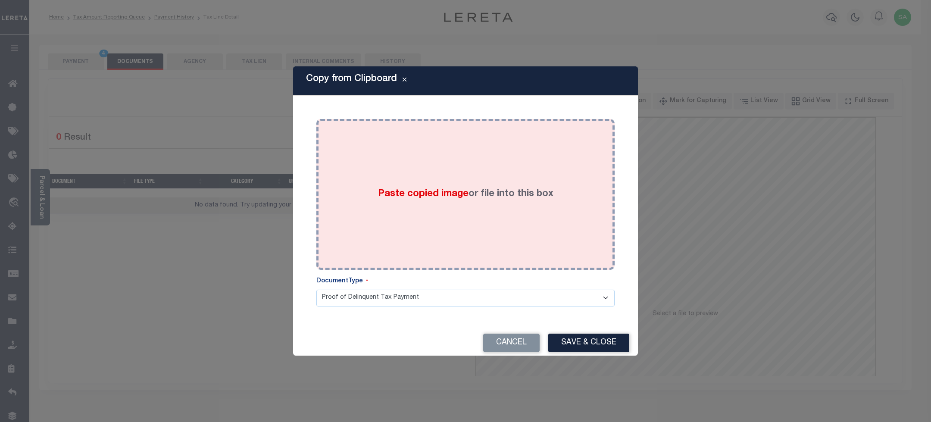
click at [492, 194] on label "Paste copied image or file into this box" at bounding box center [465, 194] width 175 height 14
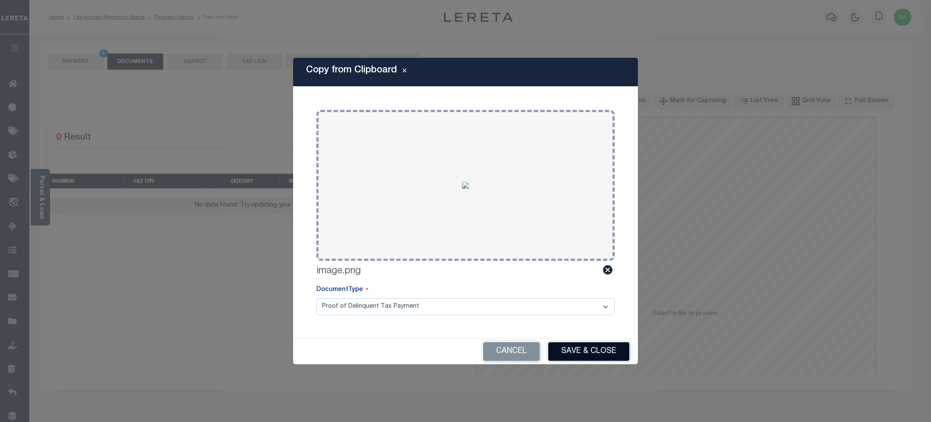
click at [559, 351] on button "Save & Close" at bounding box center [588, 351] width 81 height 19
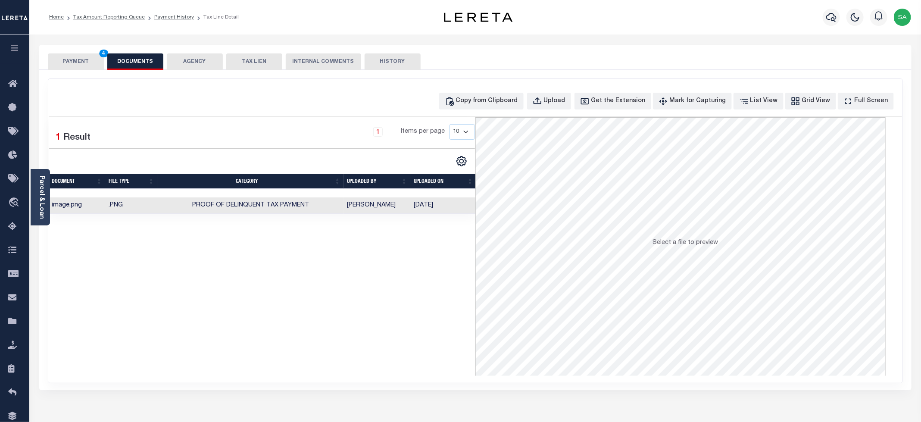
click at [72, 59] on button "PAYMENT 4" at bounding box center [76, 61] width 56 height 16
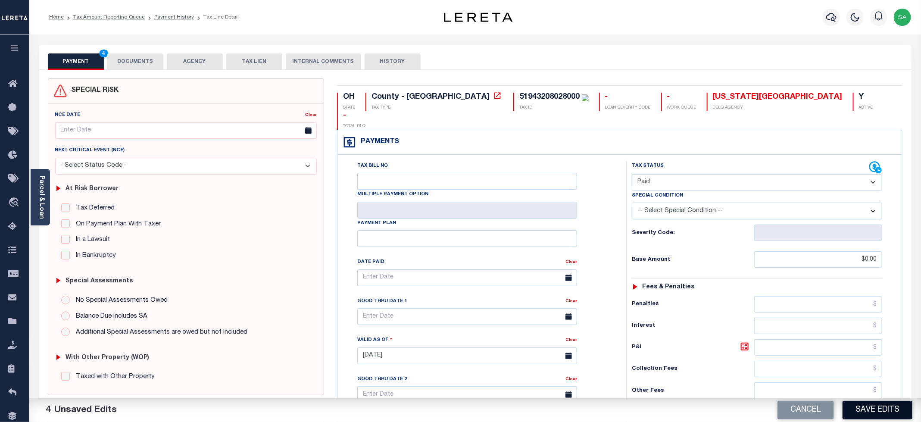
click at [879, 412] on button "Save Edits" at bounding box center [878, 410] width 70 height 19
checkbox input "false"
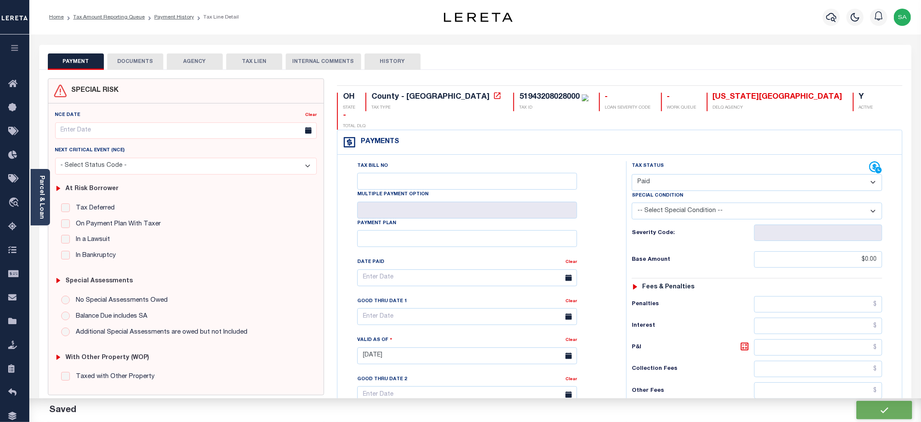
type input "$0"
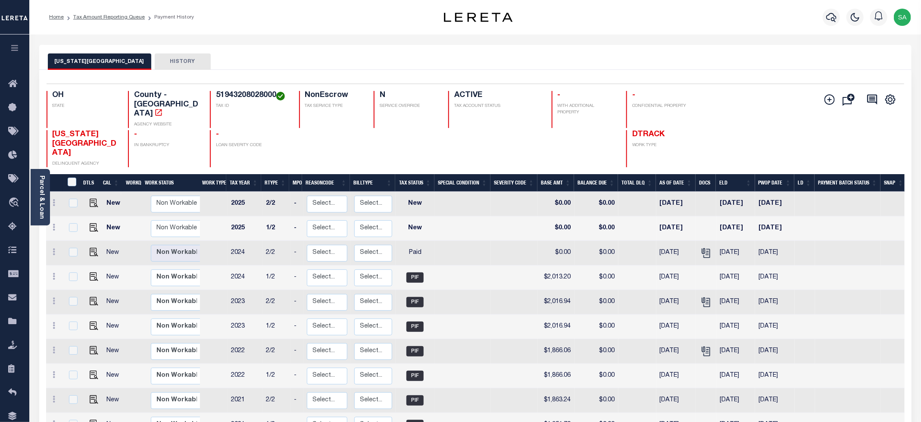
click at [113, 21] on li "Tax Amount Reporting Queue" at bounding box center [104, 17] width 81 height 8
click at [109, 19] on link "Tax Amount Reporting Queue" at bounding box center [109, 17] width 72 height 5
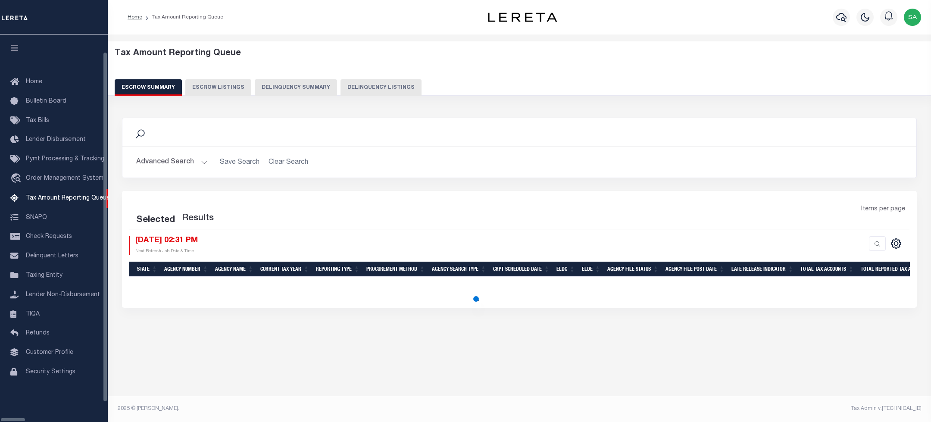
click at [341, 93] on button "Delinquency Listings" at bounding box center [381, 87] width 81 height 16
select select "100"
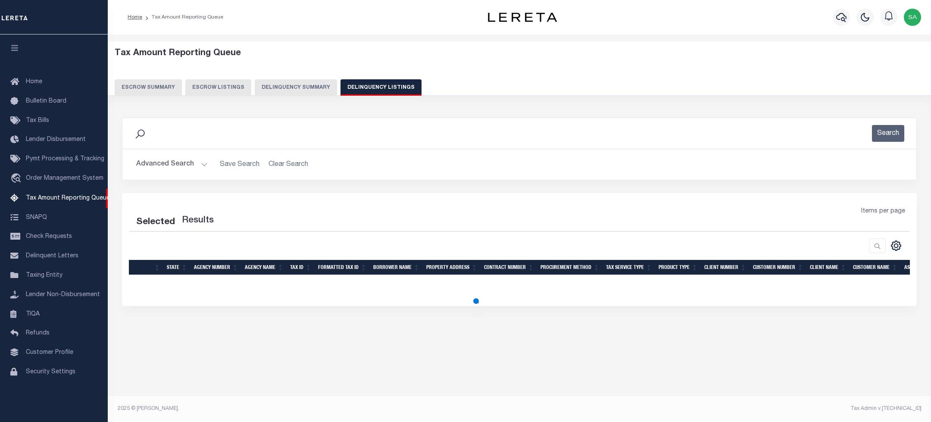
select select "100"
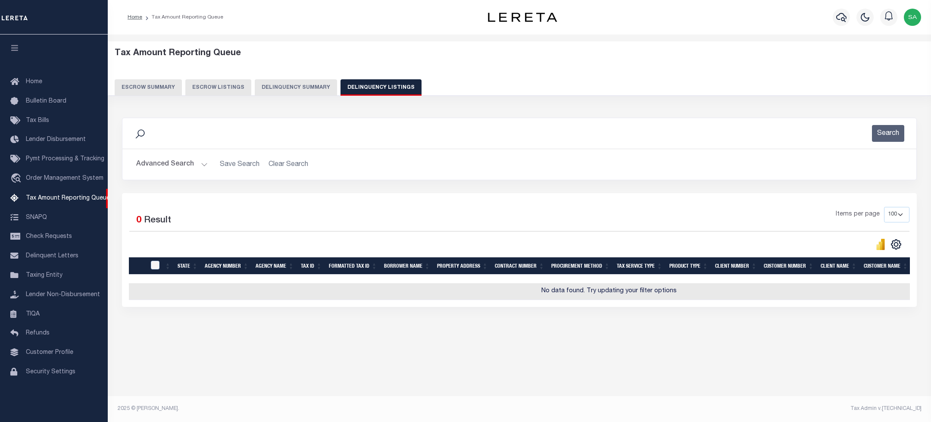
click at [160, 163] on button "Advanced Search" at bounding box center [172, 164] width 72 height 17
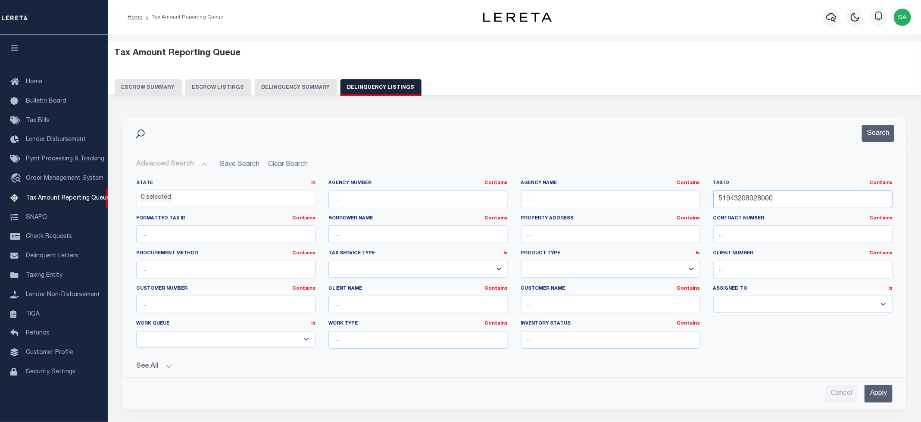
click at [743, 198] on input "51943208028000" at bounding box center [803, 200] width 179 height 18
paste input "2016001009023"
type input "52016001009023"
click at [872, 137] on button "Search" at bounding box center [878, 133] width 32 height 17
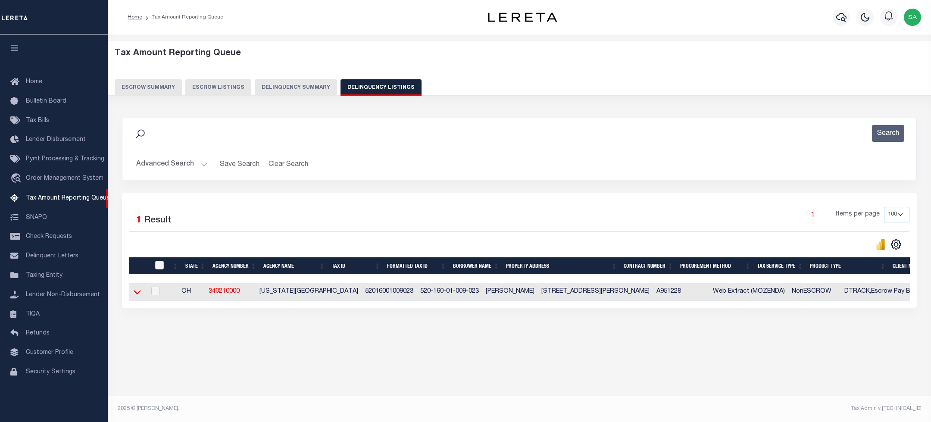
click at [136, 294] on icon at bounding box center [137, 292] width 7 height 9
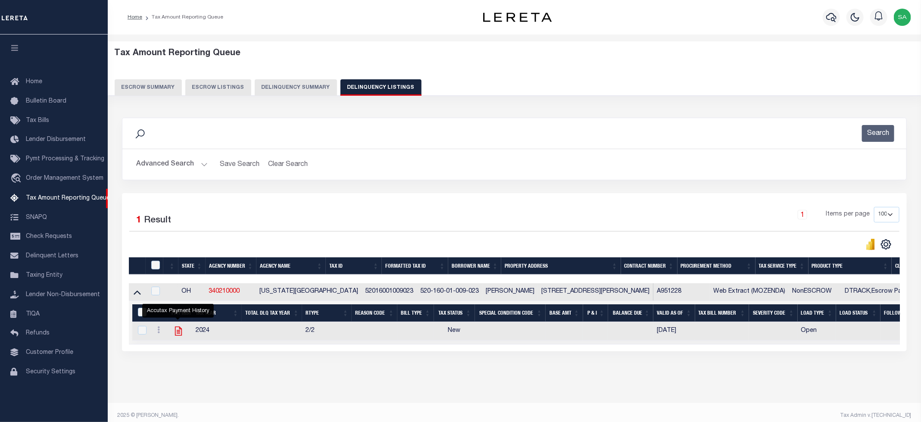
click at [178, 337] on icon "" at bounding box center [178, 331] width 11 height 11
checkbox input "true"
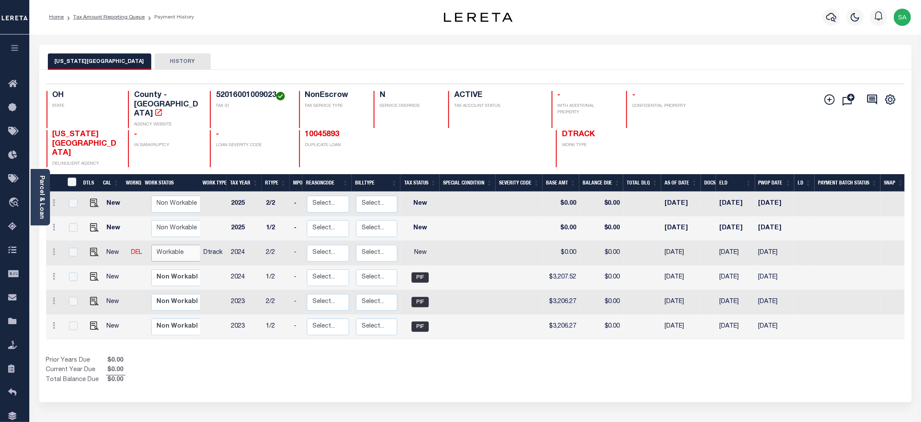
click at [157, 245] on select "Non Workable Workable" at bounding box center [177, 253] width 52 height 17
checkbox input "true"
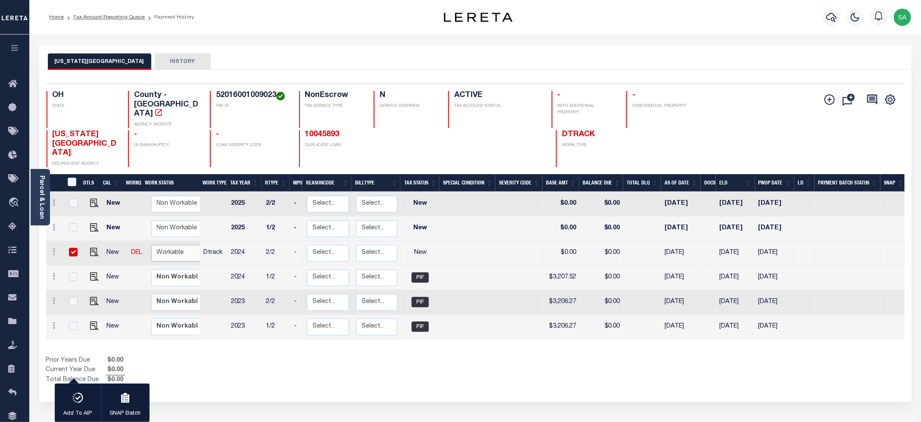
select select "true"
click at [151, 245] on select "Non Workable Workable" at bounding box center [177, 253] width 52 height 17
checkbox input "false"
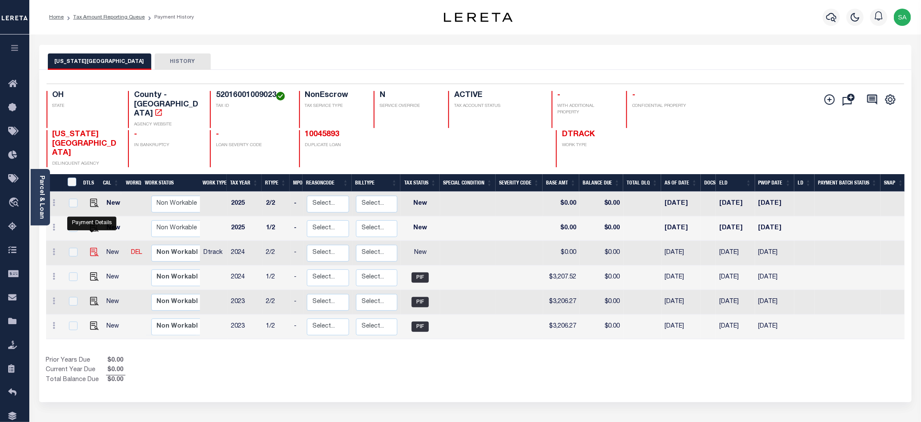
click at [93, 248] on img "" at bounding box center [94, 252] width 9 height 9
checkbox input "true"
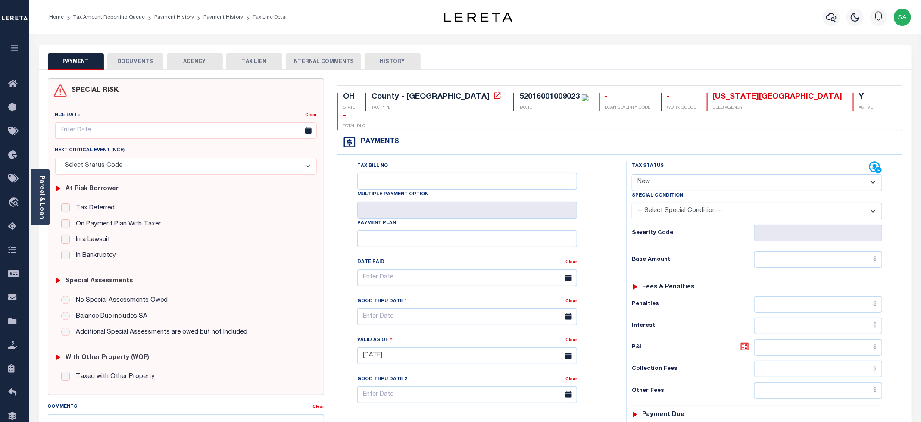
click at [680, 191] on div "Special Condition" at bounding box center [757, 197] width 250 height 12
click at [679, 174] on select "- Select Status Code - Open Due/Unpaid Paid Incomplete No Tax Due Internal Refu…" at bounding box center [757, 182] width 250 height 17
select select "PYD"
click at [632, 174] on select "- Select Status Code - Open Due/Unpaid Paid Incomplete No Tax Due Internal Refu…" at bounding box center [757, 182] width 250 height 17
type input "[DATE]"
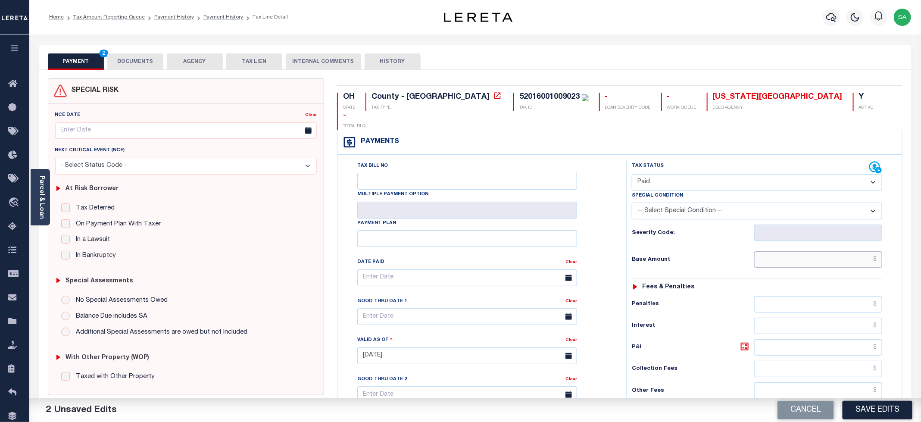
click at [791, 251] on input "text" at bounding box center [818, 259] width 128 height 16
type input "$0.00"
click at [610, 189] on div "Tax Bill No Multiple Payment Option Payment Plan Clear" at bounding box center [479, 282] width 267 height 242
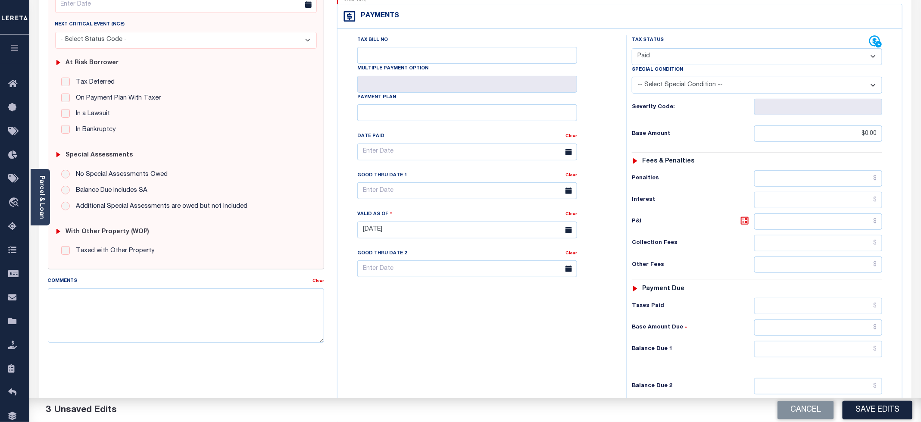
scroll to position [129, 0]
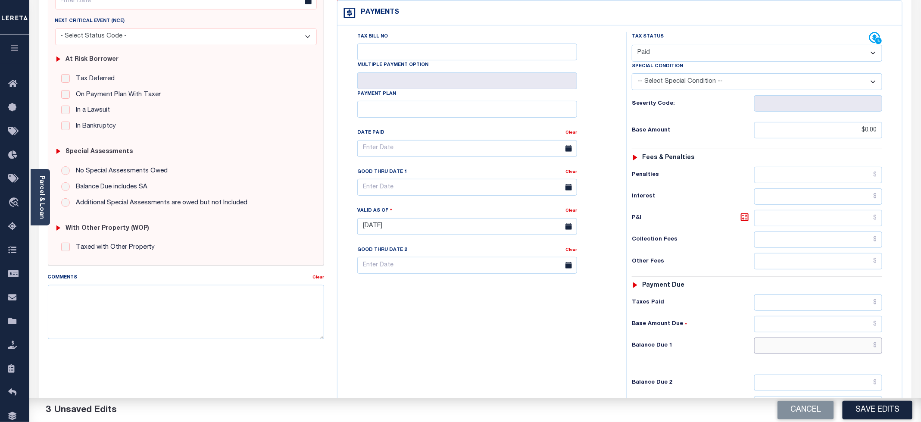
click at [767, 338] on input "text" at bounding box center [818, 346] width 128 height 16
type input "$0.00"
click at [420, 316] on div "Tax Bill No Multiple Payment Option Payment Plan Clear" at bounding box center [480, 222] width 280 height 381
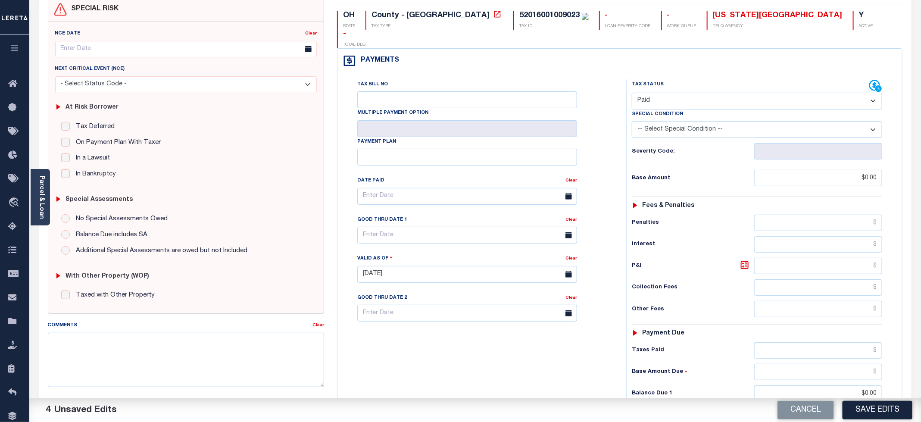
scroll to position [0, 0]
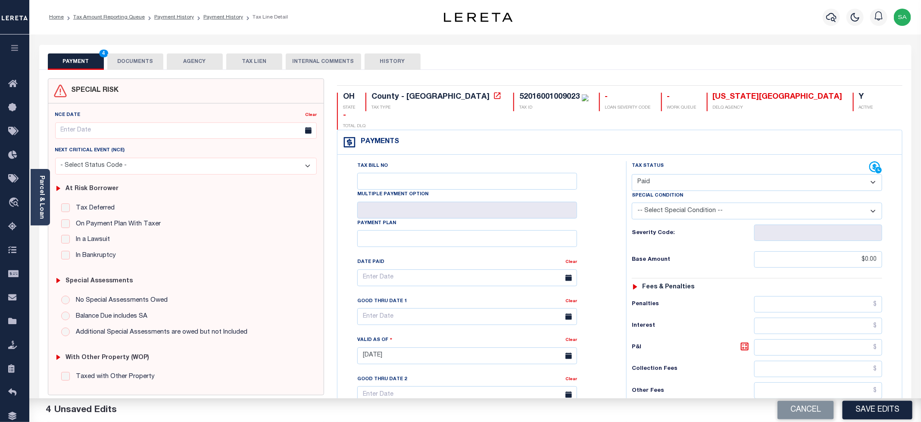
click at [138, 70] on div "SPECIAL RISK NCE Date Clear" at bounding box center [475, 354] width 873 height 569
click at [140, 67] on button "DOCUMENTS" at bounding box center [135, 61] width 56 height 16
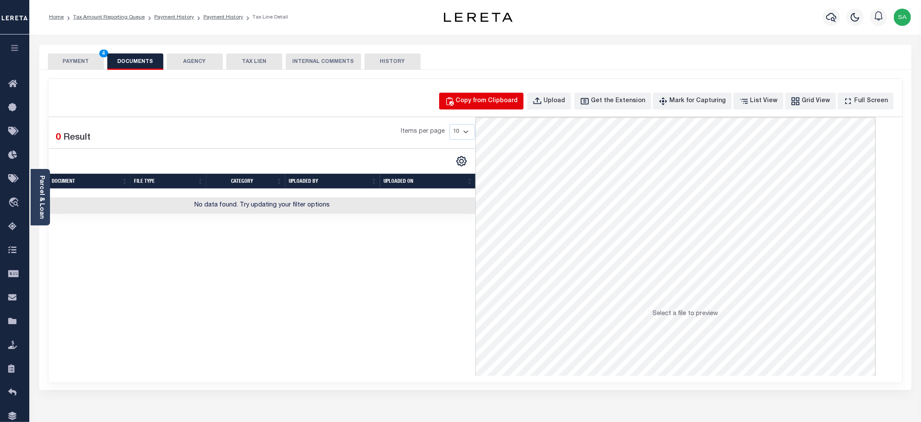
click at [495, 99] on div "Copy from Clipboard" at bounding box center [487, 101] width 62 height 9
select select "POP"
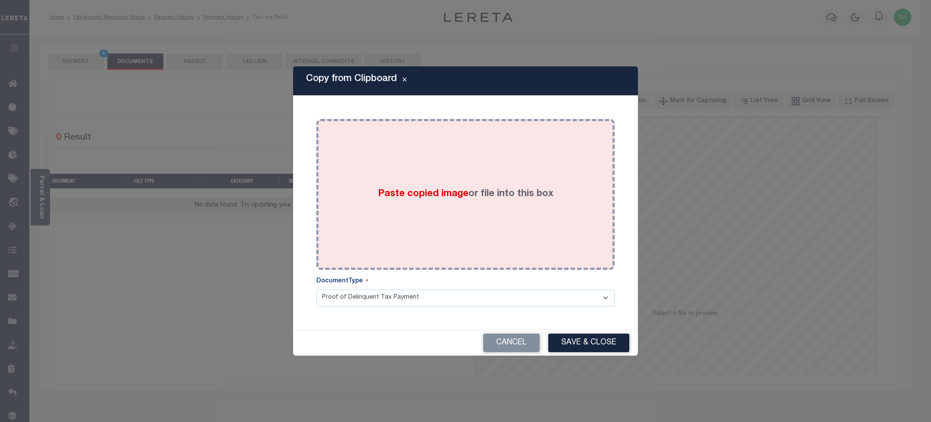
click at [537, 200] on label "Paste copied image or file into this box" at bounding box center [465, 194] width 175 height 14
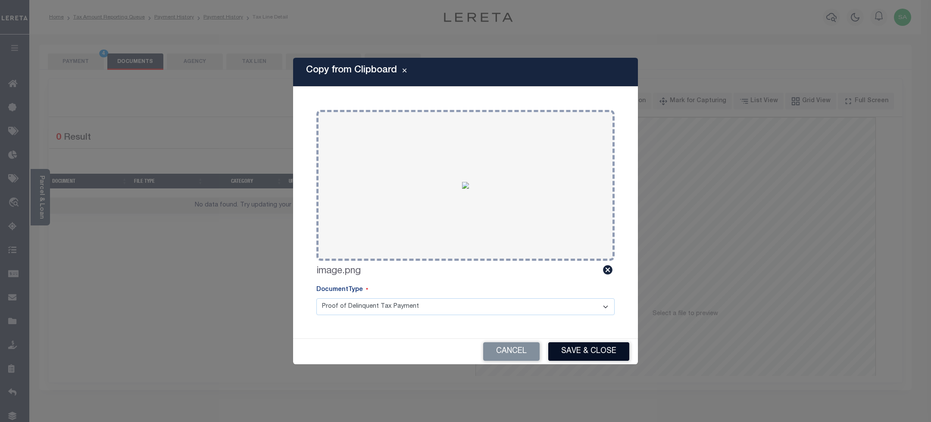
click at [564, 350] on button "Save & Close" at bounding box center [588, 351] width 81 height 19
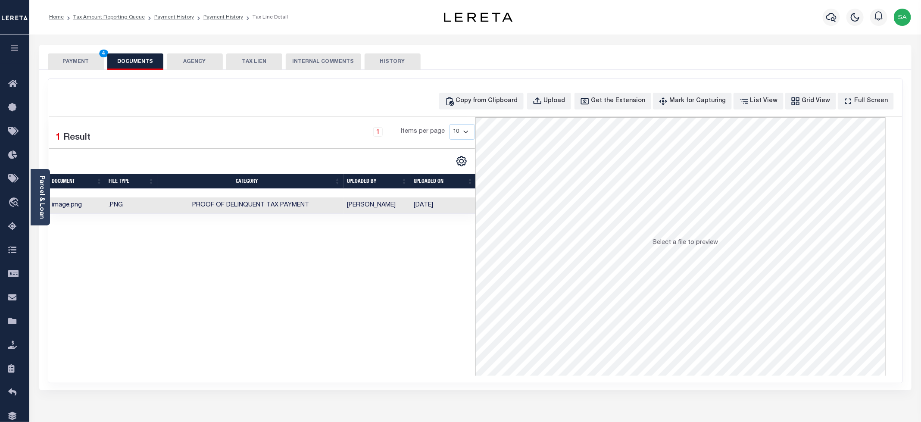
click at [85, 67] on button "PAYMENT 4" at bounding box center [76, 61] width 56 height 16
click at [91, 57] on button "PAYMENT 4" at bounding box center [76, 61] width 56 height 16
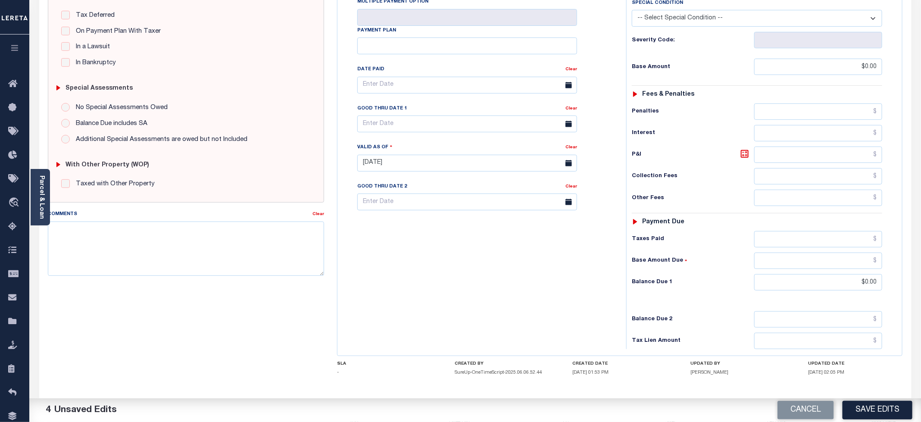
scroll to position [216, 0]
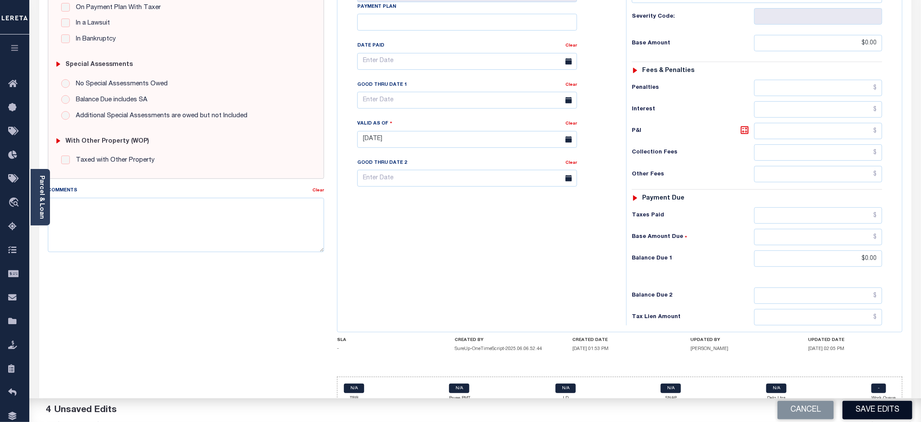
click at [868, 410] on button "Save Edits" at bounding box center [878, 410] width 70 height 19
checkbox input "false"
type input "$0"
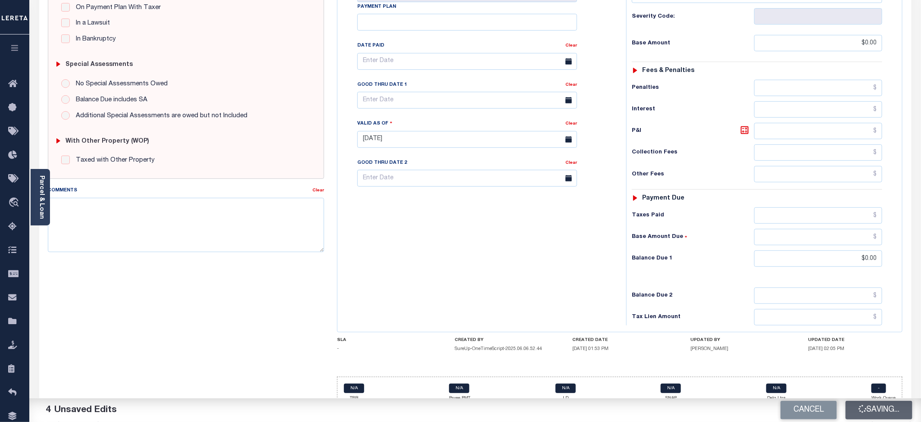
type input "$0"
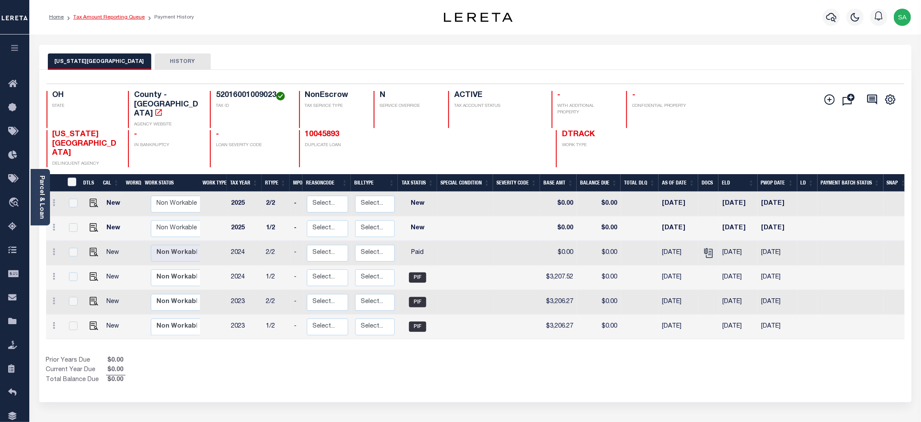
click at [119, 18] on link "Tax Amount Reporting Queue" at bounding box center [109, 17] width 72 height 5
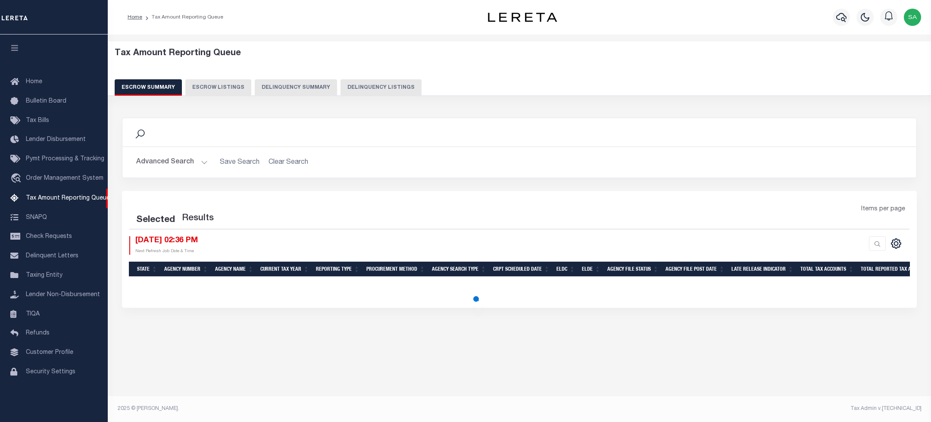
select select "100"
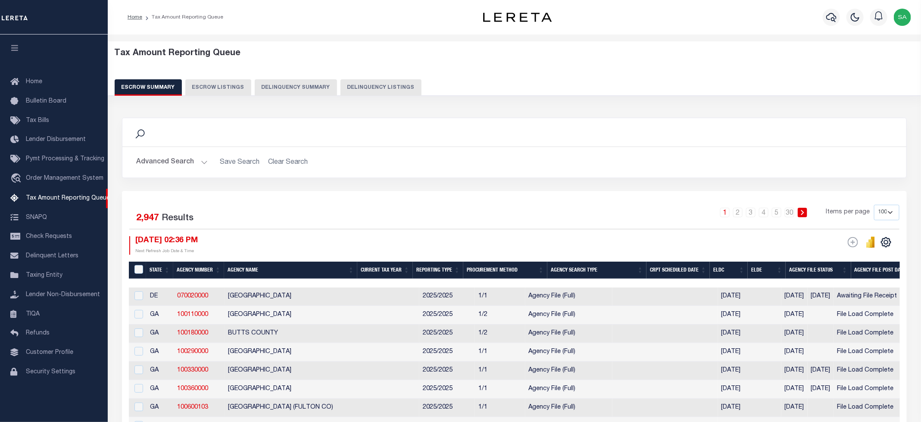
click at [361, 88] on button "Delinquency Listings" at bounding box center [381, 87] width 81 height 16
select select "100"
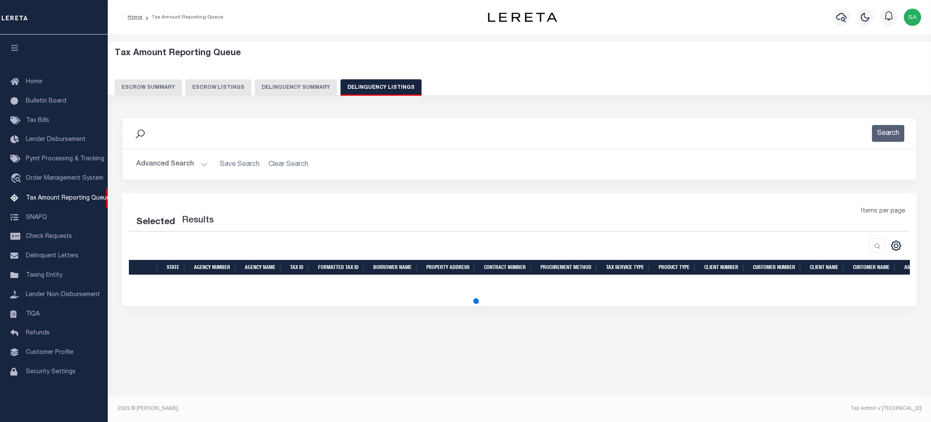
select select "100"
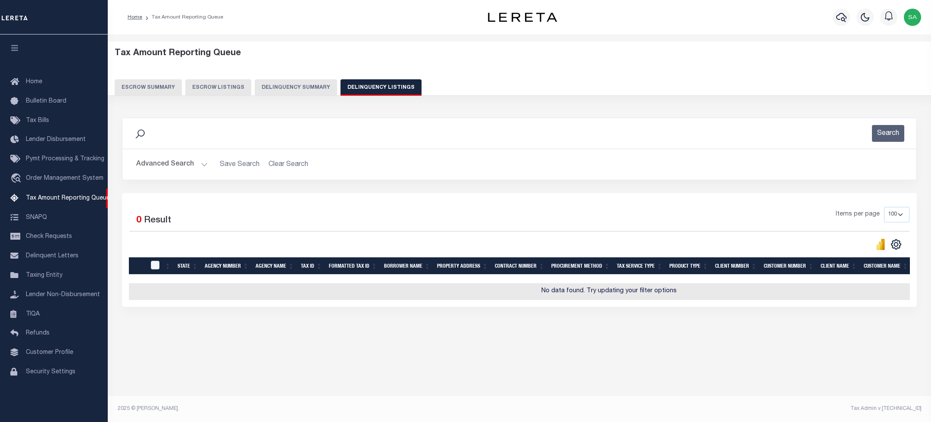
click at [179, 163] on button "Advanced Search" at bounding box center [172, 164] width 72 height 17
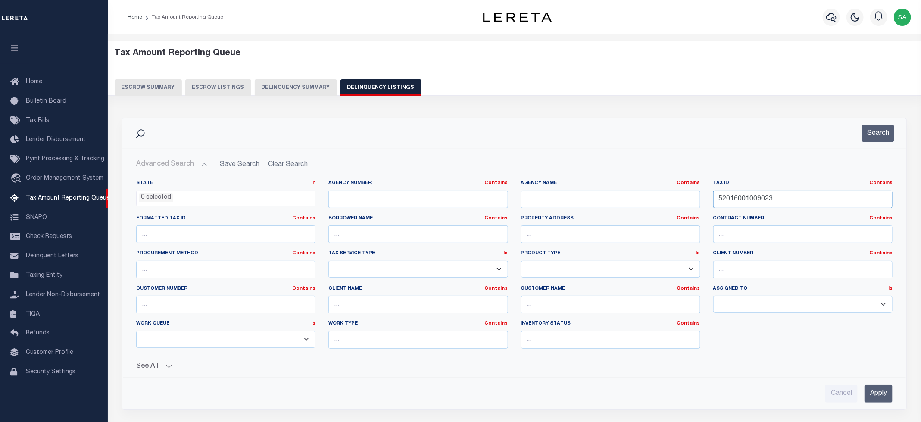
click at [750, 200] on input "52016001009023" at bounding box center [803, 200] width 179 height 18
paste input "8001004000"
type input "52018001004000"
click at [886, 131] on button "Search" at bounding box center [878, 133] width 32 height 17
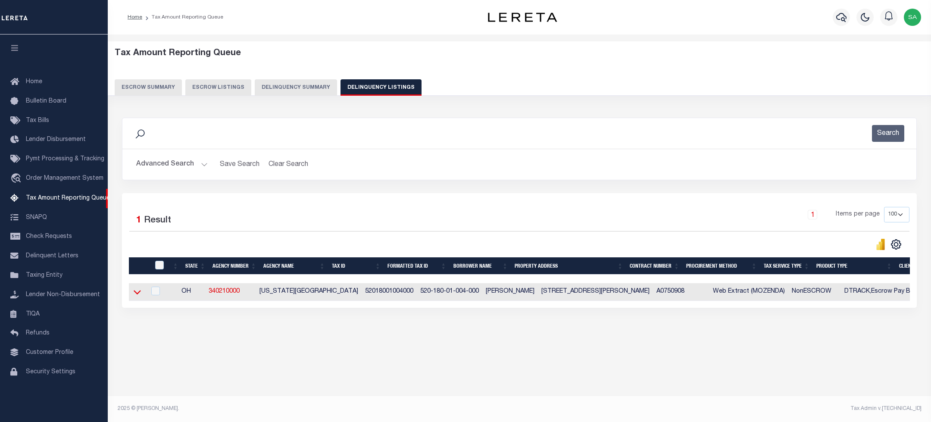
click at [138, 295] on icon at bounding box center [137, 292] width 7 height 9
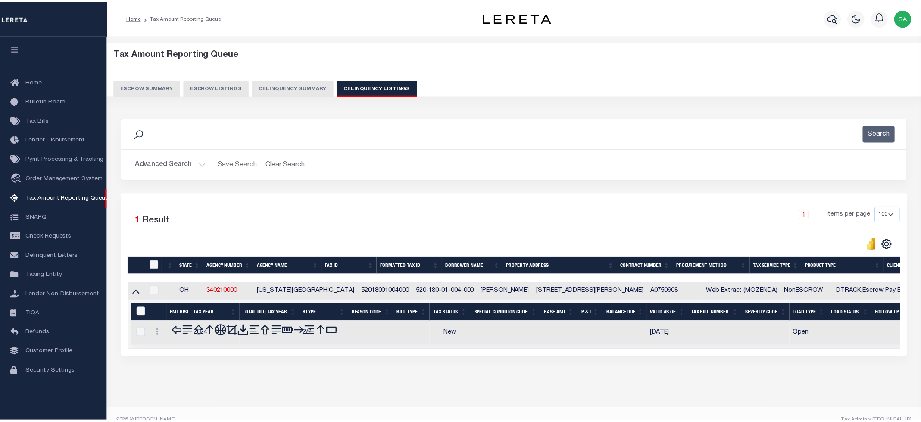
scroll to position [17, 0]
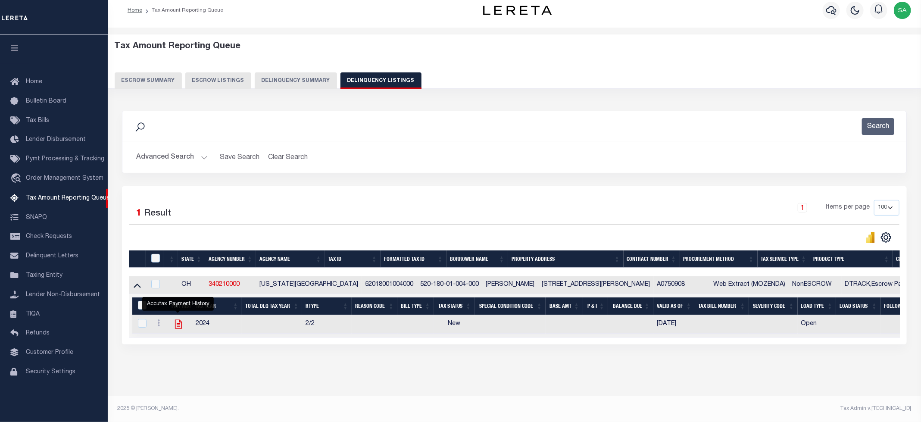
click at [178, 321] on icon "" at bounding box center [178, 324] width 7 height 9
checkbox input "true"
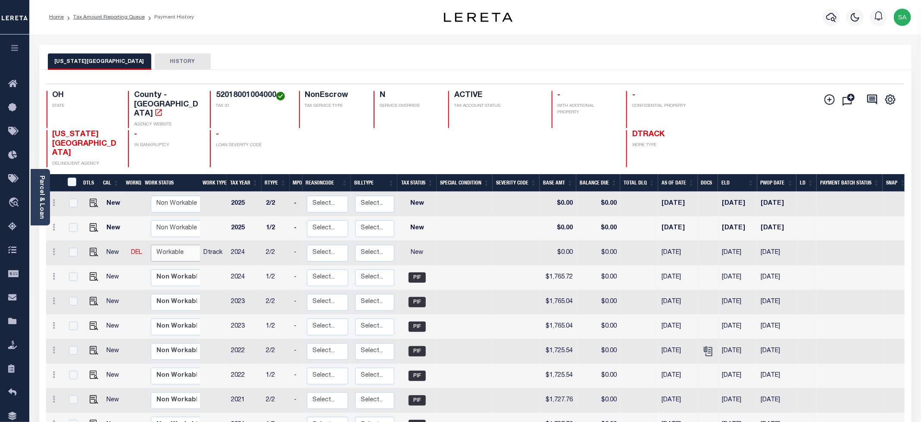
click at [172, 245] on select "Non Workable Workable" at bounding box center [177, 253] width 52 height 17
checkbox input "true"
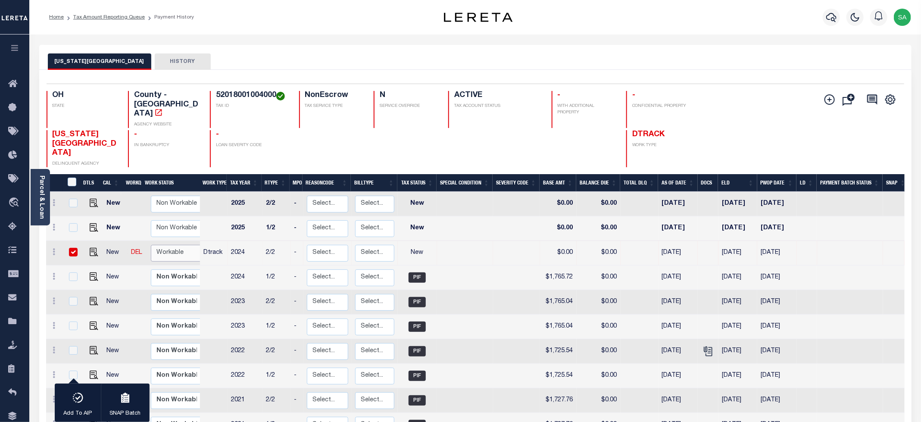
select select "true"
click at [151, 245] on select "Non Workable Workable" at bounding box center [177, 253] width 52 height 17
checkbox input "false"
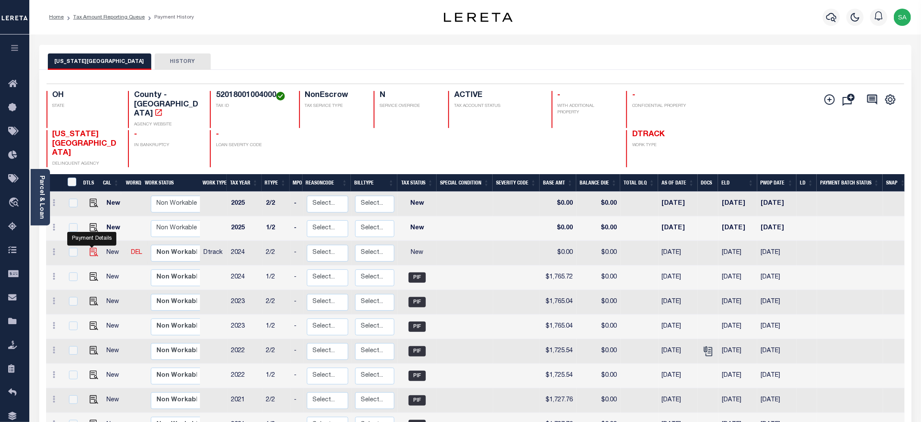
click at [90, 248] on img "" at bounding box center [94, 252] width 9 height 9
checkbox input "true"
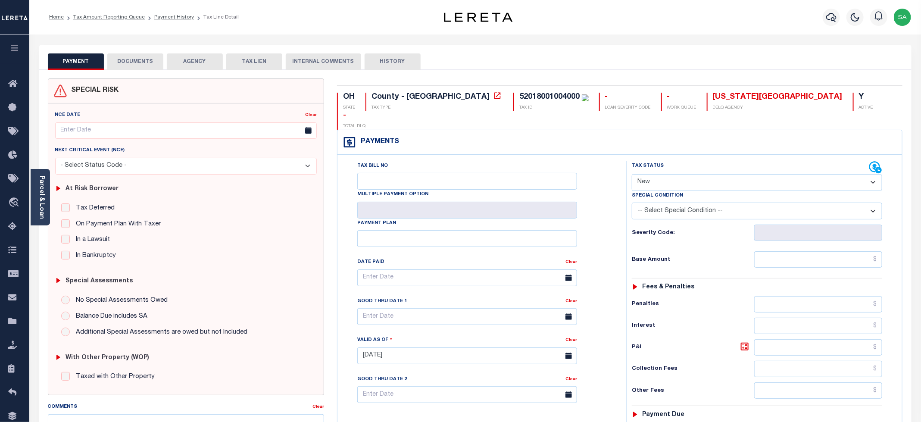
click at [640, 174] on select "- Select Status Code - Open Due/Unpaid Paid Incomplete No Tax Due Internal Refu…" at bounding box center [757, 182] width 250 height 17
select select "PYD"
click at [632, 174] on select "- Select Status Code - Open Due/Unpaid Paid Incomplete No Tax Due Internal Refu…" at bounding box center [757, 182] width 250 height 17
type input "[DATE]"
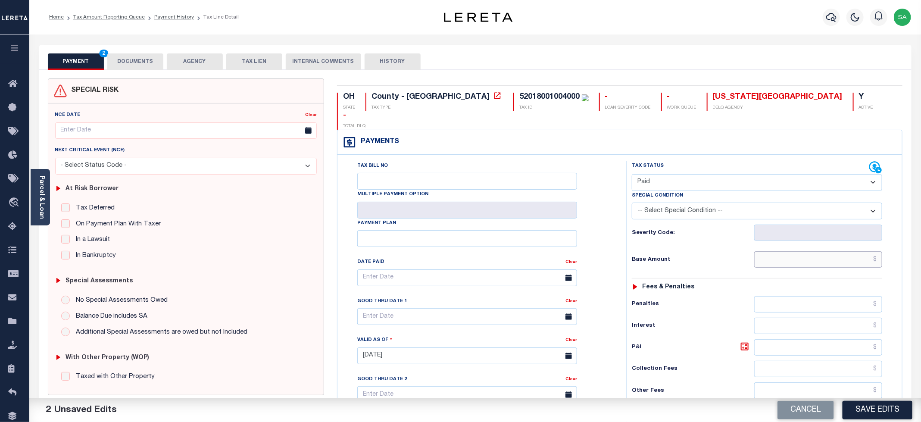
click at [793, 251] on input "text" at bounding box center [818, 259] width 128 height 16
type input "$0.00"
click at [598, 203] on div "Tax Bill No Multiple Payment Option Payment Plan Clear" at bounding box center [479, 282] width 267 height 242
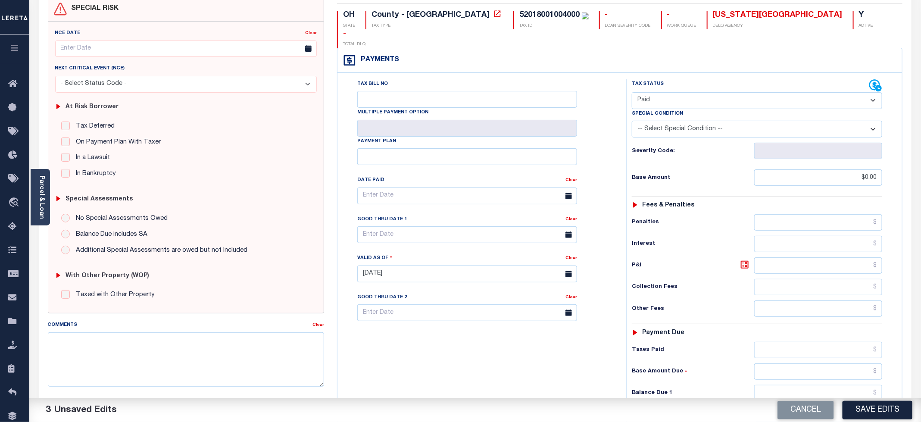
scroll to position [129, 0]
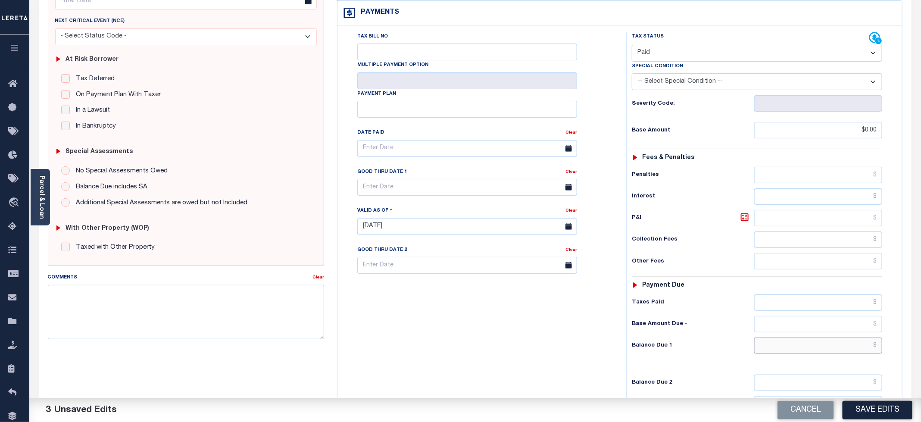
click at [777, 339] on input "text" at bounding box center [818, 346] width 128 height 16
click at [776, 338] on input "text" at bounding box center [818, 346] width 128 height 16
type input "$0.00"
click at [543, 299] on div "Tax Bill No Multiple Payment Option Payment Plan Clear" at bounding box center [480, 222] width 280 height 381
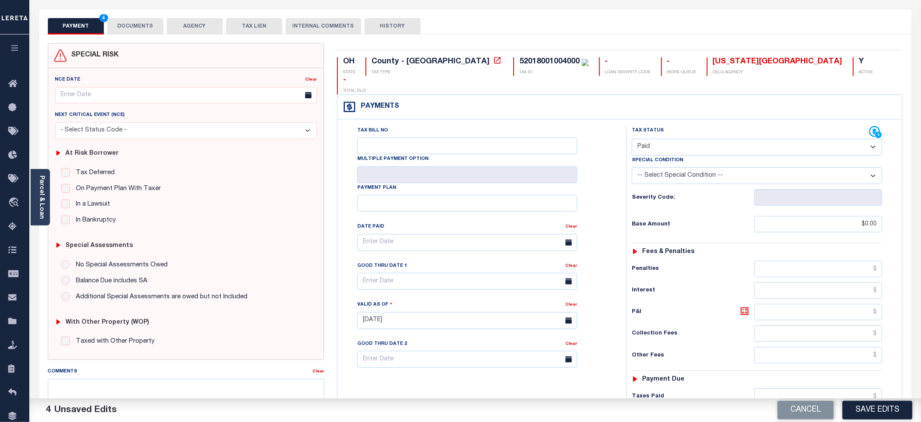
scroll to position [0, 0]
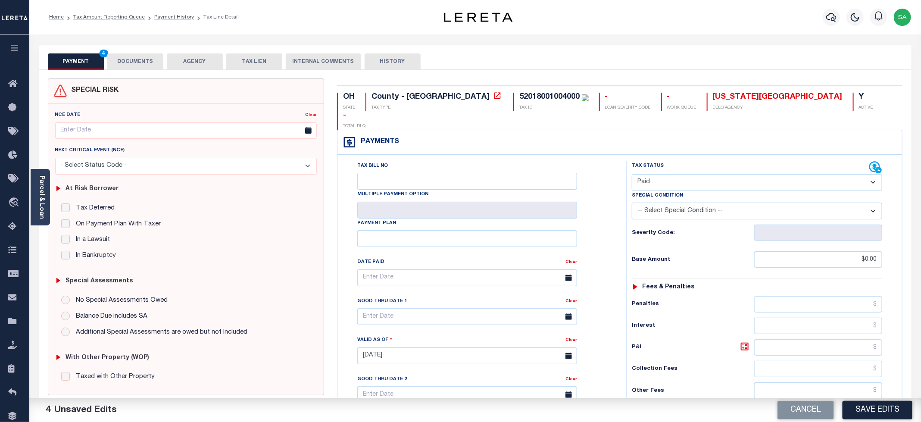
click at [148, 63] on button "DOCUMENTS" at bounding box center [135, 61] width 56 height 16
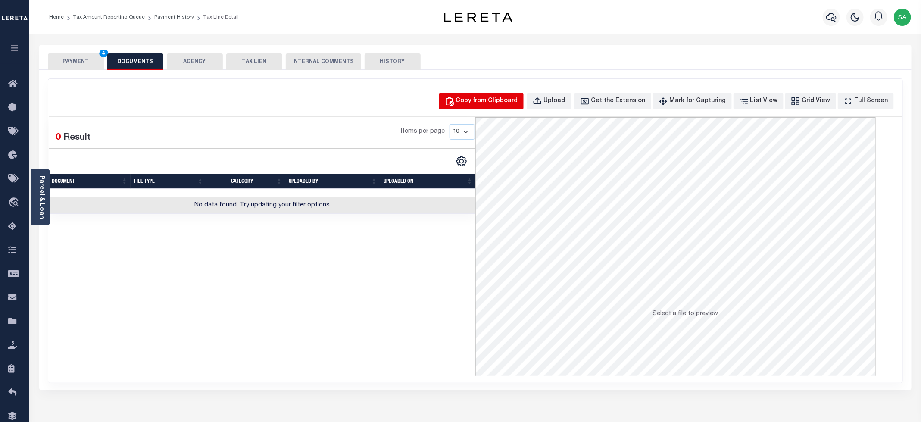
click at [506, 102] on div "Copy from Clipboard" at bounding box center [487, 101] width 62 height 9
select select "POP"
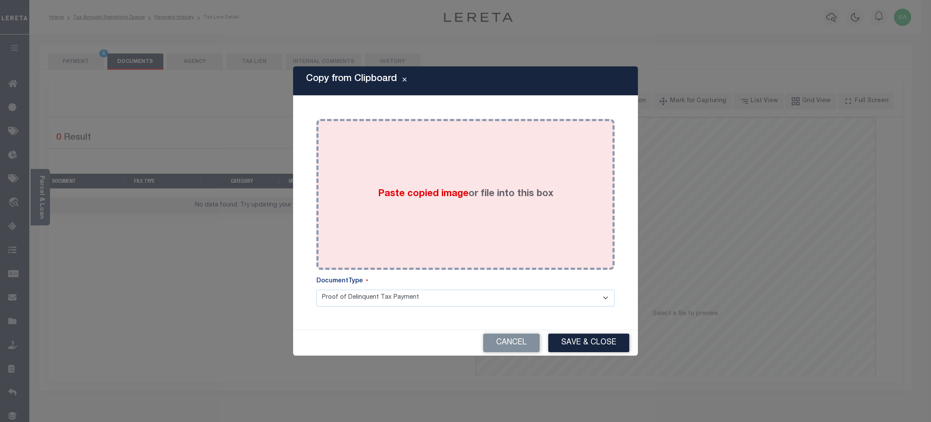
click at [445, 205] on div "Paste copied image or file into this box" at bounding box center [465, 194] width 285 height 138
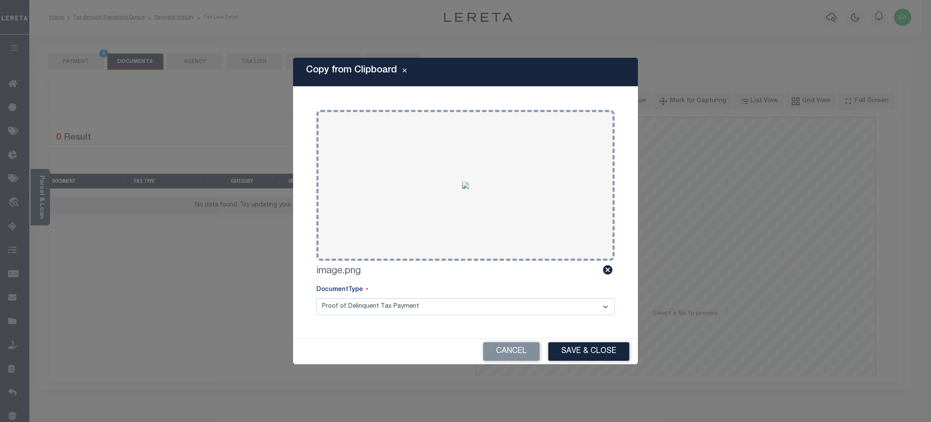
click at [572, 355] on button "Save & Close" at bounding box center [588, 351] width 81 height 19
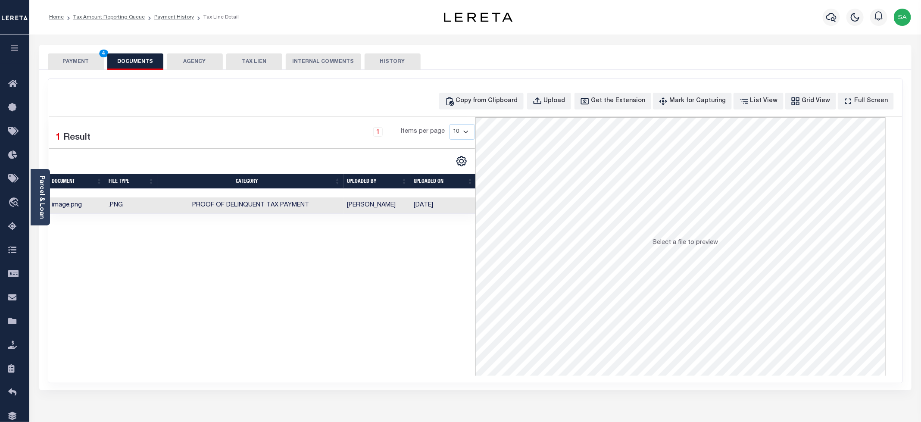
click at [85, 63] on button "PAYMENT 4" at bounding box center [76, 61] width 56 height 16
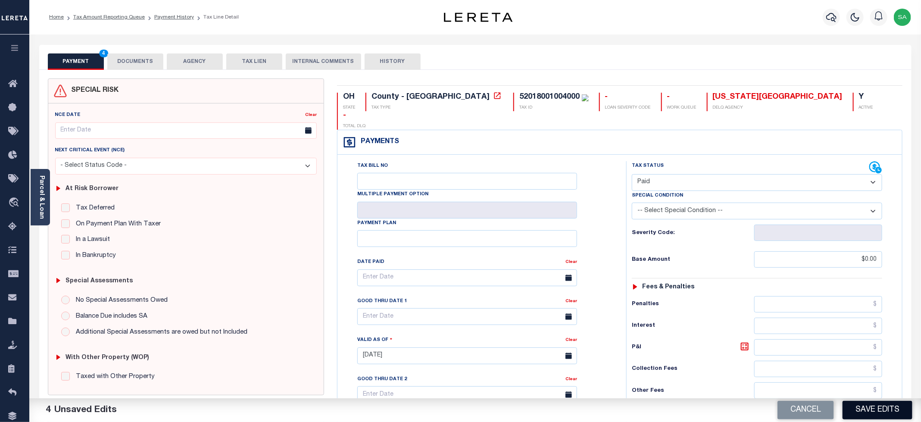
click at [864, 410] on button "Save Edits" at bounding box center [878, 410] width 70 height 19
checkbox input "false"
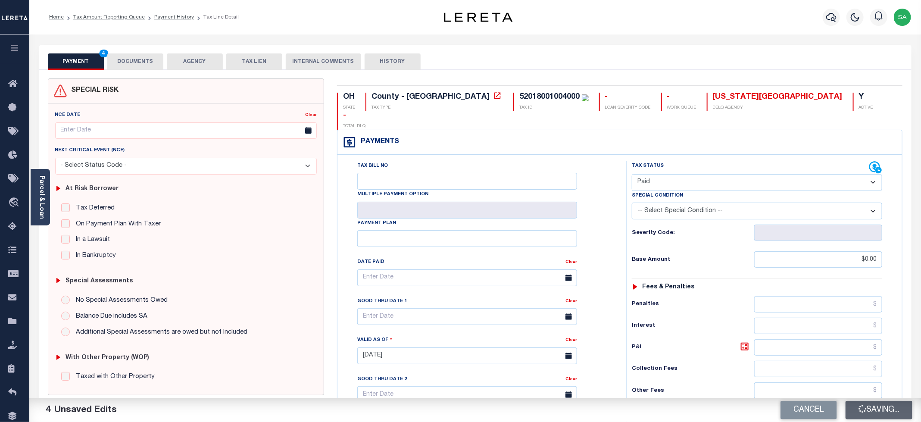
type input "$0"
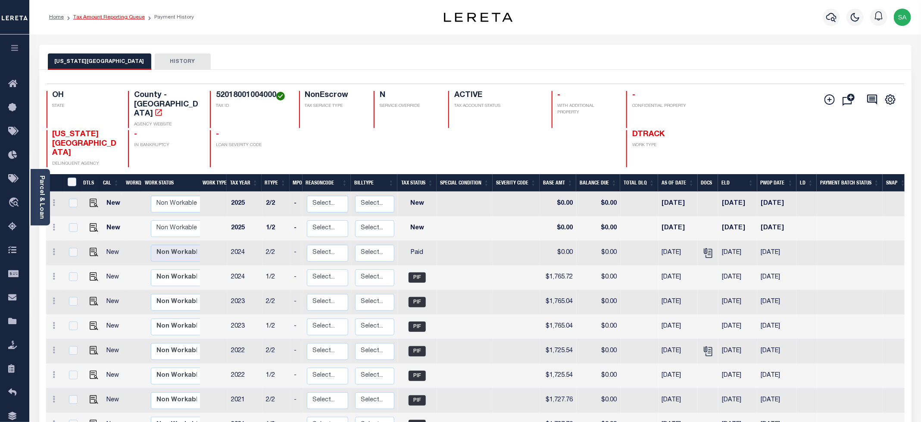
click at [127, 18] on link "Tax Amount Reporting Queue" at bounding box center [109, 17] width 72 height 5
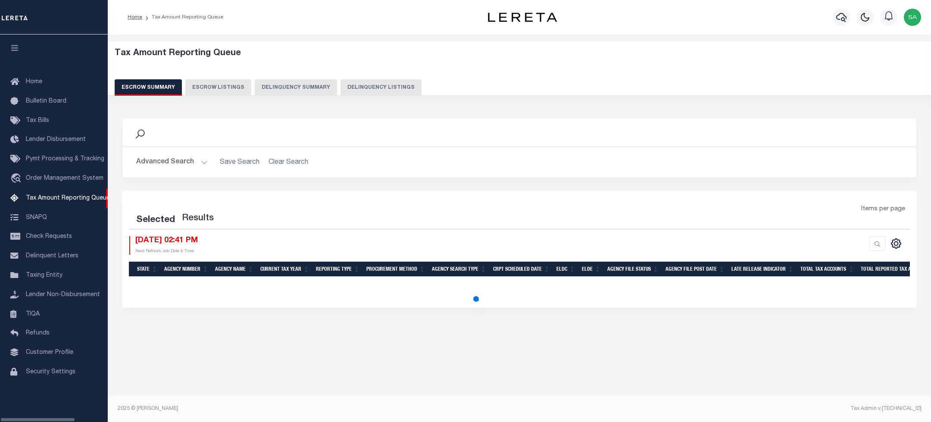
select select "100"
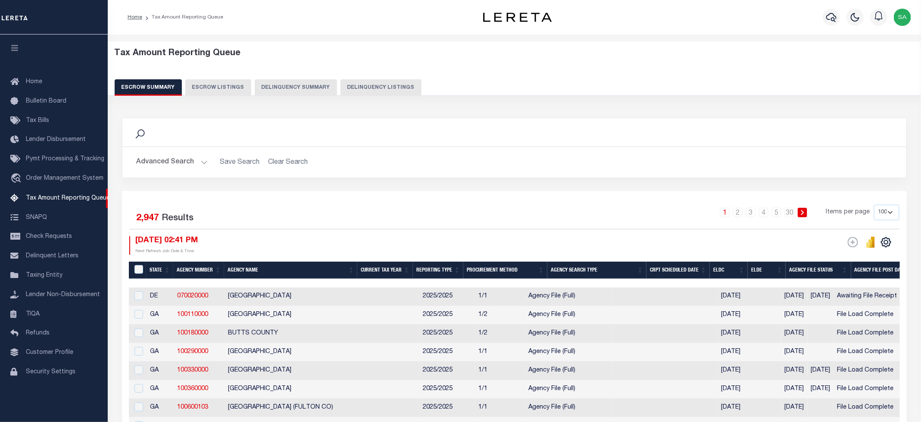
click at [377, 85] on button "Delinquency Listings" at bounding box center [381, 87] width 81 height 16
select select "100"
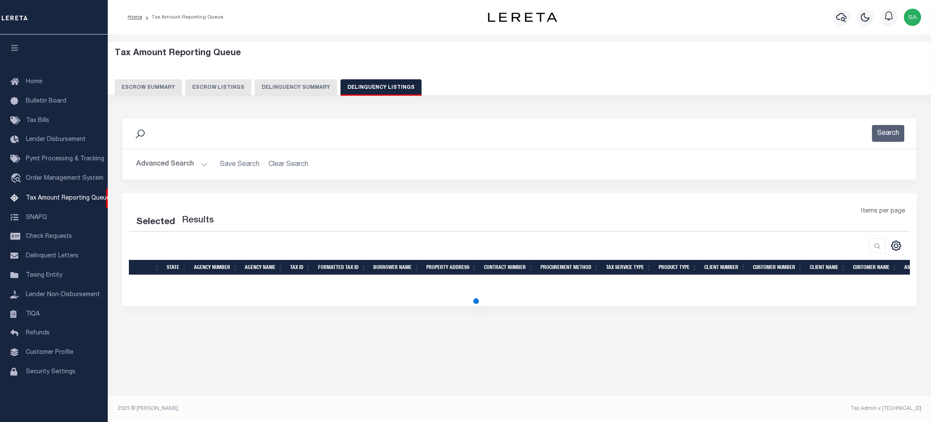
select select "100"
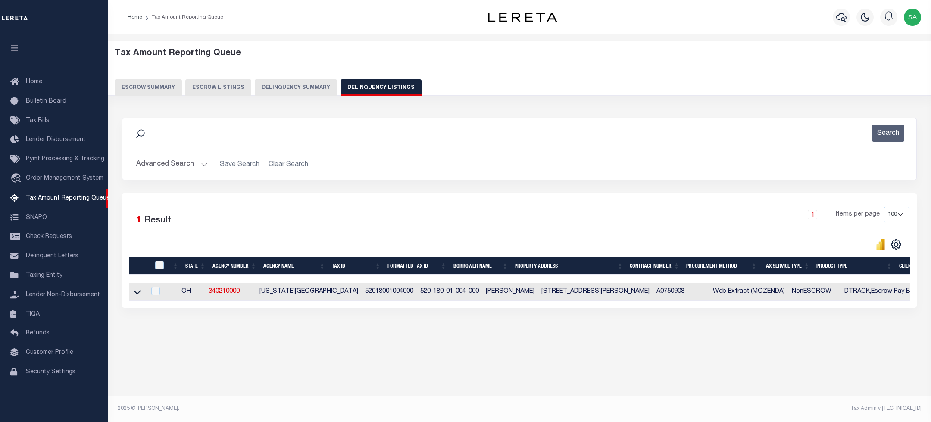
click at [191, 163] on button "Advanced Search" at bounding box center [172, 164] width 72 height 17
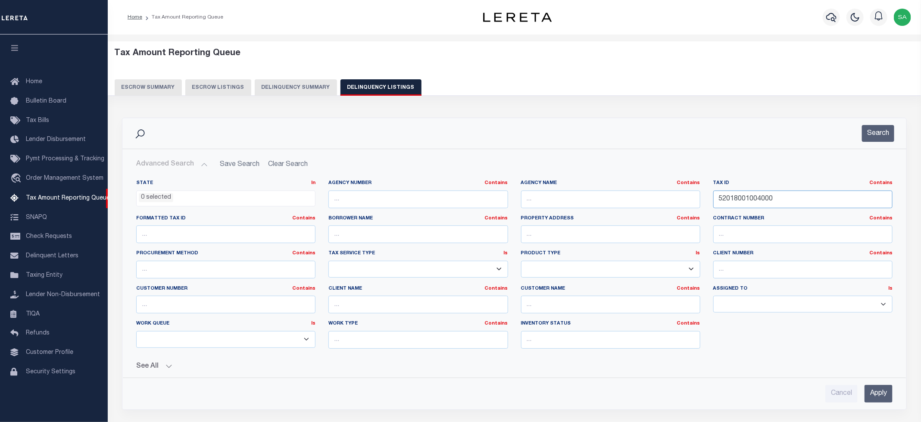
click at [739, 198] on input "52018001004000" at bounding box center [803, 200] width 179 height 18
paste input "12"
type input "52018001012000"
click at [883, 138] on button "Search" at bounding box center [878, 133] width 32 height 17
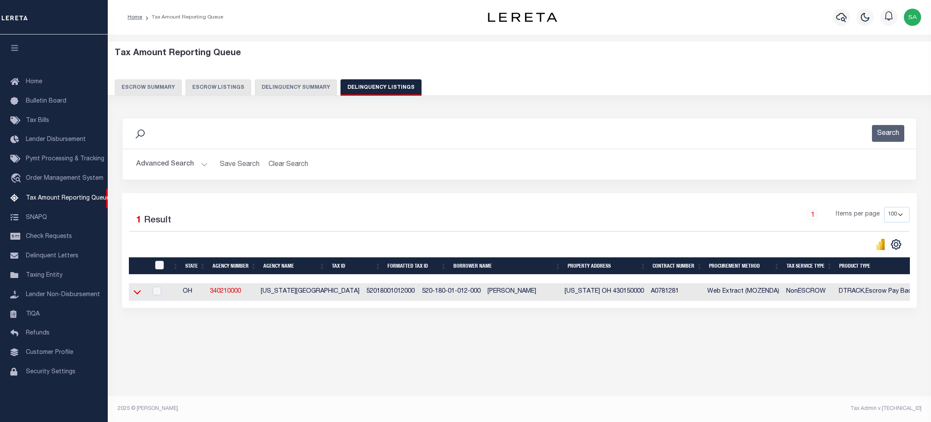
click at [136, 297] on icon at bounding box center [137, 292] width 7 height 9
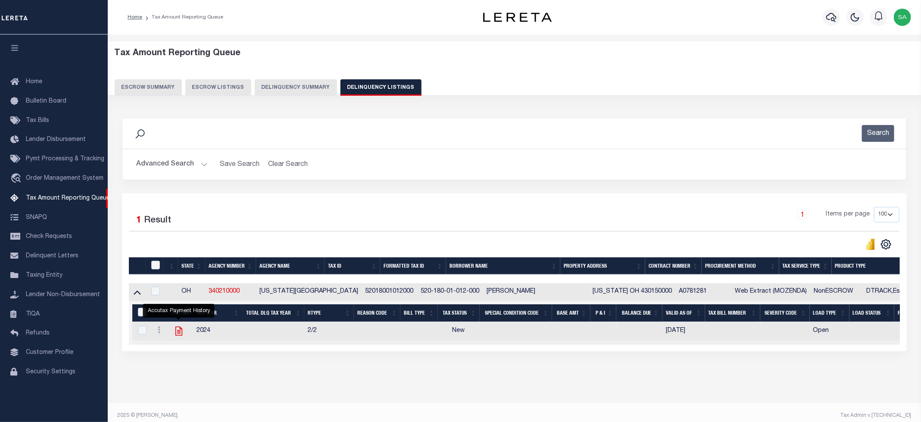
click at [176, 334] on icon "" at bounding box center [178, 331] width 11 height 11
checkbox input "true"
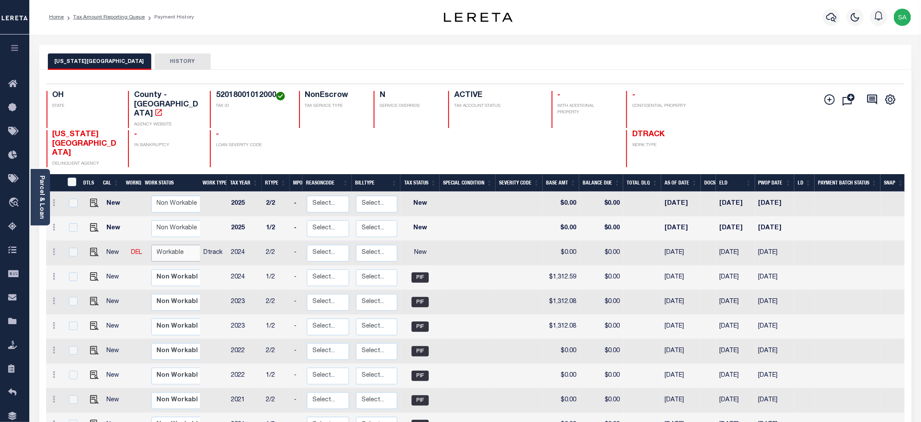
click at [164, 245] on select "Non Workable Workable" at bounding box center [177, 253] width 52 height 17
checkbox input "true"
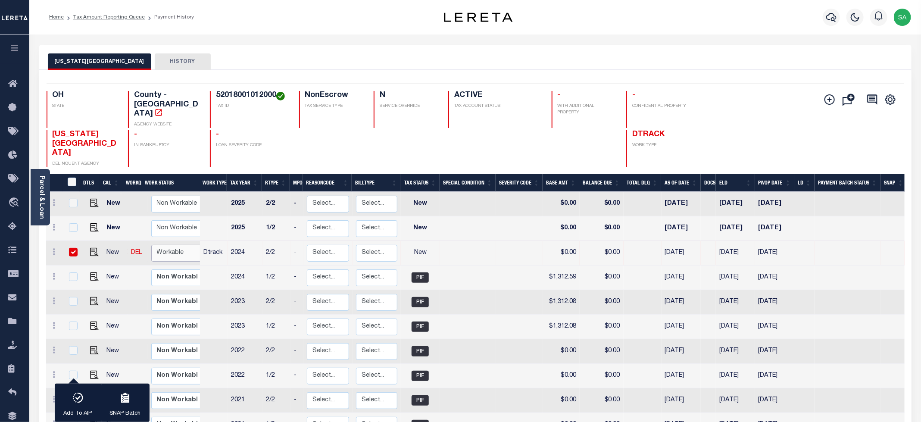
select select "true"
click at [151, 245] on select "Non Workable Workable" at bounding box center [177, 253] width 52 height 17
checkbox input "false"
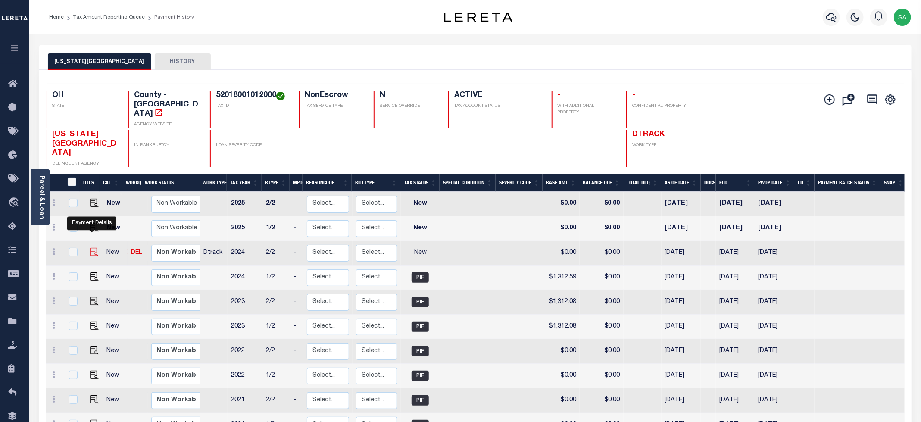
click at [92, 248] on img "" at bounding box center [94, 252] width 9 height 9
checkbox input "true"
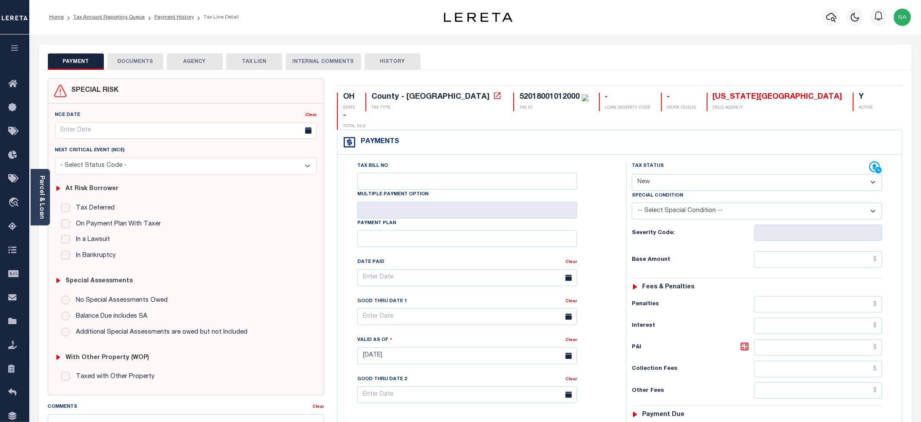
click at [653, 174] on select "- Select Status Code - Open Due/Unpaid Paid Incomplete No Tax Due Internal Refu…" at bounding box center [757, 182] width 250 height 17
select select "PYD"
click at [632, 174] on select "- Select Status Code - Open Due/Unpaid Paid Incomplete No Tax Due Internal Refu…" at bounding box center [757, 182] width 250 height 17
type input "[DATE]"
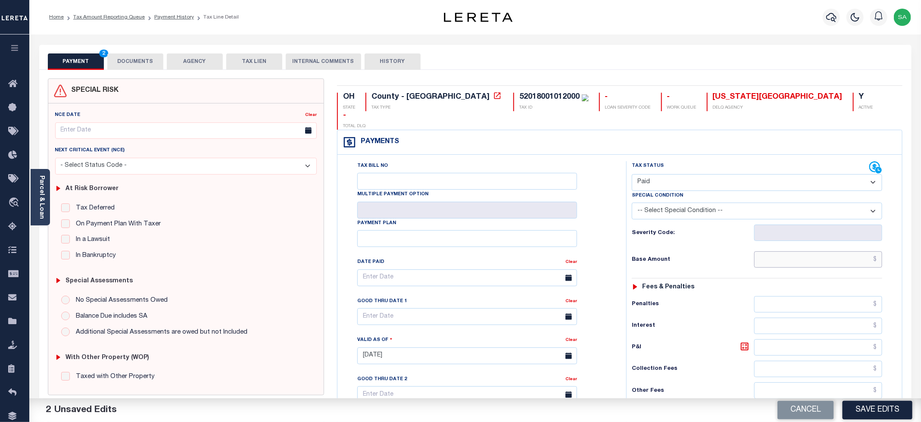
drag, startPoint x: 767, startPoint y: 246, endPoint x: 766, endPoint y: 251, distance: 5.3
click at [767, 251] on input "text" at bounding box center [818, 259] width 128 height 16
type input "$0.00"
click at [599, 203] on div "Tax Bill No Multiple Payment Option Payment Plan Clear" at bounding box center [479, 282] width 267 height 242
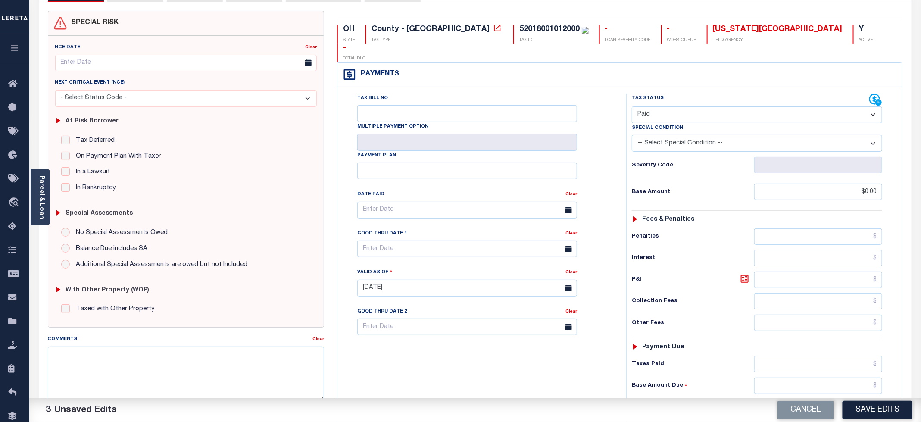
scroll to position [129, 0]
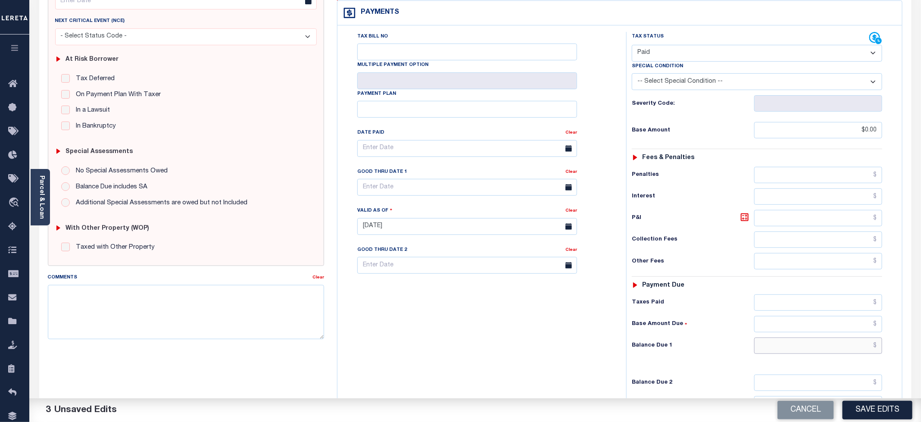
click at [785, 340] on input "text" at bounding box center [818, 346] width 128 height 16
type input "$0.00"
click at [422, 309] on div "Tax Bill No Multiple Payment Option Payment Plan Clear" at bounding box center [480, 222] width 280 height 381
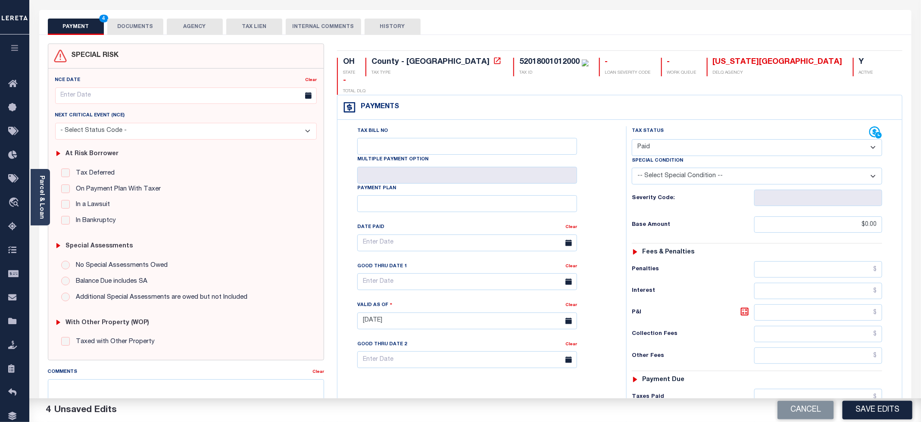
scroll to position [0, 0]
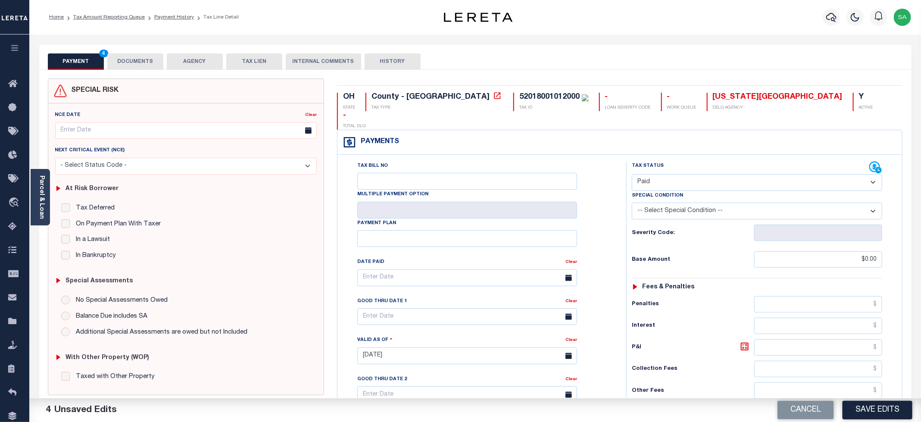
click at [132, 65] on button "DOCUMENTS" at bounding box center [135, 61] width 56 height 16
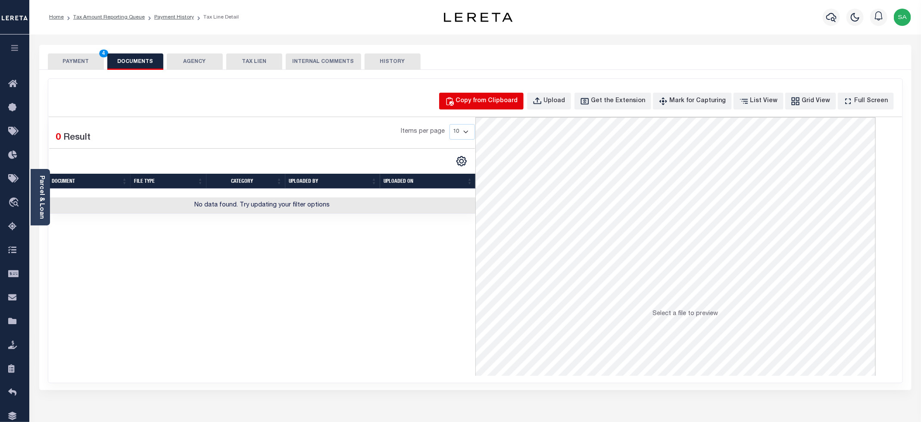
click at [507, 94] on button "Copy from Clipboard" at bounding box center [481, 101] width 85 height 17
select select "POP"
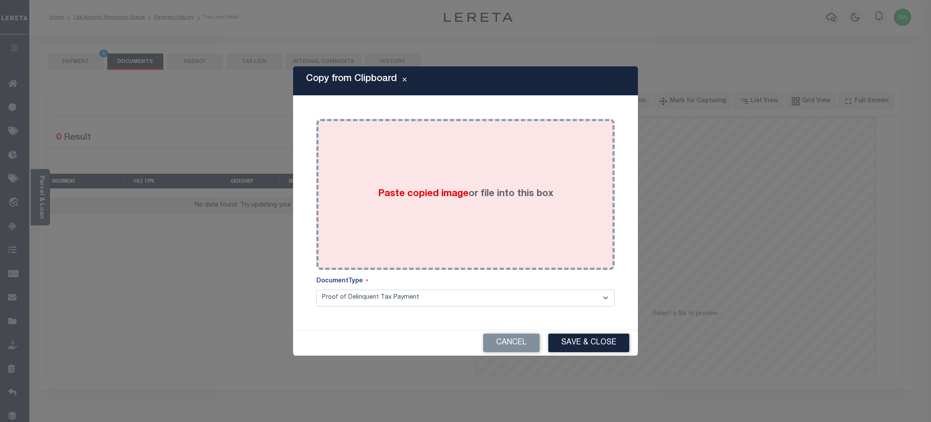
click at [480, 209] on div "Paste copied image or file into this box" at bounding box center [465, 194] width 285 height 138
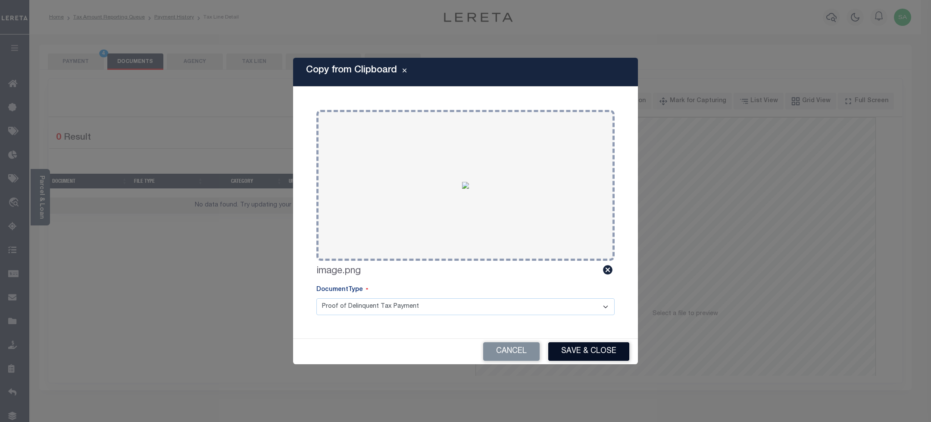
click at [571, 350] on button "Save & Close" at bounding box center [588, 351] width 81 height 19
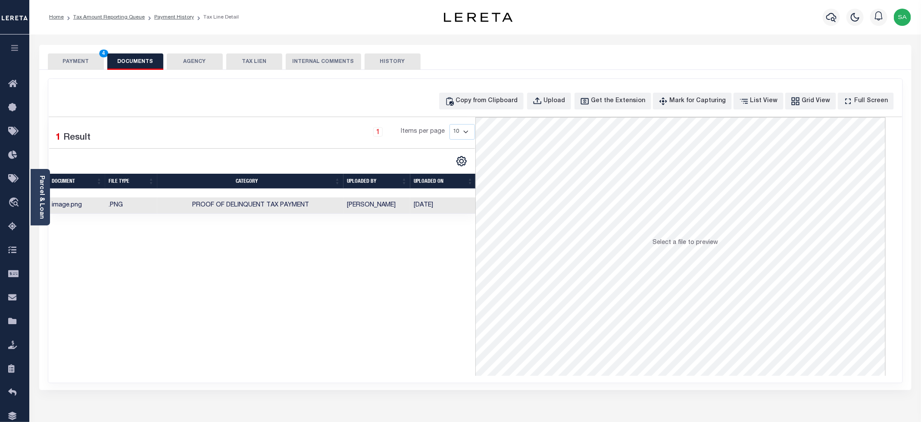
click at [75, 58] on button "PAYMENT 4" at bounding box center [76, 61] width 56 height 16
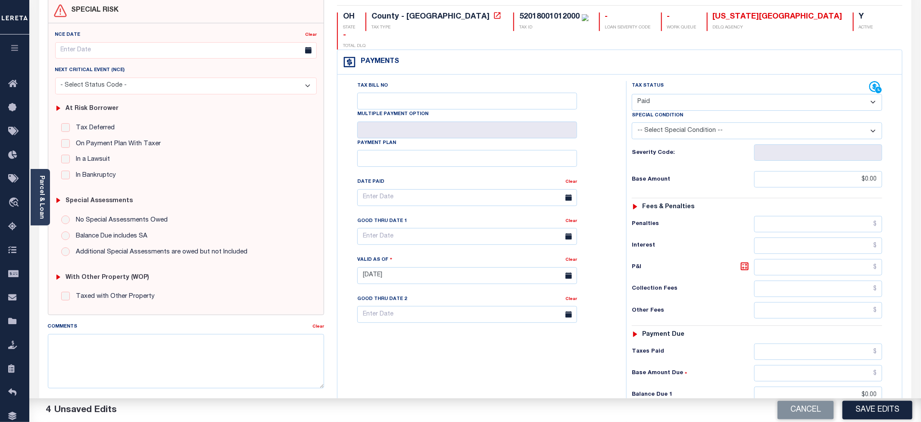
scroll to position [129, 0]
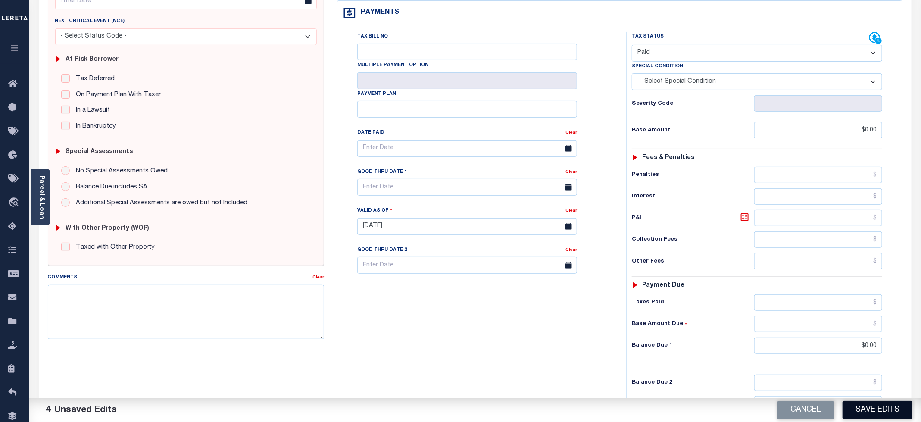
click at [878, 409] on button "Save Edits" at bounding box center [878, 410] width 70 height 19
checkbox input "false"
type input "$0"
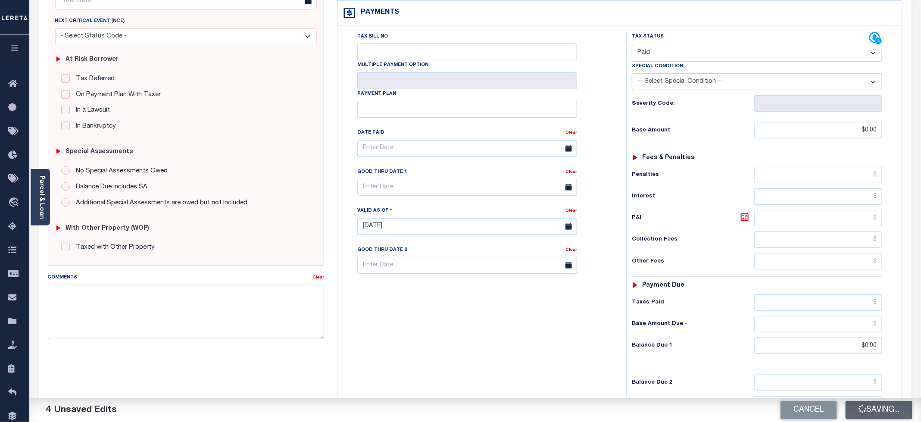
type input "$0"
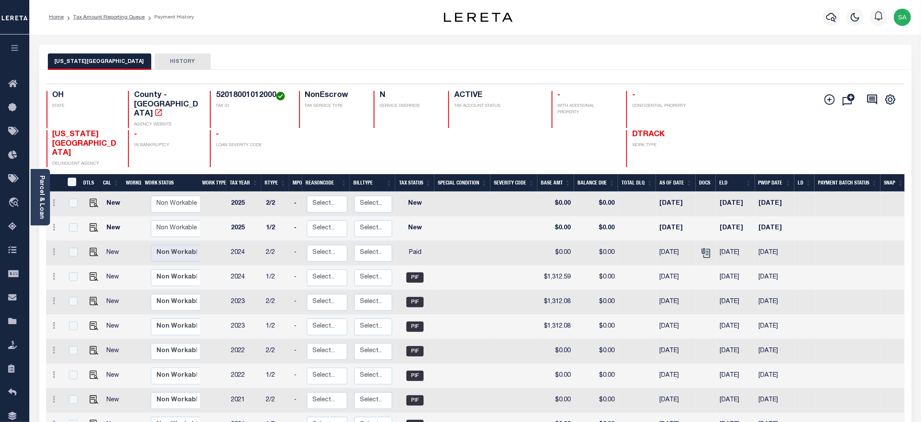
click at [237, 96] on h4 "52018001012000" at bounding box center [252, 95] width 72 height 9
click at [237, 94] on h4 "52018001012000" at bounding box center [252, 95] width 72 height 9
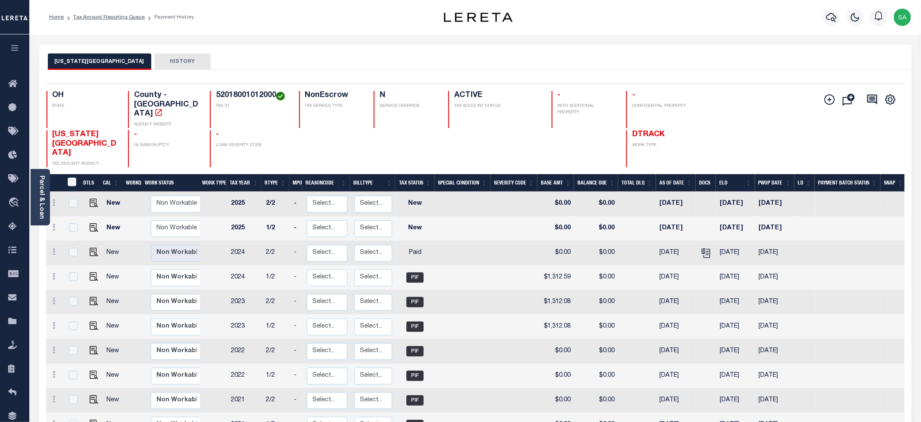
copy h4 "52018001012000"
click at [603, 388] on td "$0.00" at bounding box center [597, 400] width 44 height 25
checkbox input "true"
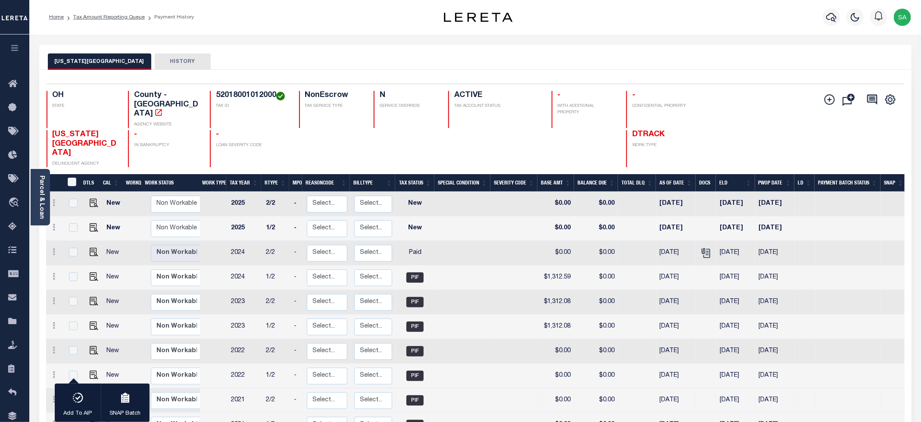
click at [683, 23] on div "Profile Sign out" at bounding box center [732, 17] width 363 height 30
